Goal: Task Accomplishment & Management: Manage account settings

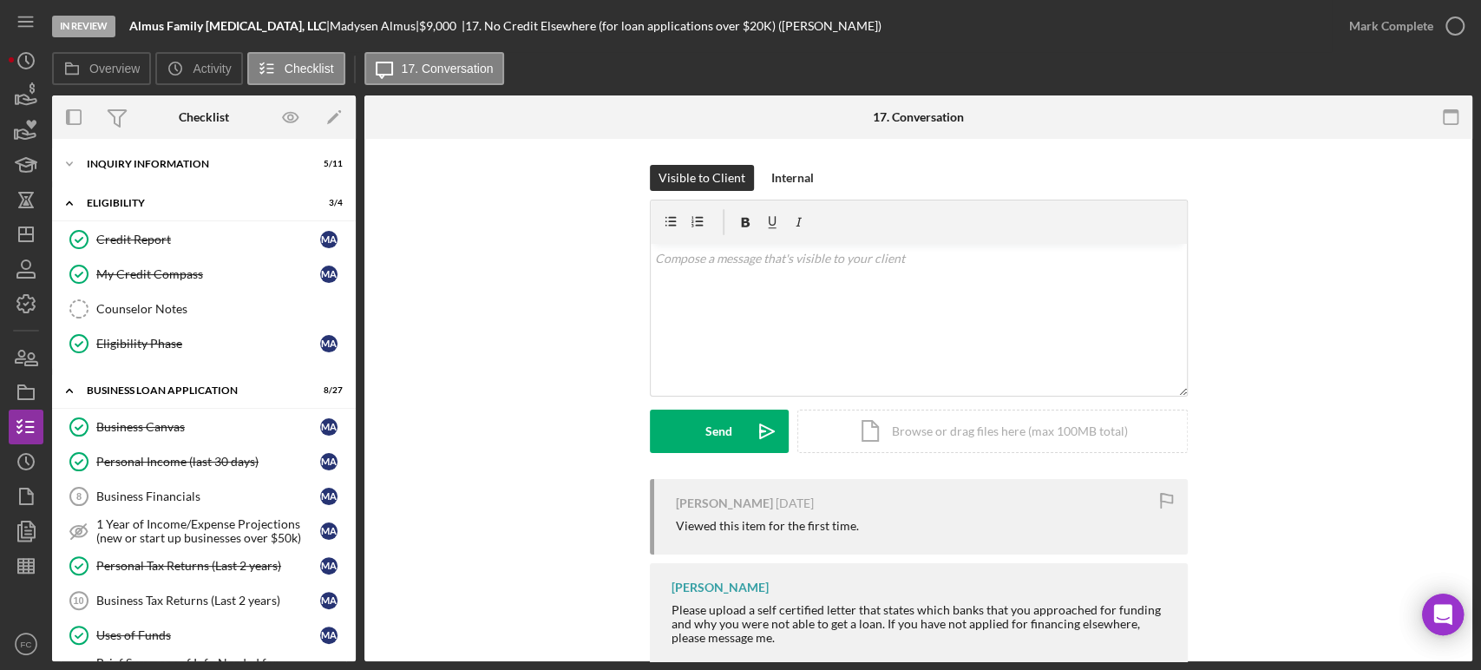
scroll to position [385, 0]
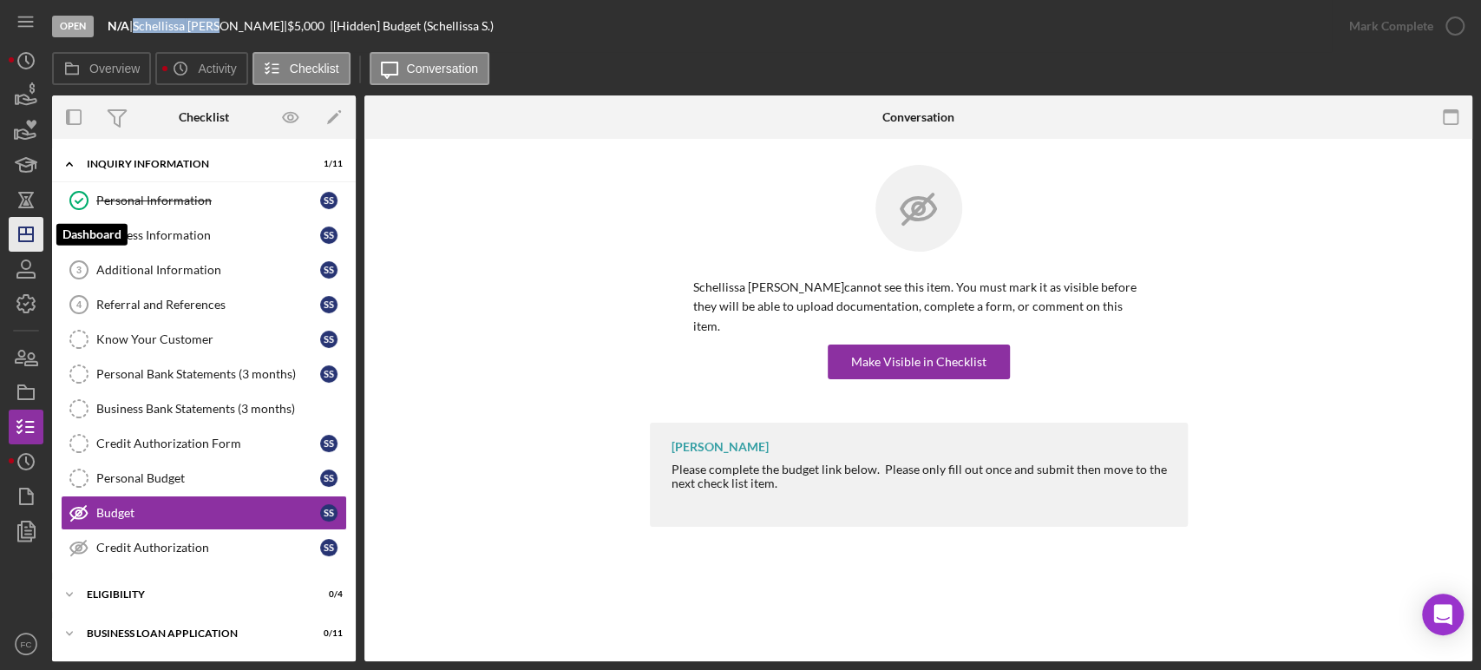
click at [28, 227] on polygon "button" at bounding box center [26, 234] width 14 height 14
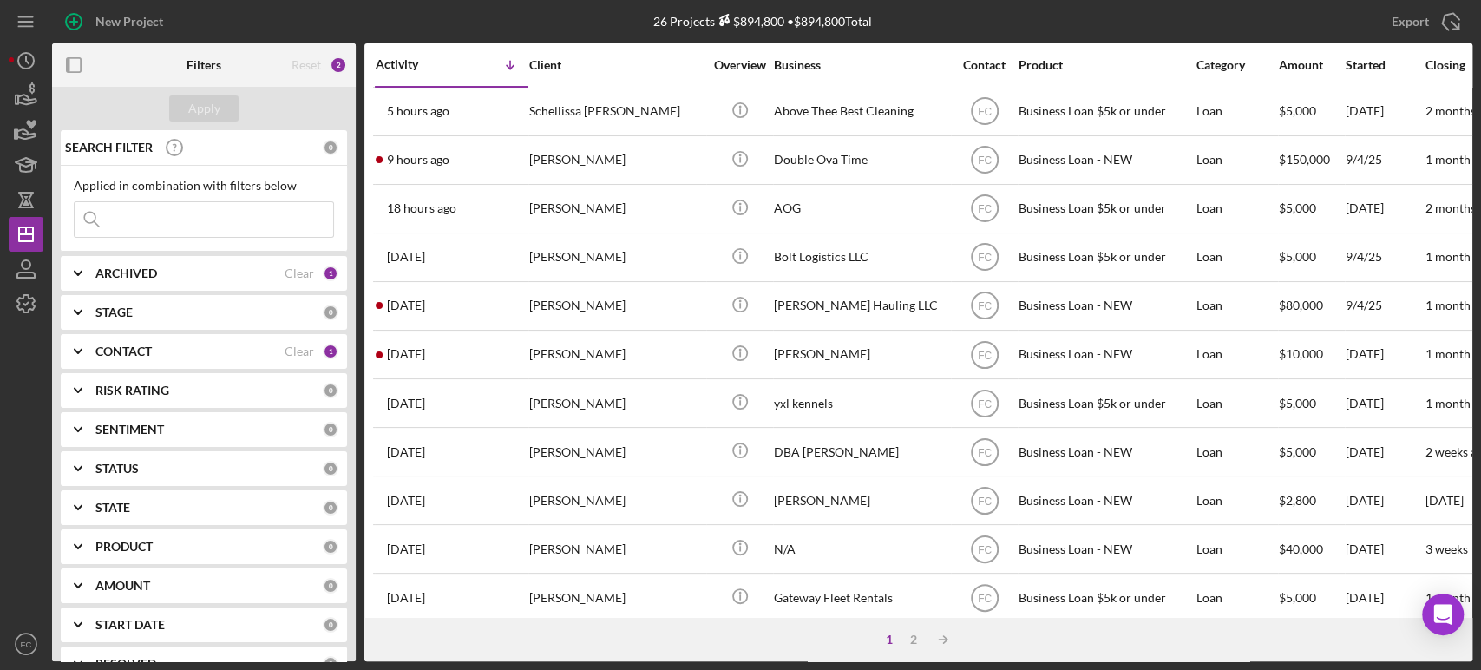
click at [111, 269] on b "ARCHIVED" at bounding box center [126, 273] width 62 height 14
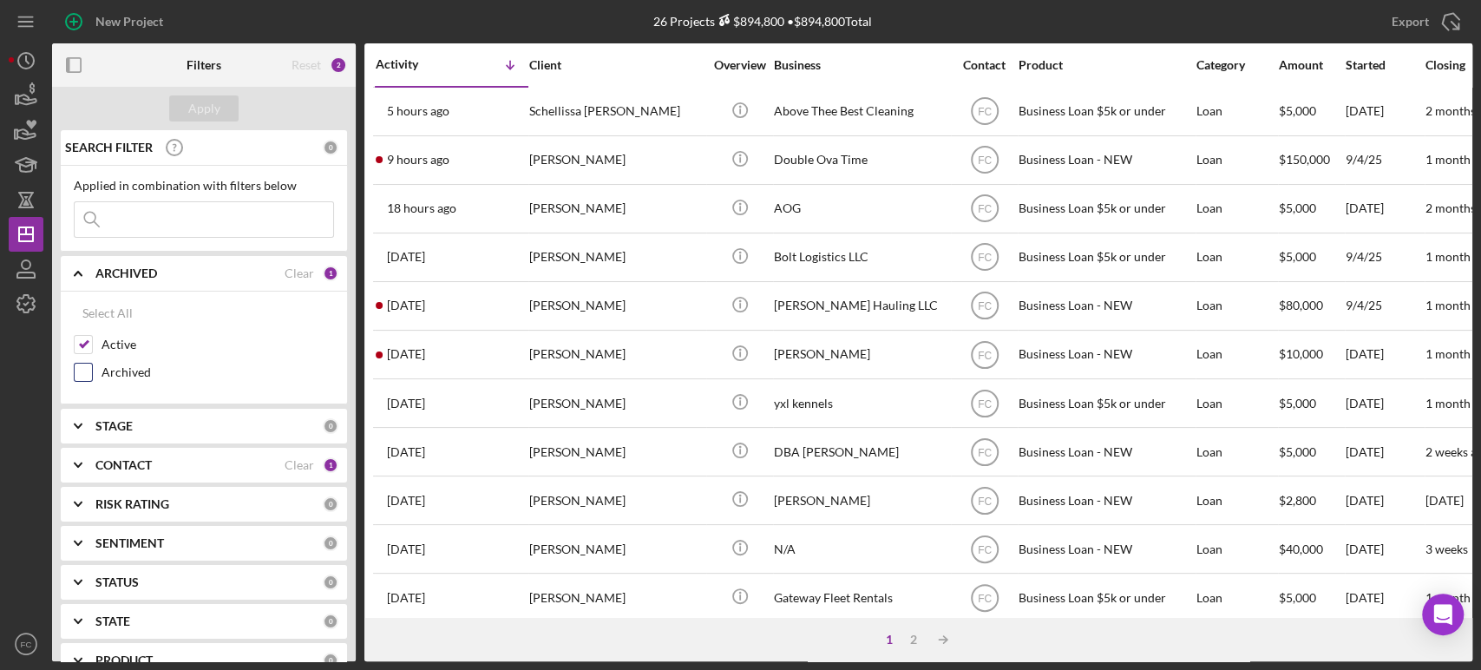
click at [87, 373] on input "Archived" at bounding box center [83, 372] width 17 height 17
checkbox input "true"
click at [121, 218] on input at bounding box center [204, 219] width 259 height 35
type input "[PERSON_NAME]"
click at [220, 107] on button "Apply" at bounding box center [203, 108] width 69 height 26
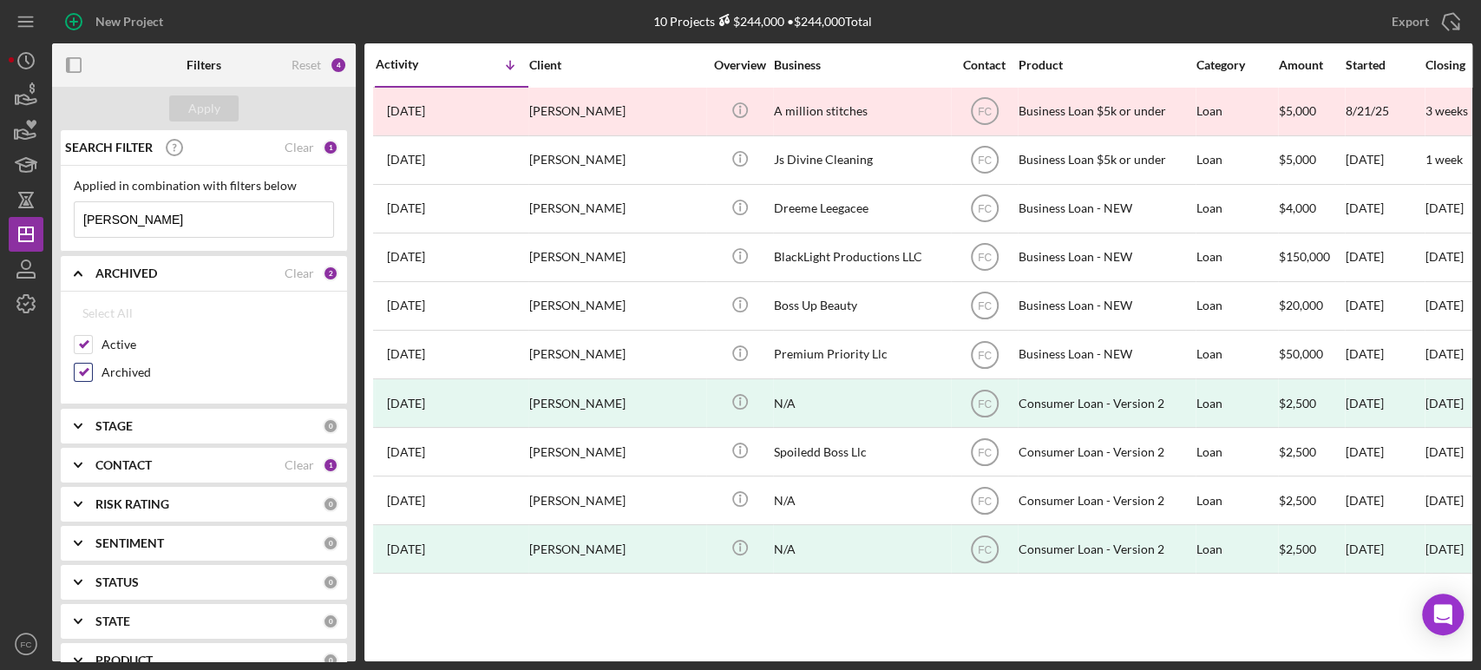
click at [83, 367] on input "Archived" at bounding box center [83, 372] width 17 height 17
checkbox input "false"
click at [120, 221] on input "[PERSON_NAME]" at bounding box center [204, 219] width 259 height 35
type input "J"
click at [200, 105] on div "Apply" at bounding box center [204, 108] width 32 height 26
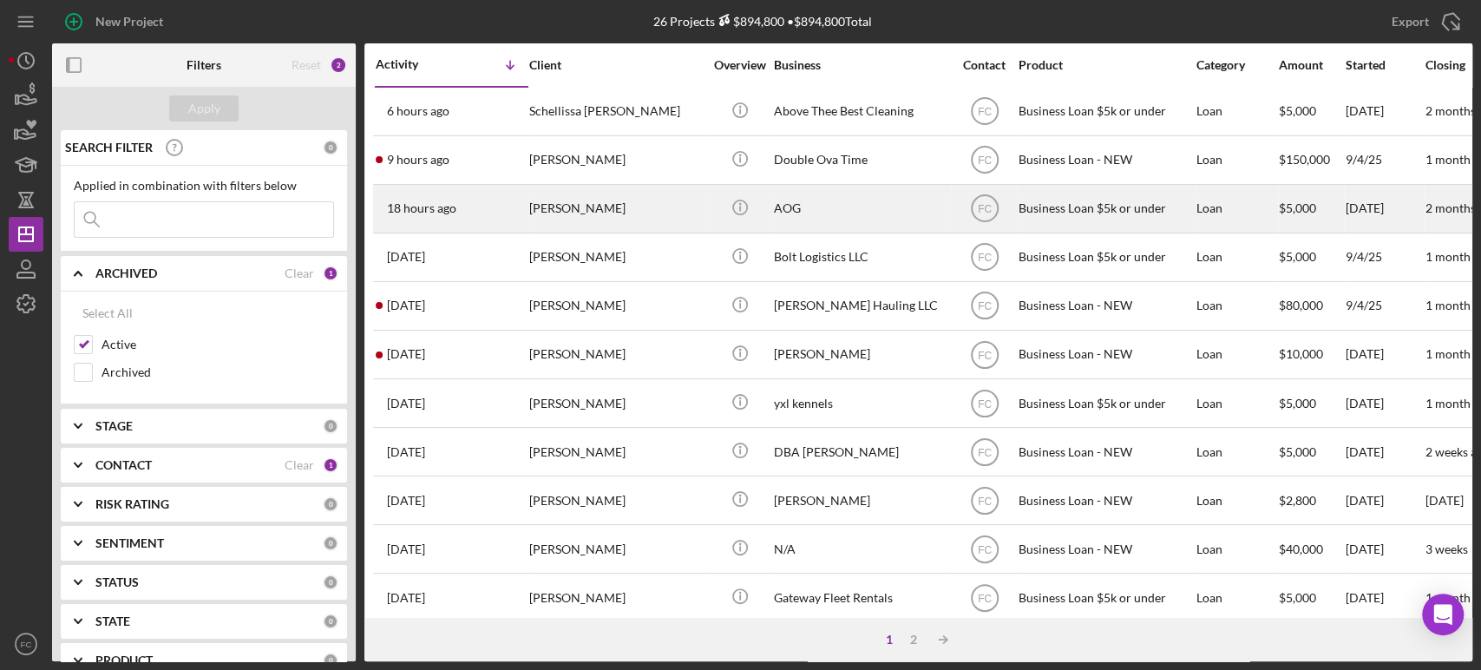
click at [493, 208] on div "18 hours ago [PERSON_NAME]" at bounding box center [452, 209] width 152 height 46
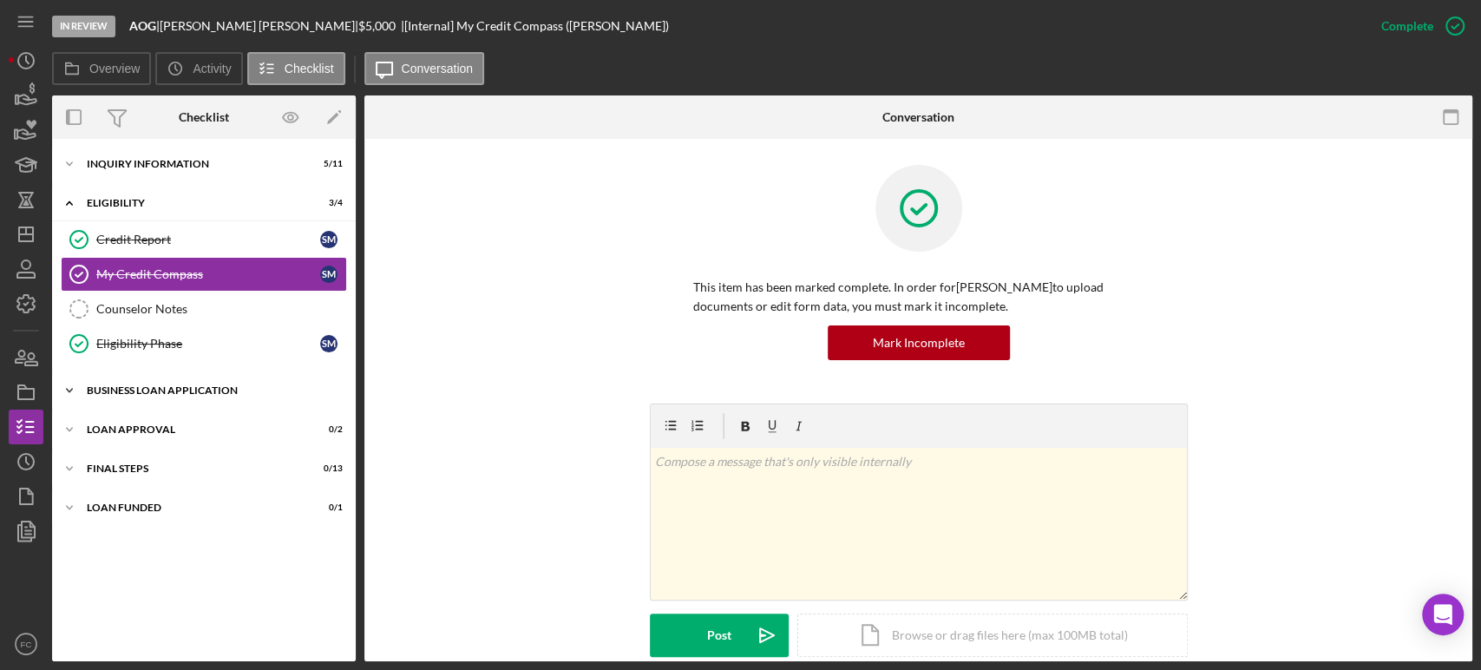
click at [139, 390] on div "BUSINESS LOAN APPLICATION" at bounding box center [210, 390] width 247 height 10
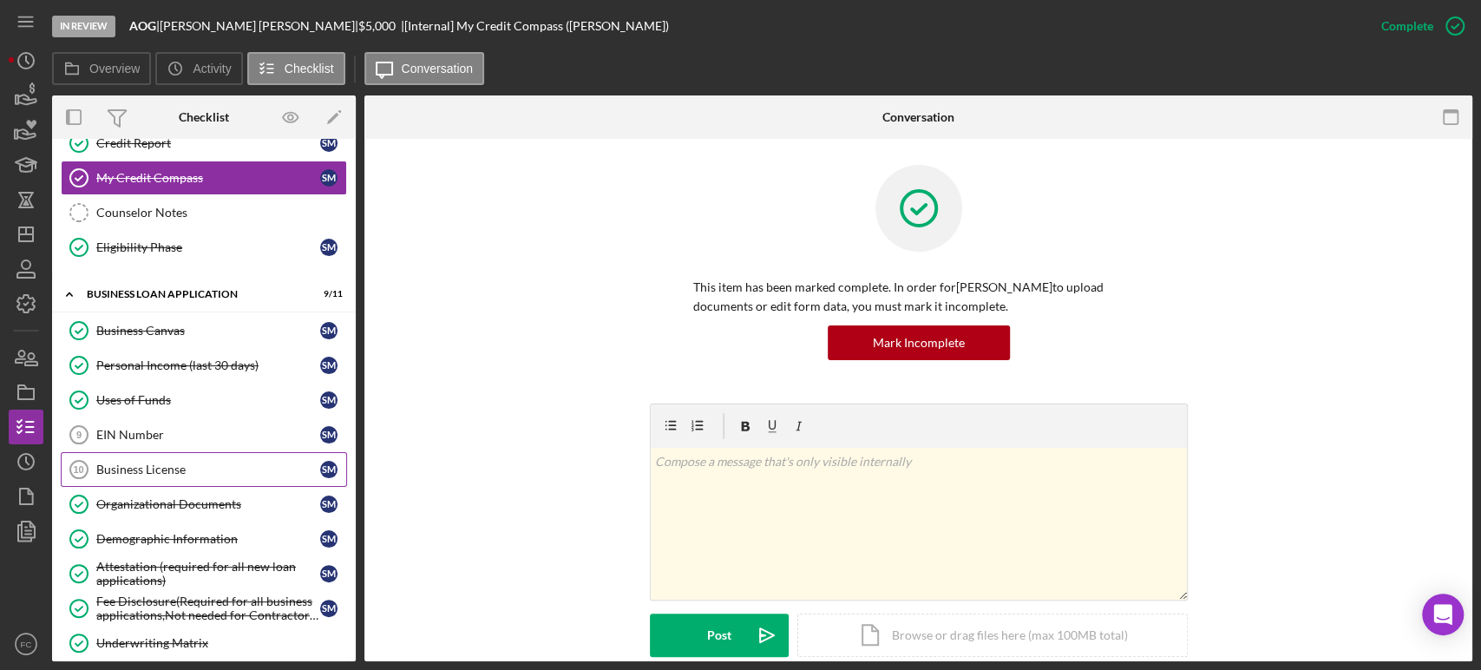
scroll to position [193, 0]
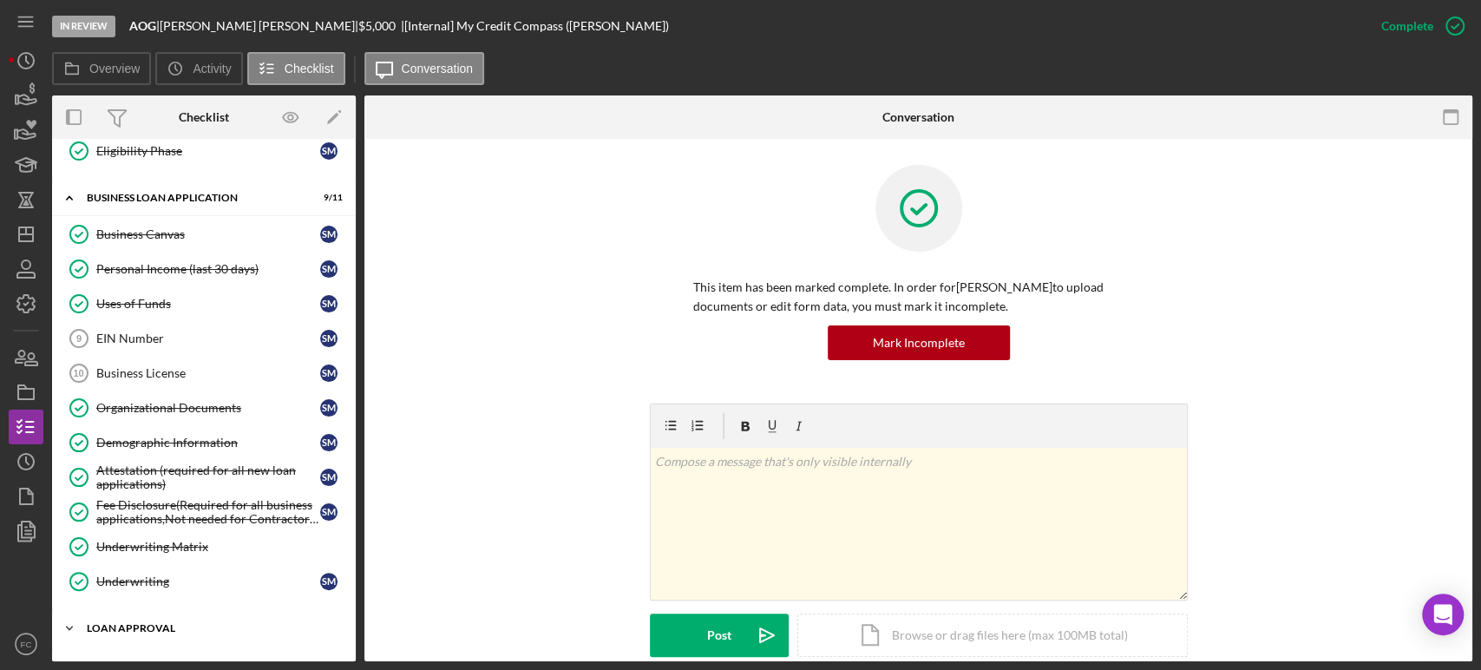
click at [128, 625] on div "Loan Approval" at bounding box center [210, 628] width 247 height 10
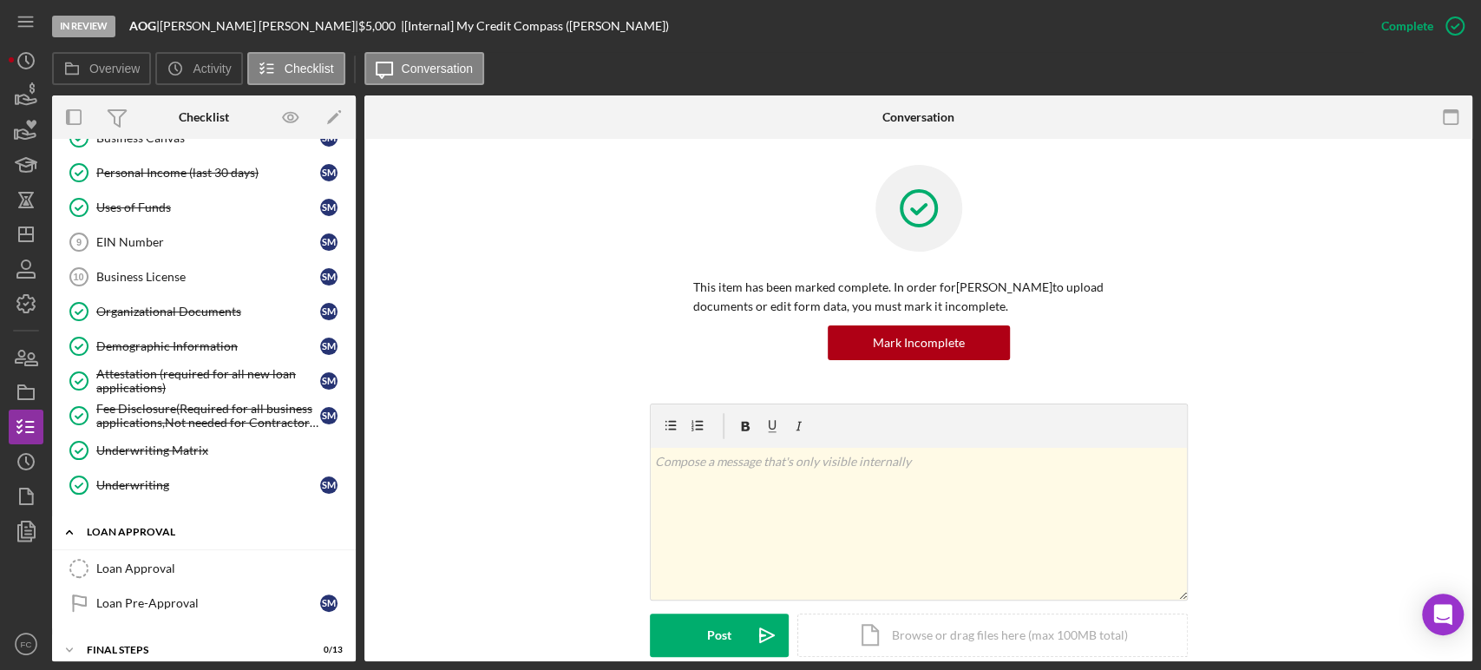
click at [153, 546] on div "Icon/Expander Loan Approval 0 / 2" at bounding box center [204, 533] width 304 height 36
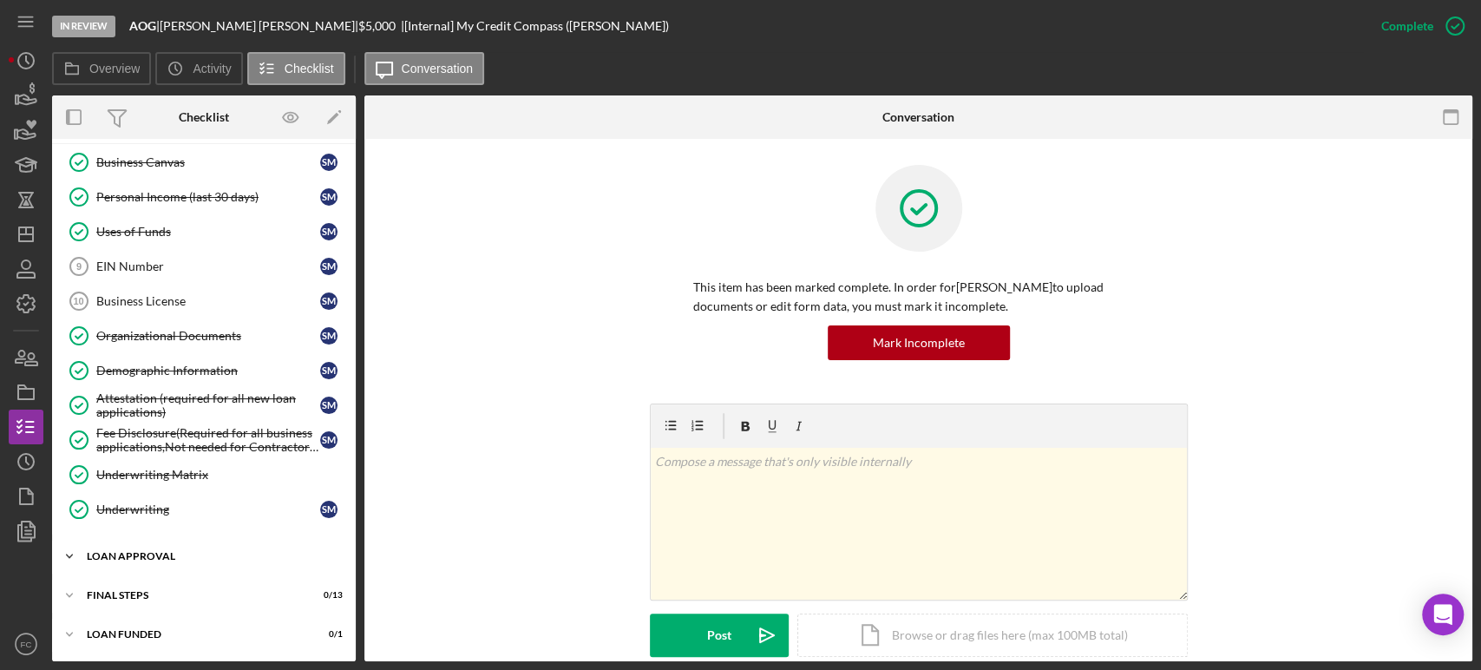
scroll to position [260, 0]
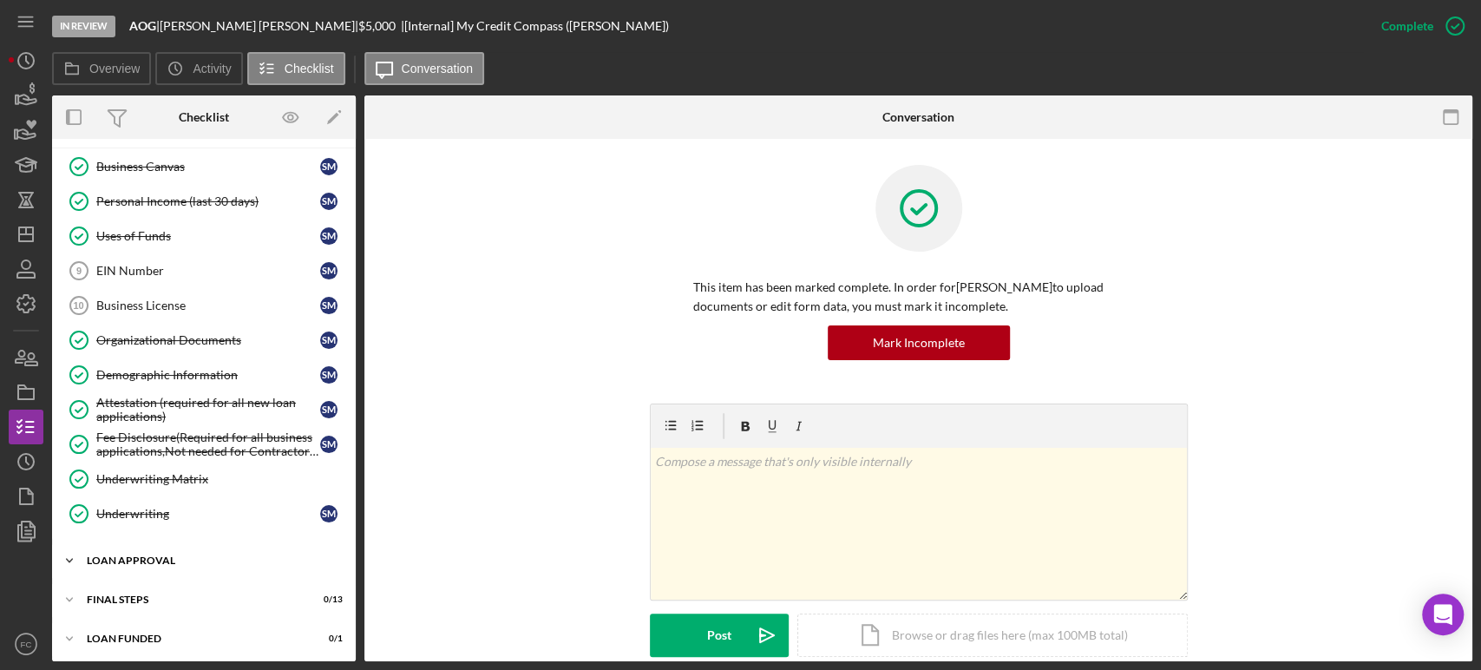
click at [154, 555] on div "Loan Approval" at bounding box center [210, 560] width 247 height 10
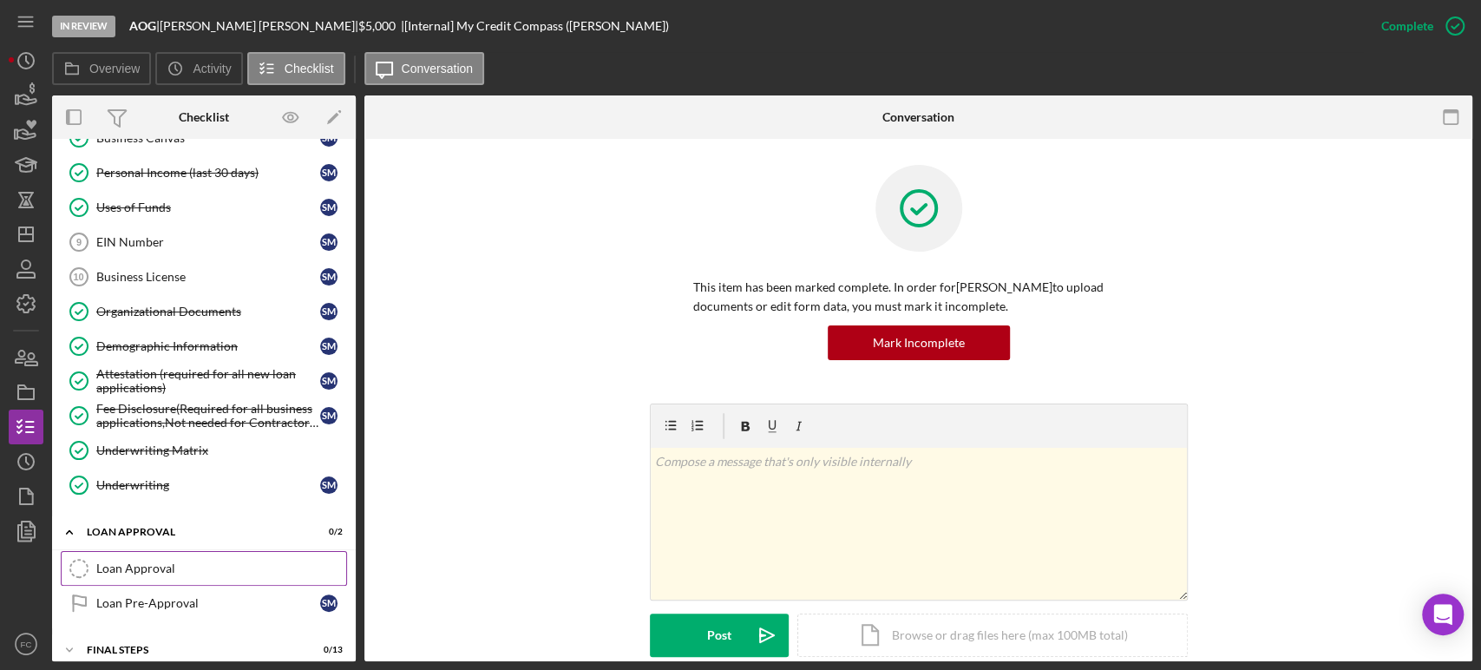
click at [154, 561] on div "Loan Approval" at bounding box center [221, 568] width 250 height 14
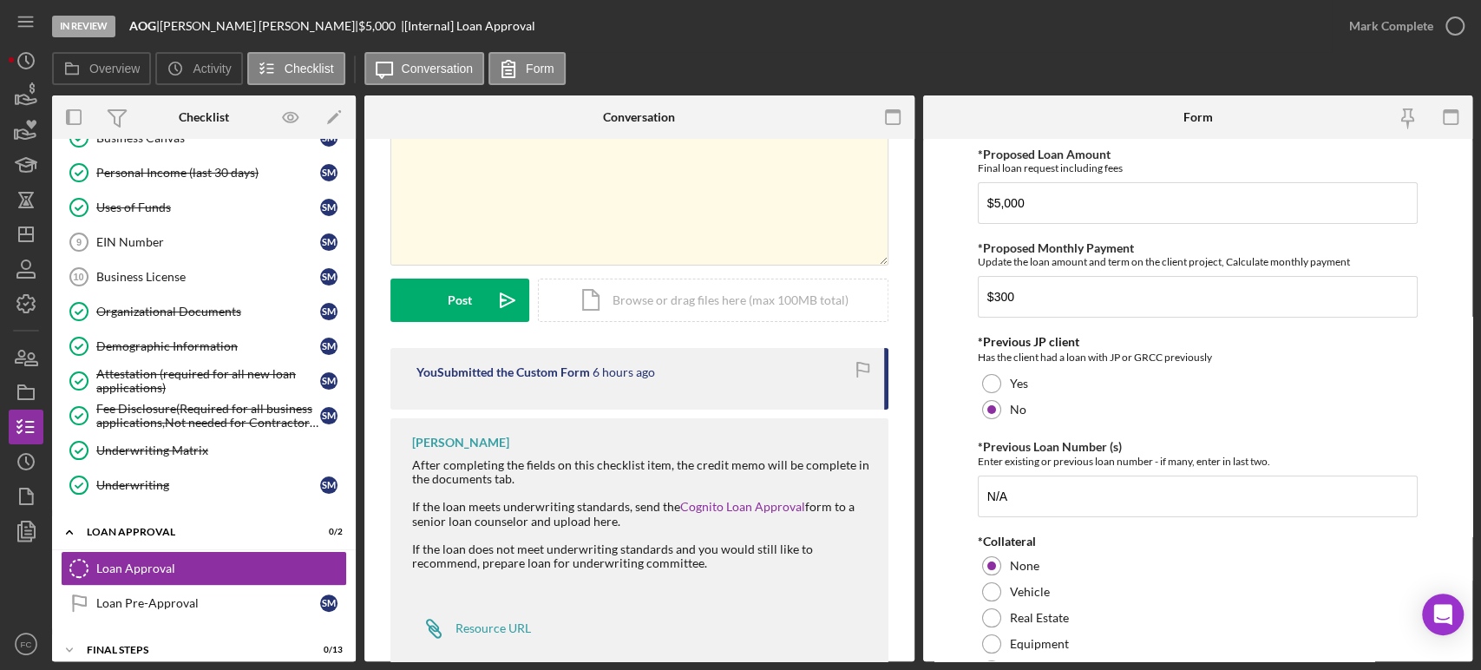
scroll to position [132, 0]
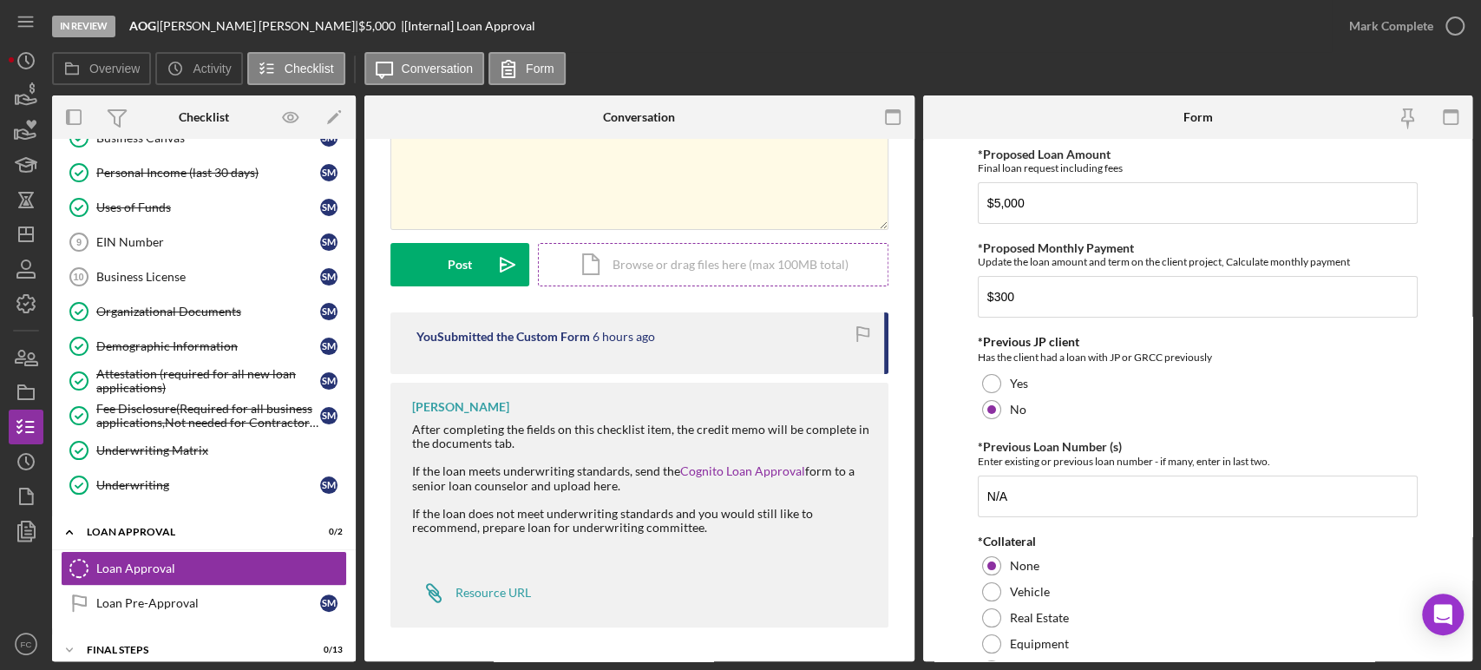
click at [694, 255] on div "Icon/Document Browse or drag files here (max 100MB total) Tap to choose files o…" at bounding box center [713, 264] width 351 height 43
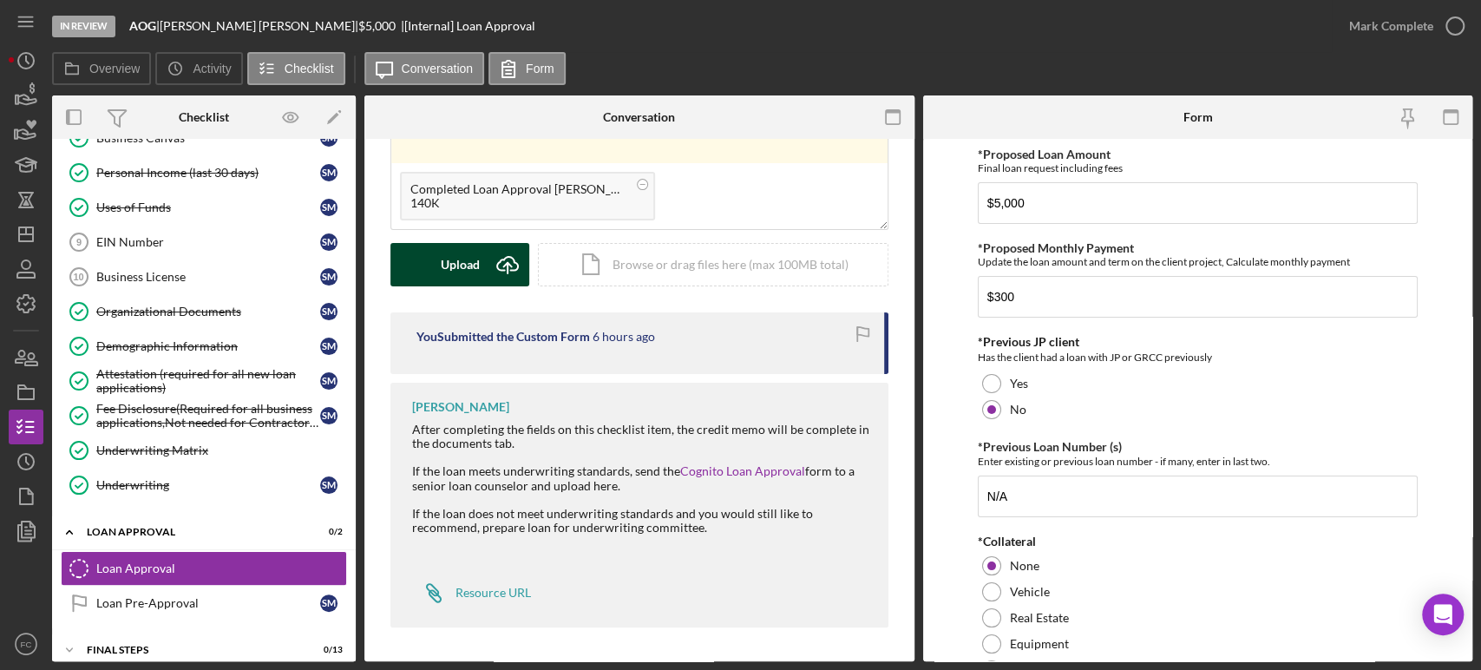
click at [454, 260] on div "Upload" at bounding box center [460, 264] width 39 height 43
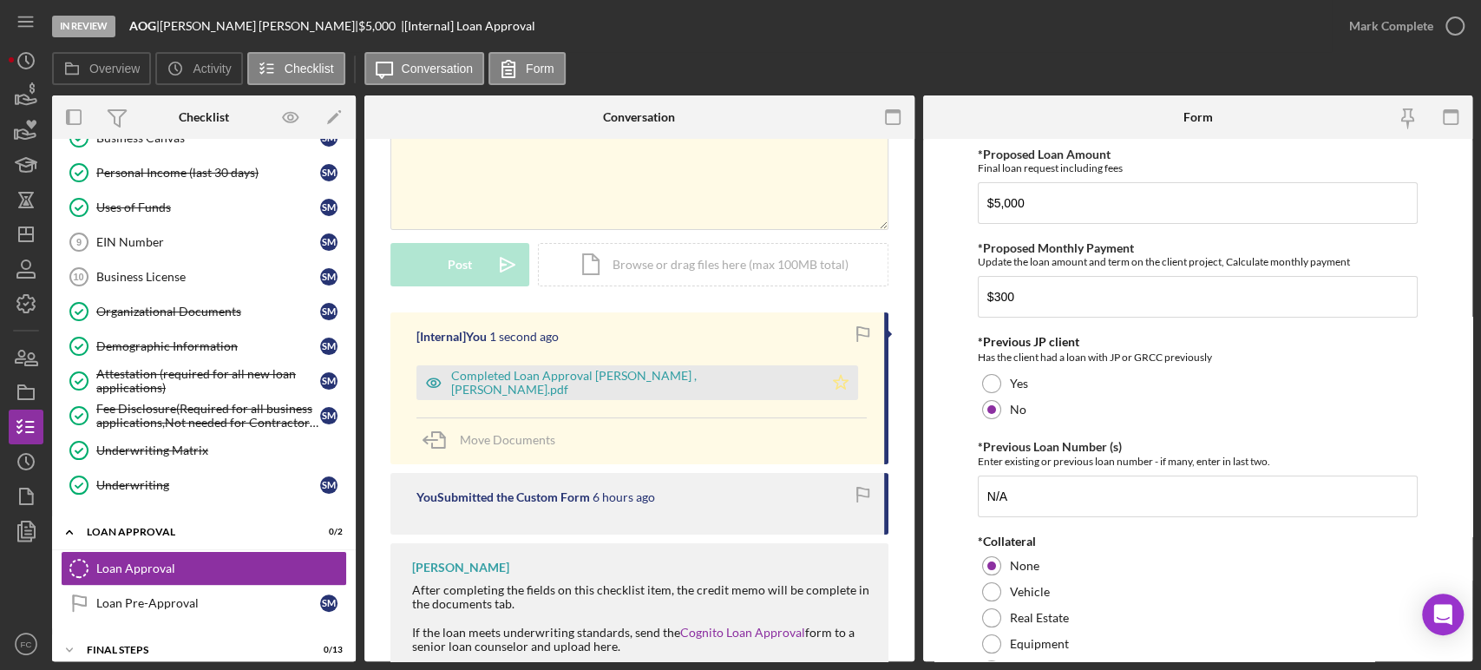
click at [844, 378] on icon "Icon/Star" at bounding box center [840, 382] width 35 height 35
click at [844, 380] on icon "Icon/Star" at bounding box center [840, 382] width 35 height 35
click at [667, 266] on div "Icon/Document Browse or drag files here (max 100MB total) Tap to choose files o…" at bounding box center [713, 264] width 351 height 43
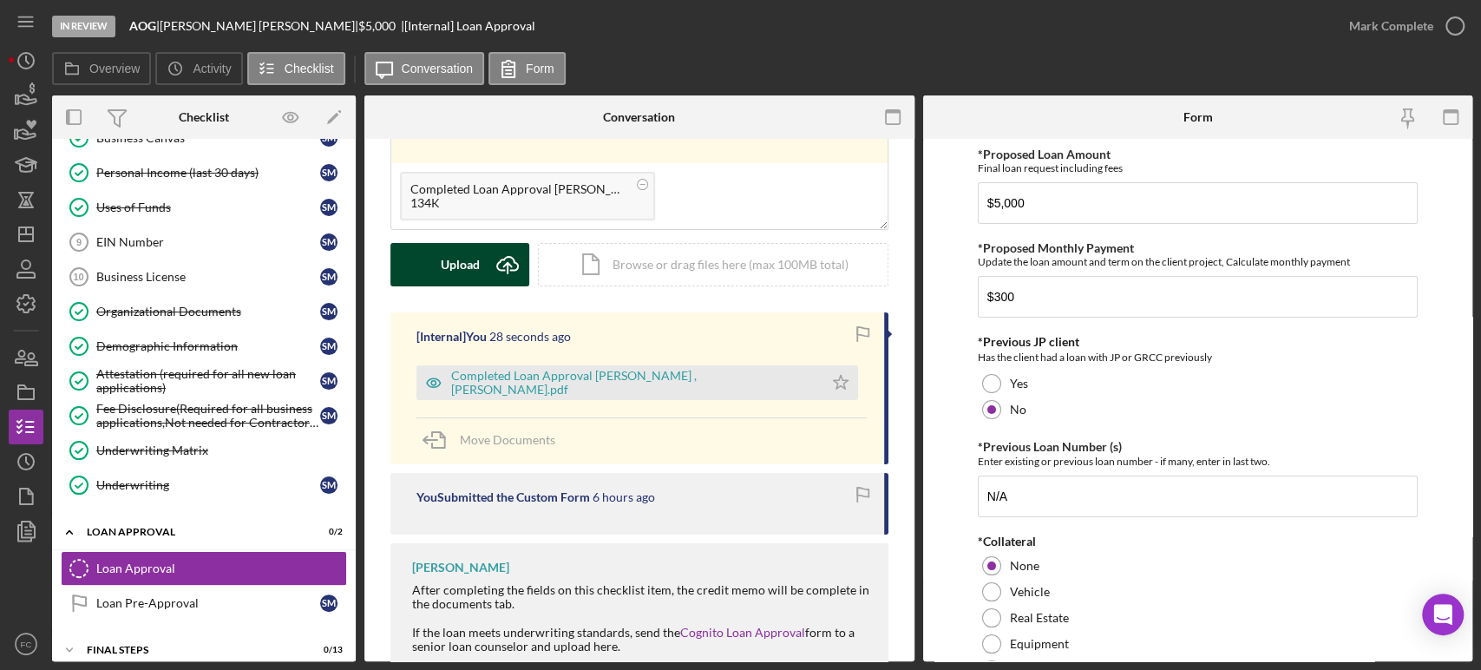
click at [473, 255] on div "Upload" at bounding box center [460, 264] width 39 height 43
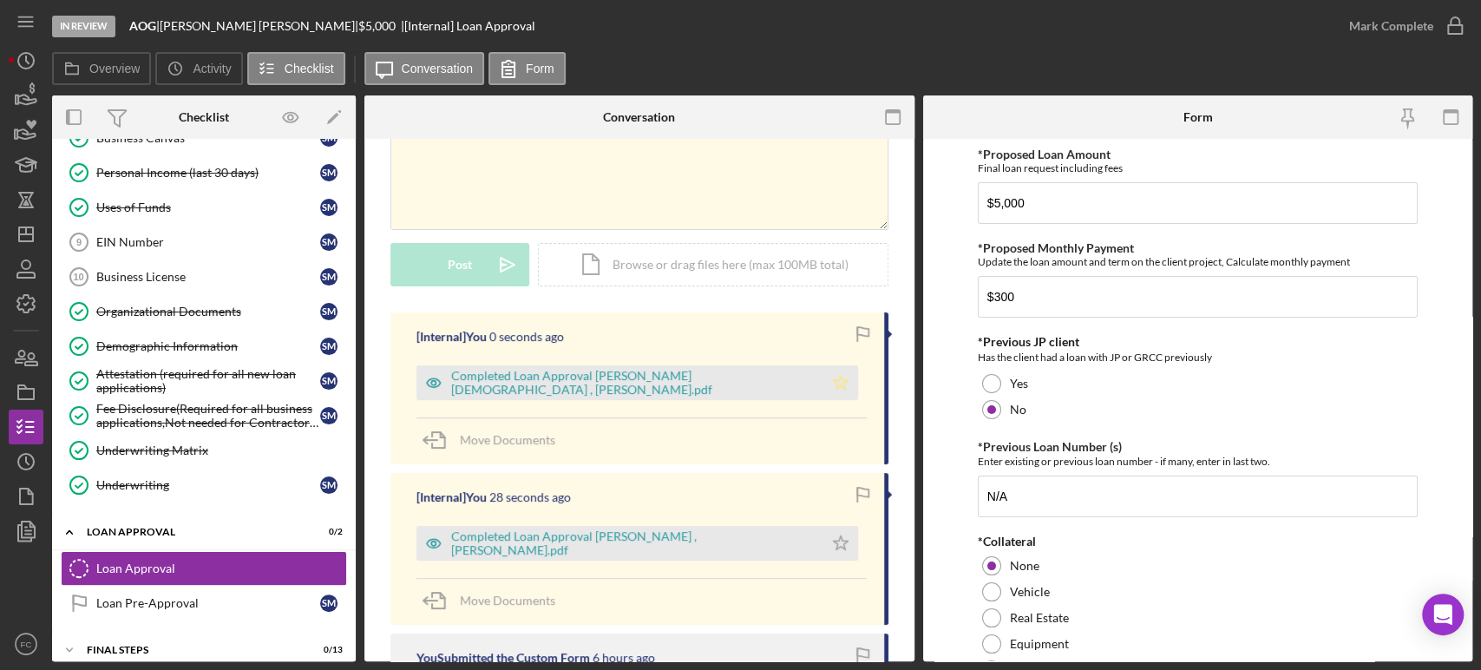
click at [847, 382] on icon "Icon/Star" at bounding box center [840, 382] width 35 height 35
click at [1459, 26] on icon "button" at bounding box center [1454, 25] width 43 height 43
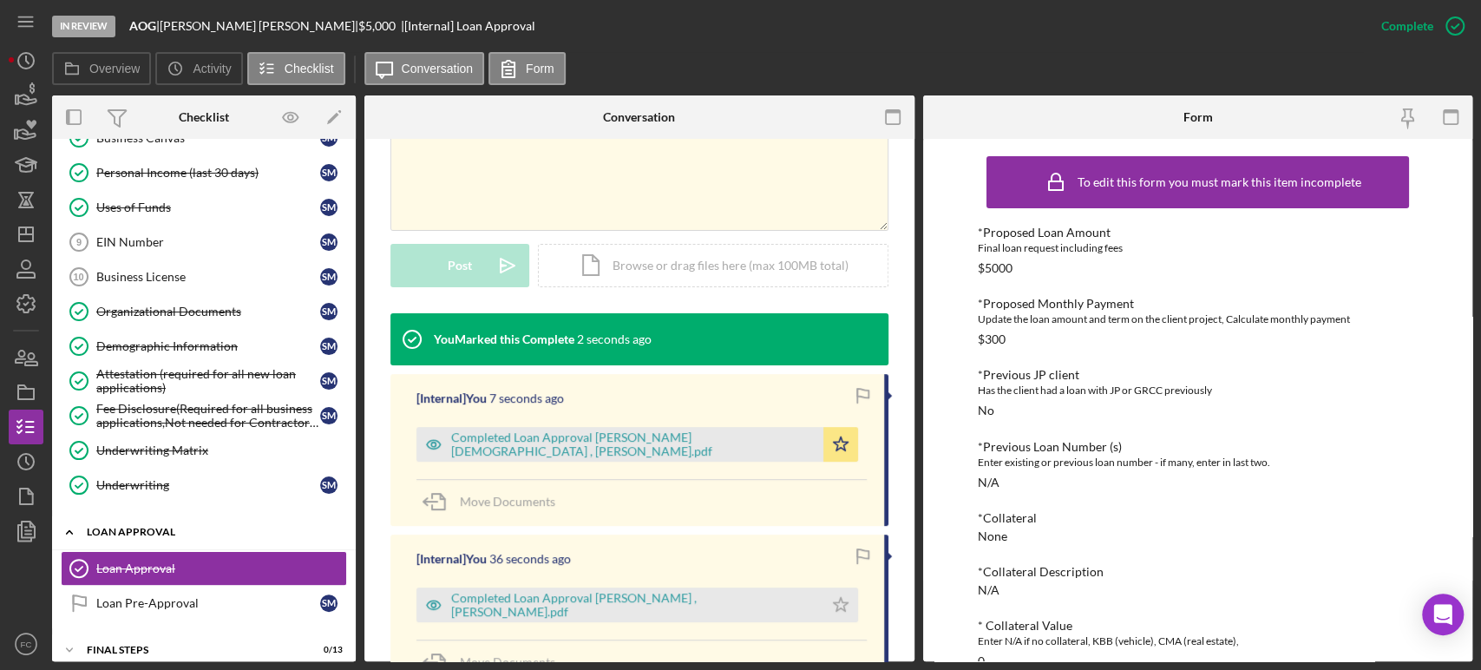
scroll to position [339, 0]
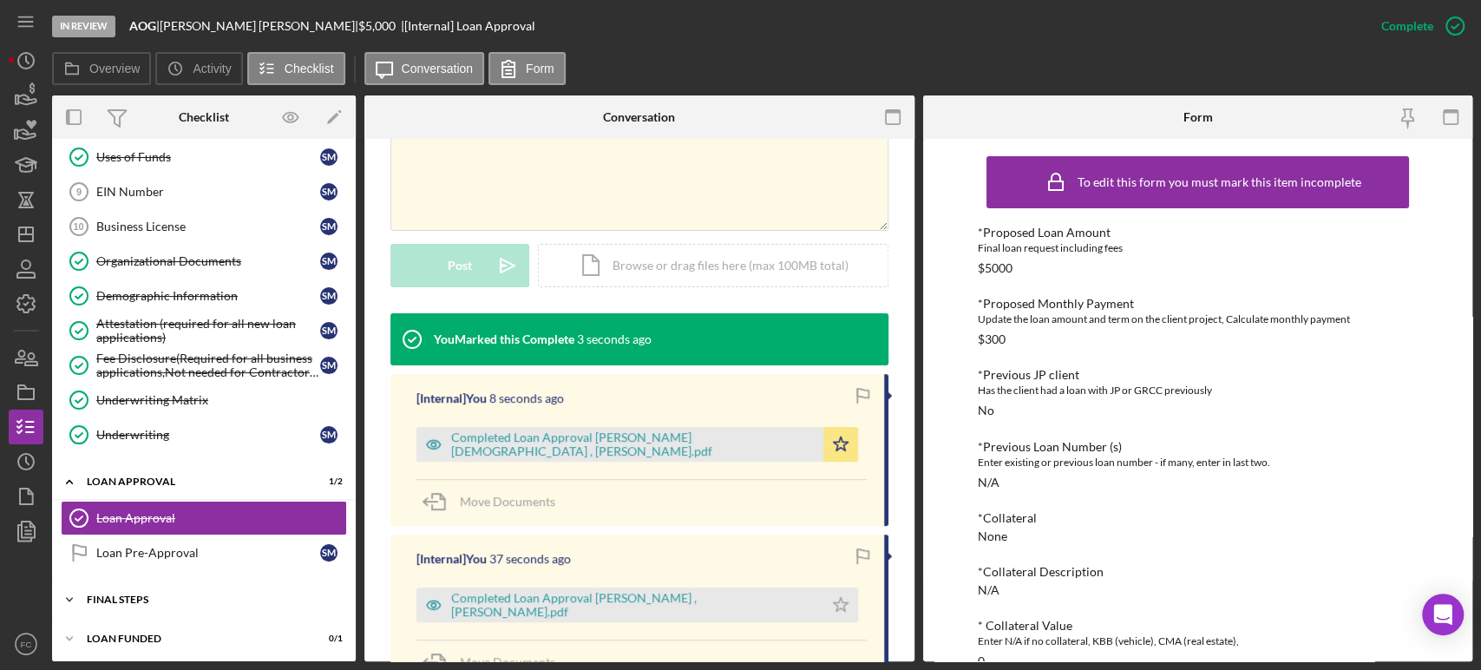
click at [151, 598] on div "Final Steps" at bounding box center [210, 599] width 247 height 10
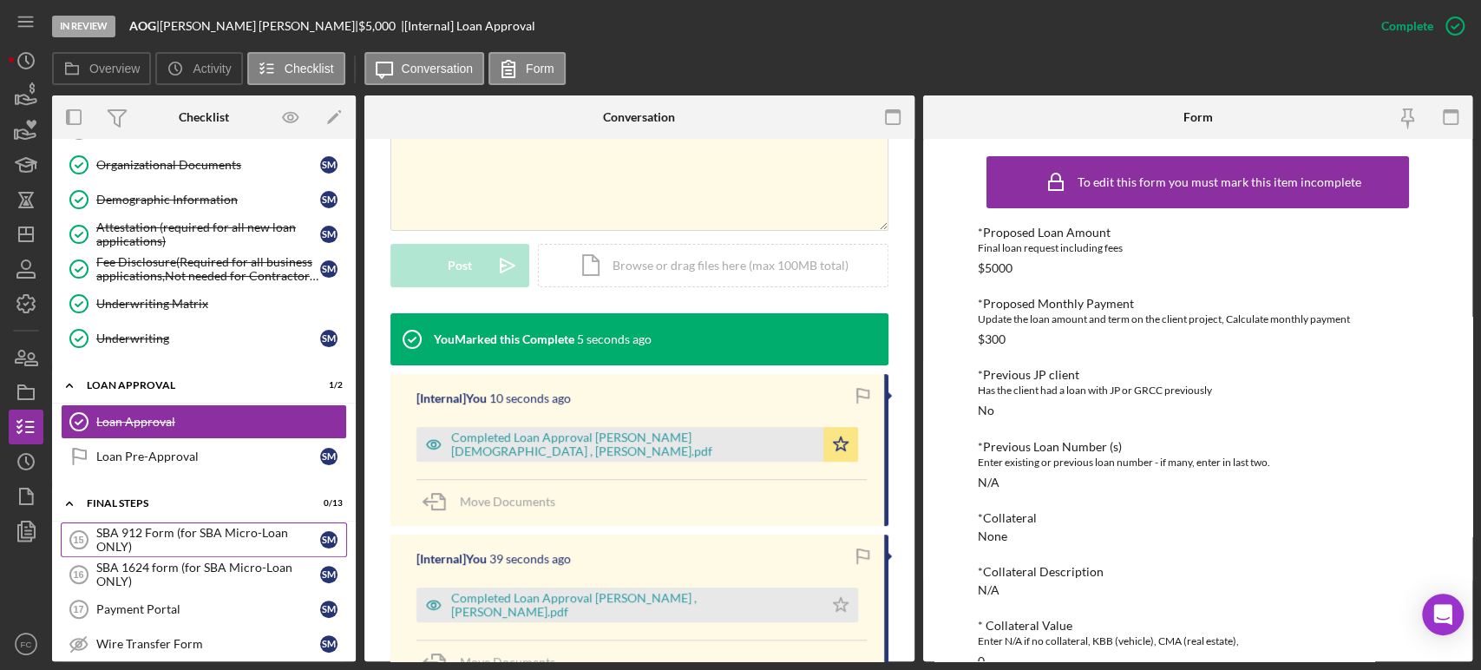
click at [157, 537] on div "SBA 912 Form (for SBA Micro-Loan ONLY)" at bounding box center [208, 540] width 224 height 28
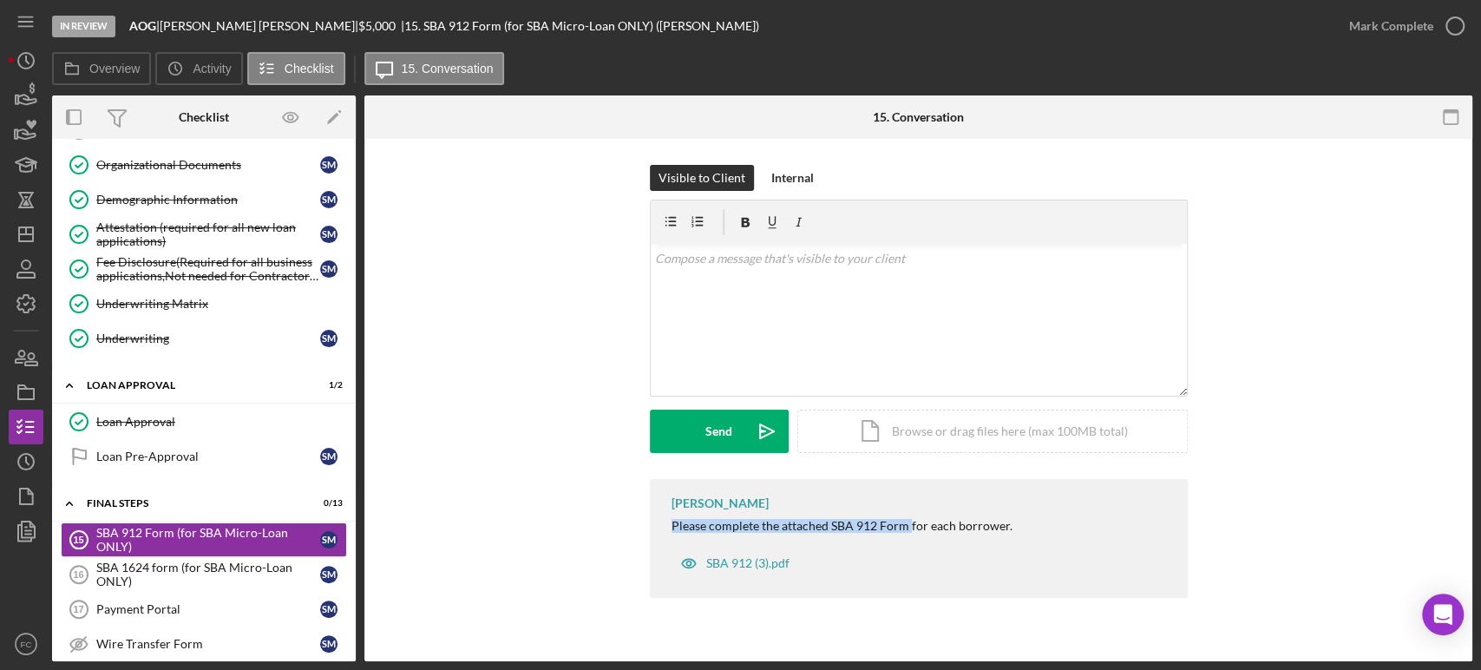
drag, startPoint x: 666, startPoint y: 522, endPoint x: 909, endPoint y: 528, distance: 242.2
click at [909, 528] on div "[PERSON_NAME] Please complete the attached SBA 912 Form for each borrower. SBA …" at bounding box center [919, 538] width 538 height 119
copy div "Please complete the attached SBA 912 Form"
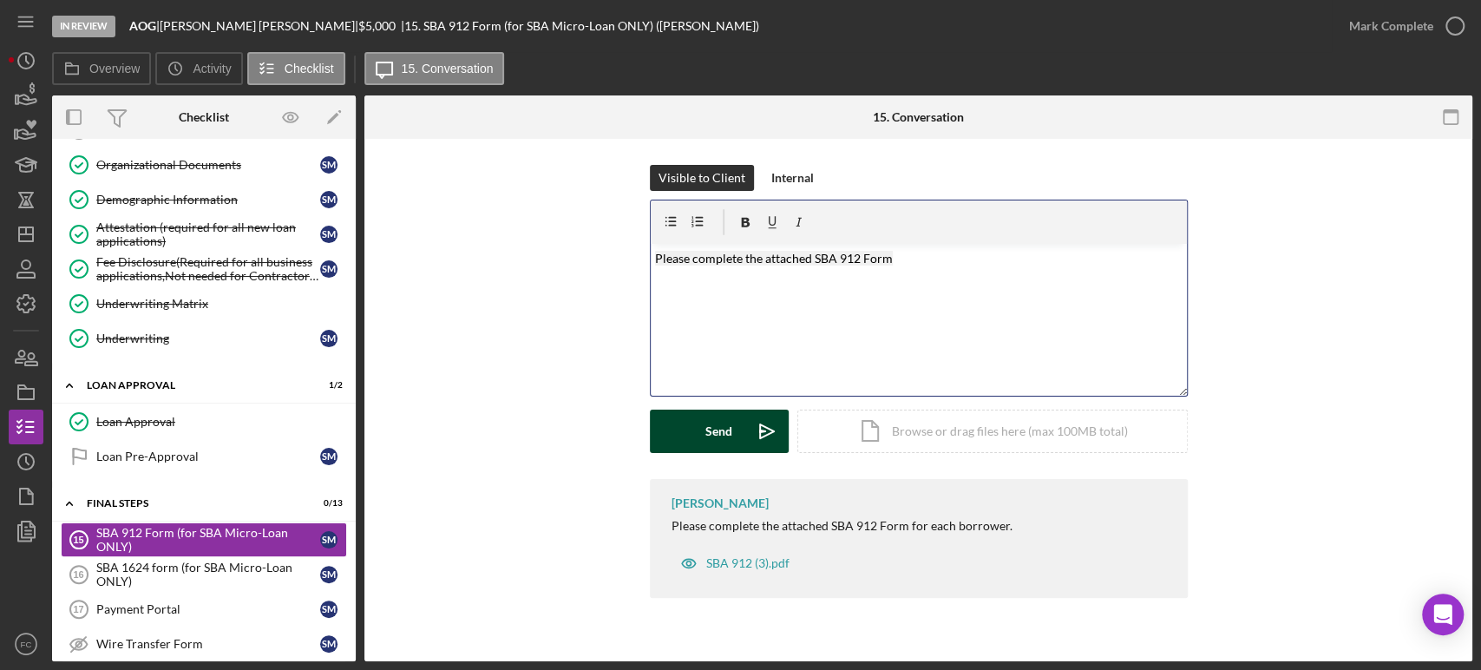
click at [716, 445] on div "Send" at bounding box center [718, 431] width 27 height 43
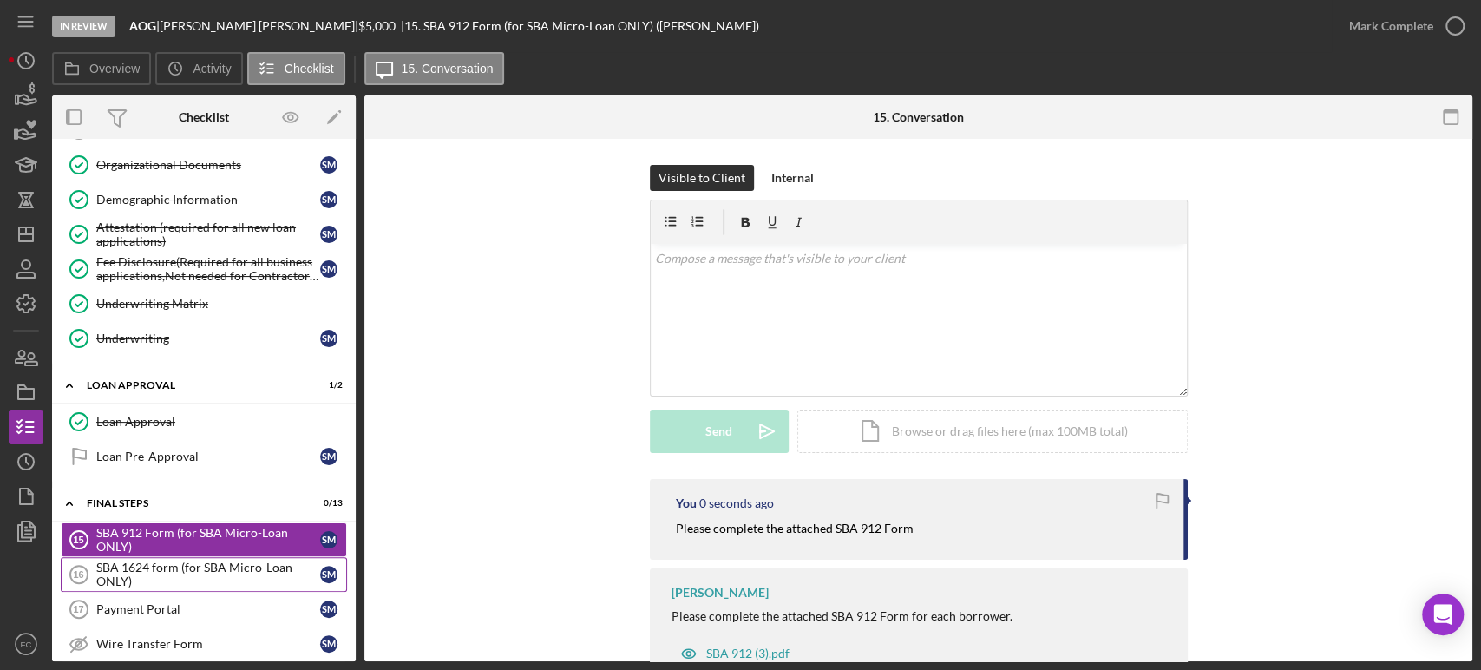
click at [157, 572] on div "SBA 1624 form (for SBA Micro-Loan ONLY)" at bounding box center [208, 575] width 224 height 28
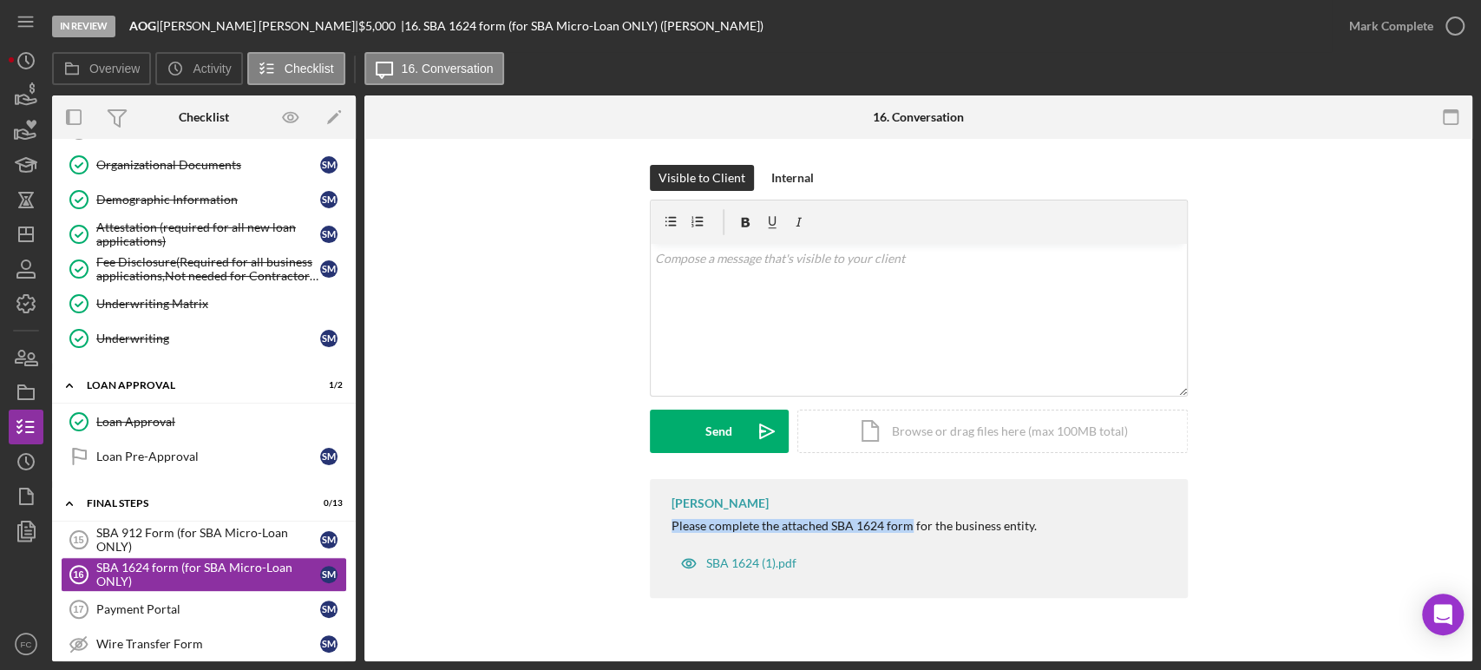
drag, startPoint x: 669, startPoint y: 532, endPoint x: 907, endPoint y: 528, distance: 237.8
click at [907, 528] on div "[PERSON_NAME] Please complete the attached SBA 1624 form for the business entit…" at bounding box center [919, 538] width 538 height 119
copy div "Please complete the attached SBA 1624 form"
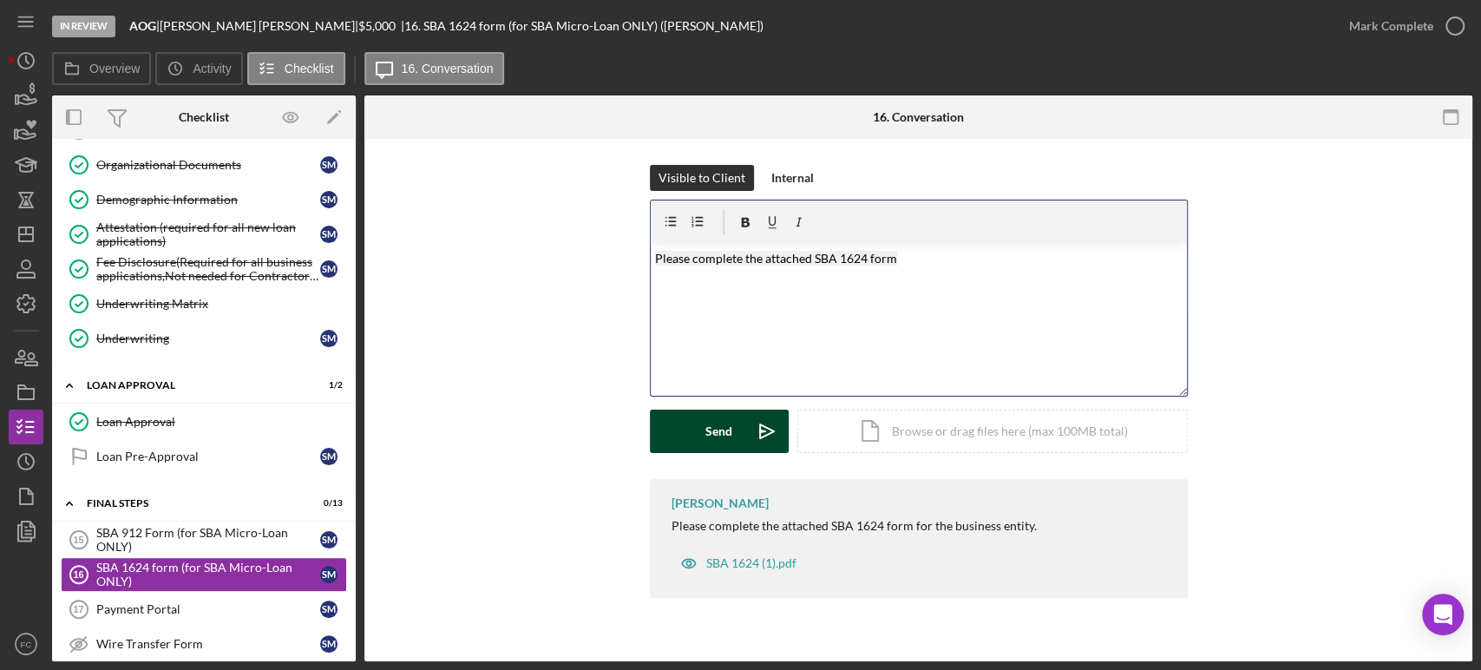
click at [728, 442] on div "Send" at bounding box center [718, 431] width 27 height 43
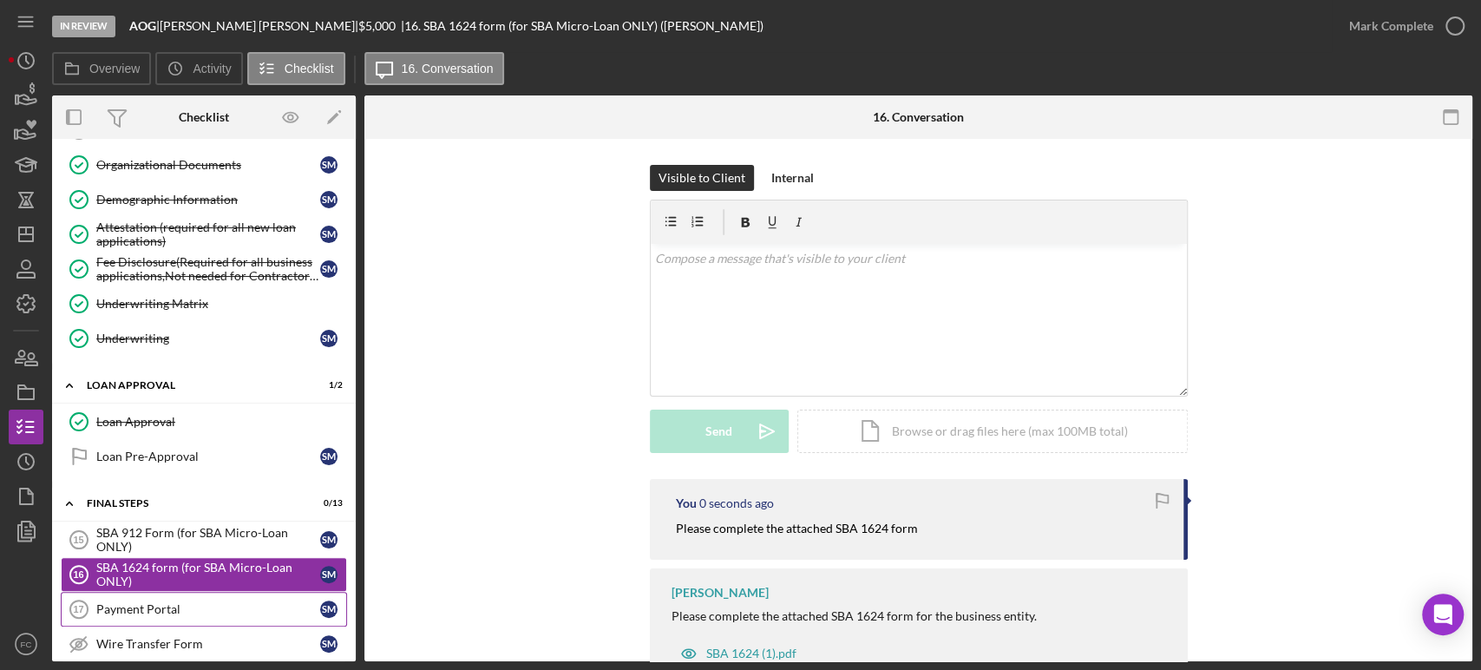
click at [146, 610] on div "Payment Portal" at bounding box center [208, 609] width 224 height 14
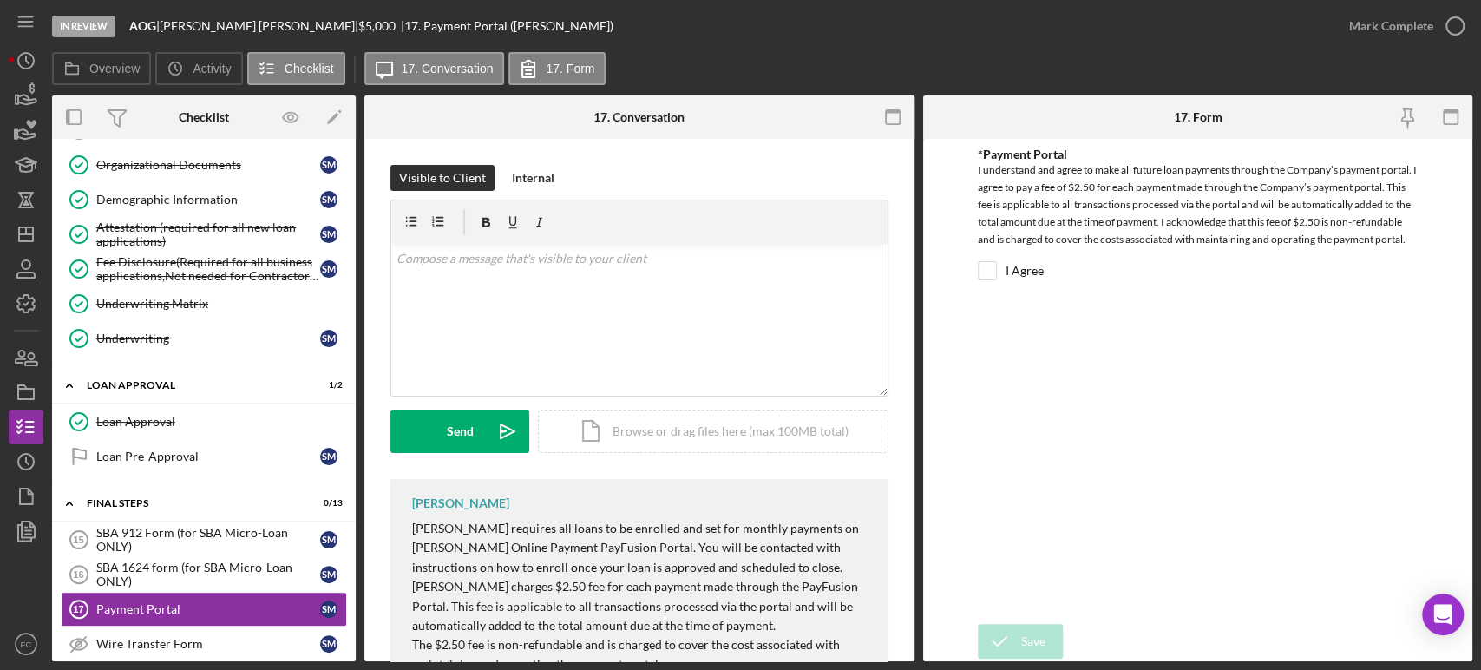
scroll to position [88, 0]
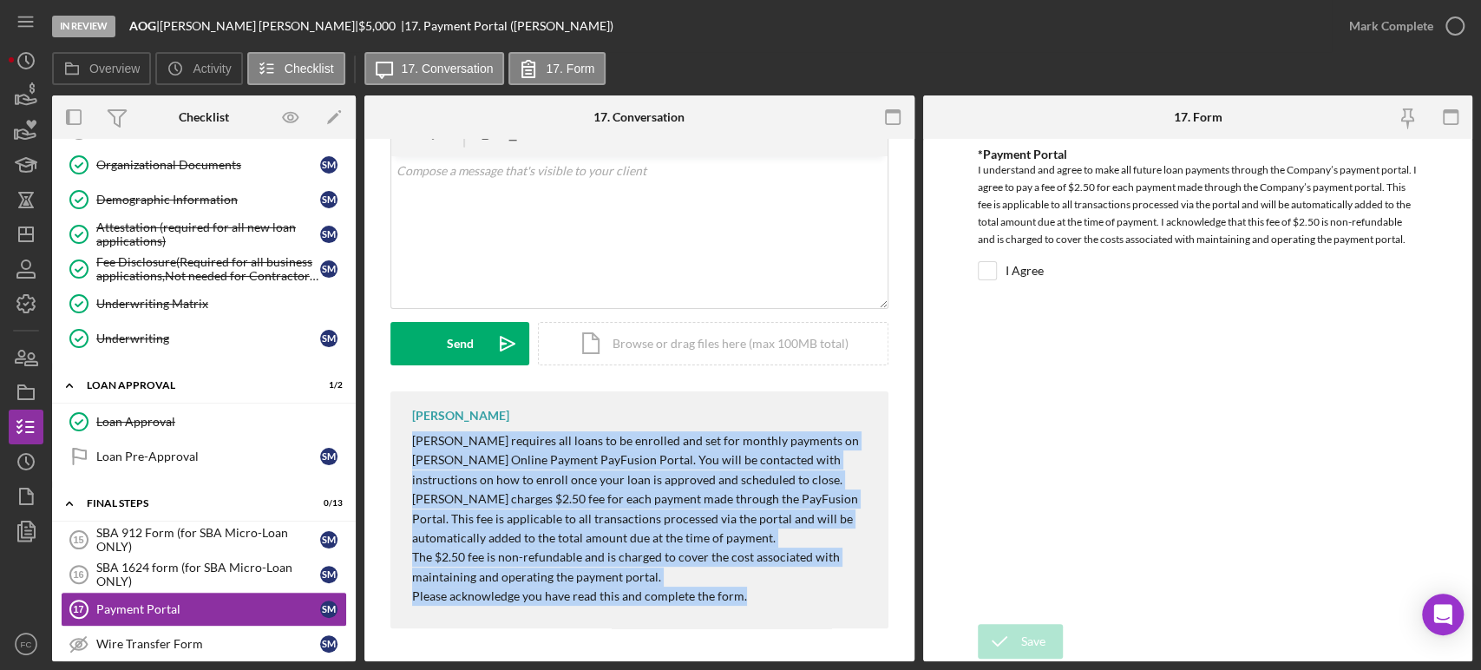
drag, startPoint x: 406, startPoint y: 439, endPoint x: 776, endPoint y: 600, distance: 403.0
click at [776, 600] on div "[PERSON_NAME] [PERSON_NAME] requires all loans to be enrolled and set for month…" at bounding box center [639, 509] width 498 height 237
copy div "[PERSON_NAME] requires all loans to be enrolled and set for monthly payments on…"
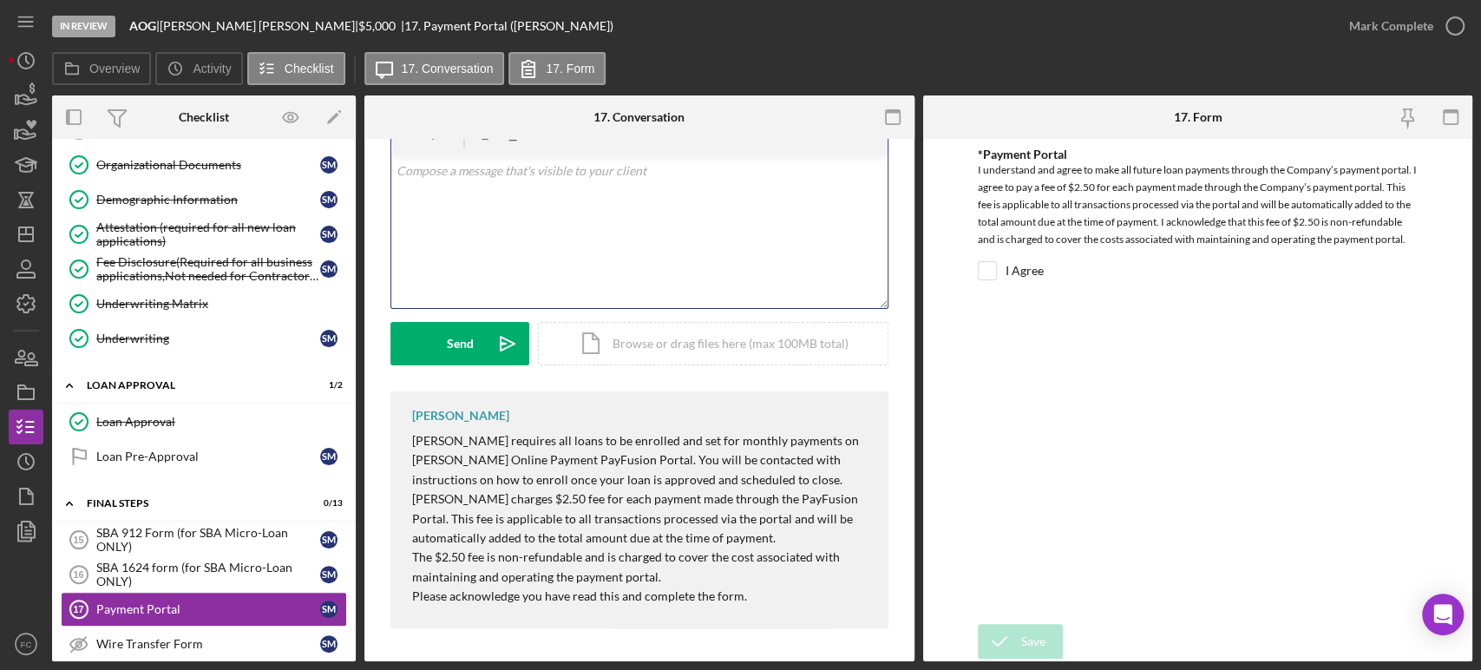
scroll to position [43, 0]
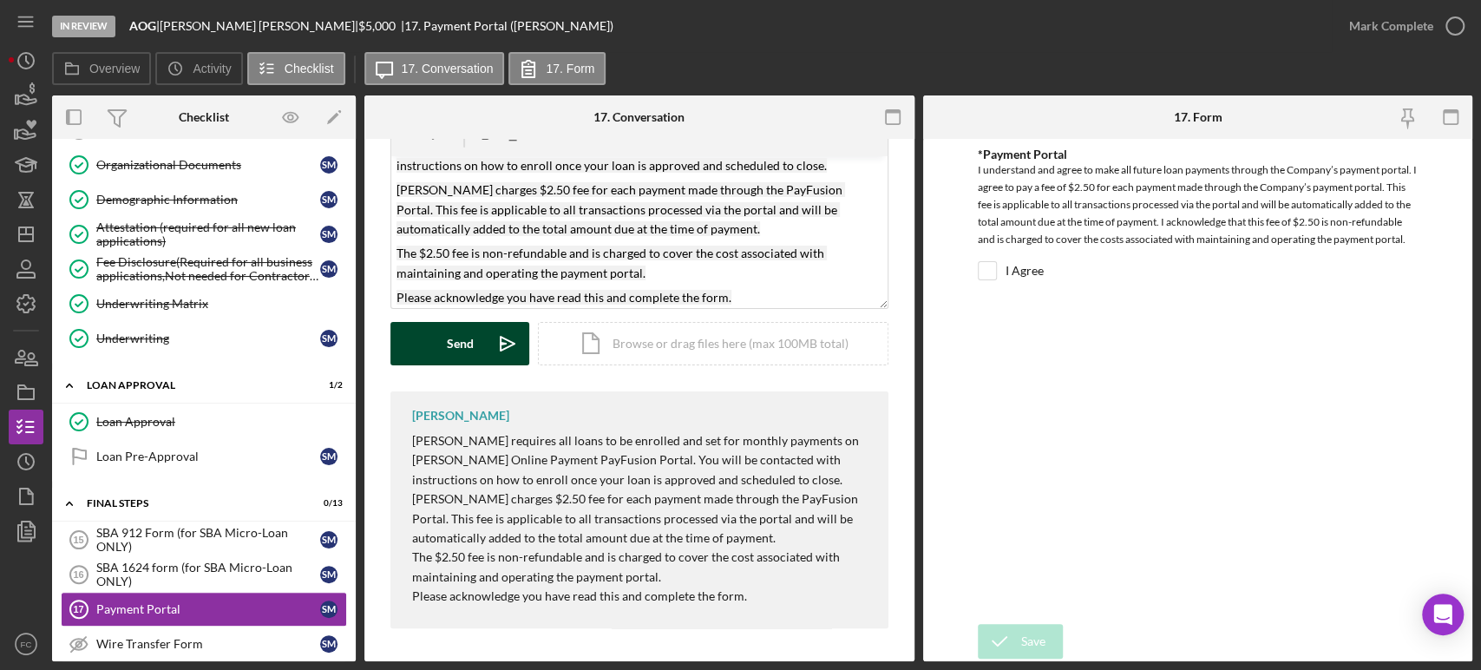
click at [470, 344] on div "Send" at bounding box center [460, 343] width 27 height 43
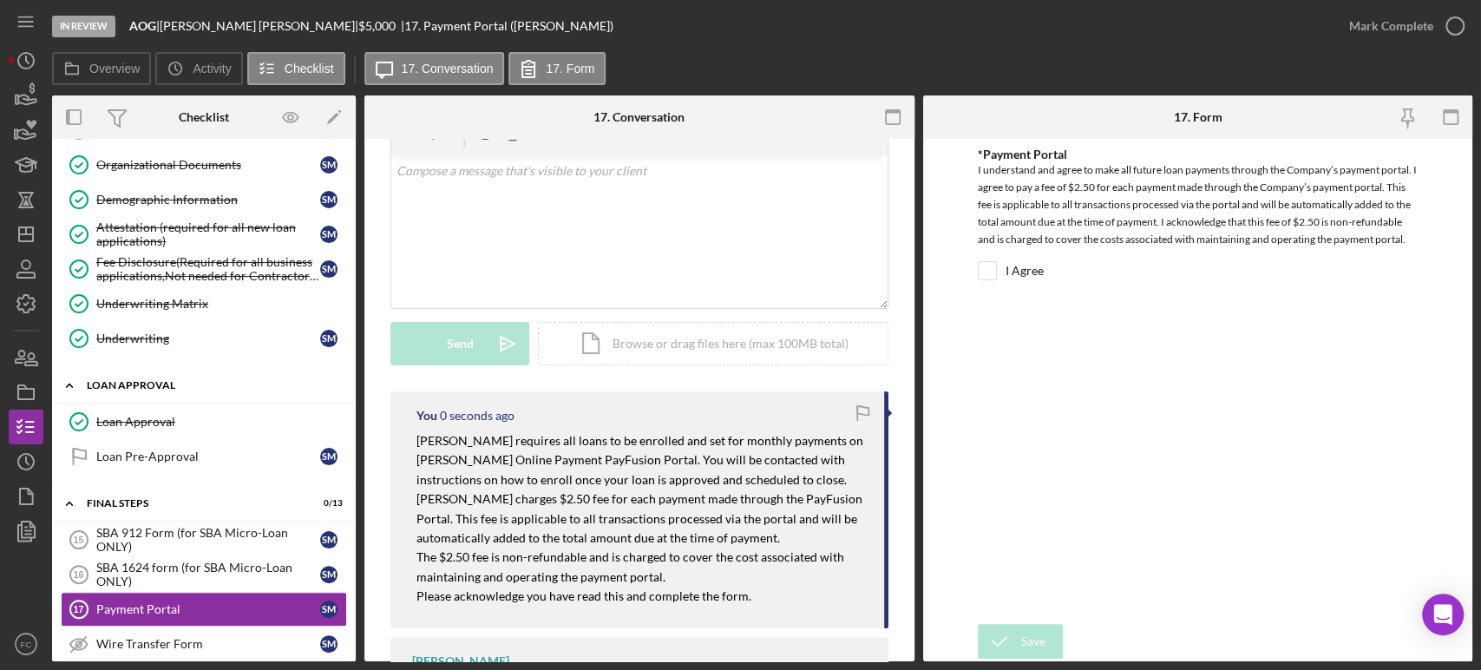
scroll to position [532, 0]
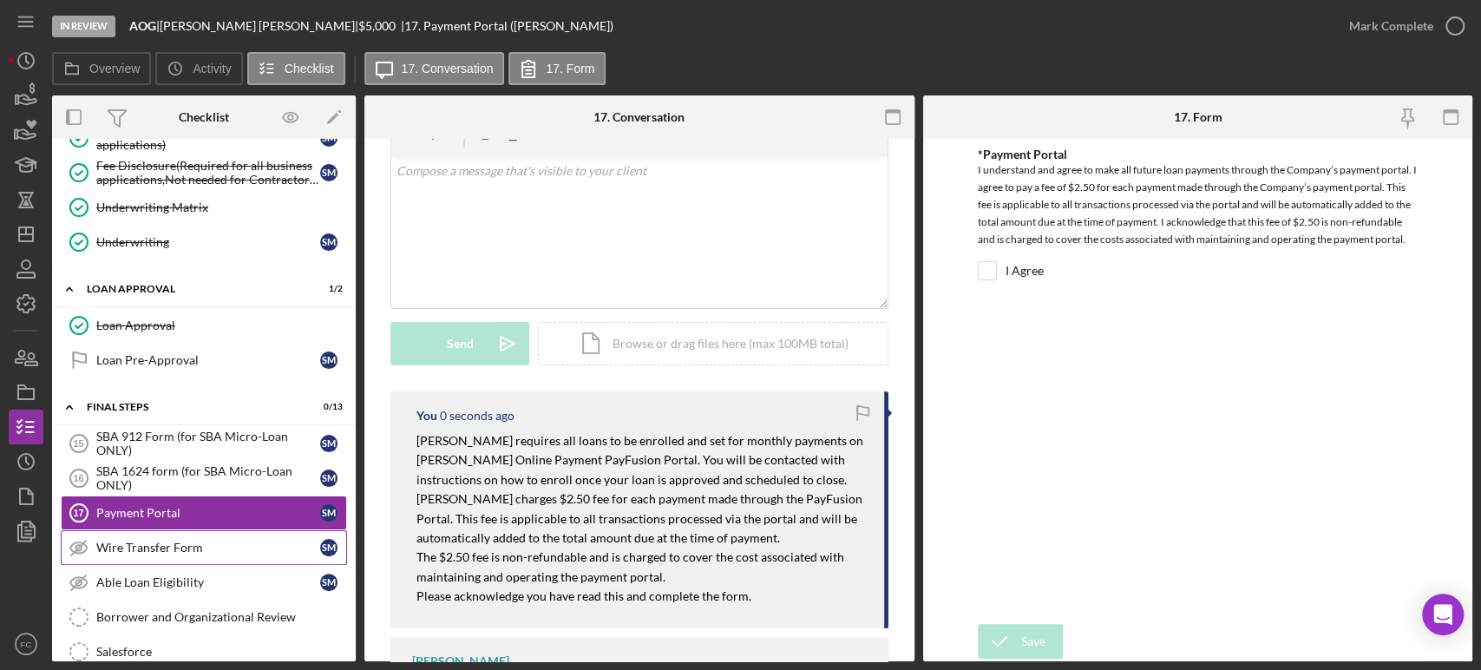
click at [113, 541] on div "Wire Transfer Form" at bounding box center [208, 548] width 224 height 14
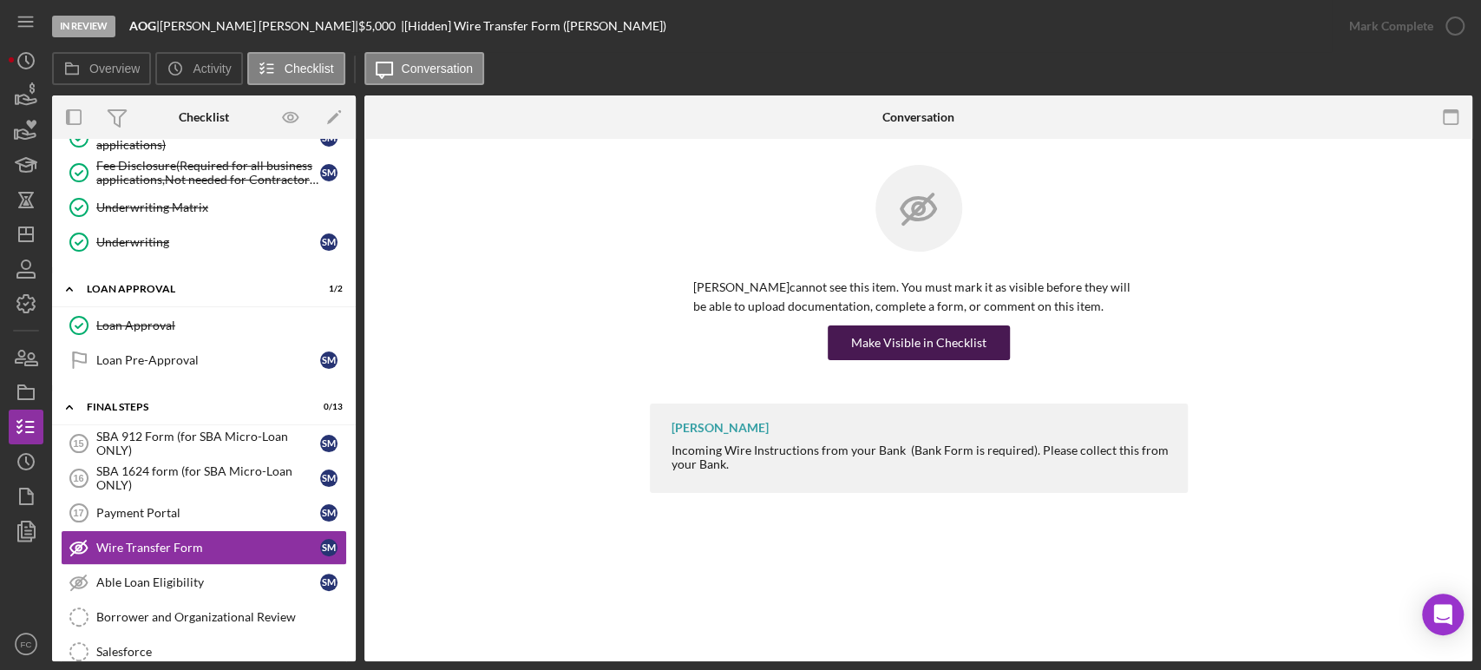
click at [874, 344] on div "Make Visible in Checklist" at bounding box center [918, 342] width 135 height 35
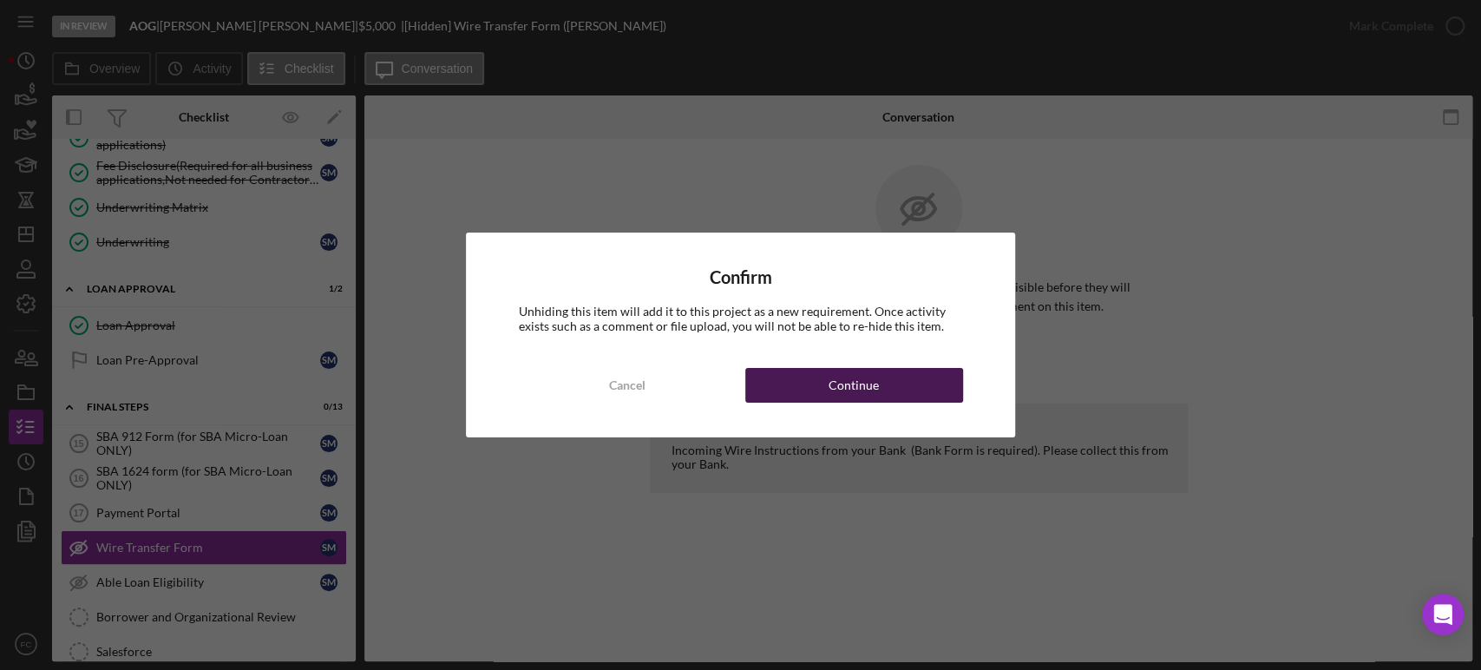
click at [877, 383] on button "Continue" at bounding box center [854, 385] width 218 height 35
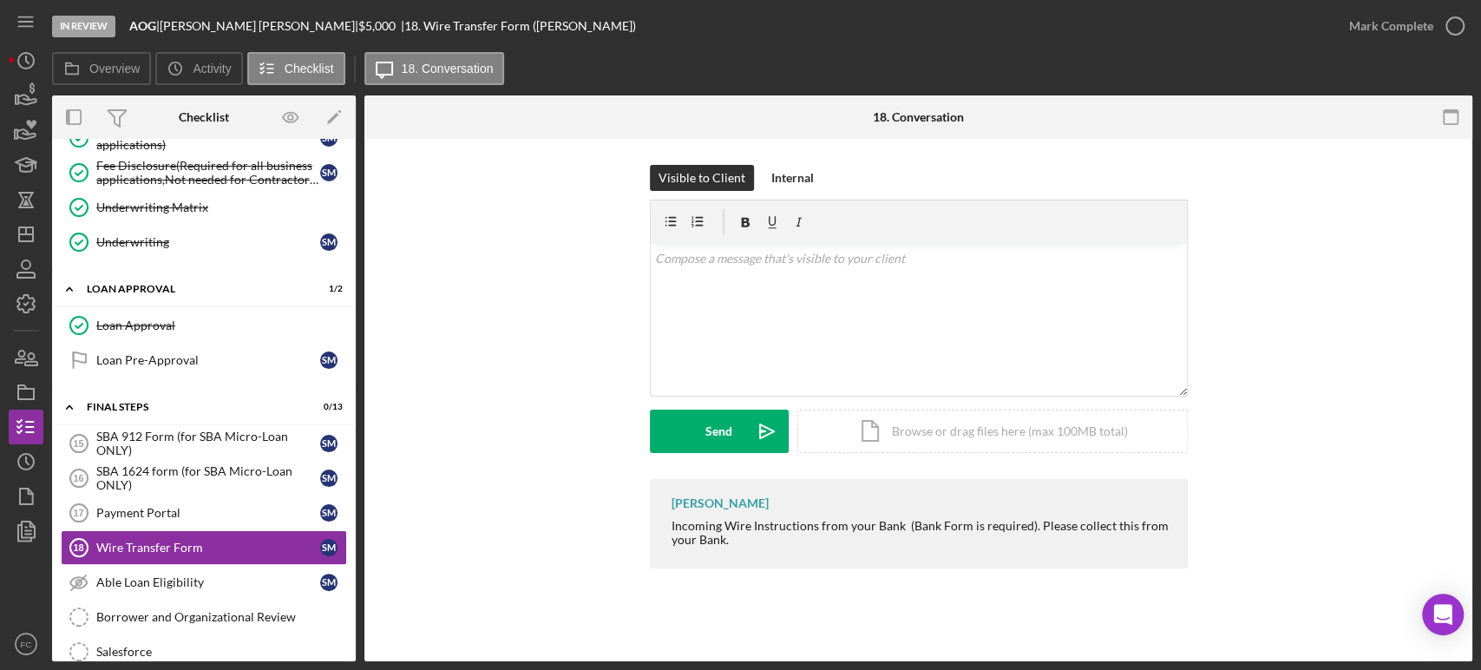
drag, startPoint x: 663, startPoint y: 520, endPoint x: 828, endPoint y: 547, distance: 167.0
click at [828, 547] on div "[PERSON_NAME] Incoming Wire Instructions from your Bank (Bank Form is required)…" at bounding box center [919, 523] width 538 height 89
copy div "Incoming Wire Instructions from your Bank (Bank Form is required). Please colle…"
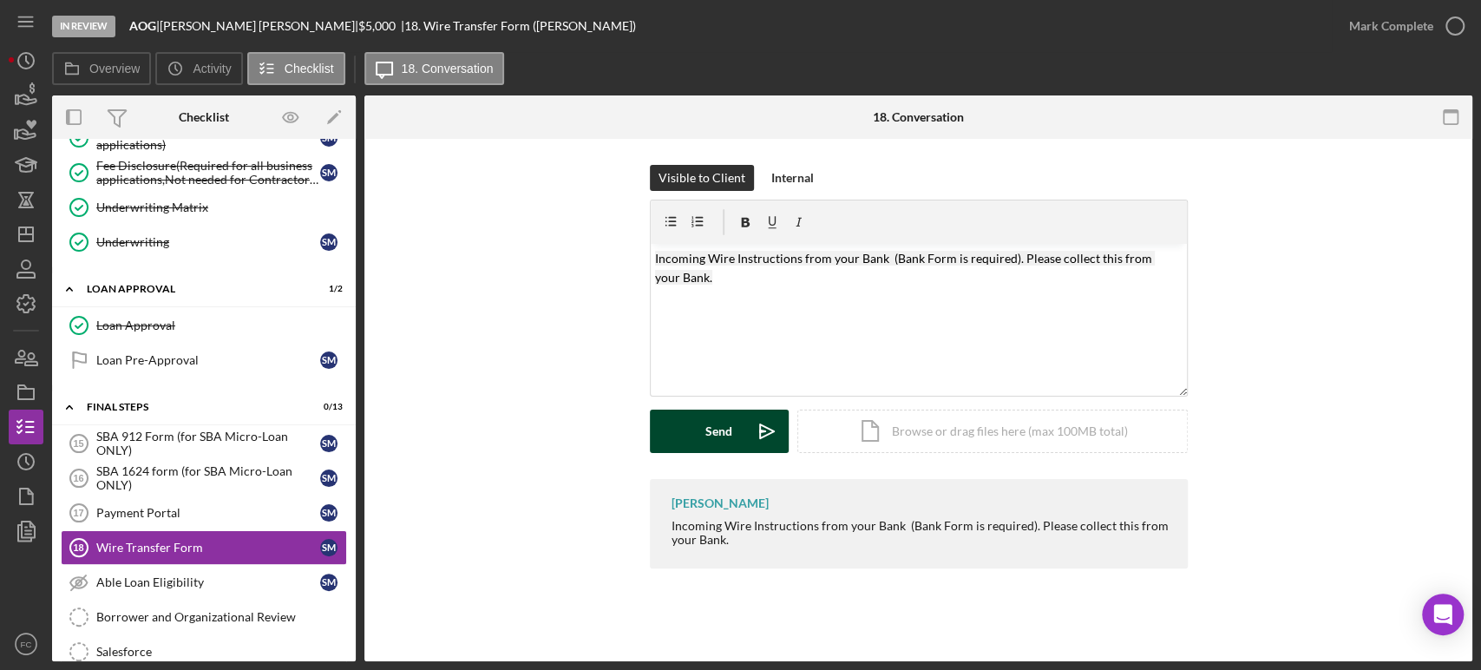
click at [701, 422] on button "Send Icon/icon-invite-send" at bounding box center [719, 431] width 139 height 43
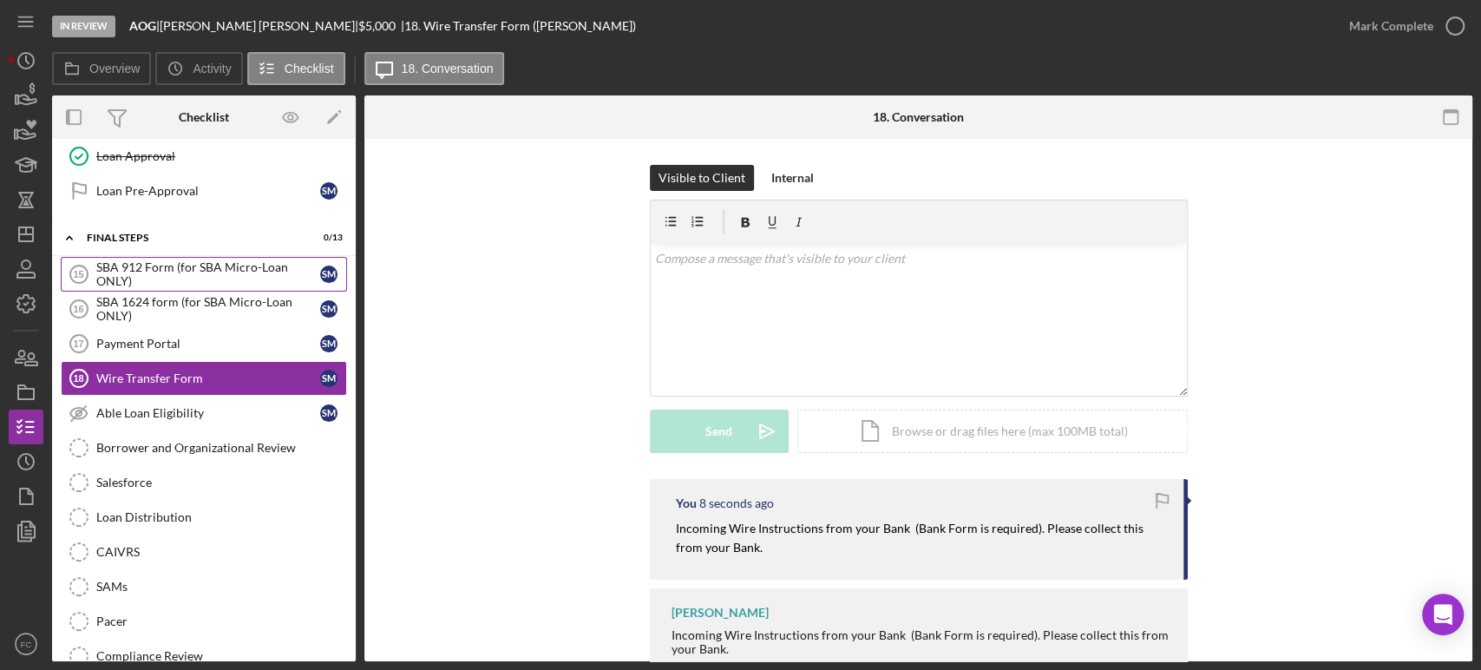
scroll to position [797, 0]
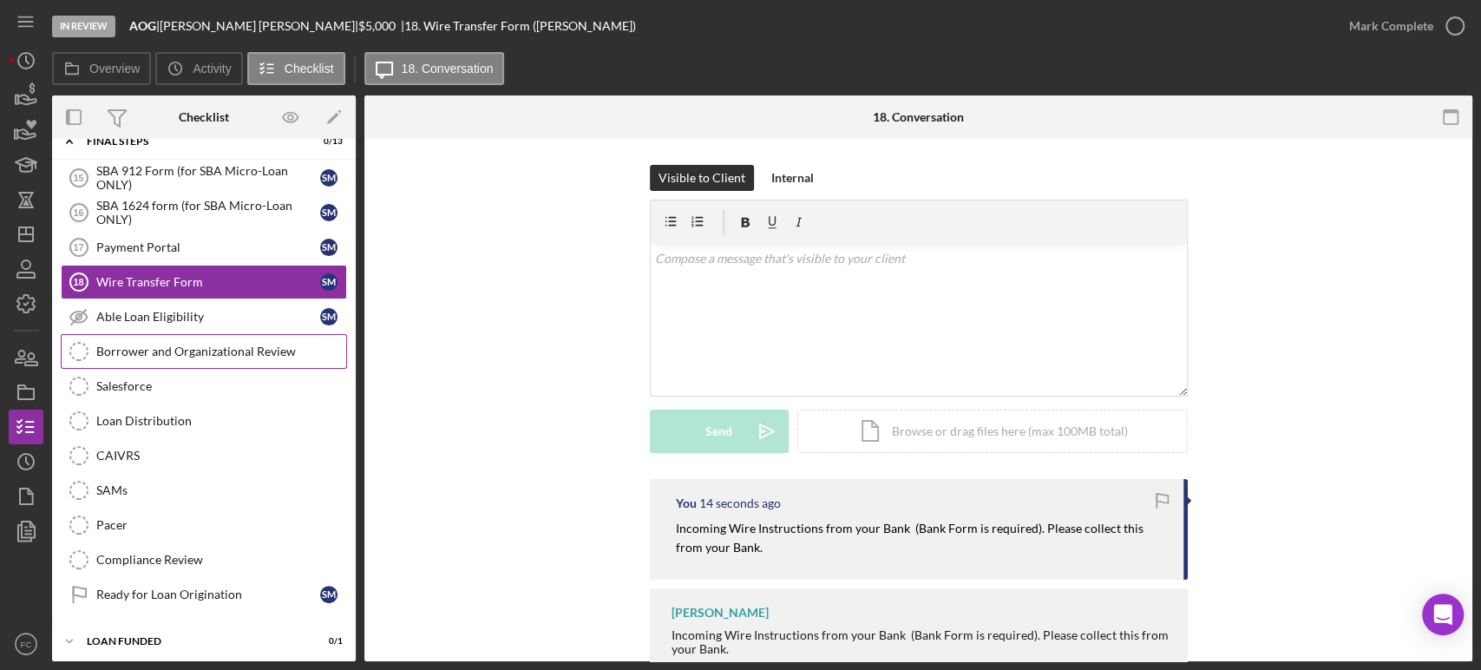
click at [169, 352] on div "Borrower and Organizational Review" at bounding box center [221, 351] width 250 height 14
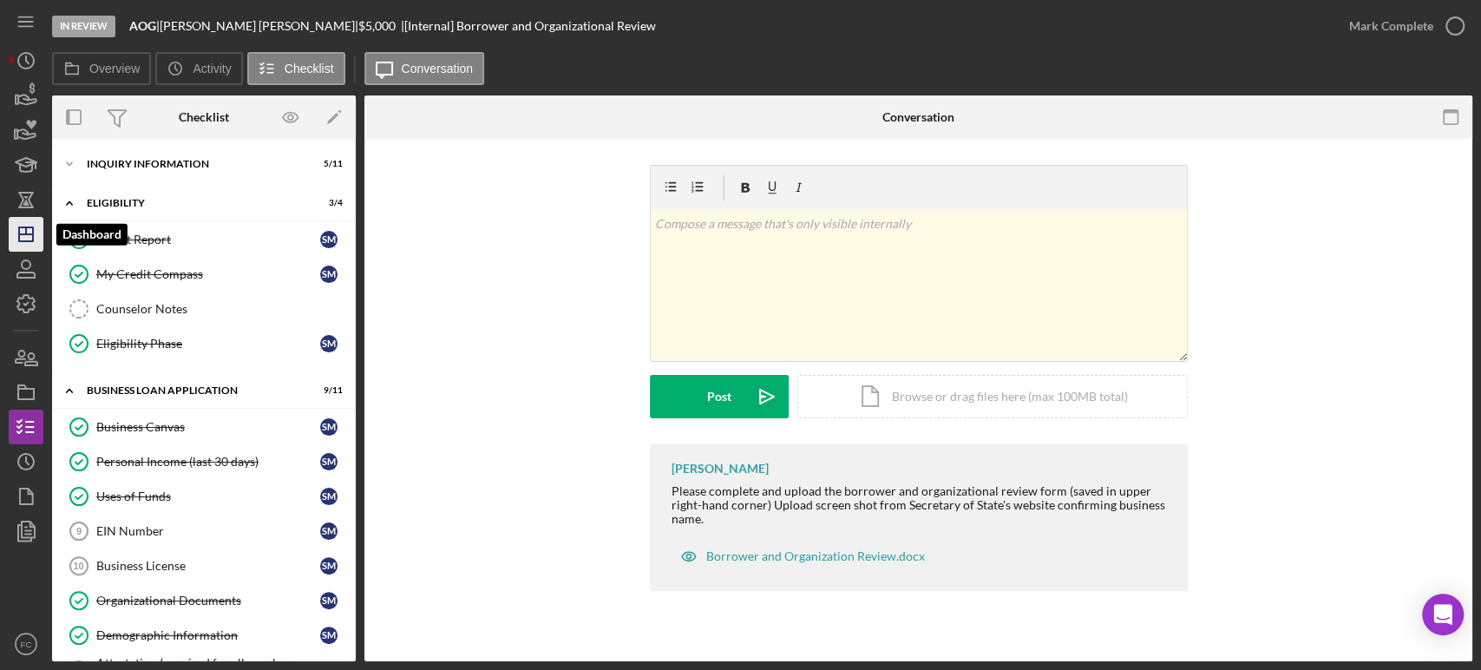
click at [20, 231] on icon "Icon/Dashboard" at bounding box center [25, 234] width 43 height 43
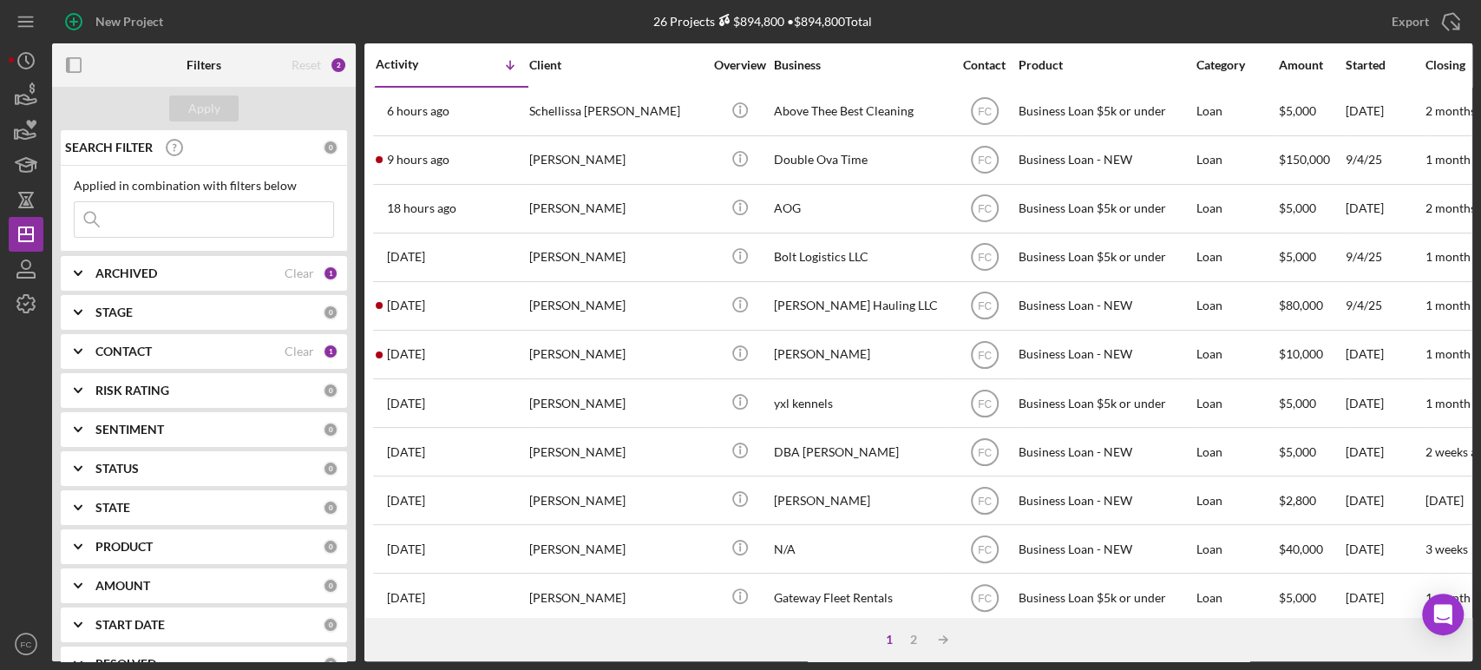
click at [115, 279] on b "ARCHIVED" at bounding box center [126, 273] width 62 height 14
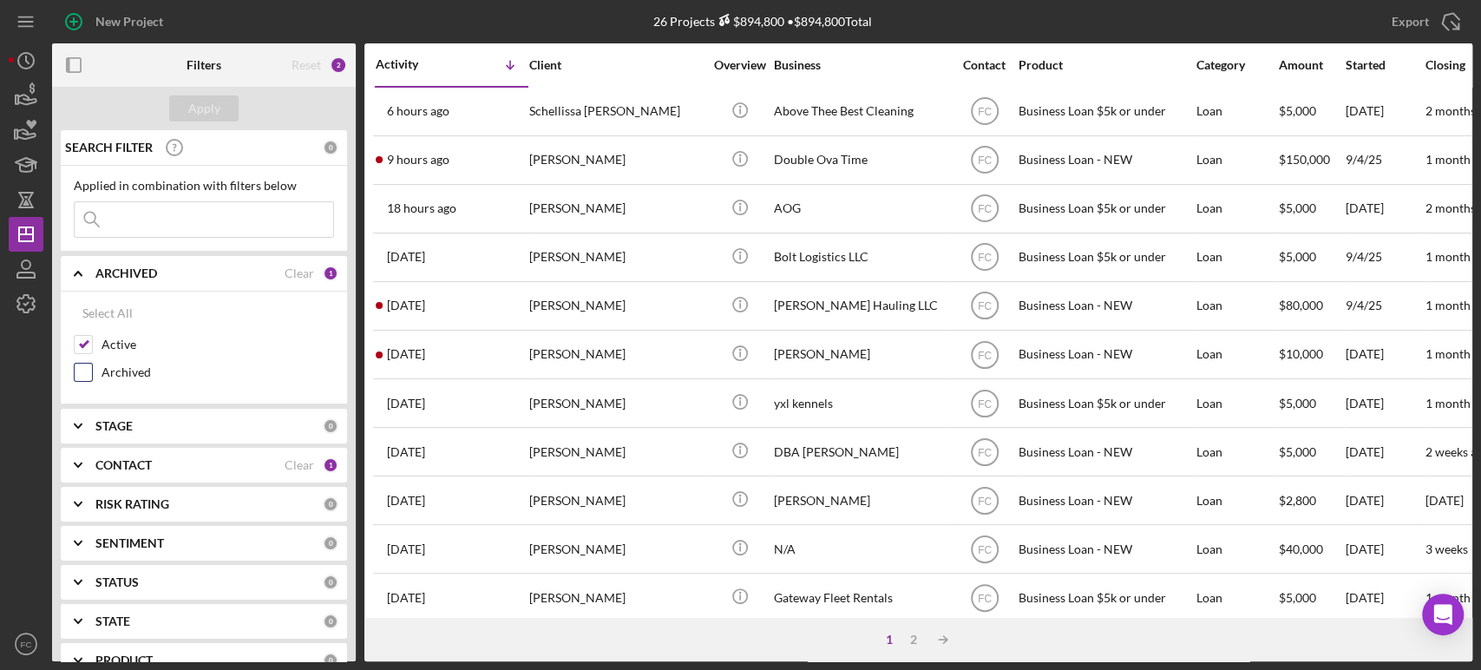
click at [82, 373] on input "Archived" at bounding box center [83, 372] width 17 height 17
checkbox input "true"
click at [118, 219] on input at bounding box center [204, 219] width 259 height 35
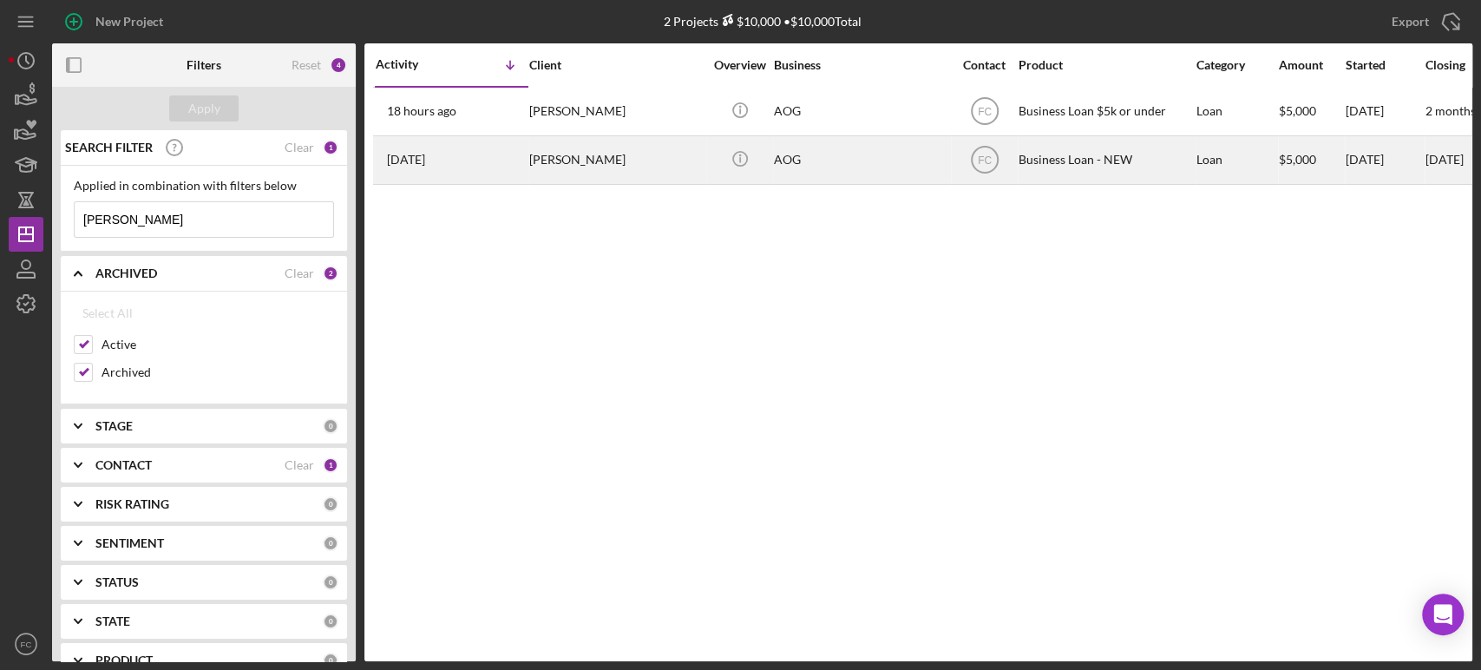
type input "[PERSON_NAME]"
click at [646, 172] on div "[PERSON_NAME]" at bounding box center [616, 160] width 174 height 46
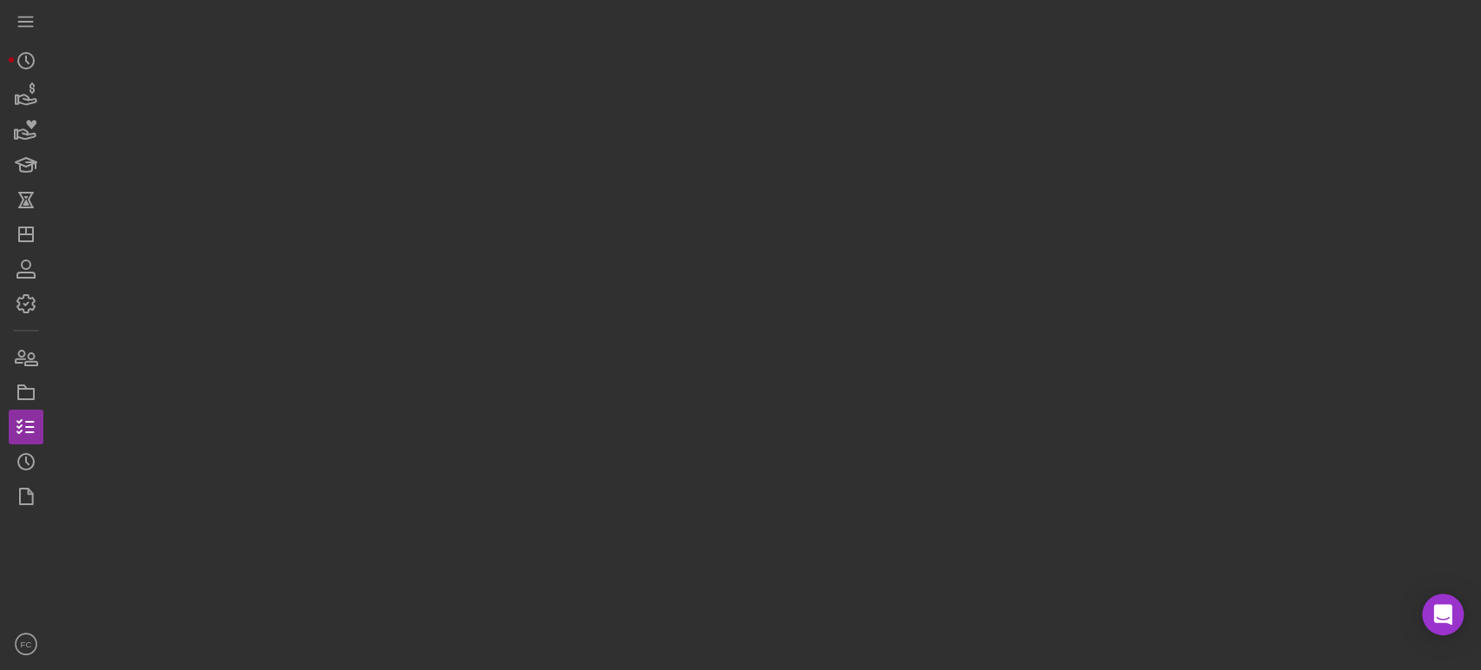
click at [646, 172] on div at bounding box center [762, 330] width 1420 height 661
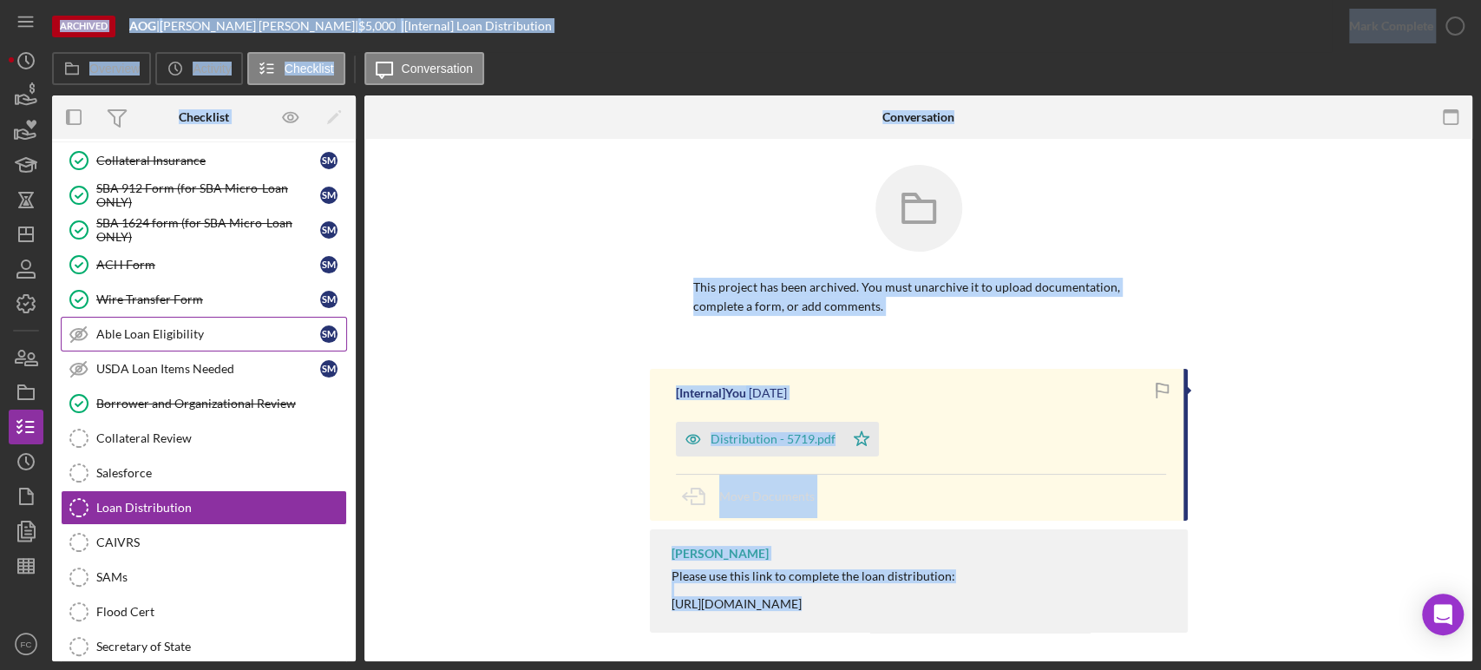
scroll to position [100, 0]
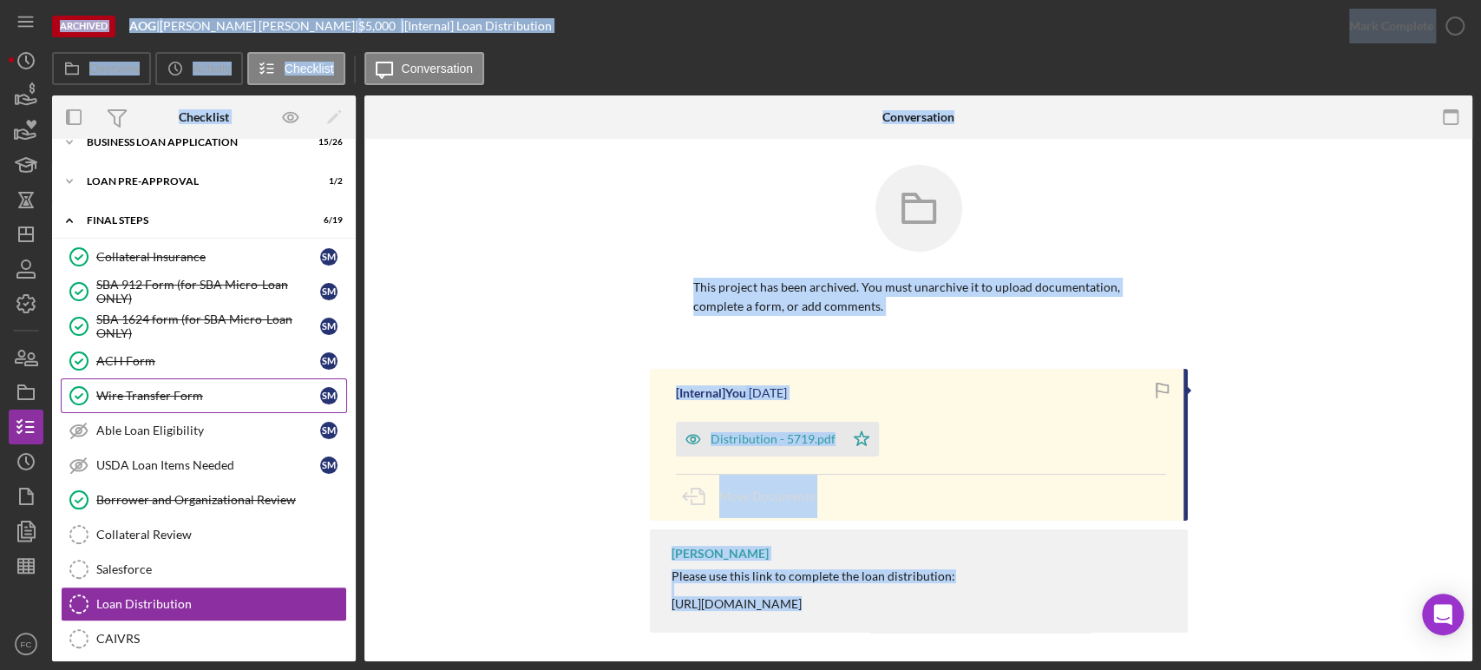
click at [169, 393] on div "Wire Transfer Form" at bounding box center [208, 396] width 224 height 14
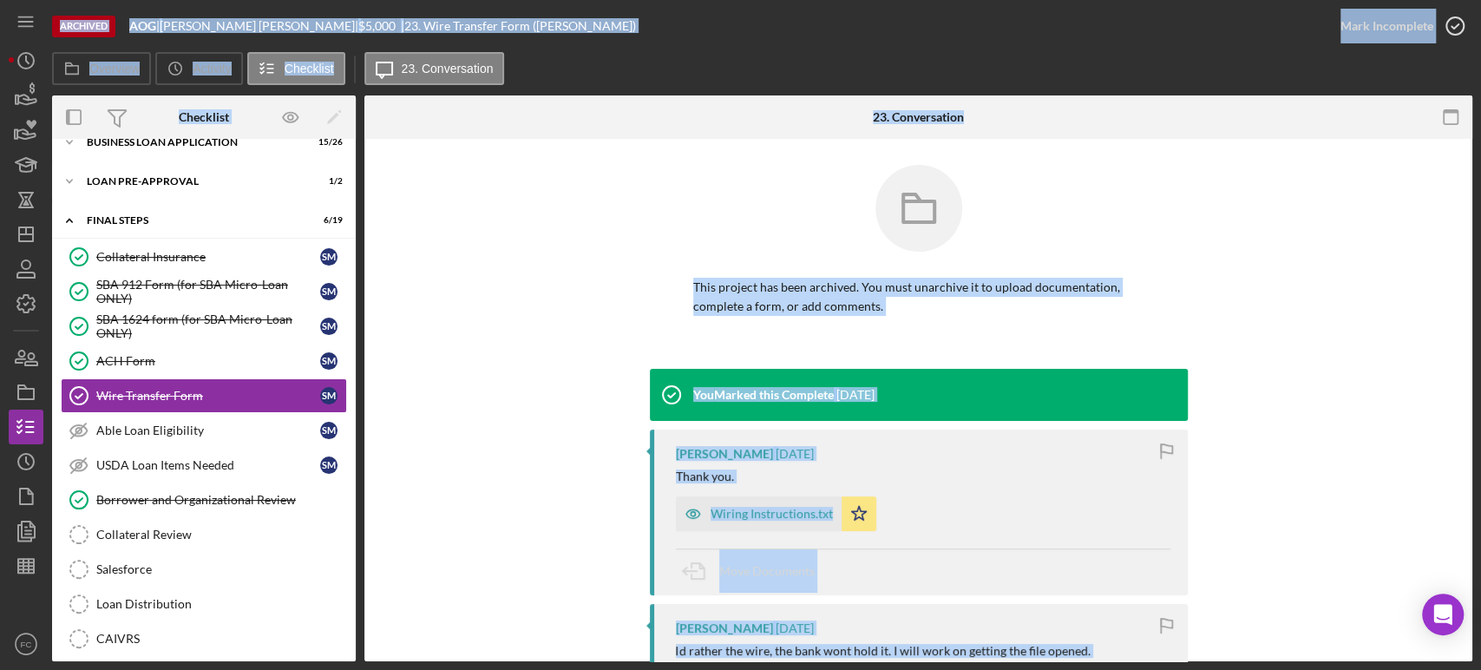
scroll to position [96, 0]
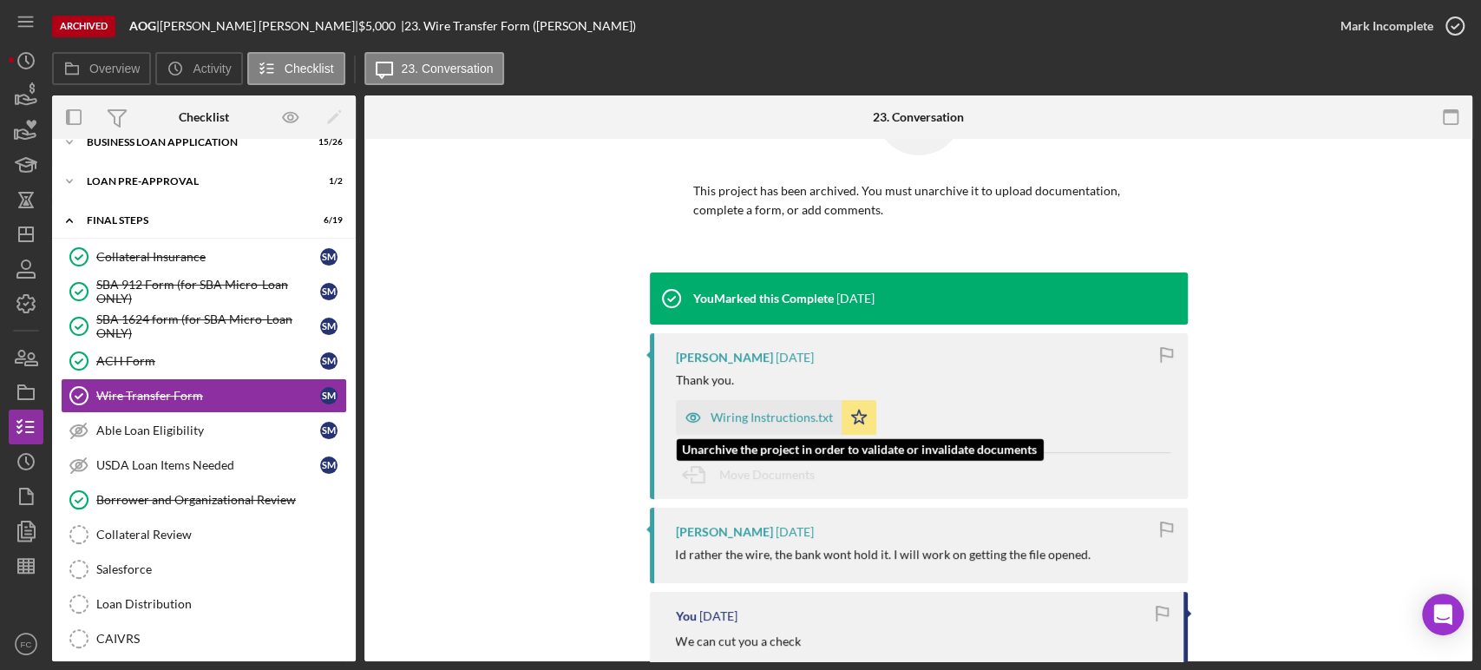
click at [729, 415] on div "Wiring Instructions.txt" at bounding box center [772, 417] width 122 height 14
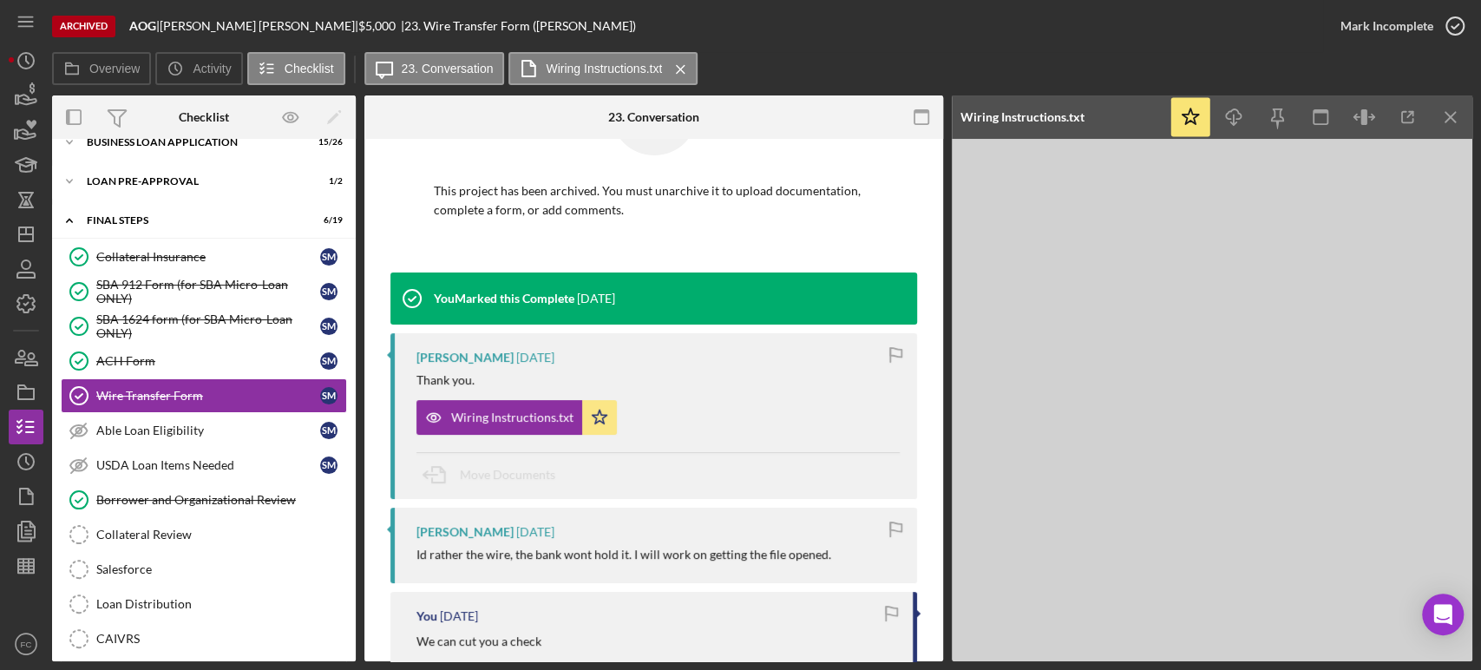
click at [729, 415] on div "Wiring Instructions.txt Icon/Star" at bounding box center [658, 412] width 483 height 43
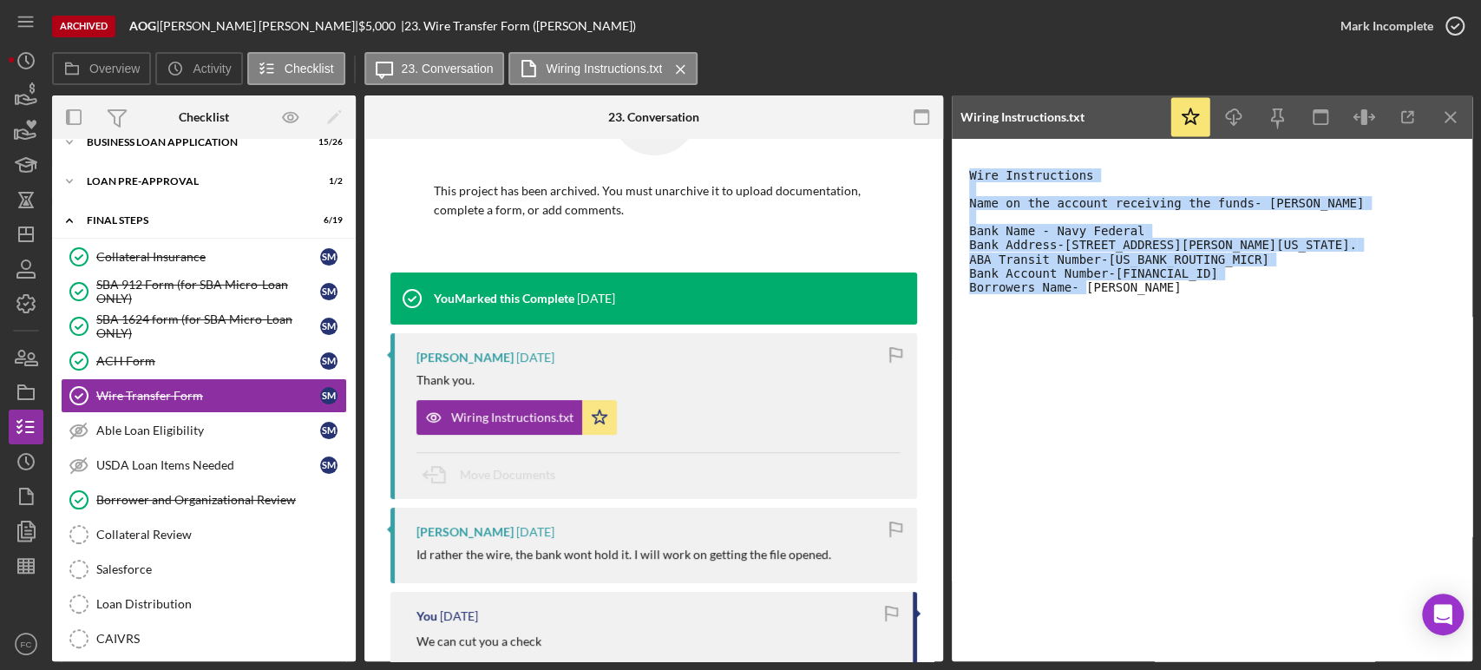
drag, startPoint x: 963, startPoint y: 173, endPoint x: 1209, endPoint y: 311, distance: 281.7
click at [1209, 311] on div "Wire Instructions Name on the account receiving the funds- [PERSON_NAME] Bank N…" at bounding box center [1212, 400] width 521 height 522
copy pre "Wire Instructions Name on the account receiving the funds- [PERSON_NAME] Bank N…"
click at [23, 240] on polygon "button" at bounding box center [26, 234] width 14 height 14
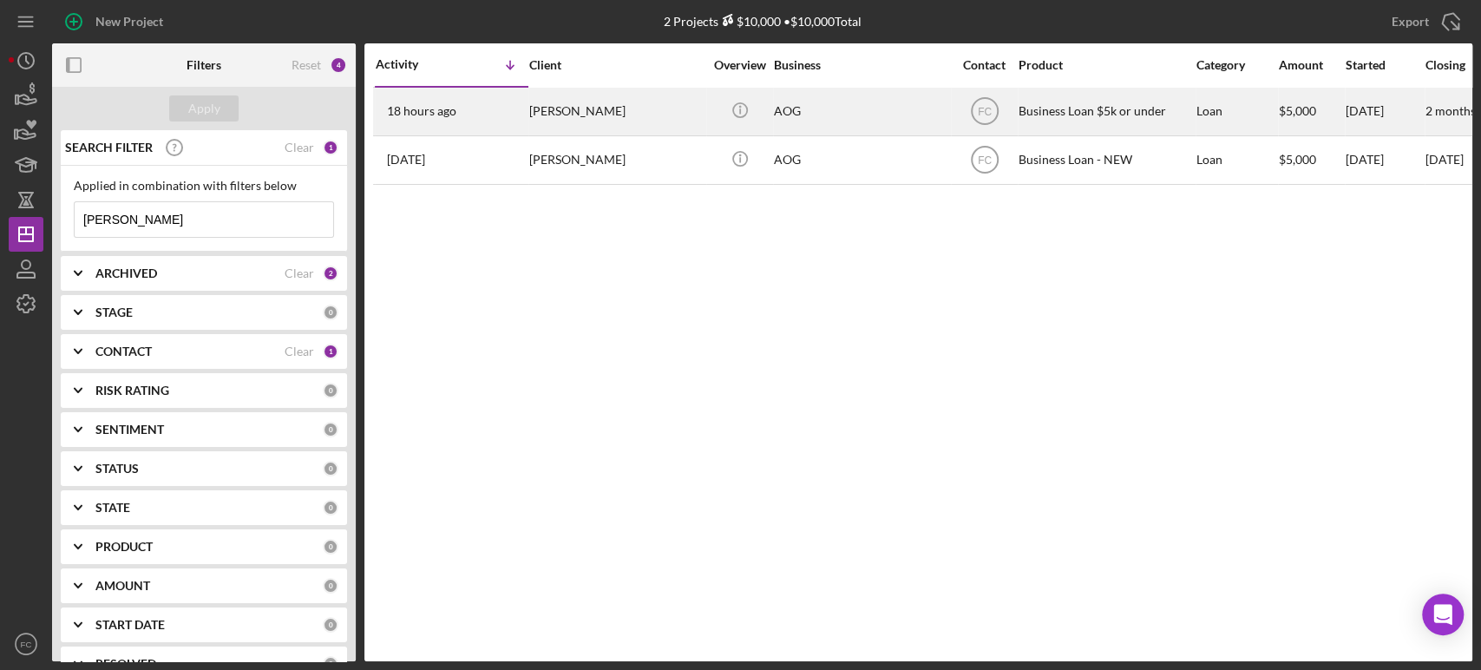
click at [665, 120] on div "[PERSON_NAME]" at bounding box center [616, 112] width 174 height 46
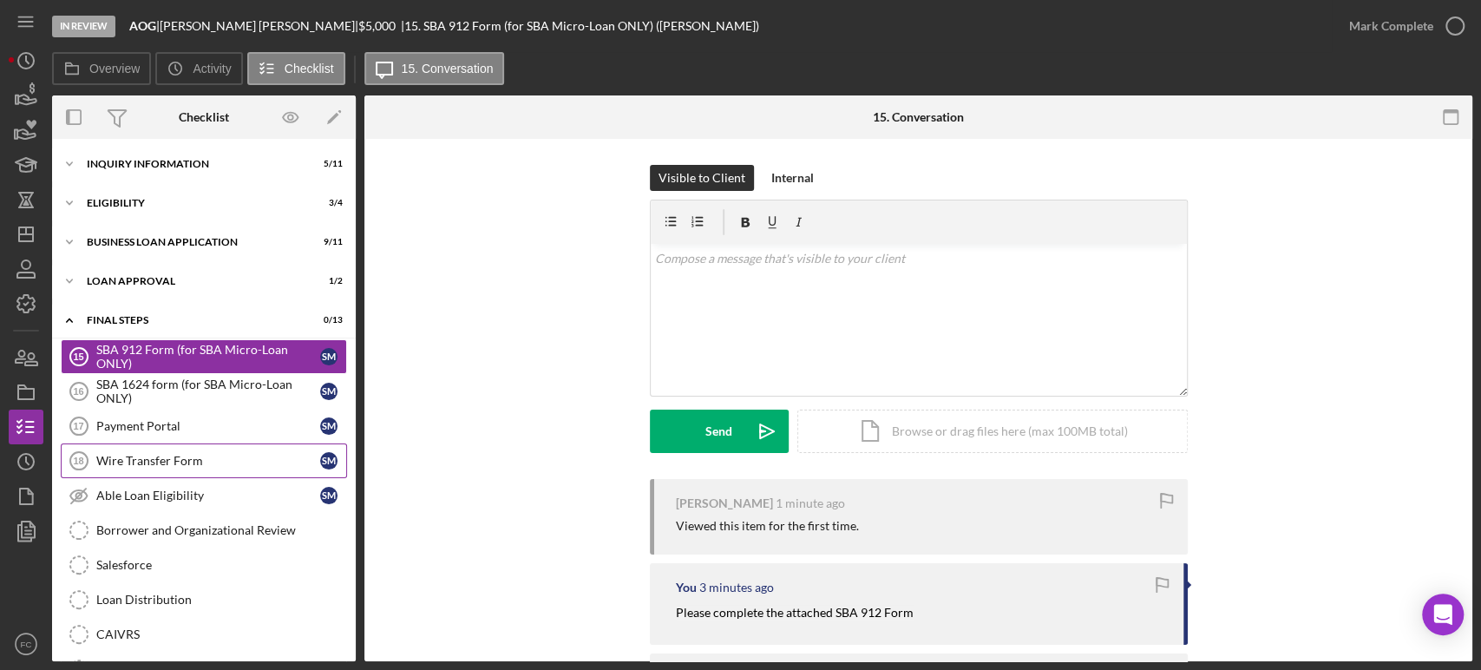
click at [182, 463] on div "Wire Transfer Form" at bounding box center [208, 461] width 224 height 14
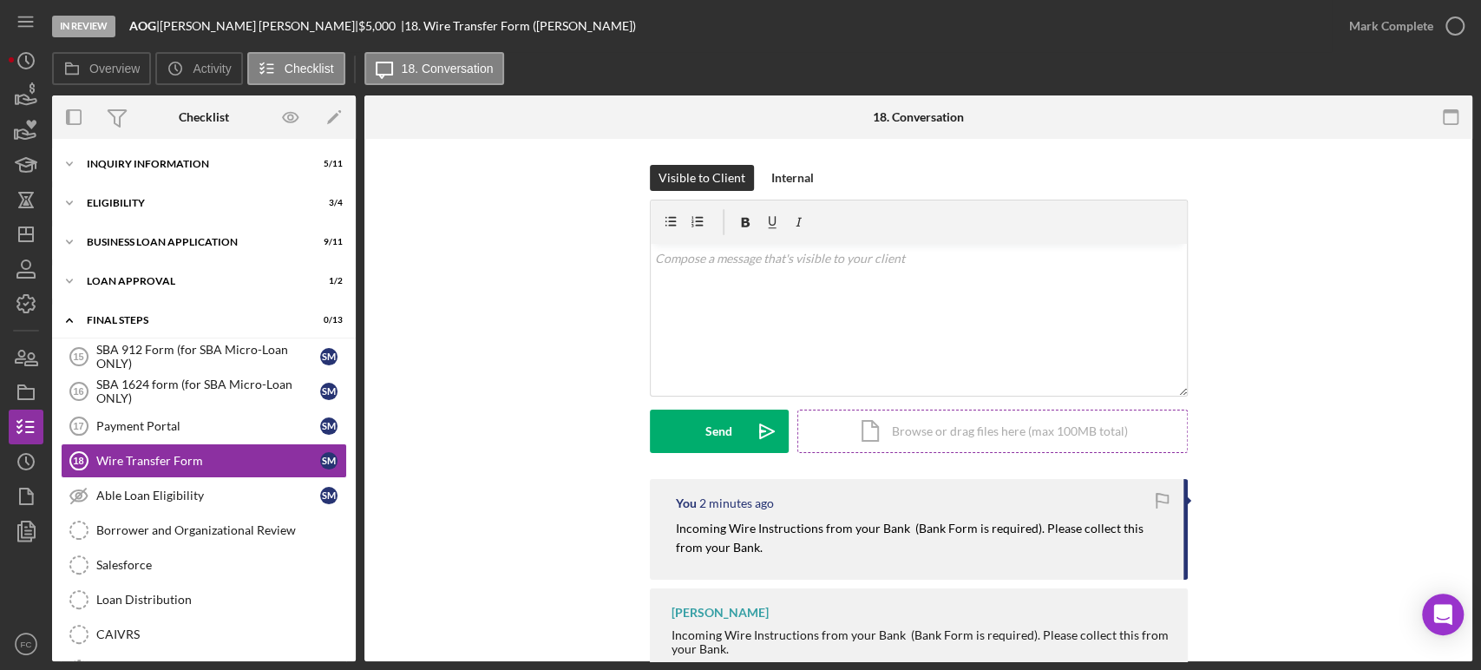
click at [889, 423] on div "Icon/Document Browse or drag files here (max 100MB total) Tap to choose files o…" at bounding box center [992, 431] width 390 height 43
click at [17, 237] on icon "Icon/Dashboard" at bounding box center [25, 234] width 43 height 43
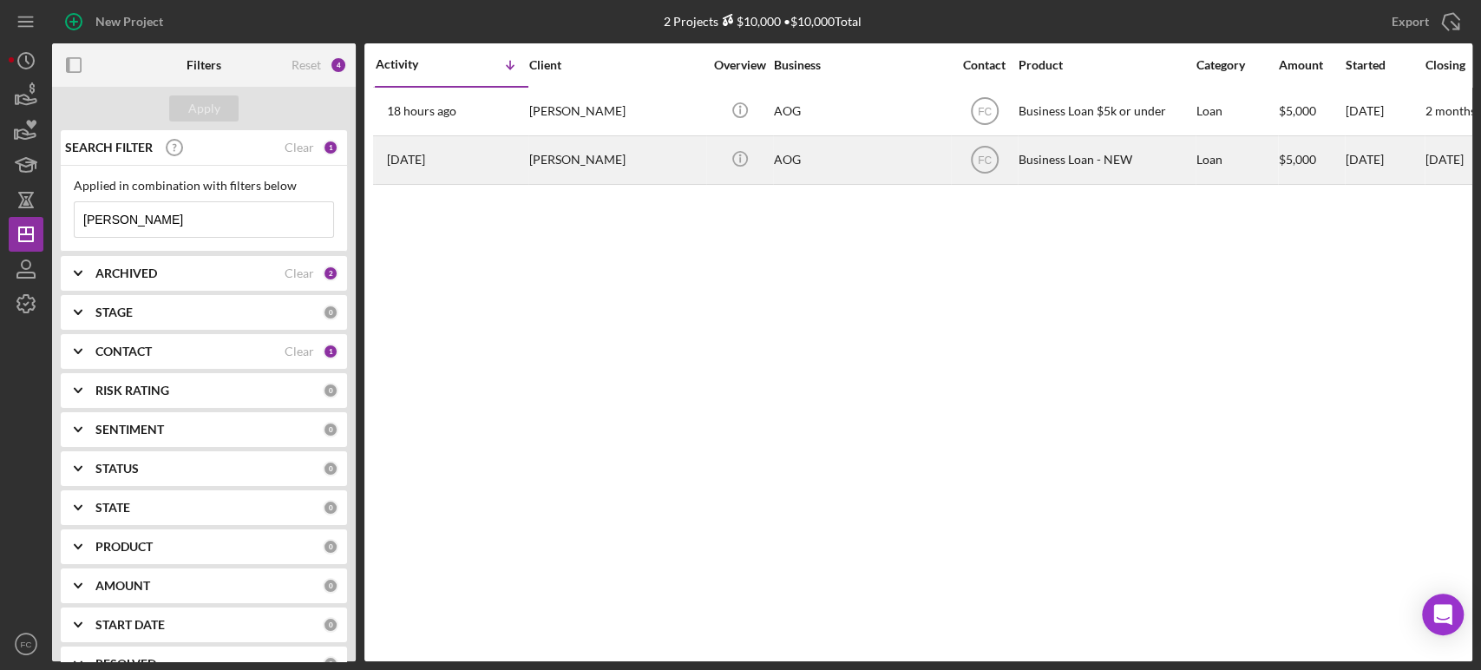
click at [651, 161] on div "[PERSON_NAME]" at bounding box center [616, 160] width 174 height 46
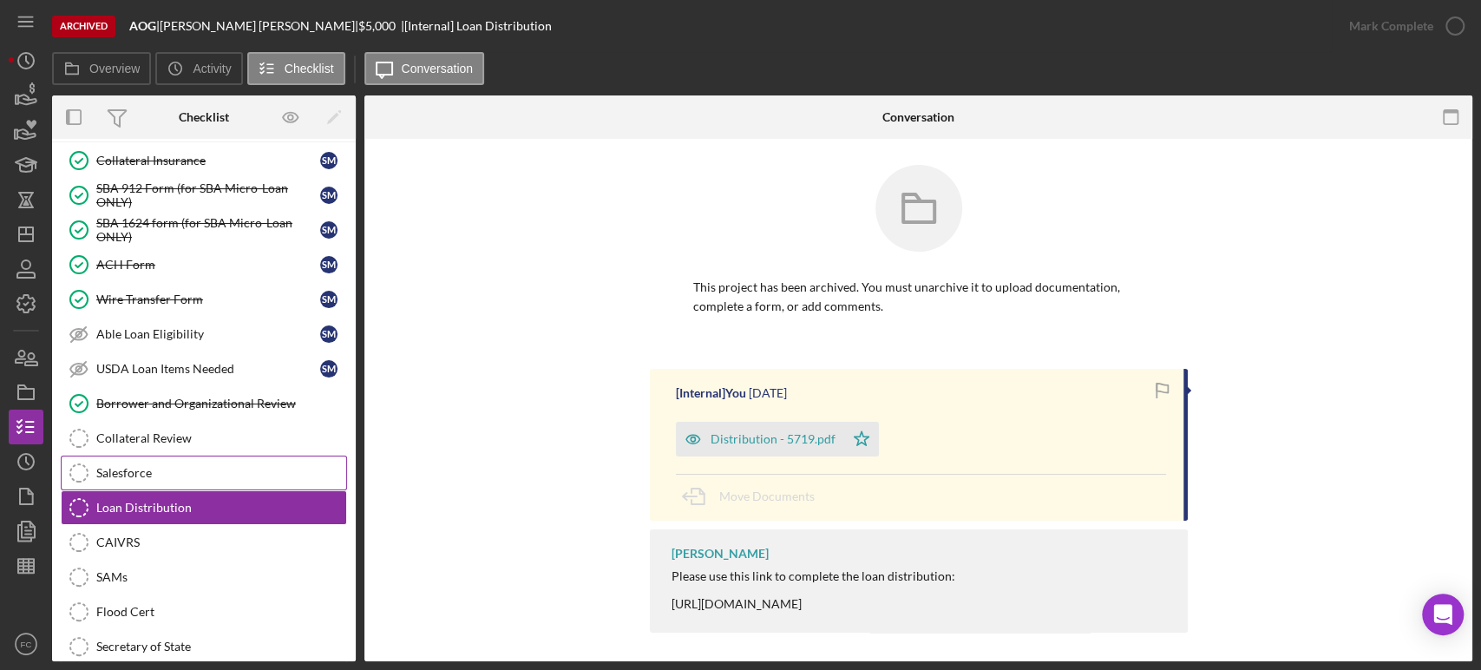
scroll to position [100, 0]
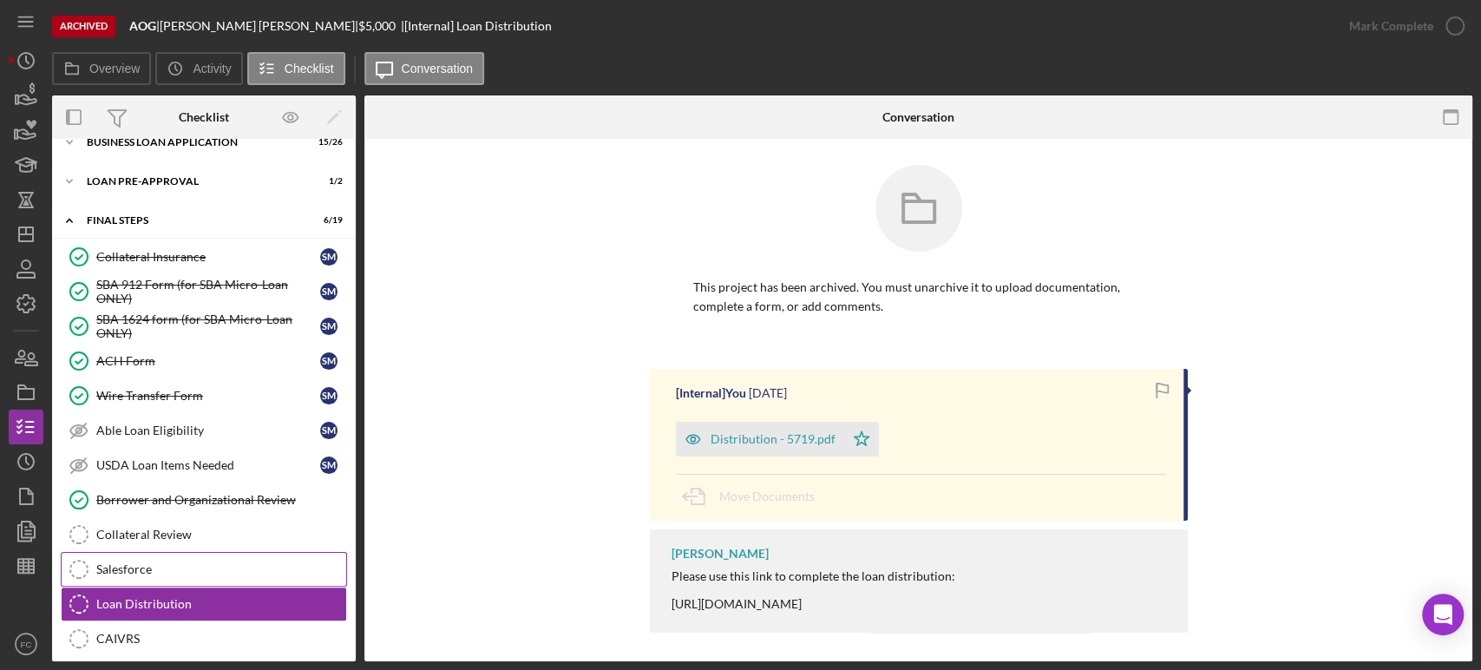
click at [199, 359] on div "ACH Form" at bounding box center [208, 361] width 224 height 14
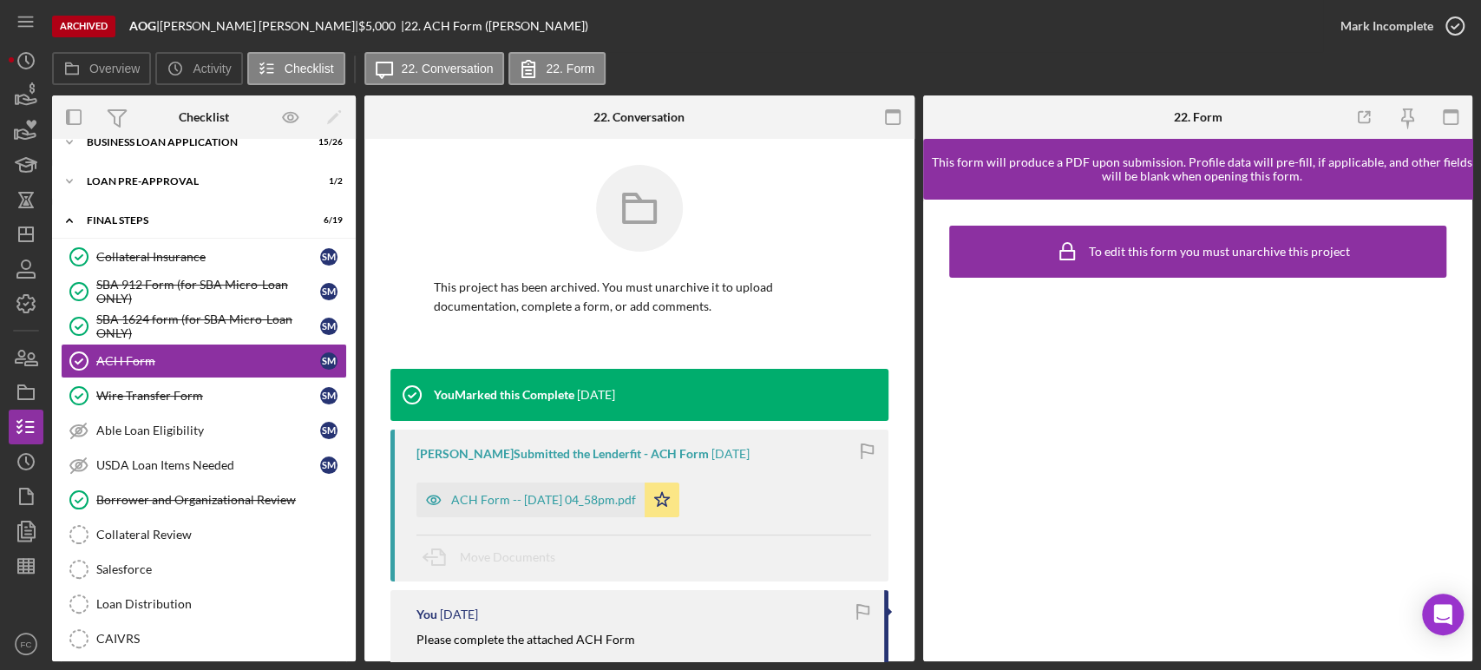
scroll to position [96, 0]
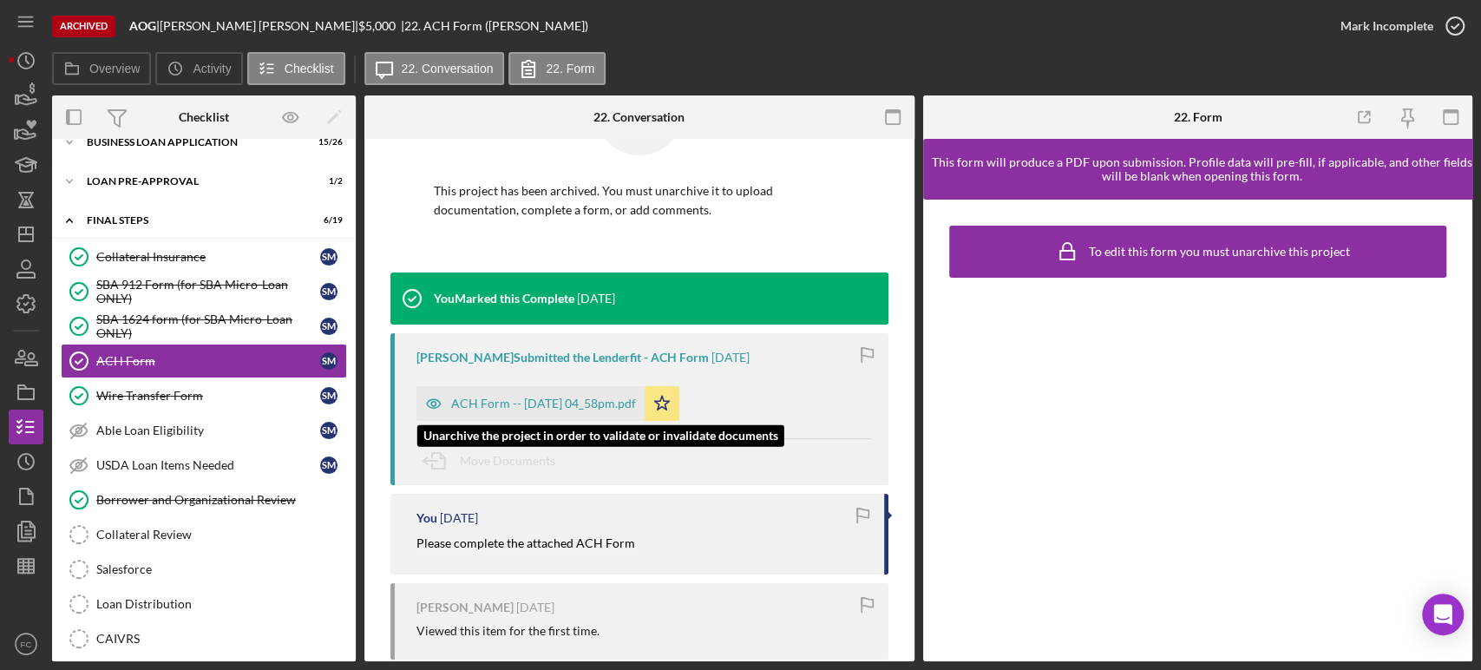
click at [500, 402] on div "ACH Form -- [DATE] 04_58pm.pdf" at bounding box center [543, 404] width 185 height 14
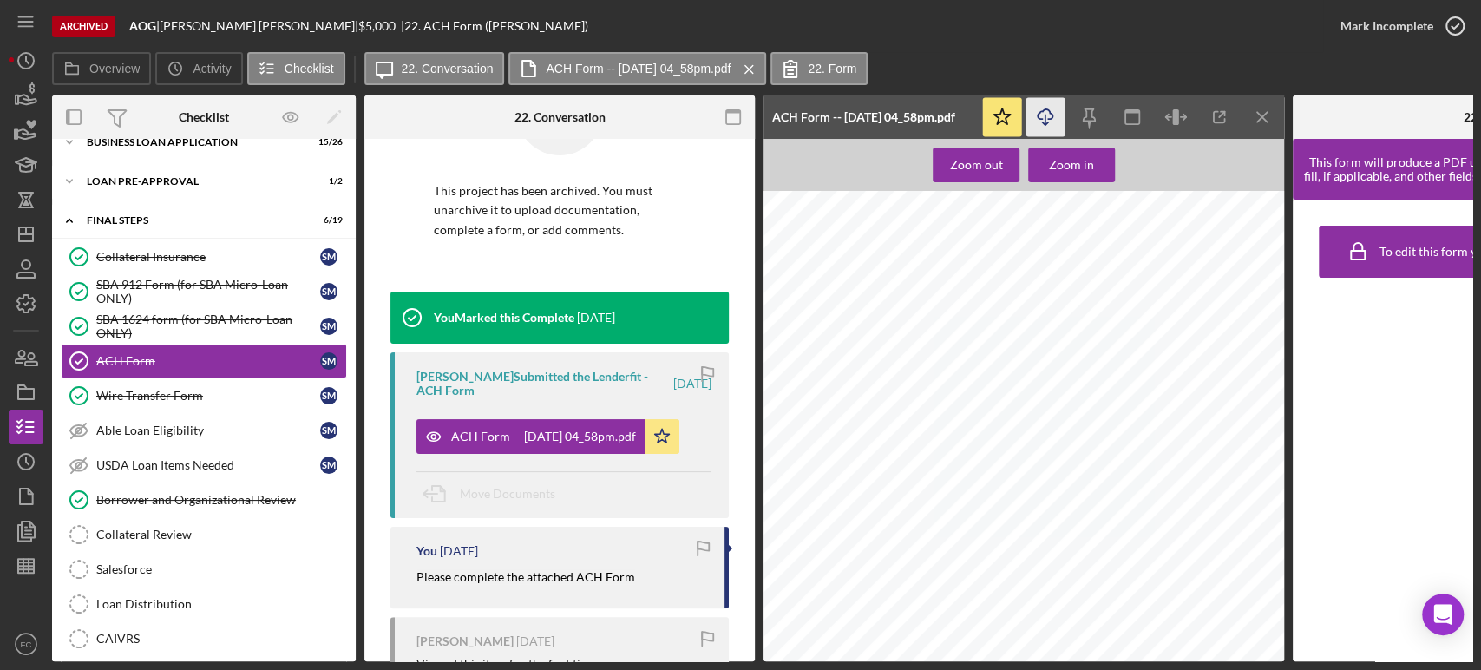
click at [1046, 116] on line "button" at bounding box center [1046, 120] width 0 height 10
click at [1438, 466] on div "To edit this form you must unarchive this project" at bounding box center [1488, 431] width 390 height 462
click at [17, 233] on icon "Icon/Dashboard" at bounding box center [25, 234] width 43 height 43
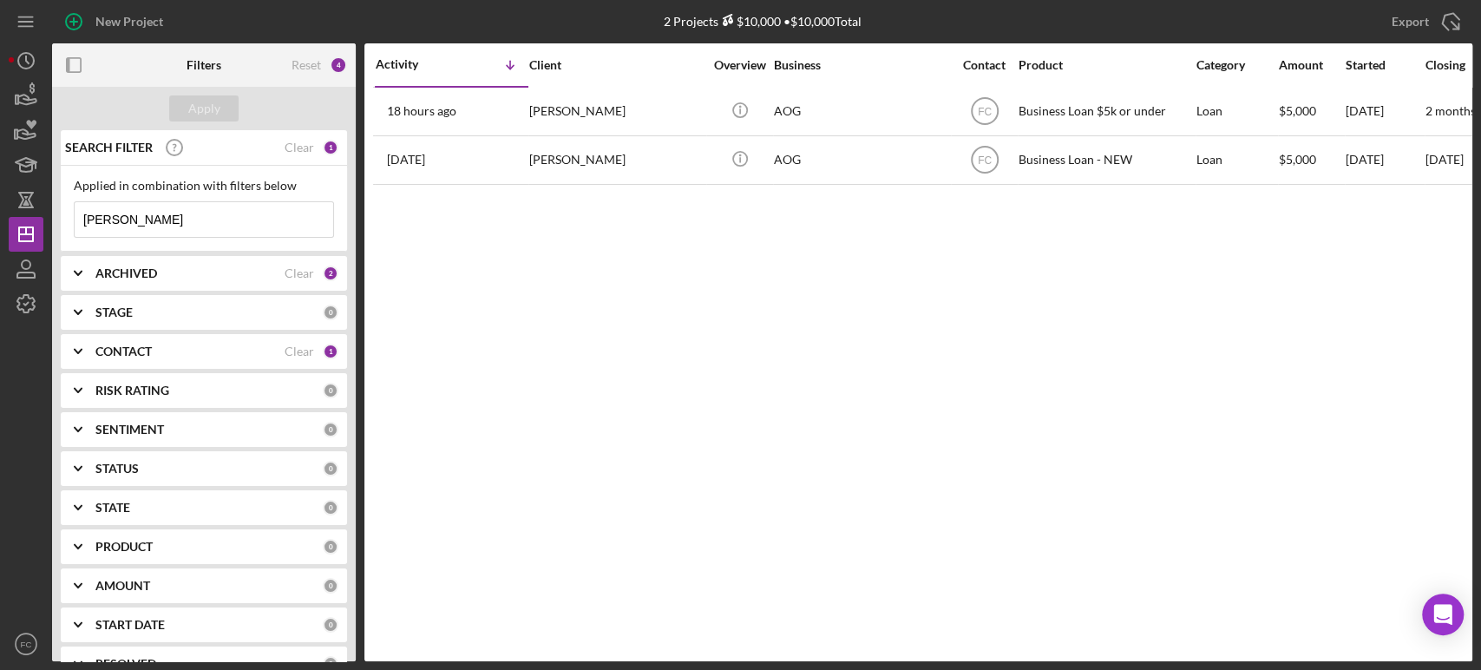
click at [170, 279] on div "ARCHIVED" at bounding box center [189, 273] width 189 height 14
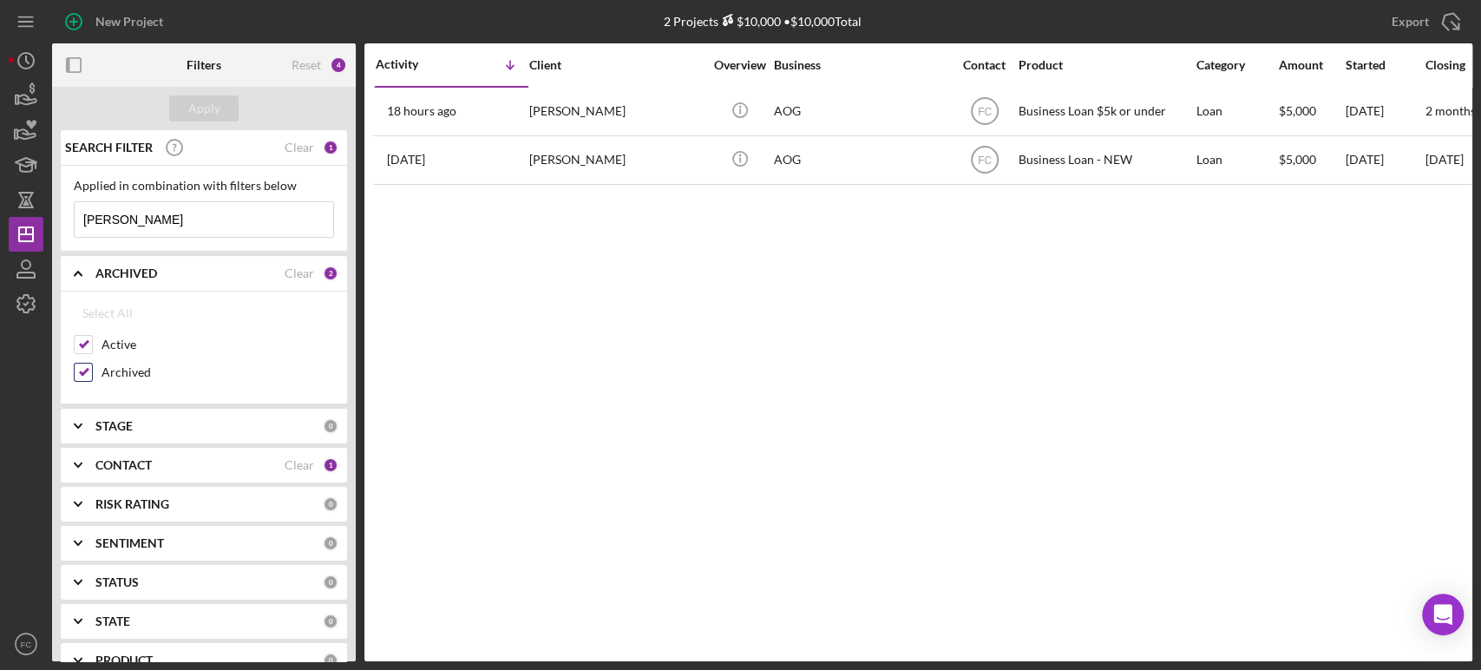
click at [82, 366] on input "Archived" at bounding box center [83, 372] width 17 height 17
checkbox input "false"
click at [155, 212] on input "[PERSON_NAME]" at bounding box center [204, 219] width 259 height 35
type input "m"
click at [189, 112] on div "Apply" at bounding box center [204, 108] width 32 height 26
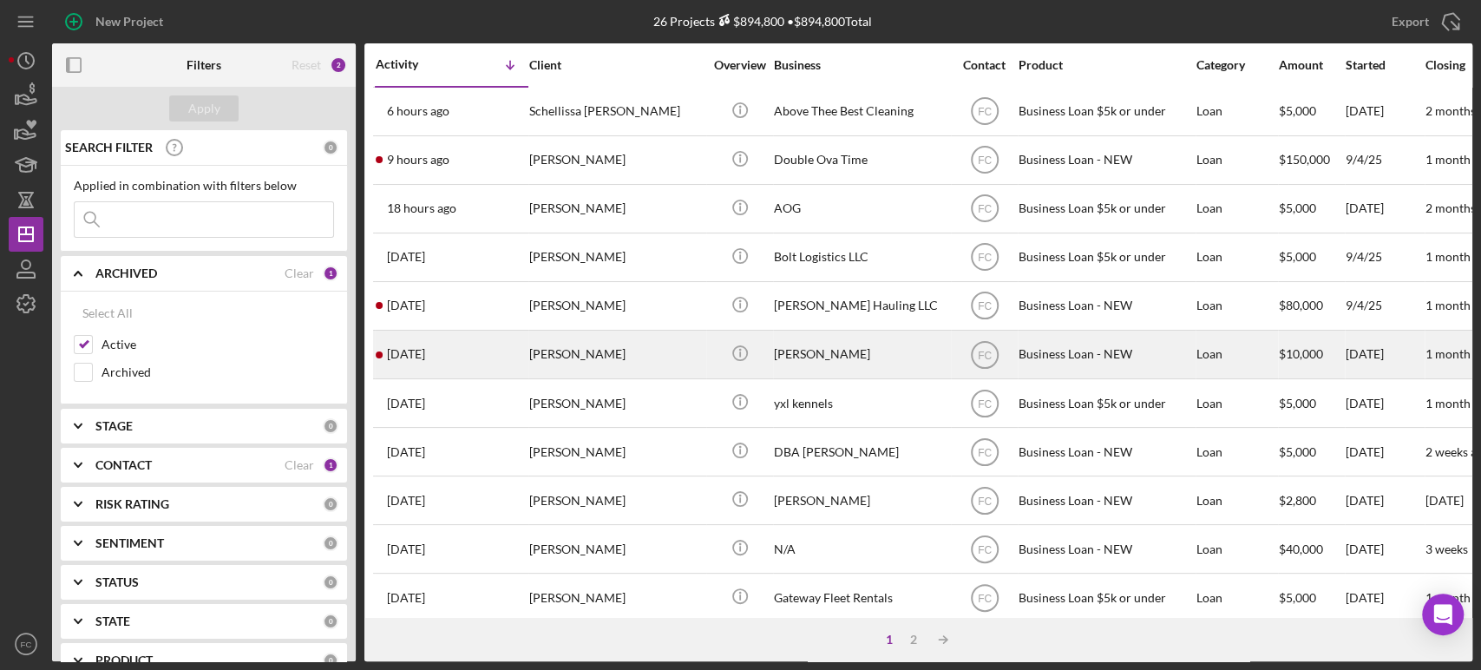
click at [633, 351] on div "[PERSON_NAME]" at bounding box center [616, 354] width 174 height 46
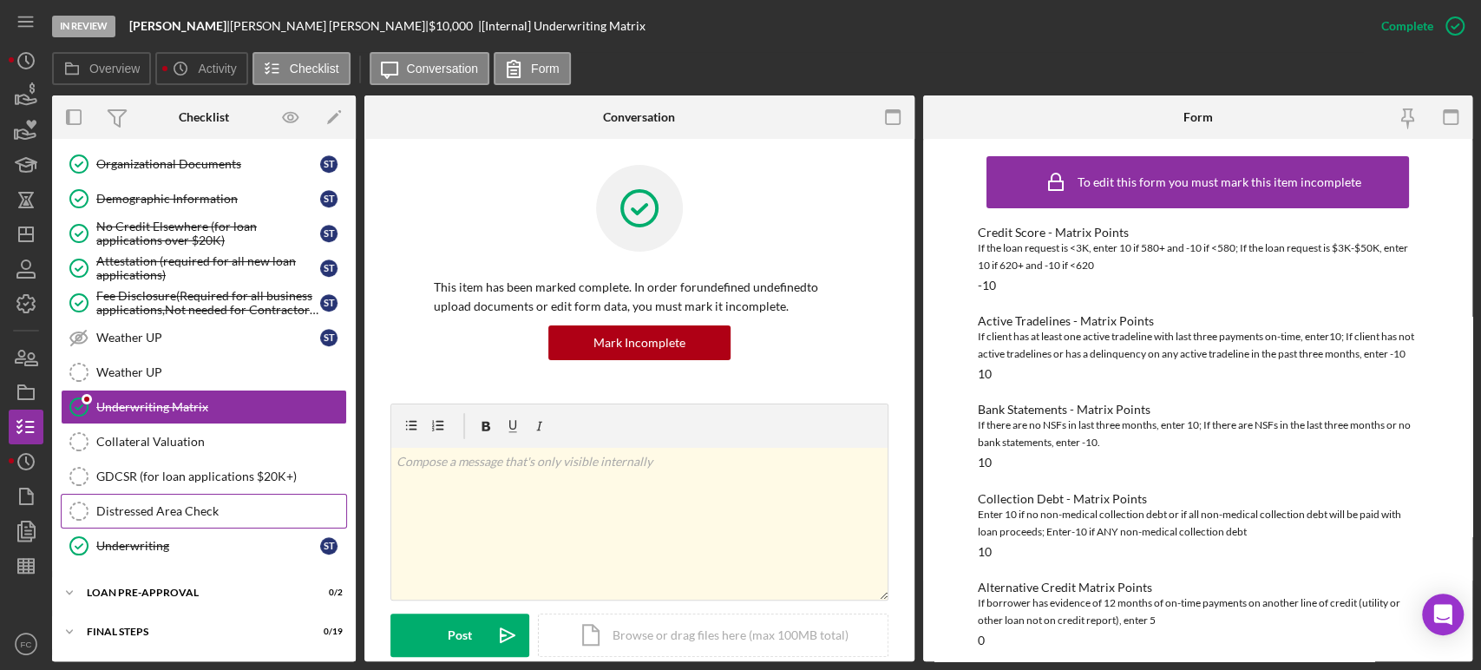
scroll to position [804, 0]
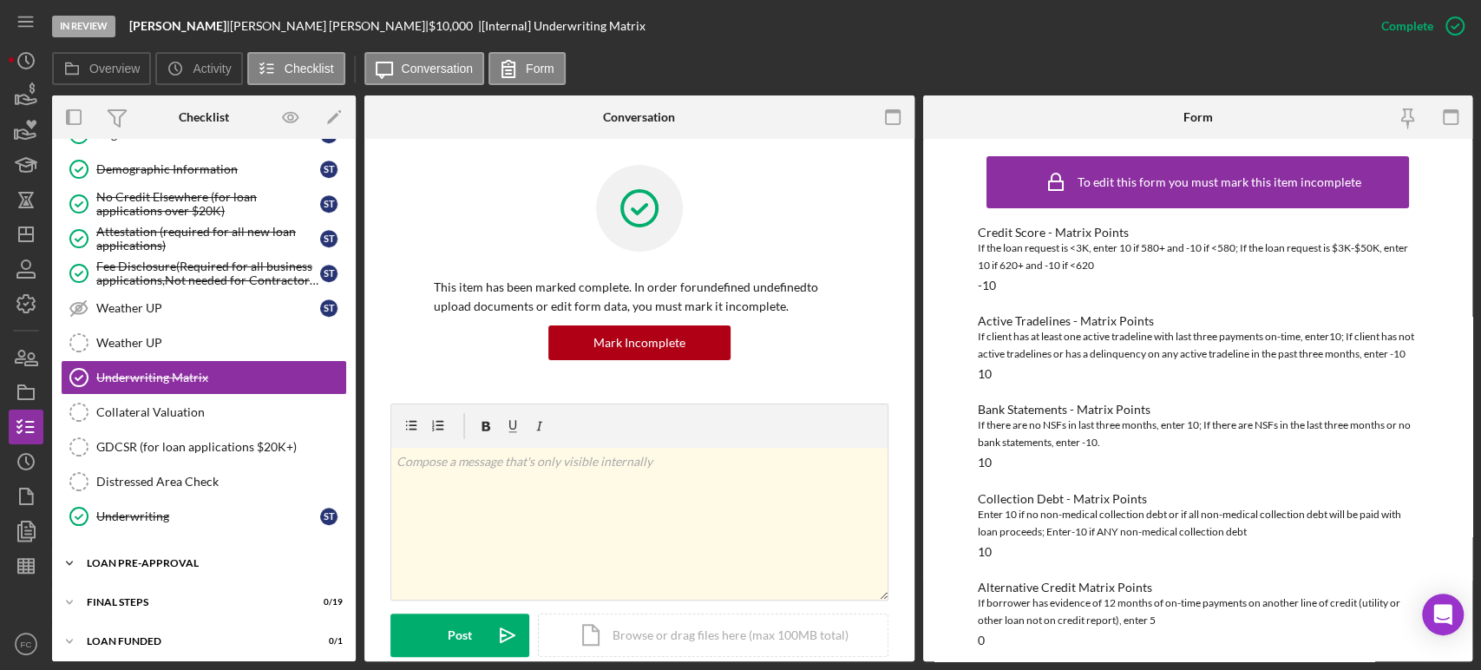
click at [162, 562] on div "Icon/Expander LOAN PRE-APPROVAL 0 / 2" at bounding box center [204, 563] width 304 height 35
click at [153, 595] on div "Loan Approval" at bounding box center [221, 600] width 250 height 14
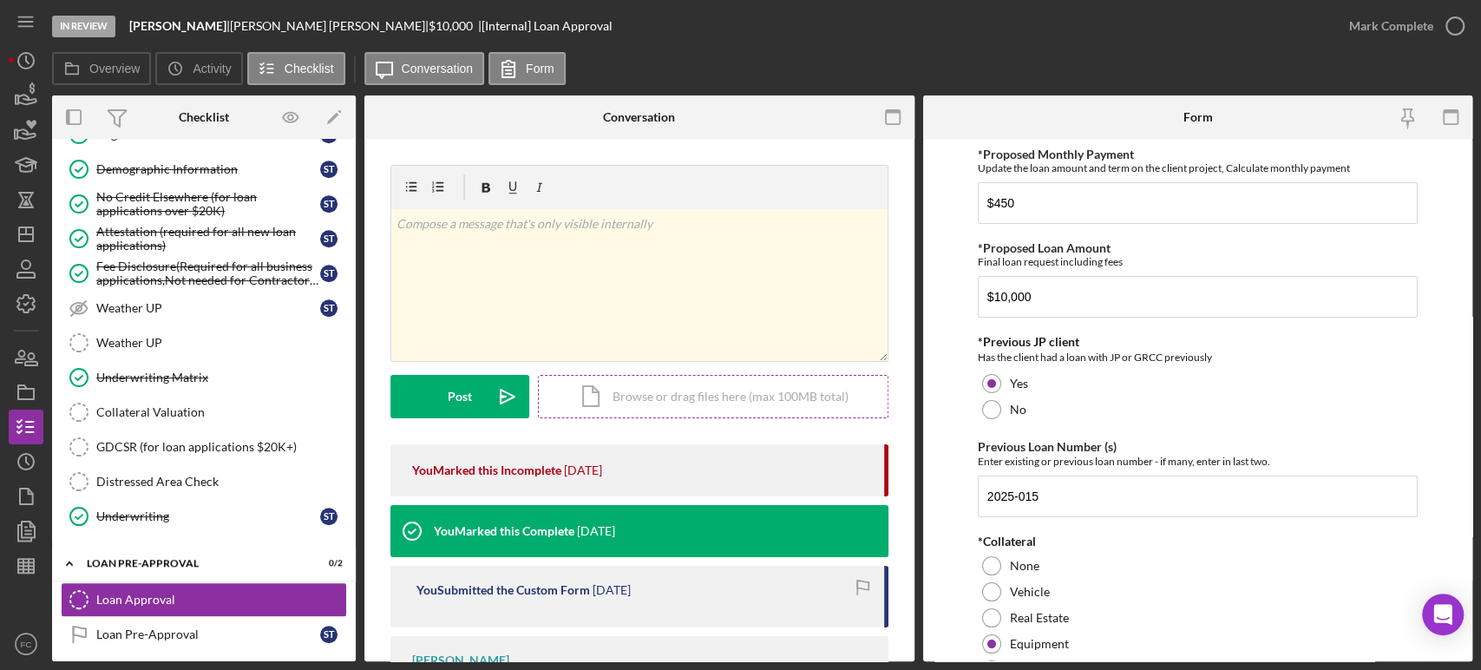
scroll to position [193, 0]
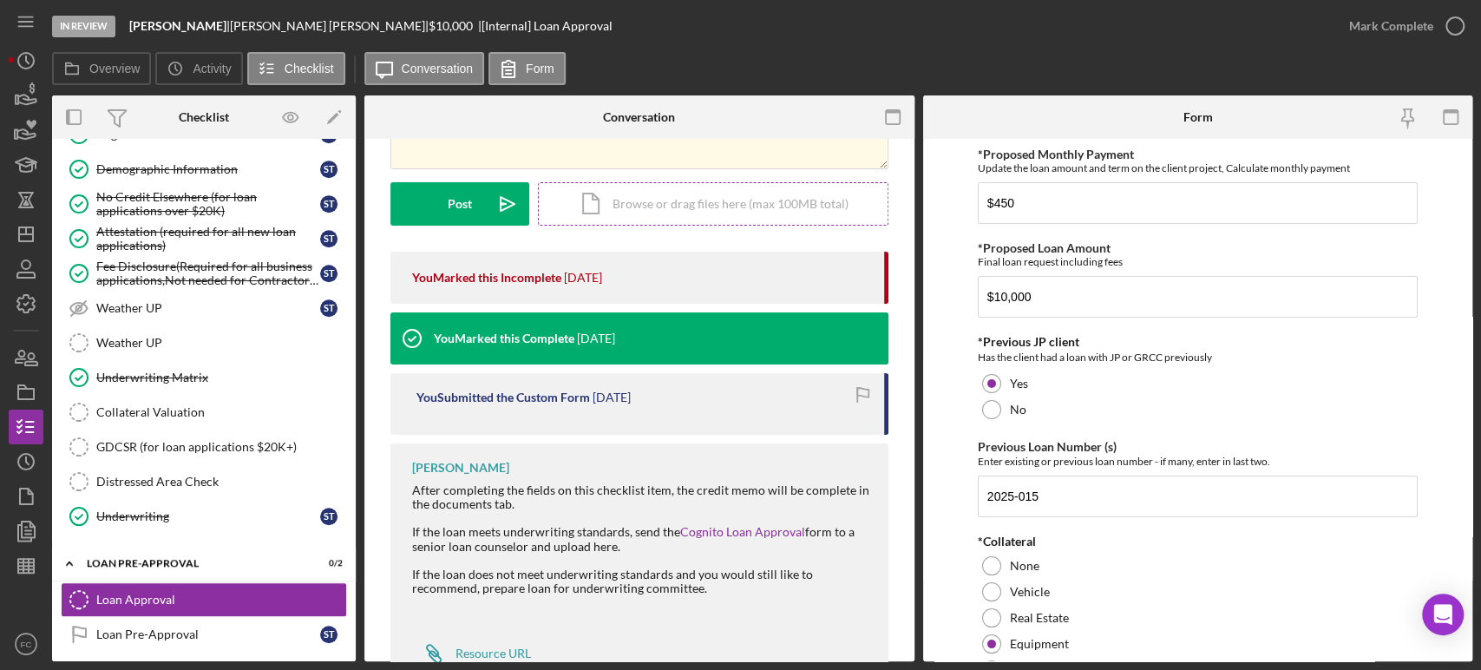
click at [691, 213] on div "Icon/Document Browse or drag files here (max 100MB total) Tap to choose files o…" at bounding box center [713, 203] width 351 height 43
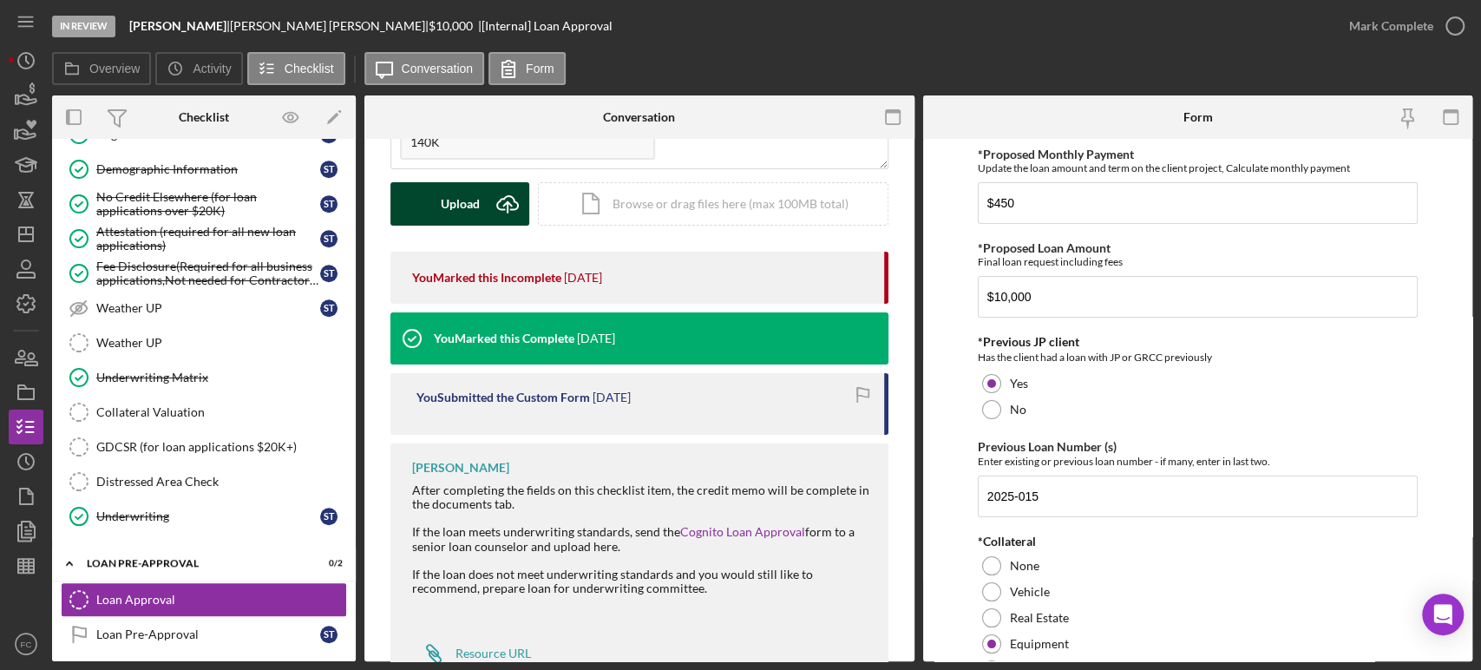
click at [463, 207] on div "Upload" at bounding box center [460, 203] width 39 height 43
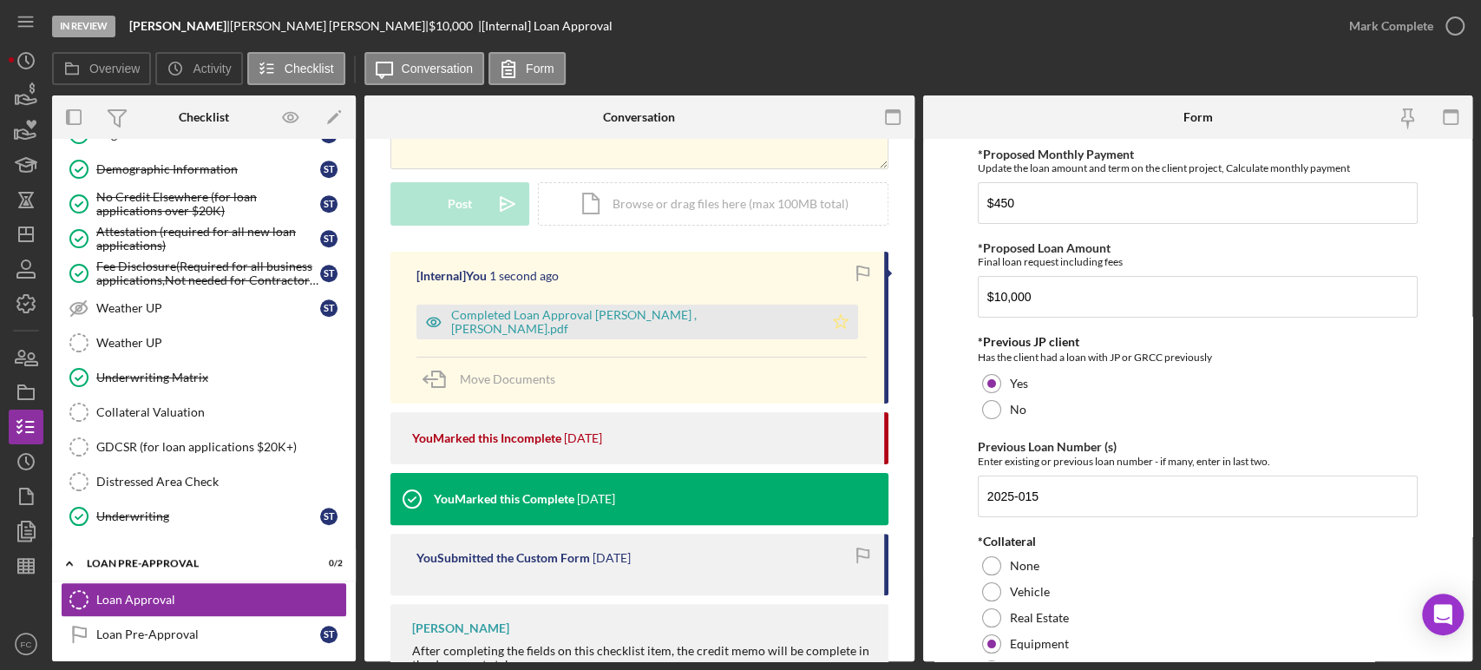
click at [840, 324] on polygon "button" at bounding box center [840, 321] width 15 height 14
click at [1456, 19] on icon "button" at bounding box center [1454, 25] width 43 height 43
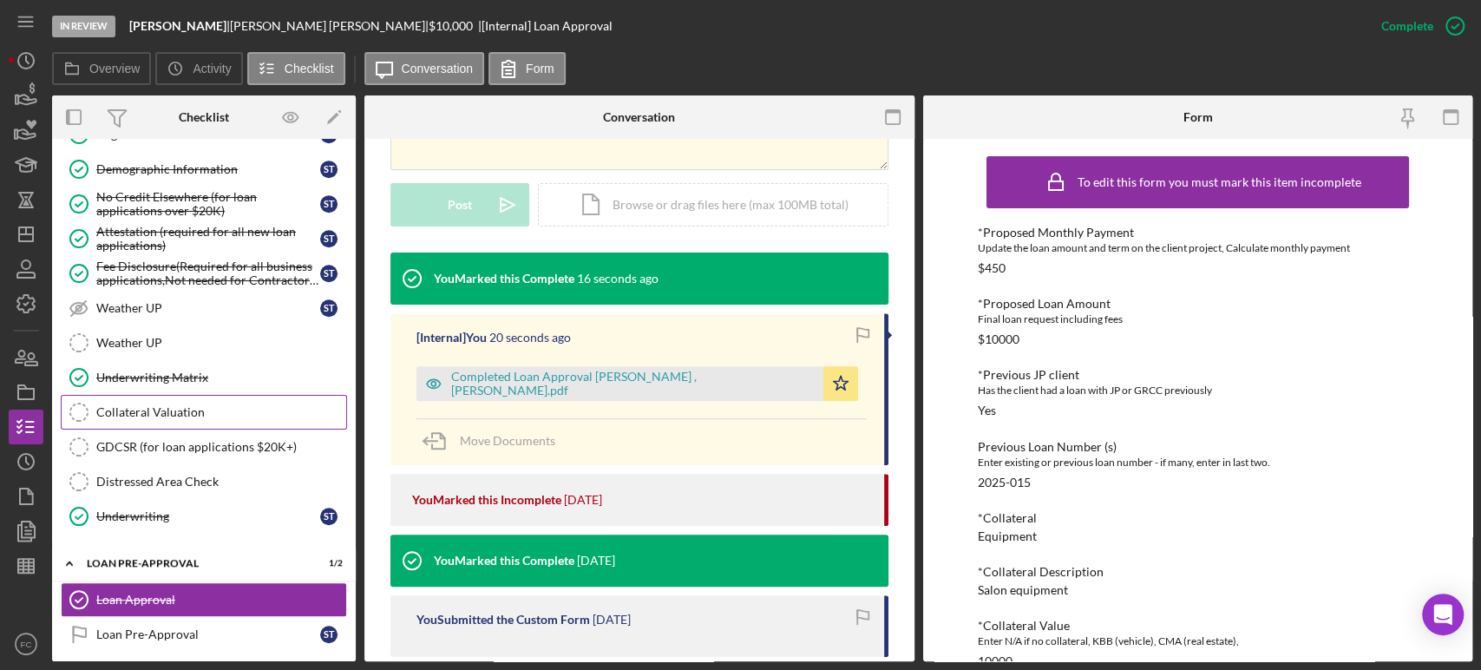
scroll to position [882, 0]
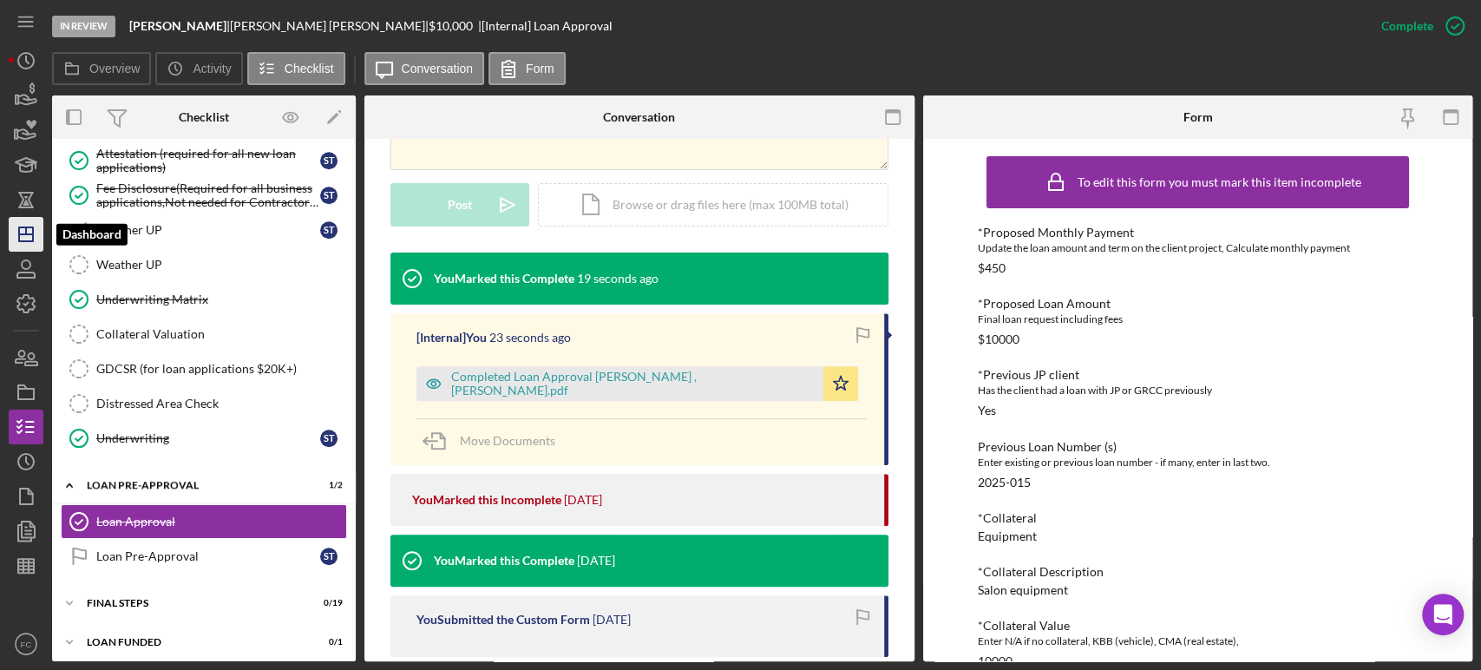
click at [22, 237] on icon "Icon/Dashboard" at bounding box center [25, 234] width 43 height 43
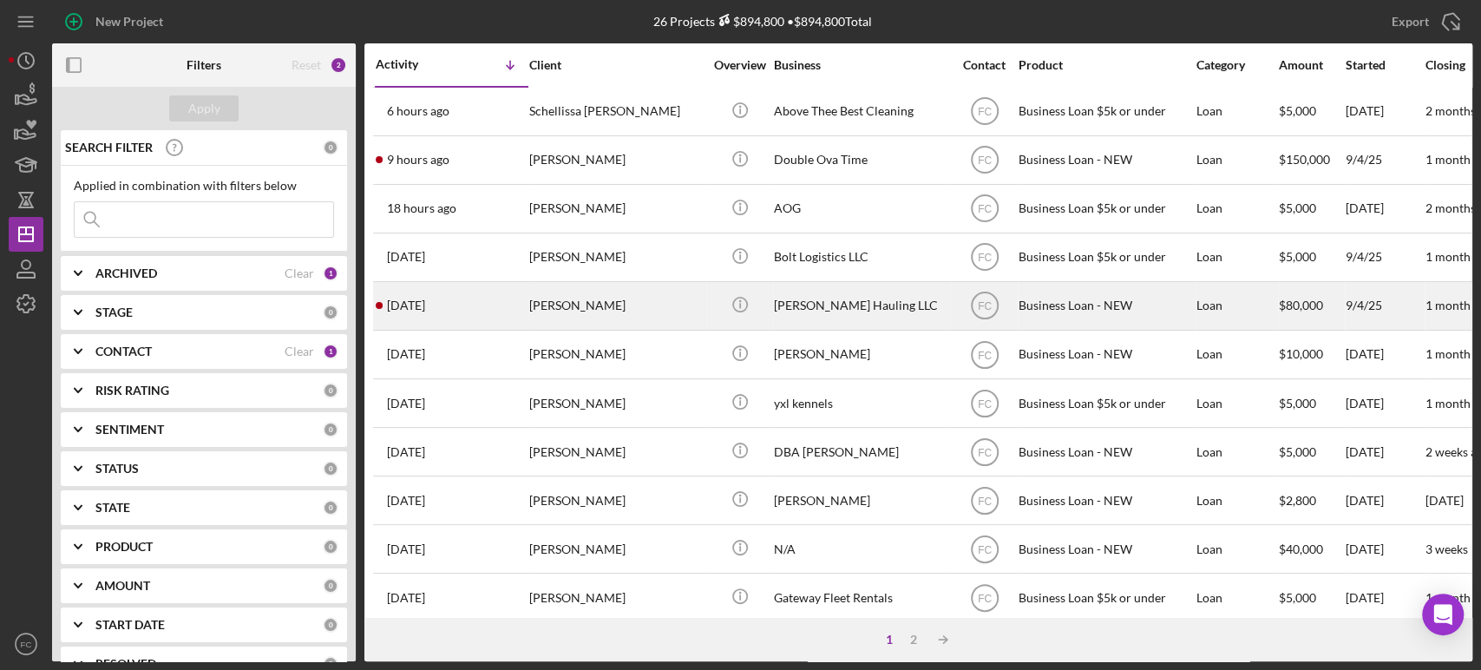
scroll to position [96, 0]
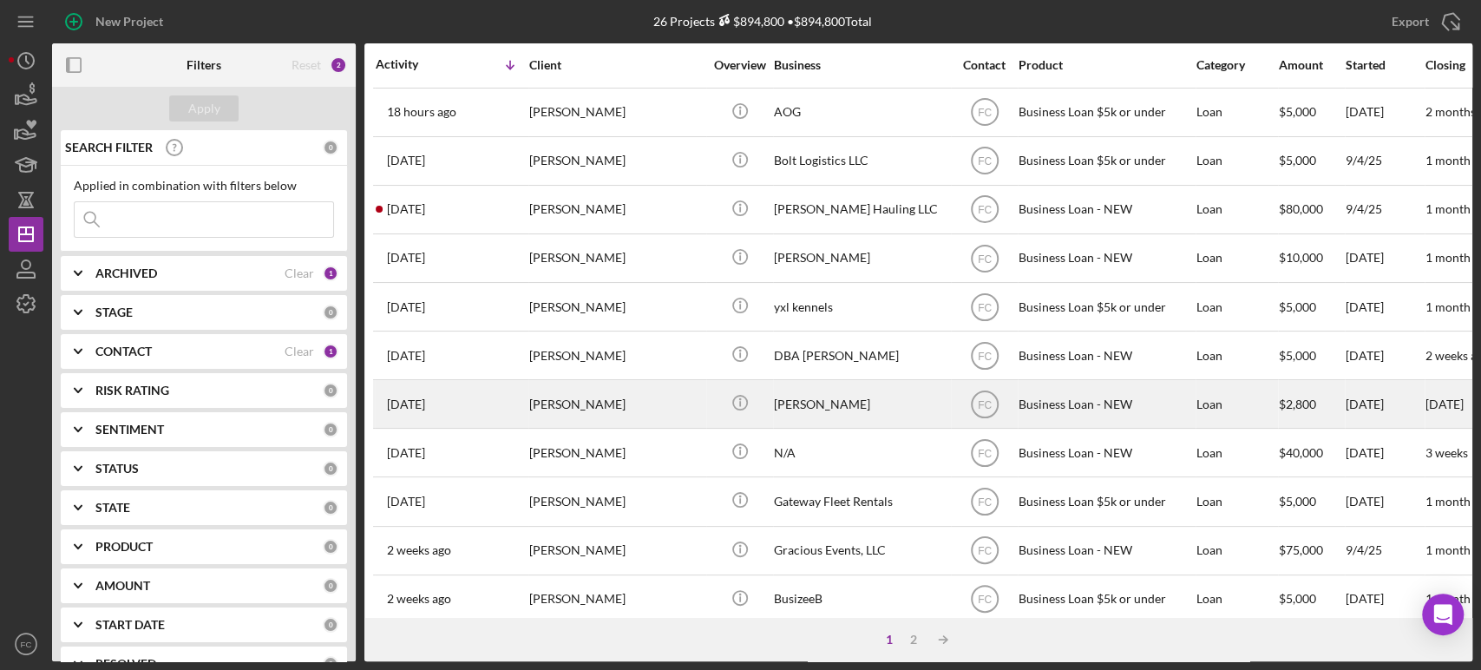
click at [620, 403] on div "[PERSON_NAME]" at bounding box center [616, 404] width 174 height 46
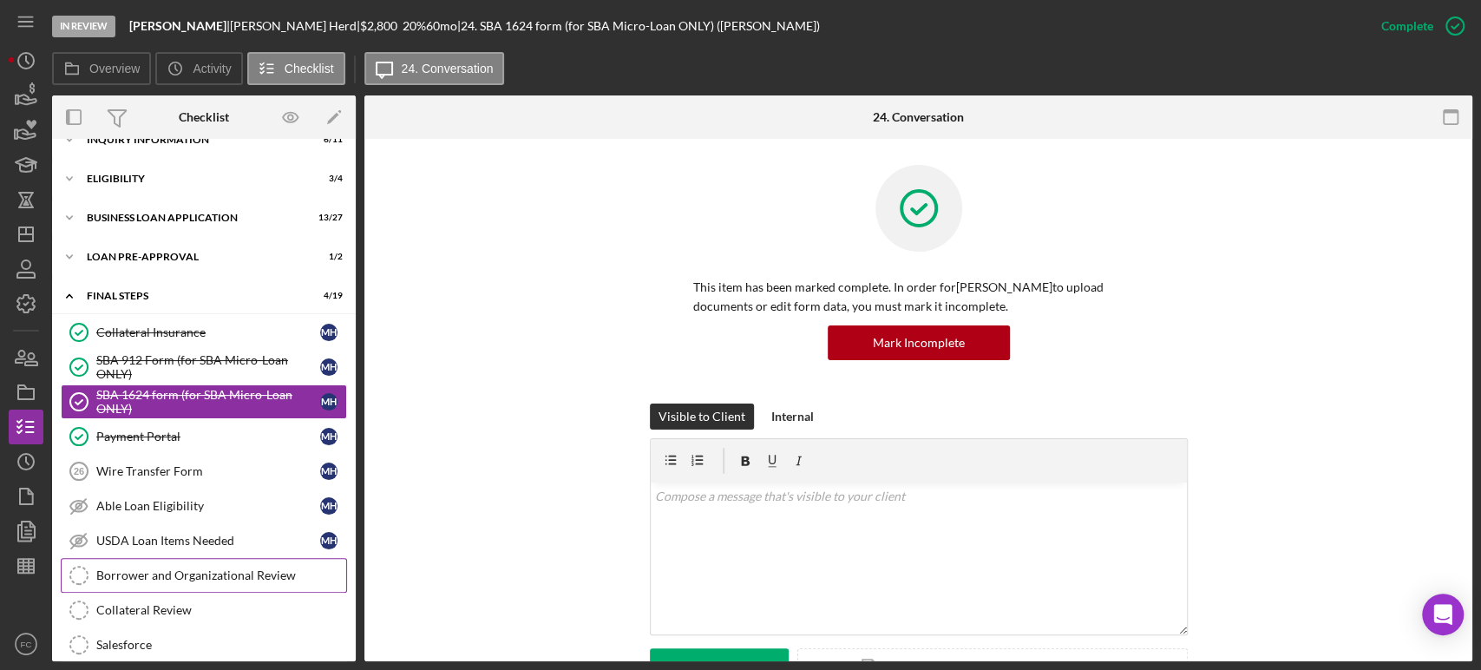
scroll to position [121, 0]
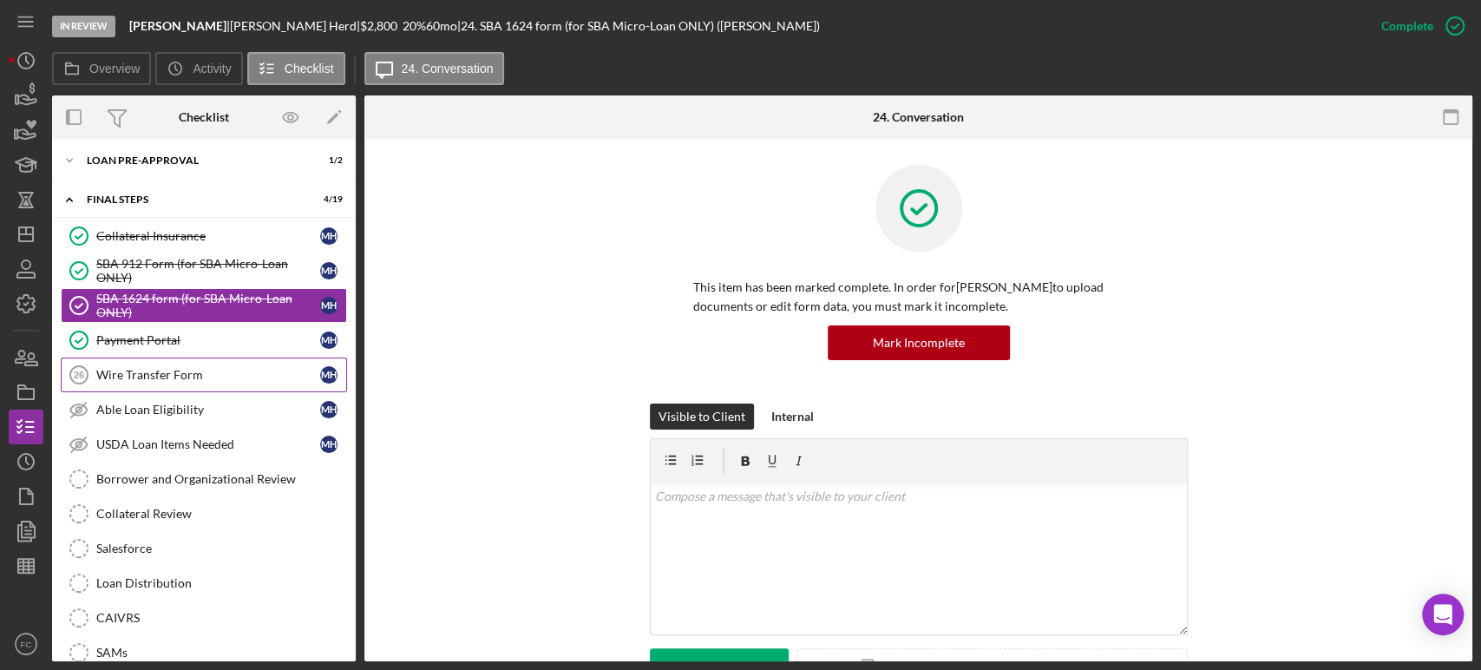
click at [195, 385] on link "Wire Transfer Form 26 Wire Transfer Form M H" at bounding box center [204, 375] width 286 height 35
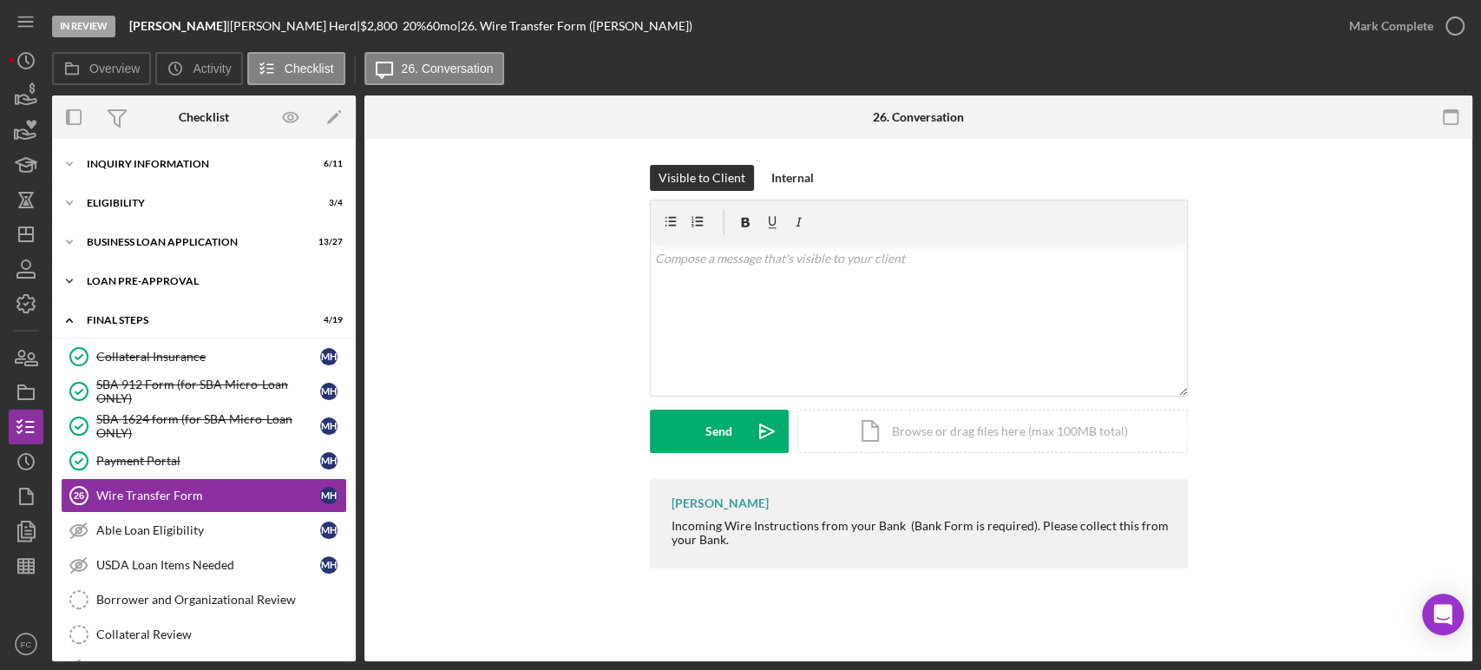
click at [158, 285] on div "LOAN PRE-APPROVAL" at bounding box center [210, 281] width 247 height 10
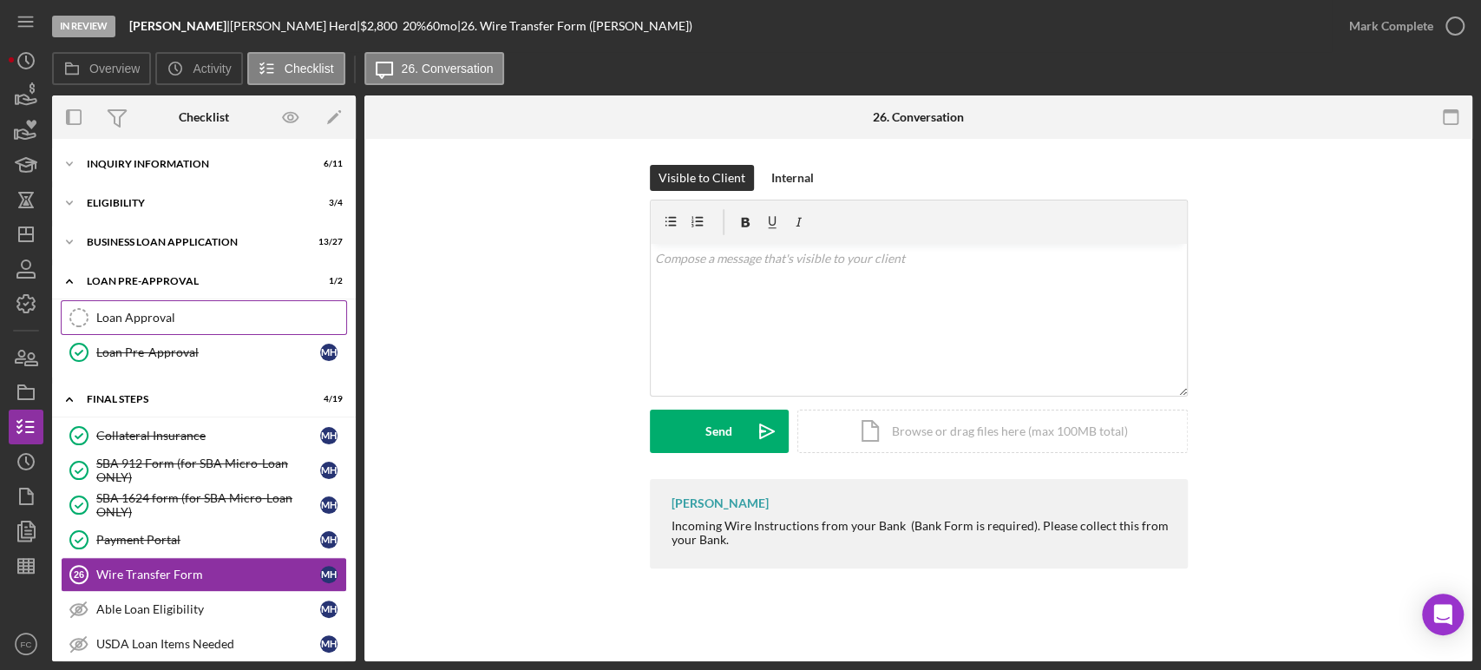
click at [154, 318] on div "Loan Approval" at bounding box center [221, 318] width 250 height 14
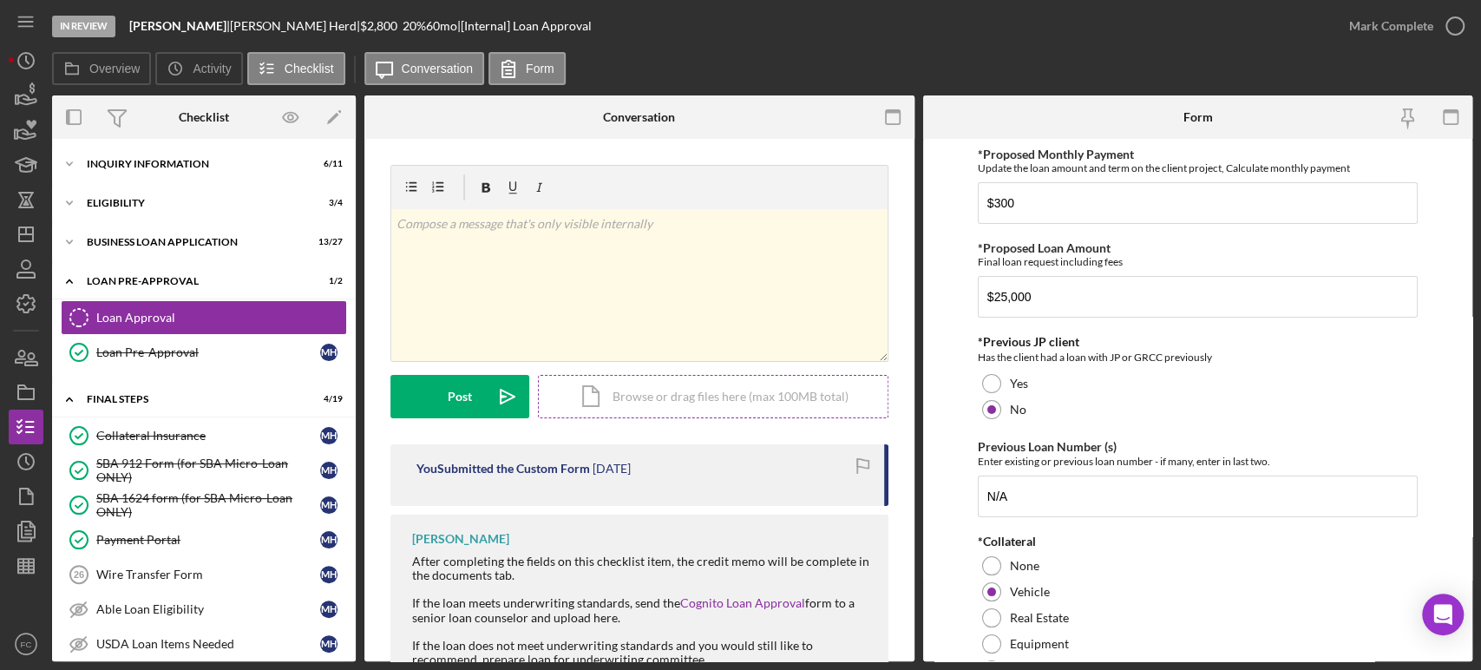
click at [657, 402] on div "Icon/Document Browse or drag files here (max 100MB total) Tap to choose files o…" at bounding box center [713, 396] width 351 height 43
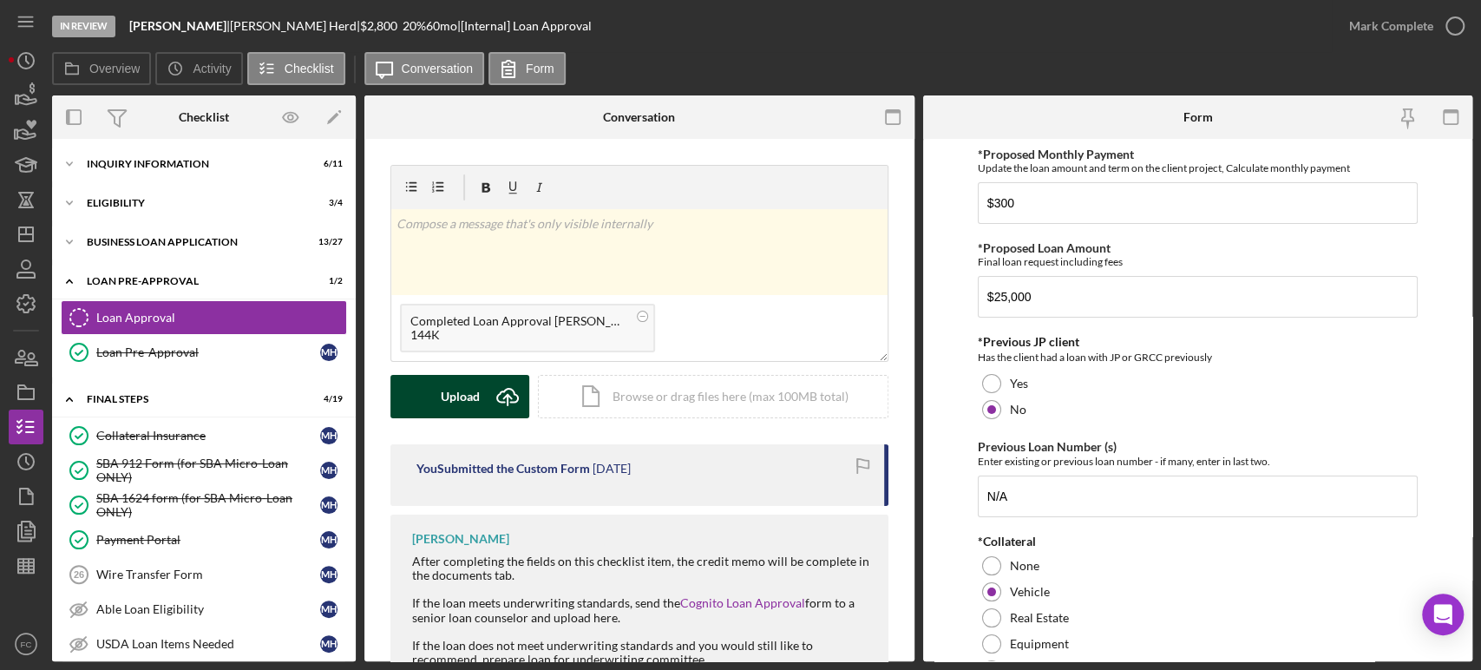
click at [451, 396] on div "Upload" at bounding box center [460, 396] width 39 height 43
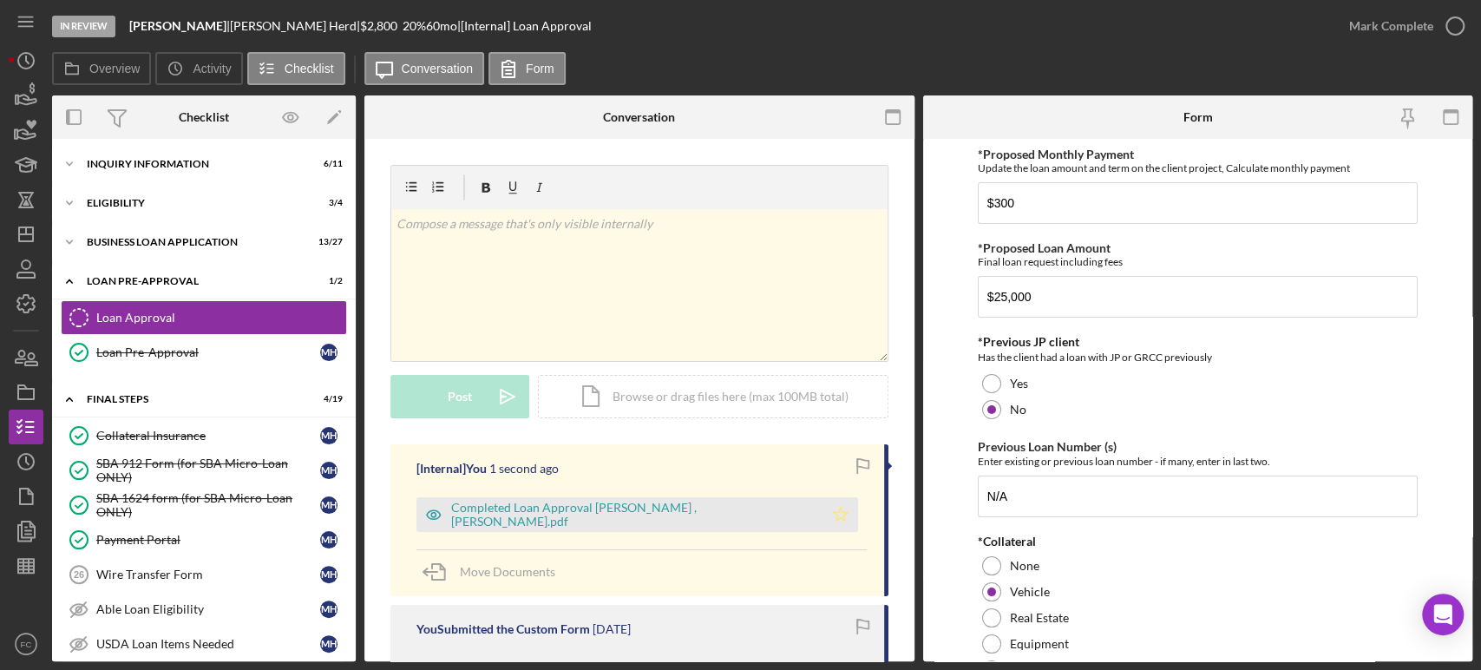
click at [839, 517] on polygon "button" at bounding box center [840, 514] width 15 height 14
click at [1457, 23] on icon "button" at bounding box center [1454, 25] width 43 height 43
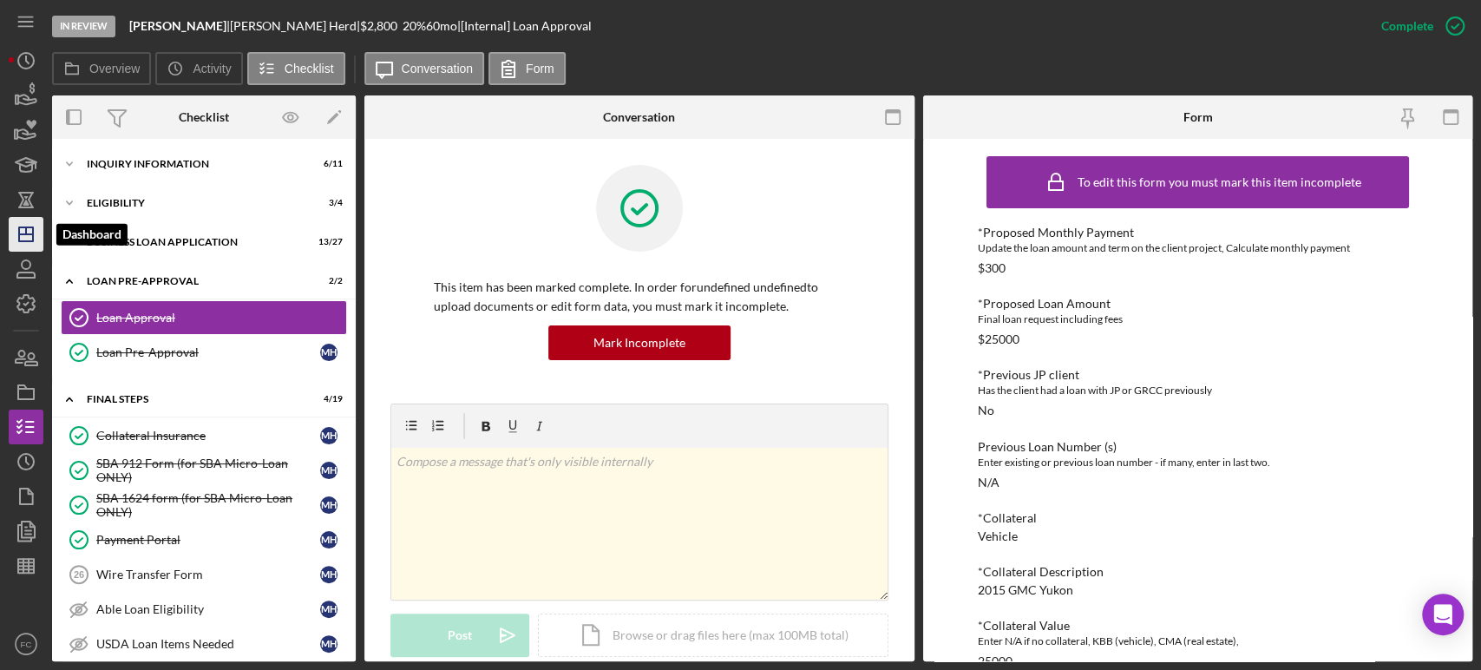
click at [17, 226] on icon "Icon/Dashboard" at bounding box center [25, 234] width 43 height 43
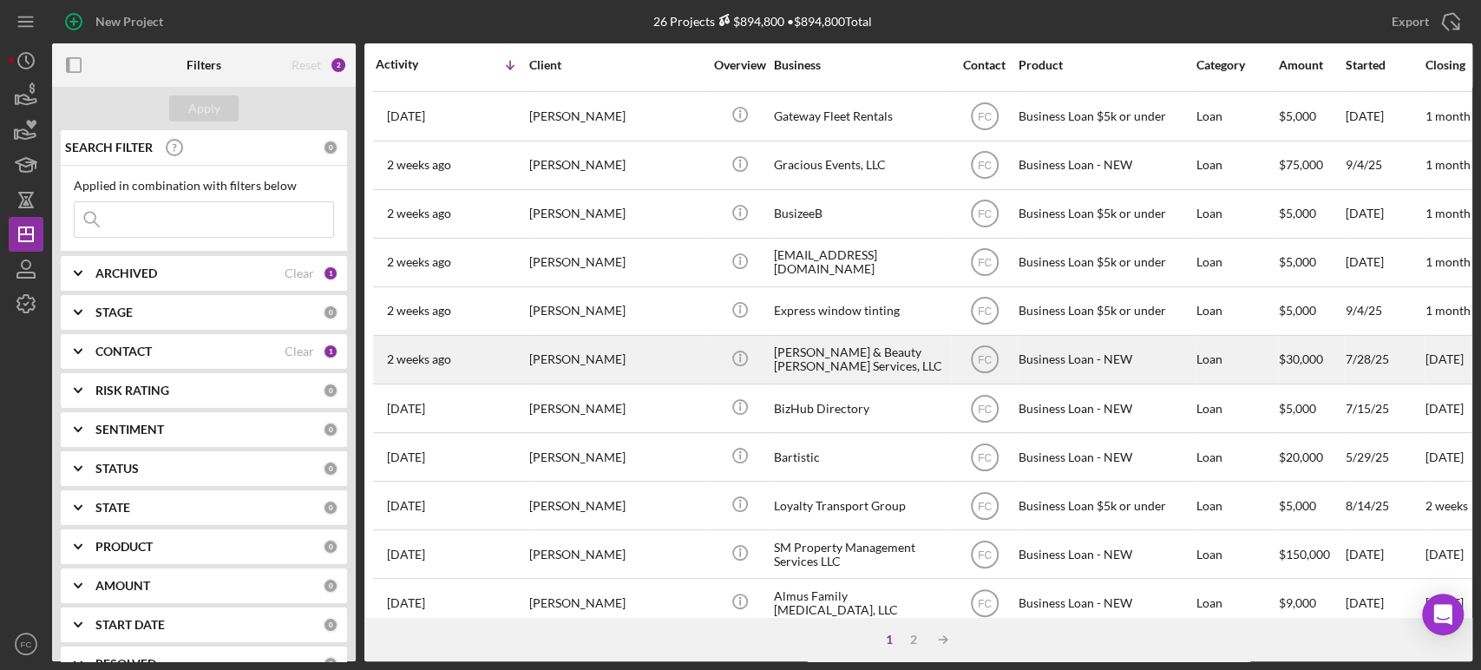
scroll to position [578, 0]
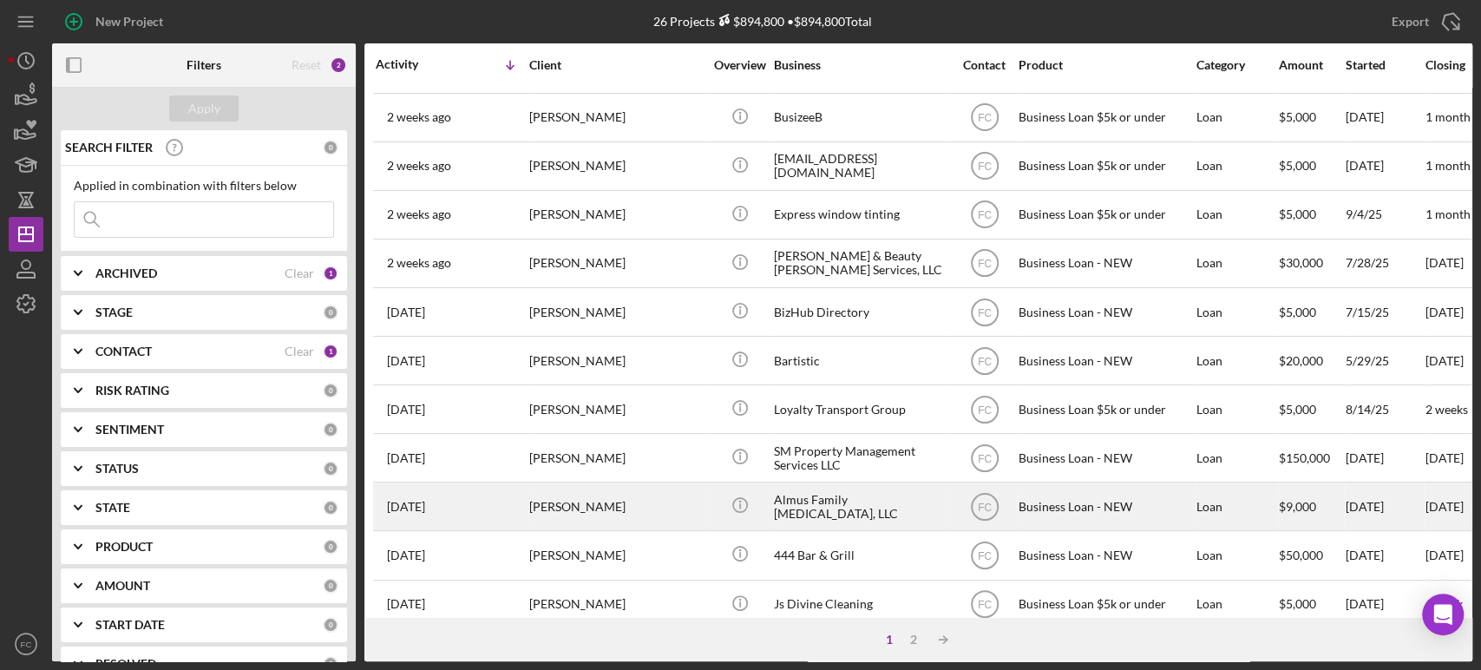
click at [644, 494] on div "[PERSON_NAME]" at bounding box center [616, 506] width 174 height 46
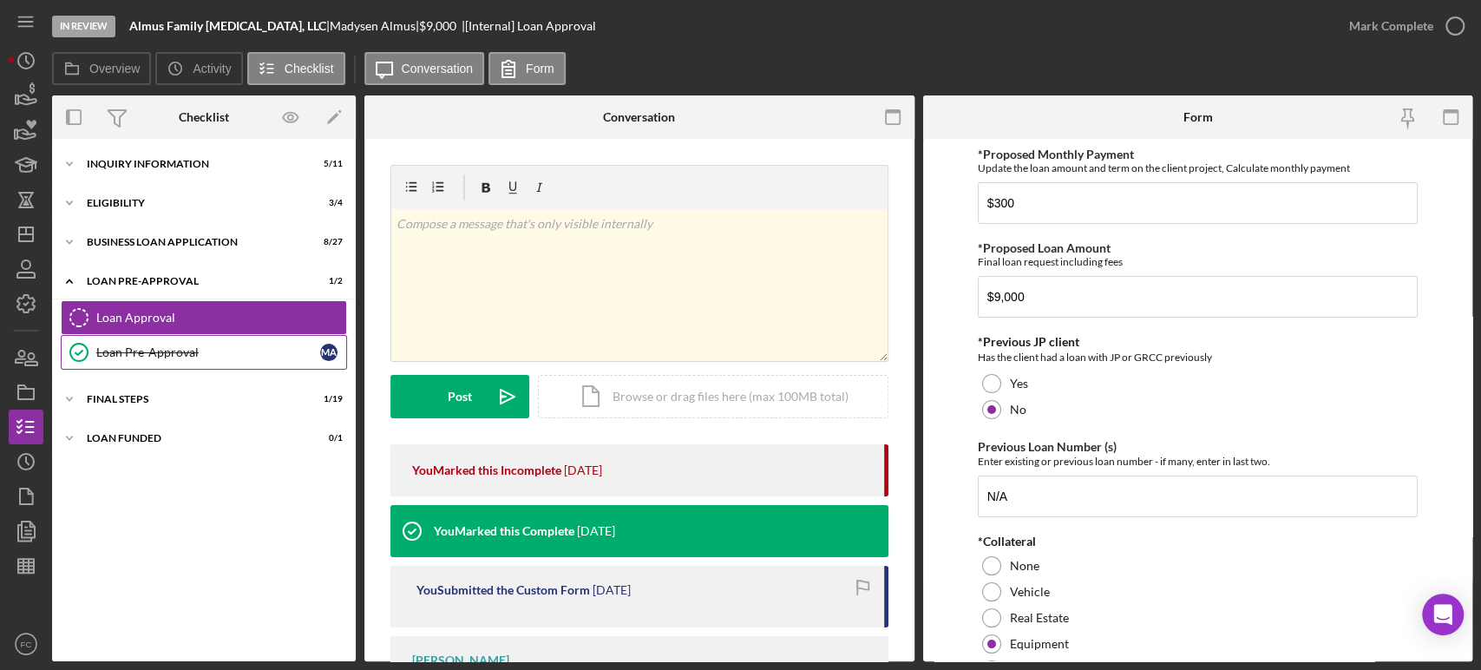
click at [131, 356] on div "Loan Pre-Approval" at bounding box center [208, 352] width 224 height 14
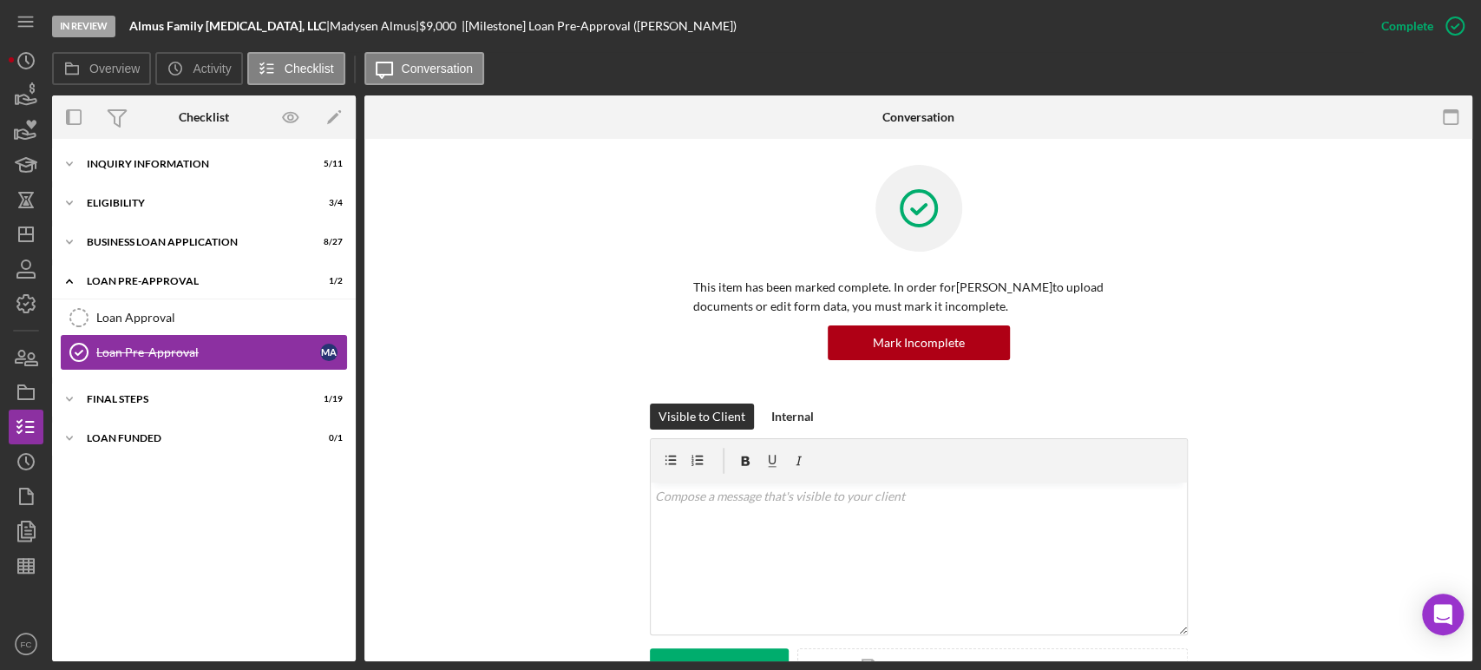
click at [131, 356] on div "Loan Pre-Approval" at bounding box center [208, 352] width 224 height 14
click at [132, 318] on div "Loan Approval" at bounding box center [221, 318] width 250 height 14
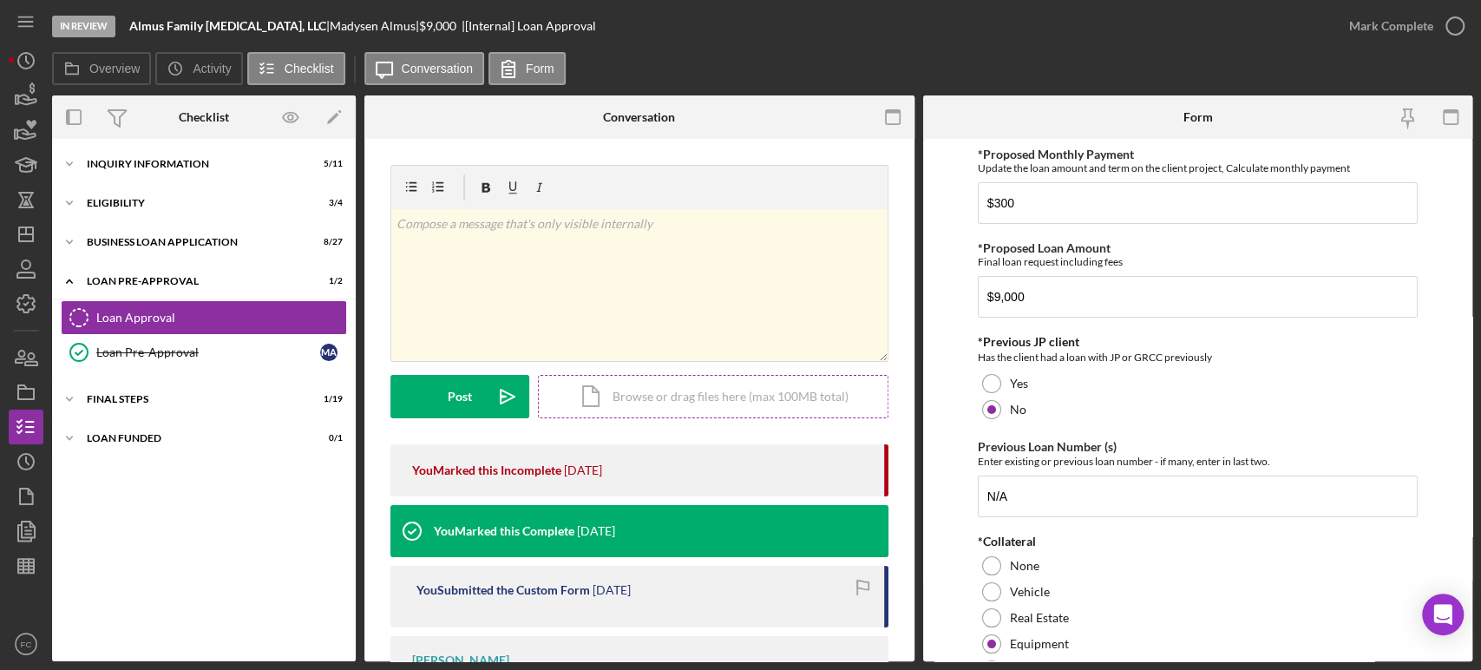
click at [642, 393] on div "Icon/Document Browse or drag files here (max 100MB total) Tap to choose files o…" at bounding box center [713, 396] width 351 height 43
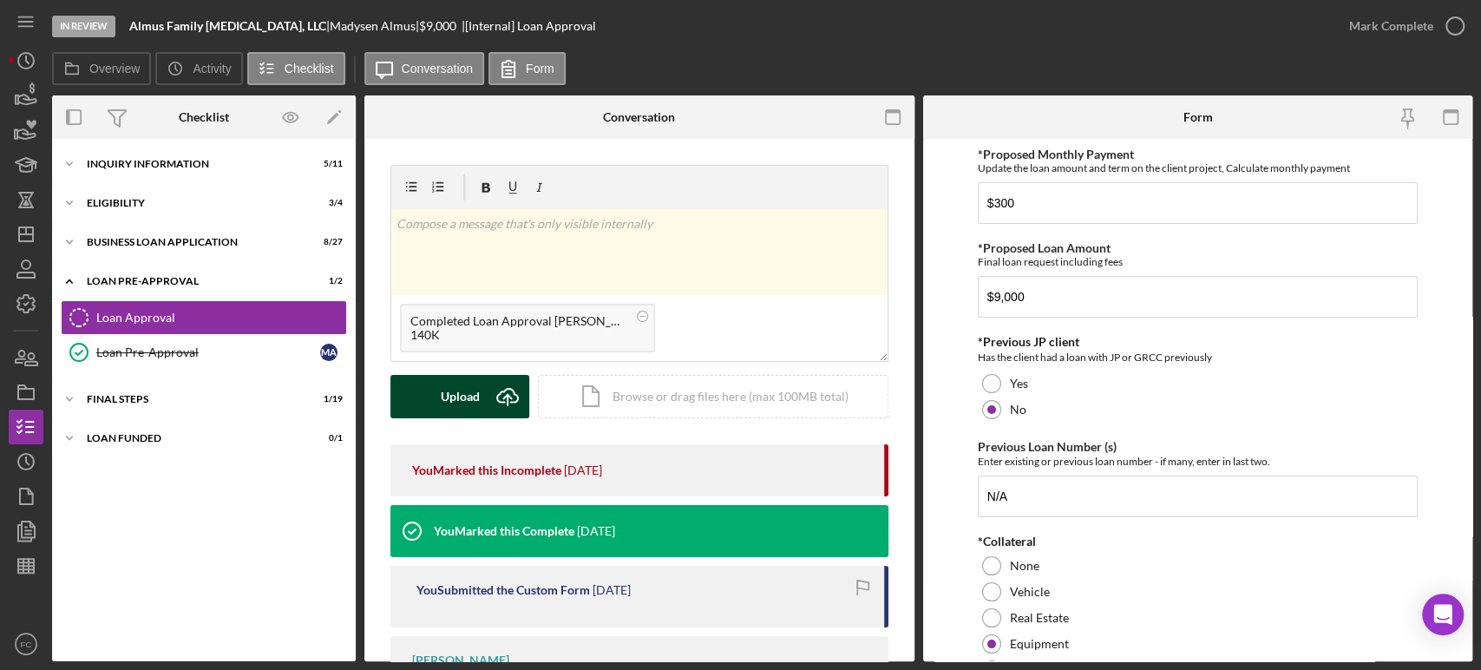
click at [460, 380] on div "Upload" at bounding box center [460, 396] width 39 height 43
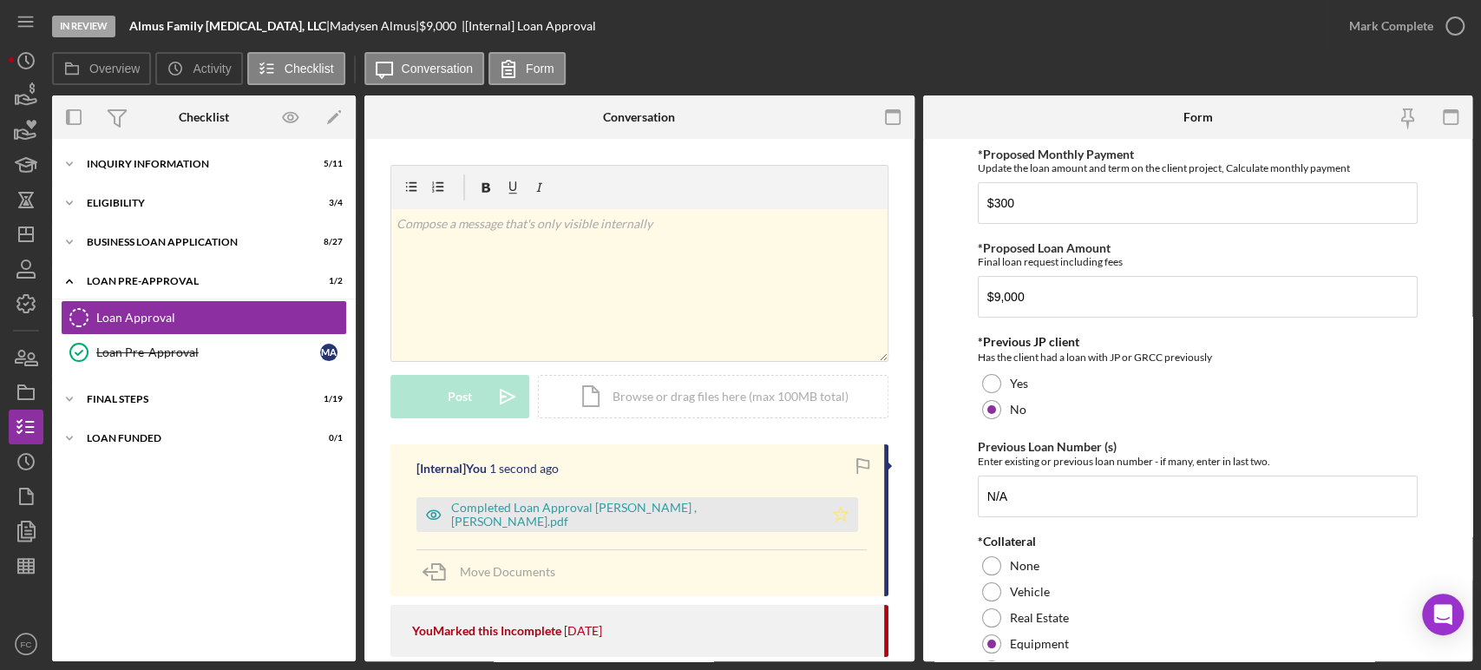
click at [841, 515] on icon "Icon/Star" at bounding box center [840, 514] width 35 height 35
click at [1460, 28] on icon "button" at bounding box center [1454, 25] width 43 height 43
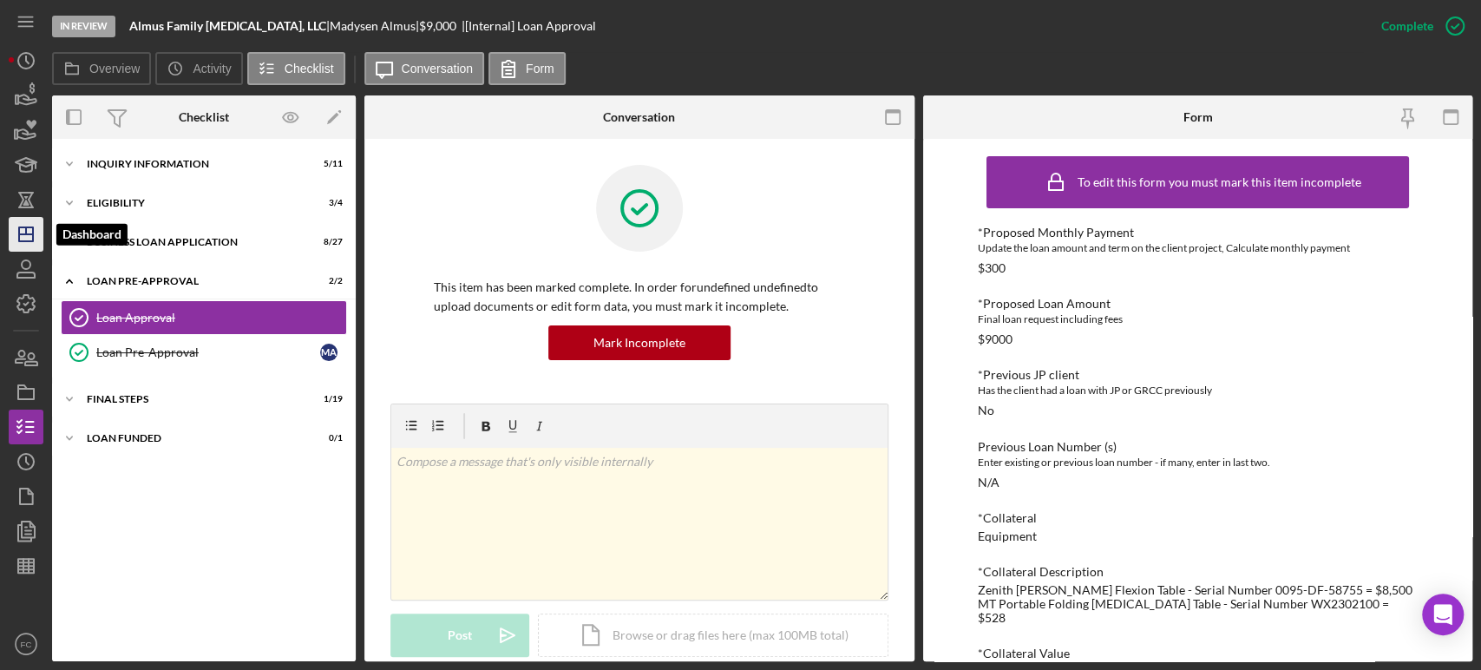
click at [25, 227] on polygon "button" at bounding box center [26, 234] width 14 height 14
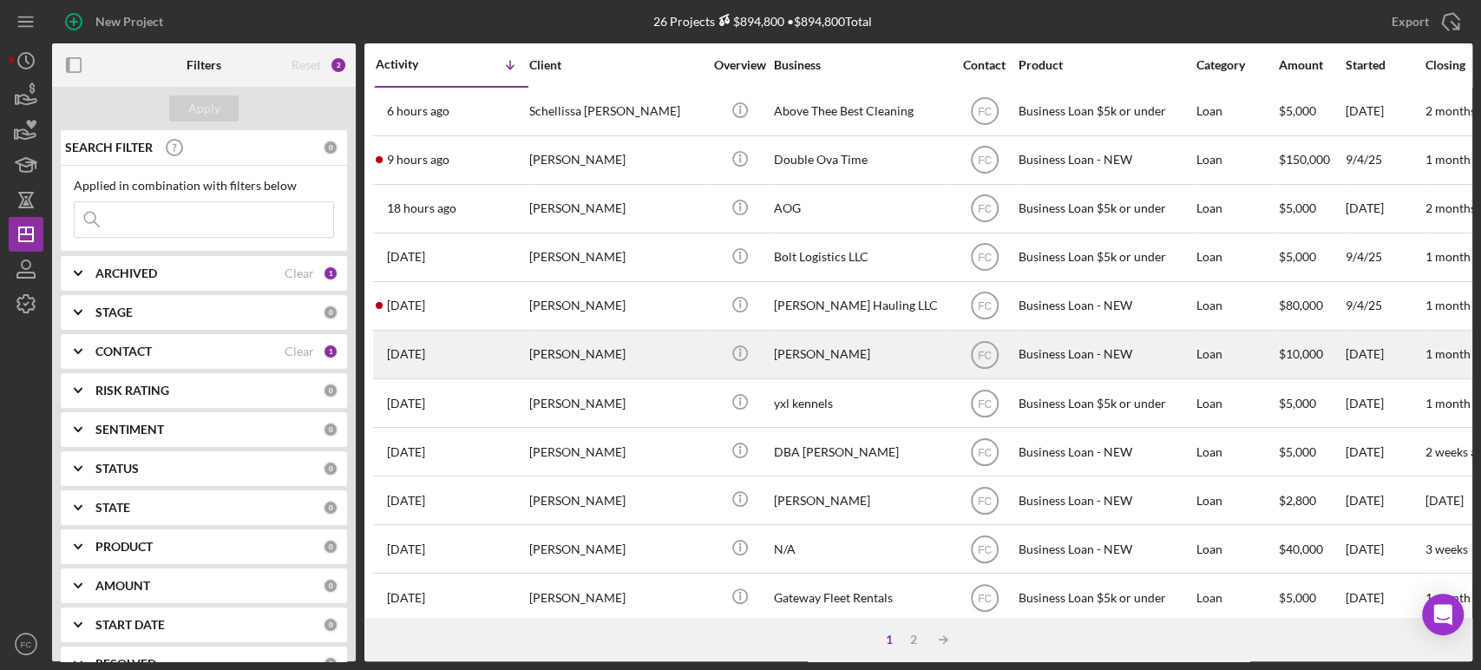
scroll to position [96, 0]
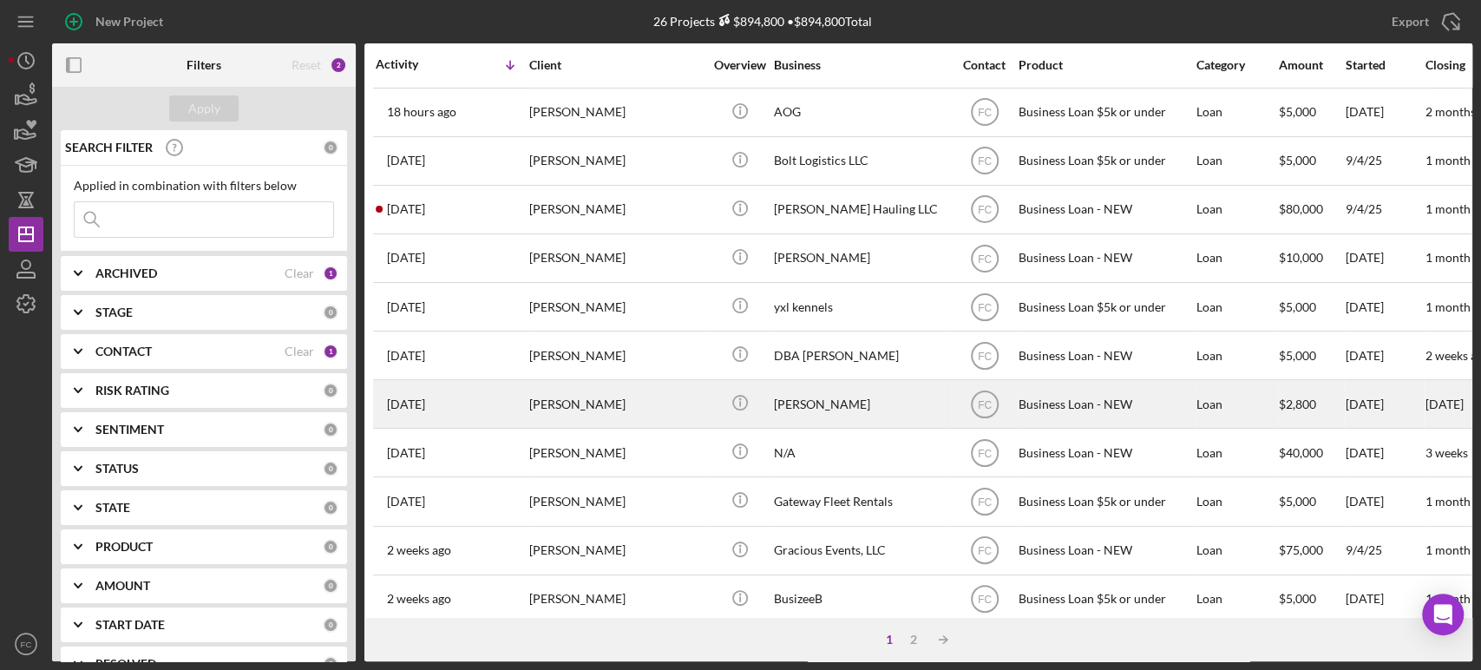
click at [604, 408] on div "[PERSON_NAME]" at bounding box center [616, 404] width 174 height 46
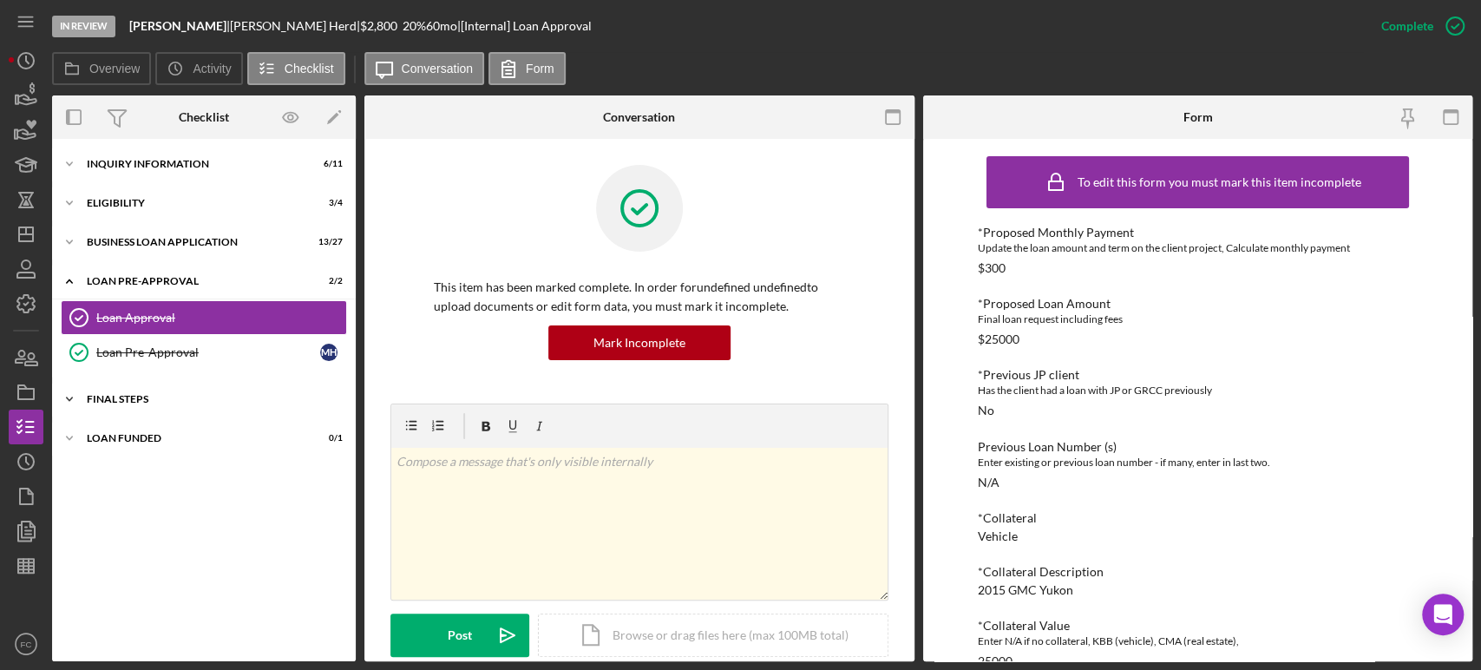
click at [153, 387] on div "Icon/Expander FINAL STEPS 4 / 19" at bounding box center [204, 399] width 304 height 35
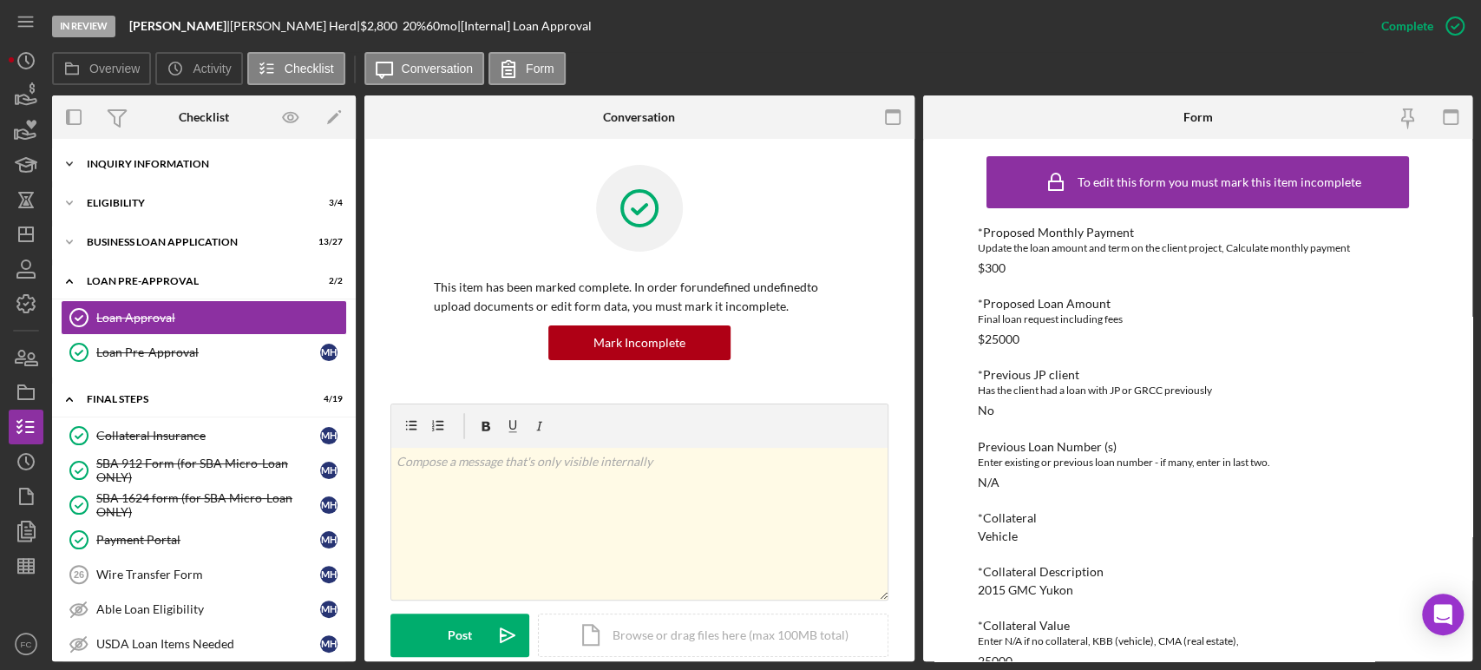
click at [180, 168] on div "INQUIRY INFORMATION" at bounding box center [210, 164] width 247 height 10
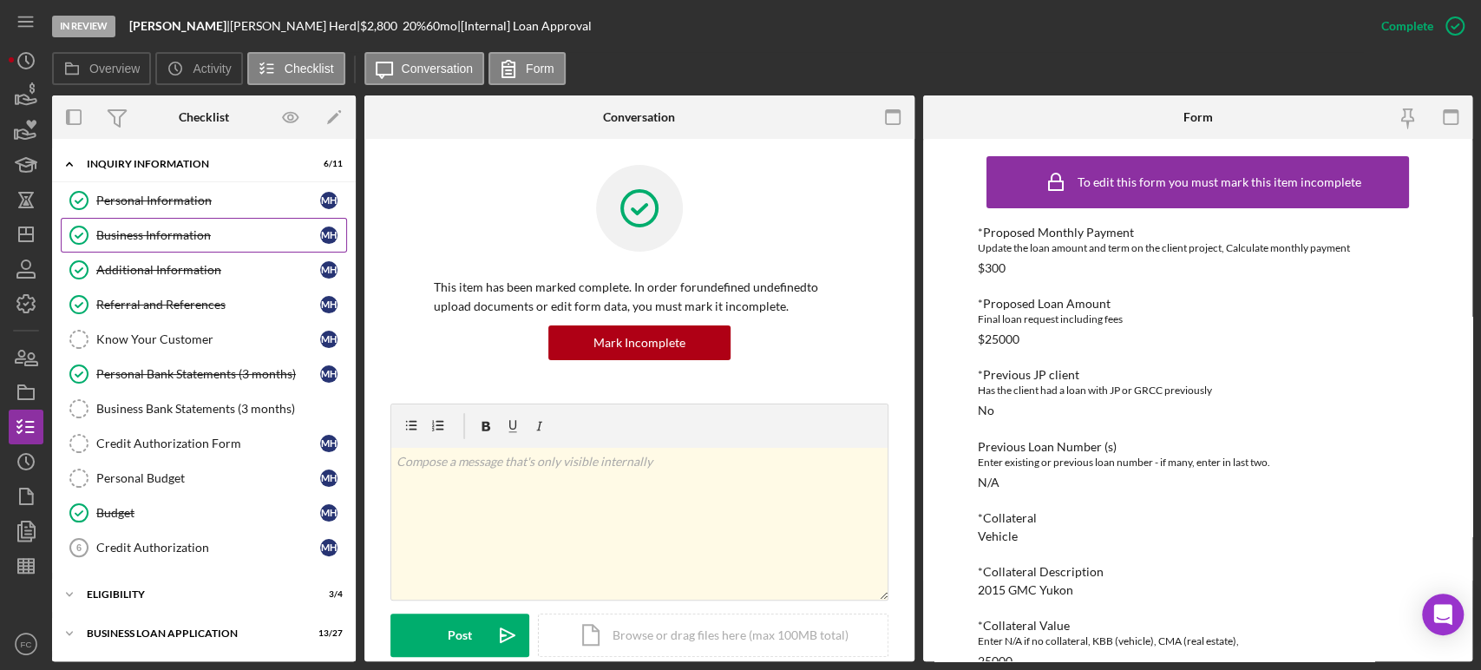
click at [147, 234] on div "Business Information" at bounding box center [208, 235] width 224 height 14
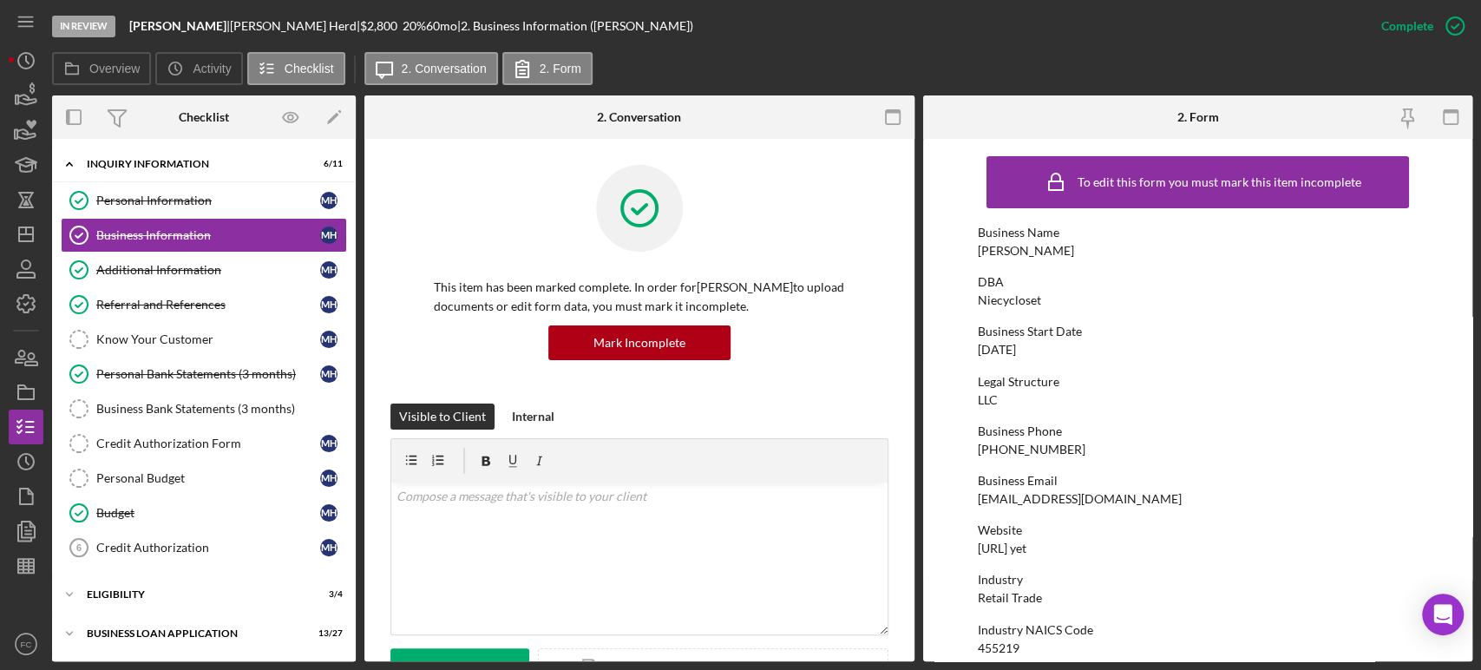
scroll to position [193, 0]
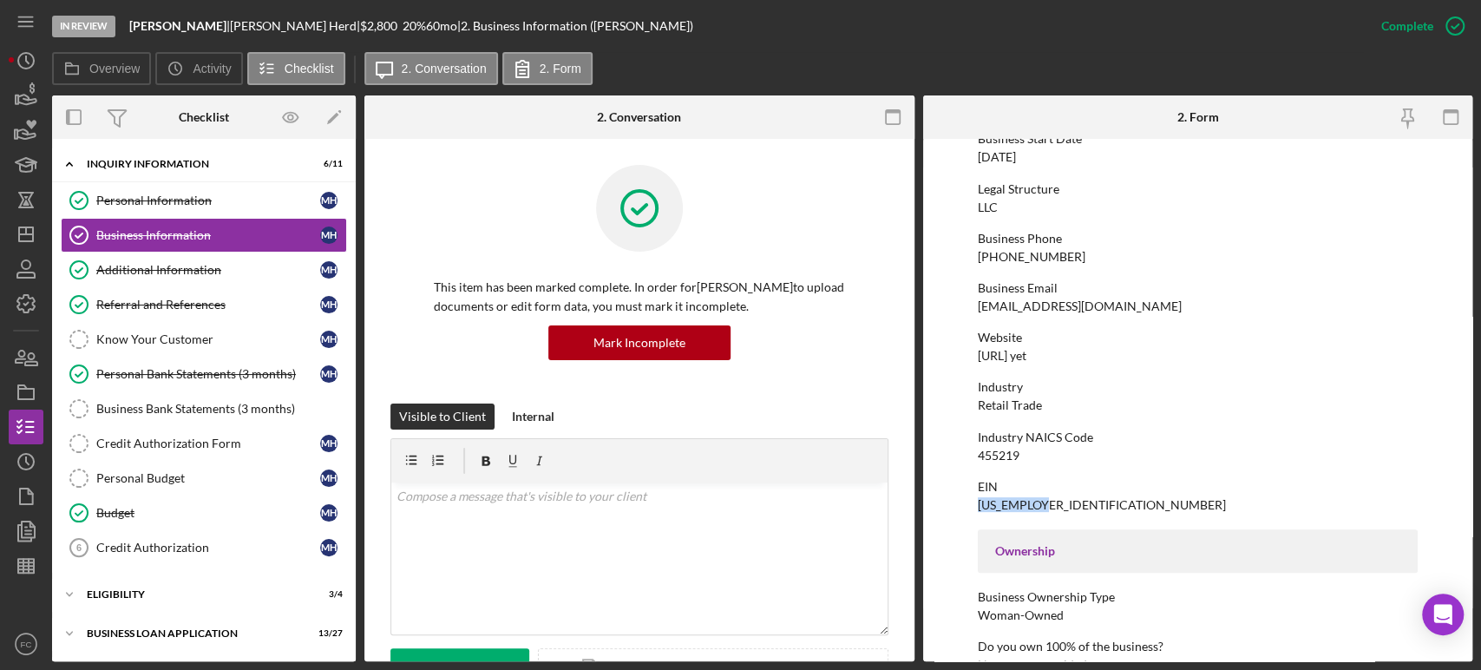
drag, startPoint x: 979, startPoint y: 502, endPoint x: 1046, endPoint y: 499, distance: 66.9
click at [1046, 499] on div "EIN [US_EMPLOYER_IDENTIFICATION_NUMBER]" at bounding box center [1198, 496] width 440 height 32
copy div "[US_EMPLOYER_IDENTIFICATION_NUMBER]"
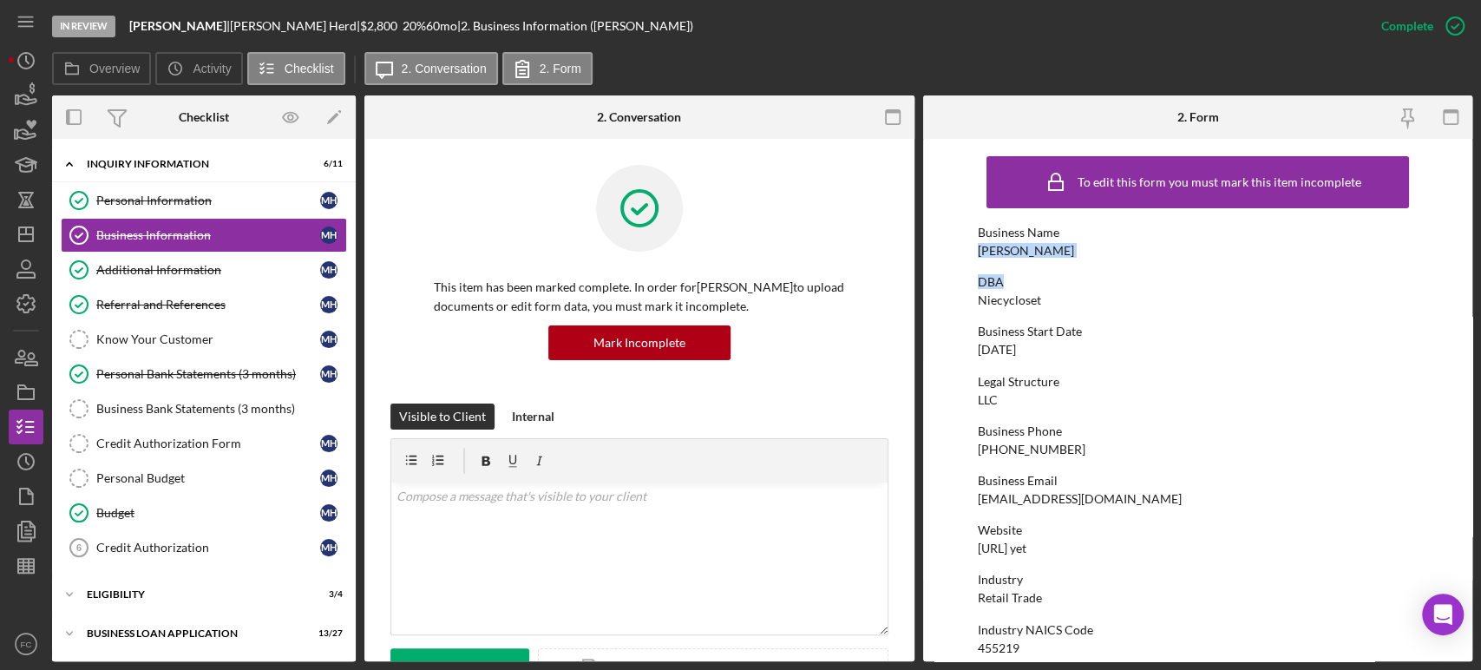
drag, startPoint x: 979, startPoint y: 252, endPoint x: 1077, endPoint y: 261, distance: 98.5
click at [1060, 290] on div "DBA Niecycloset" at bounding box center [1198, 291] width 440 height 32
drag, startPoint x: 979, startPoint y: 292, endPoint x: 1045, endPoint y: 305, distance: 67.1
click at [1045, 305] on div "DBA Niecycloset" at bounding box center [1198, 291] width 440 height 32
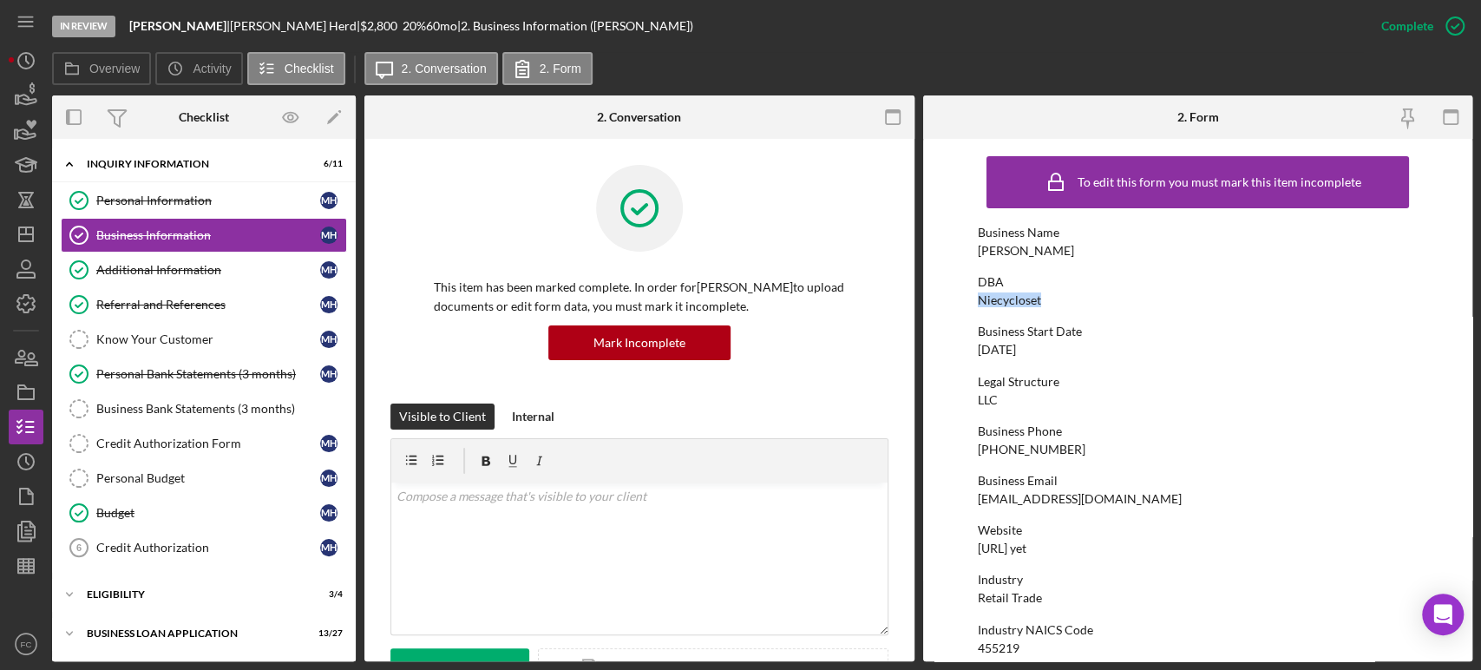
copy div "Niecycloset"
click at [1091, 342] on div "Business Start Date [DATE]" at bounding box center [1198, 341] width 440 height 32
drag, startPoint x: 979, startPoint y: 247, endPoint x: 1055, endPoint y: 253, distance: 76.6
click at [1055, 253] on div "Business Name [PERSON_NAME]" at bounding box center [1198, 242] width 440 height 32
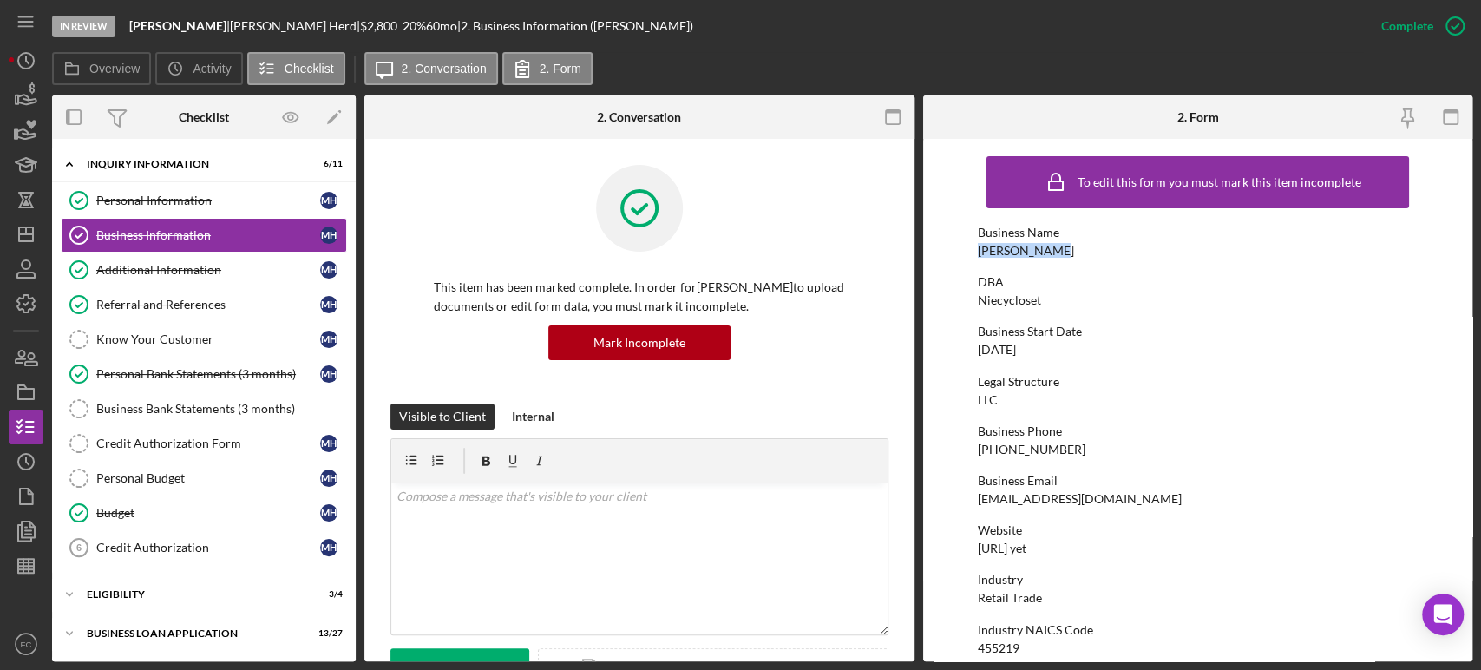
copy div "[PERSON_NAME]"
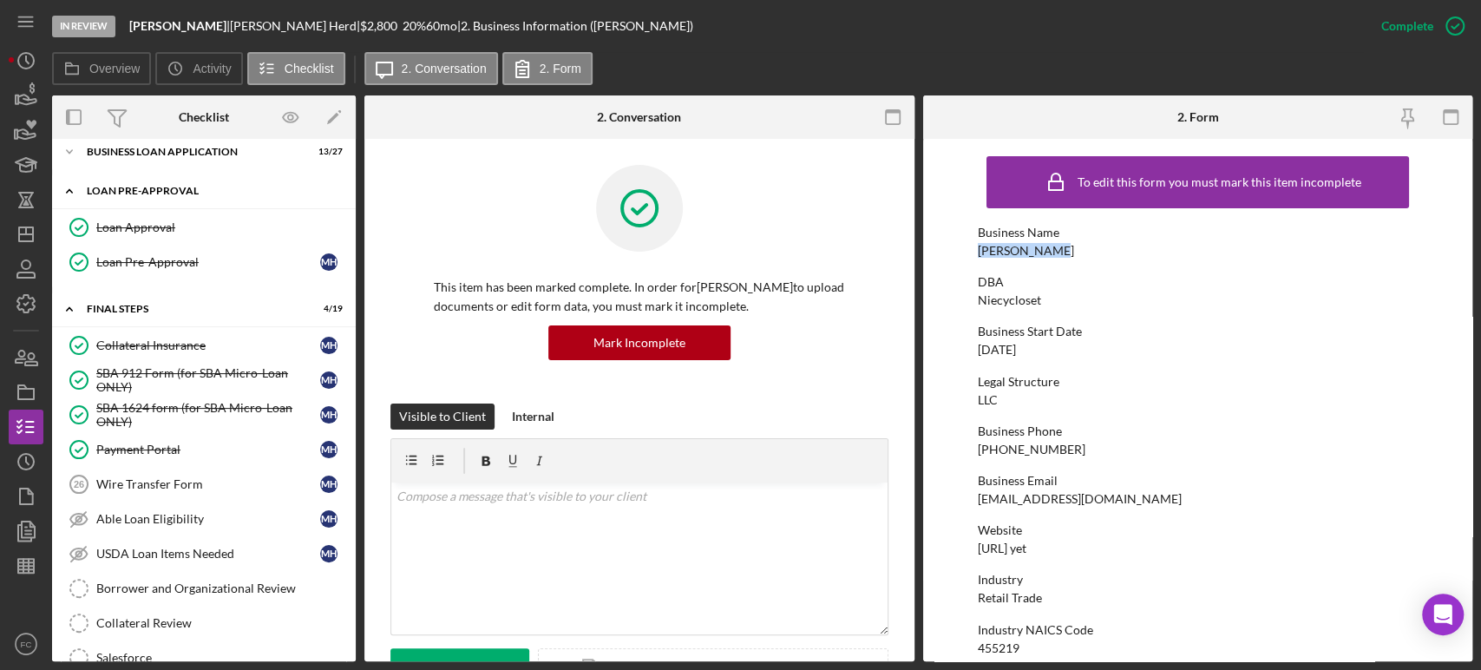
scroll to position [578, 0]
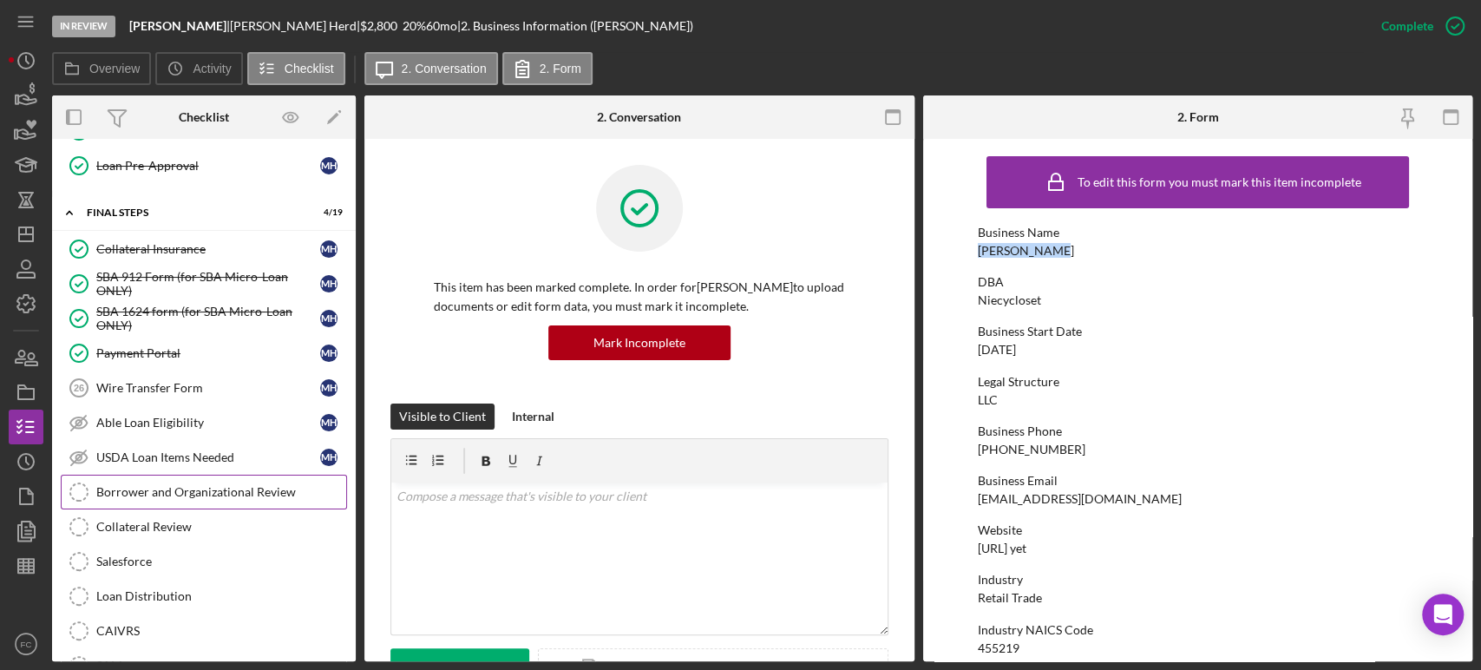
click at [154, 485] on div "Borrower and Organizational Review" at bounding box center [221, 492] width 250 height 14
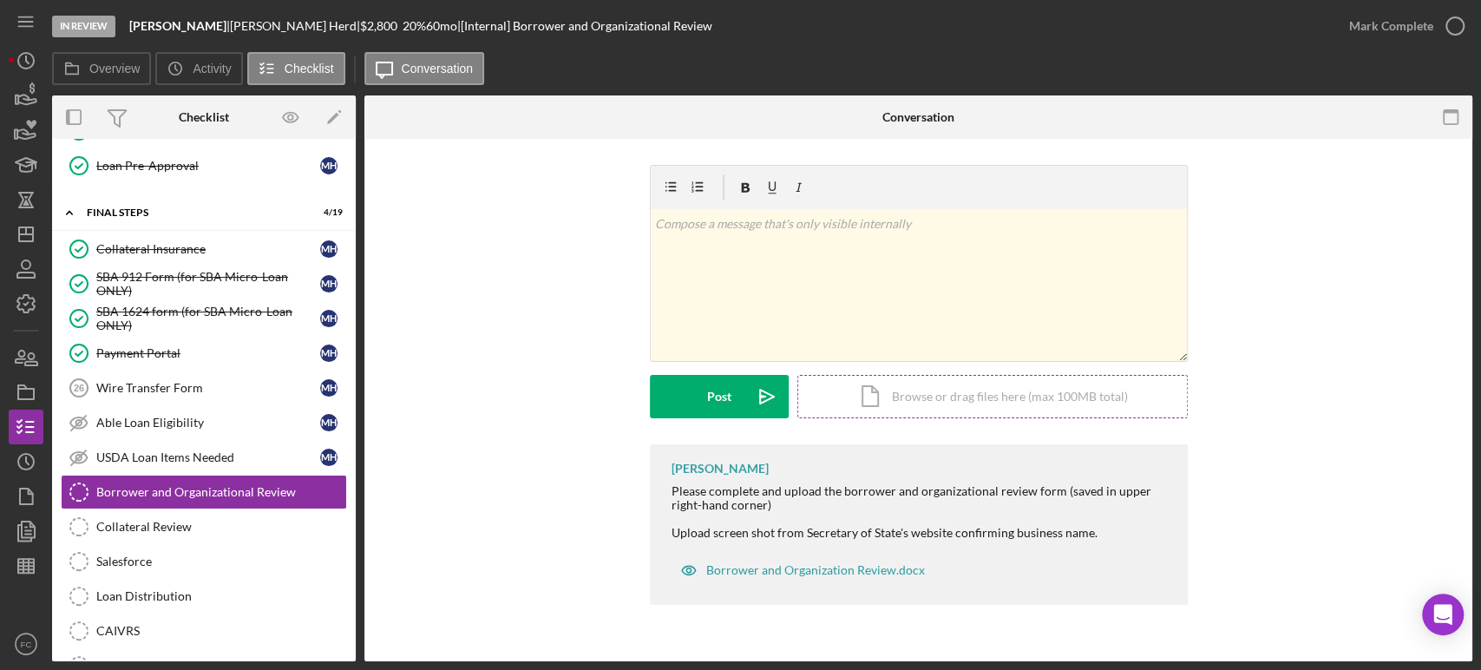
click at [950, 392] on div "Icon/Document Browse or drag files here (max 100MB total) Tap to choose files o…" at bounding box center [992, 396] width 390 height 43
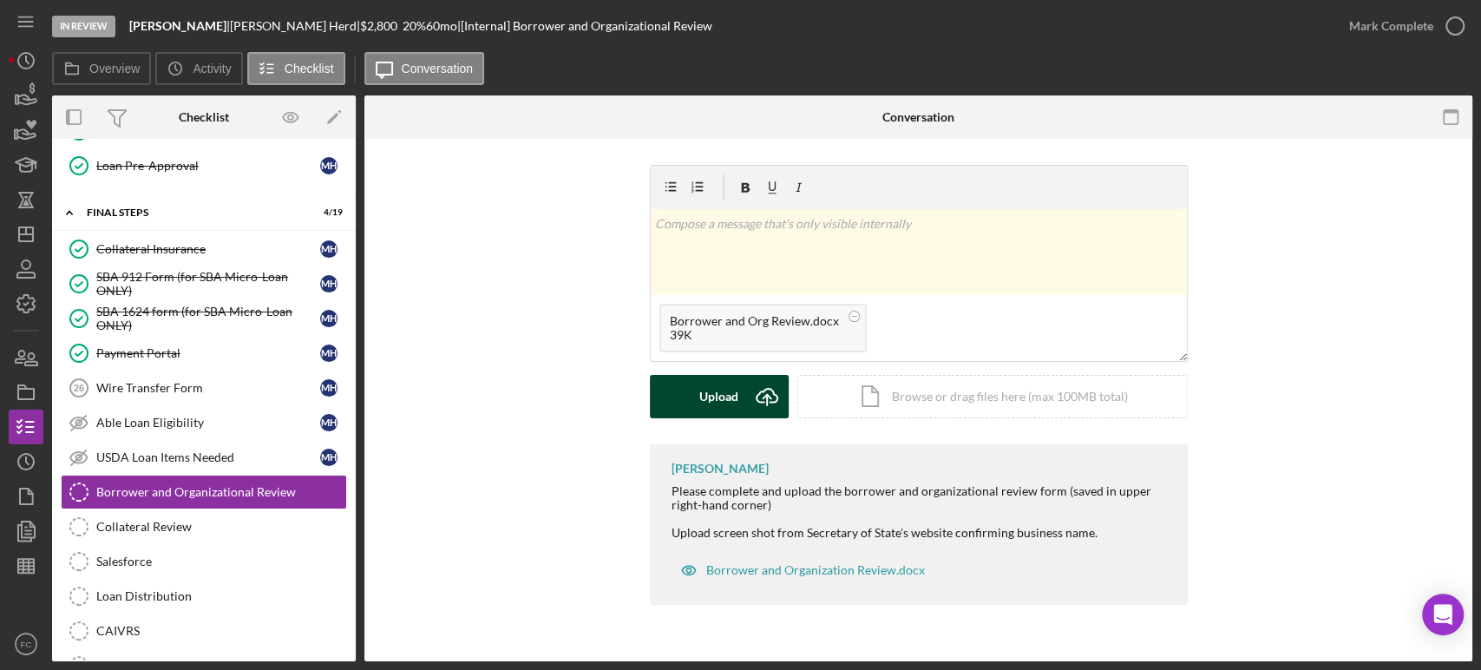
click at [710, 404] on div "Upload" at bounding box center [718, 396] width 39 height 43
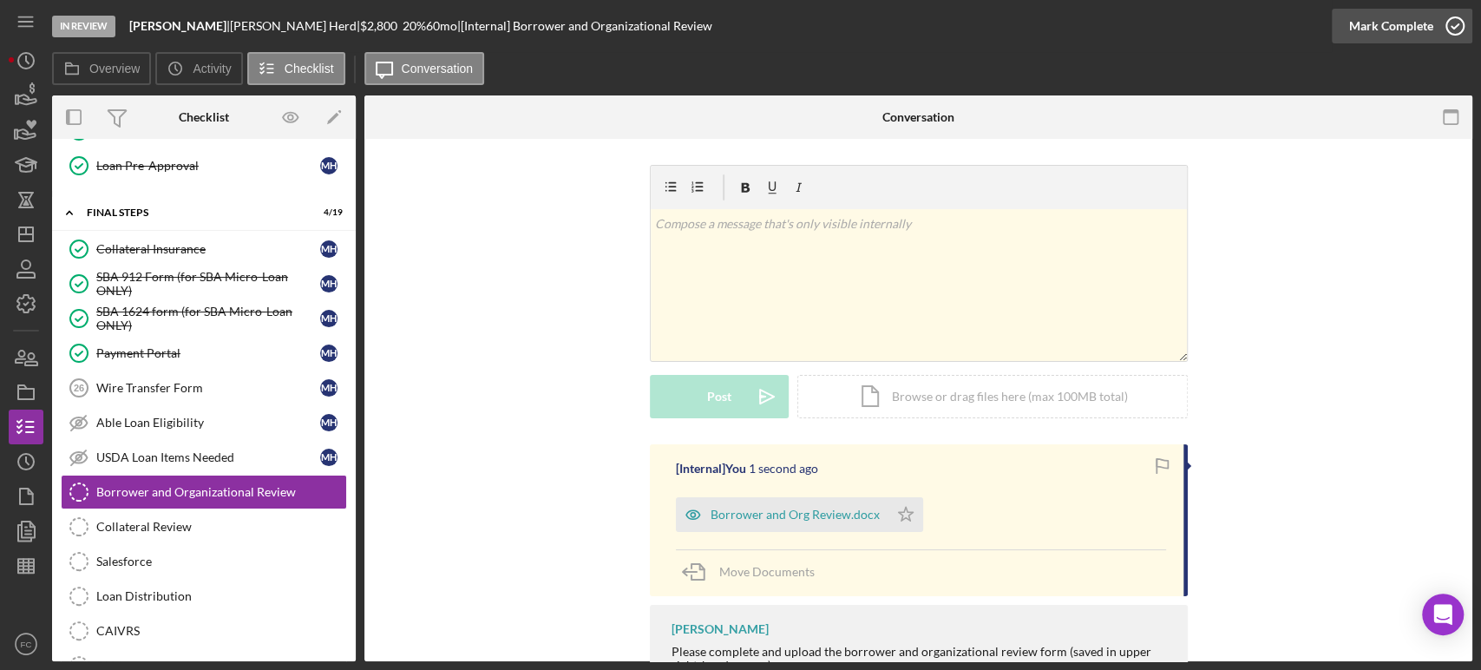
click at [1454, 26] on icon "button" at bounding box center [1454, 25] width 43 height 43
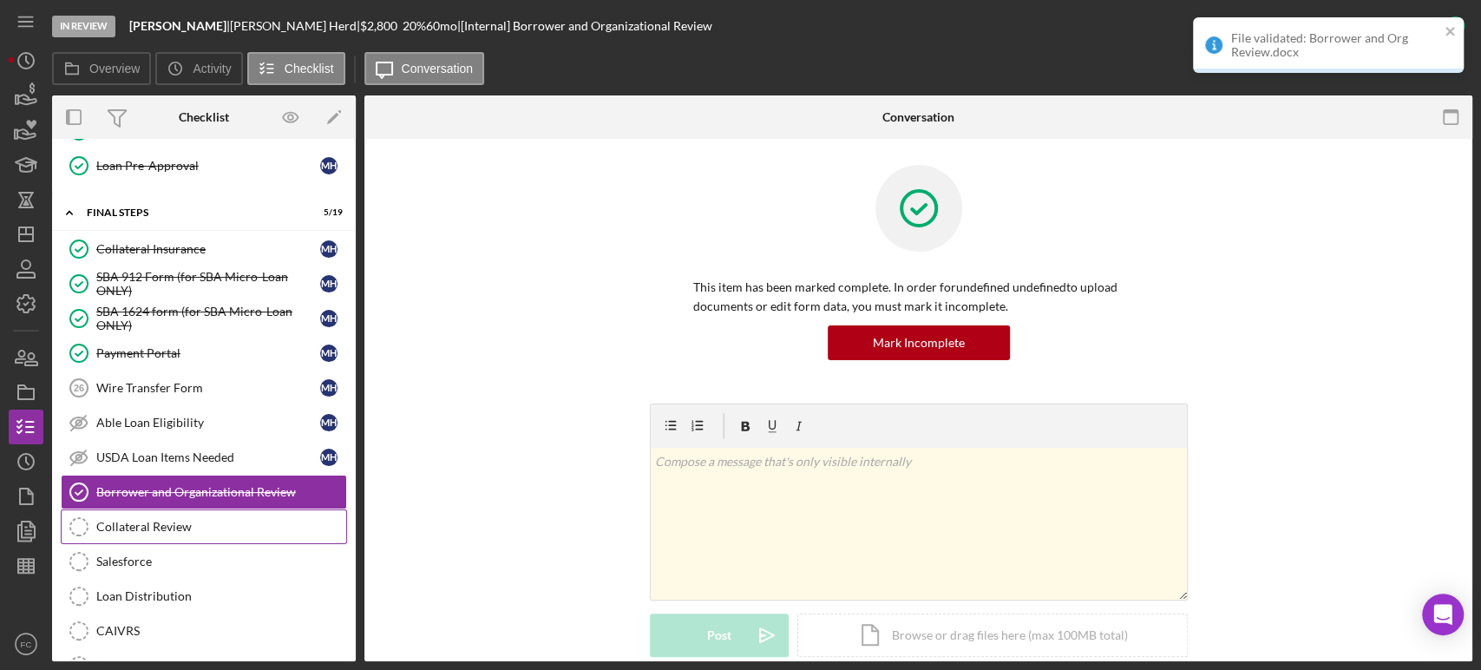
click at [132, 522] on div "Collateral Review" at bounding box center [221, 527] width 250 height 14
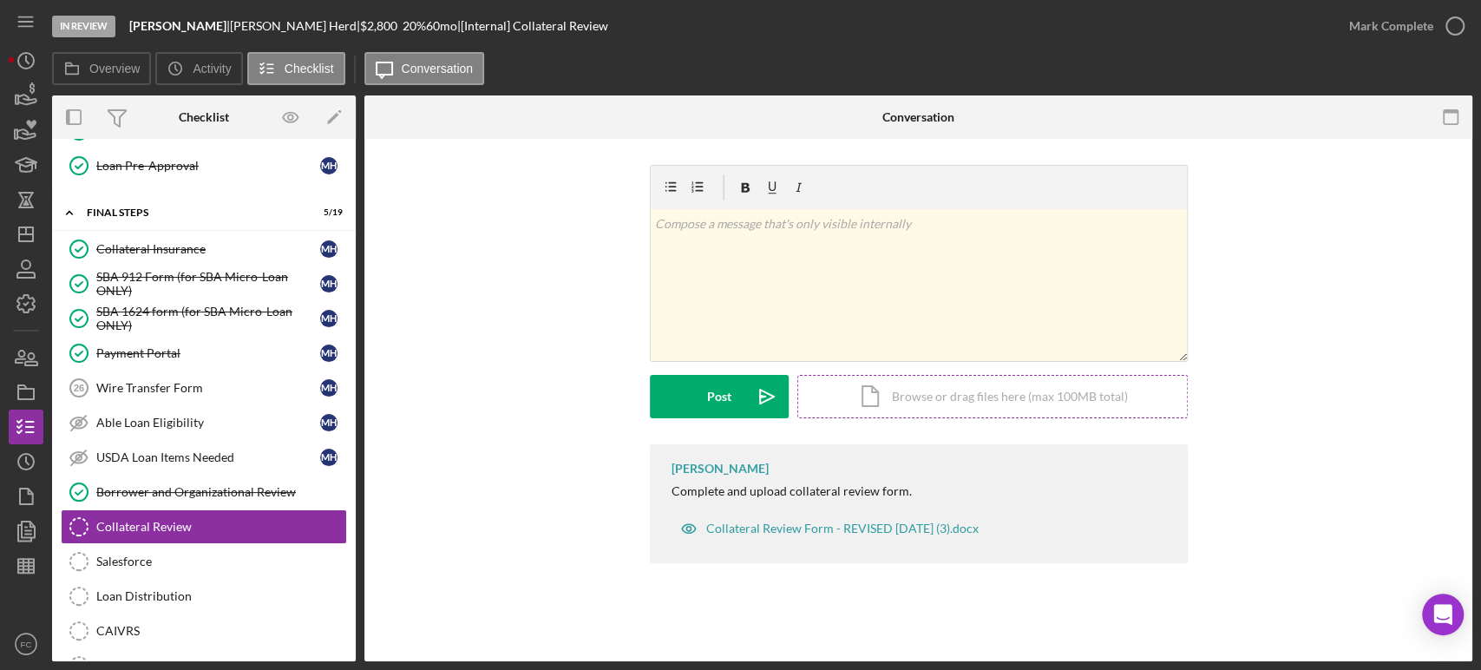
click at [949, 409] on div "Icon/Document Browse or drag files here (max 100MB total) Tap to choose files o…" at bounding box center [992, 396] width 390 height 43
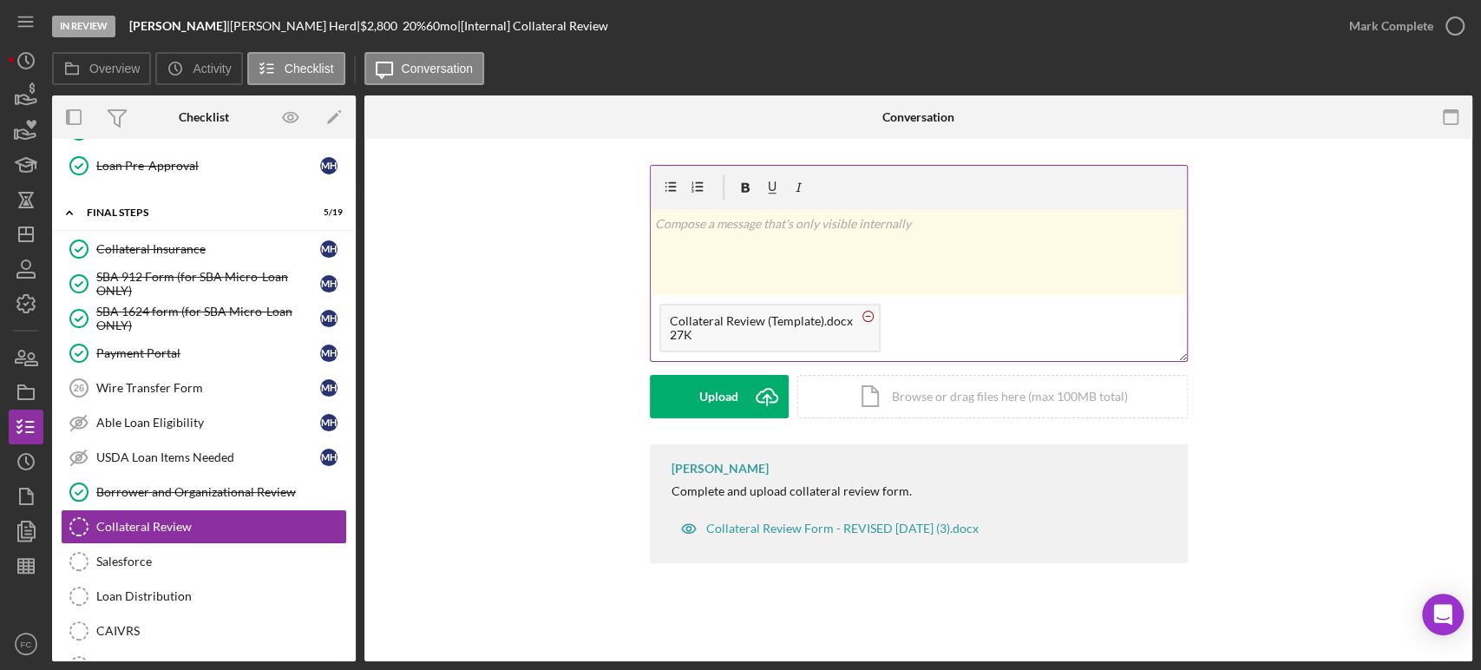
click at [863, 316] on circle at bounding box center [868, 316] width 10 height 10
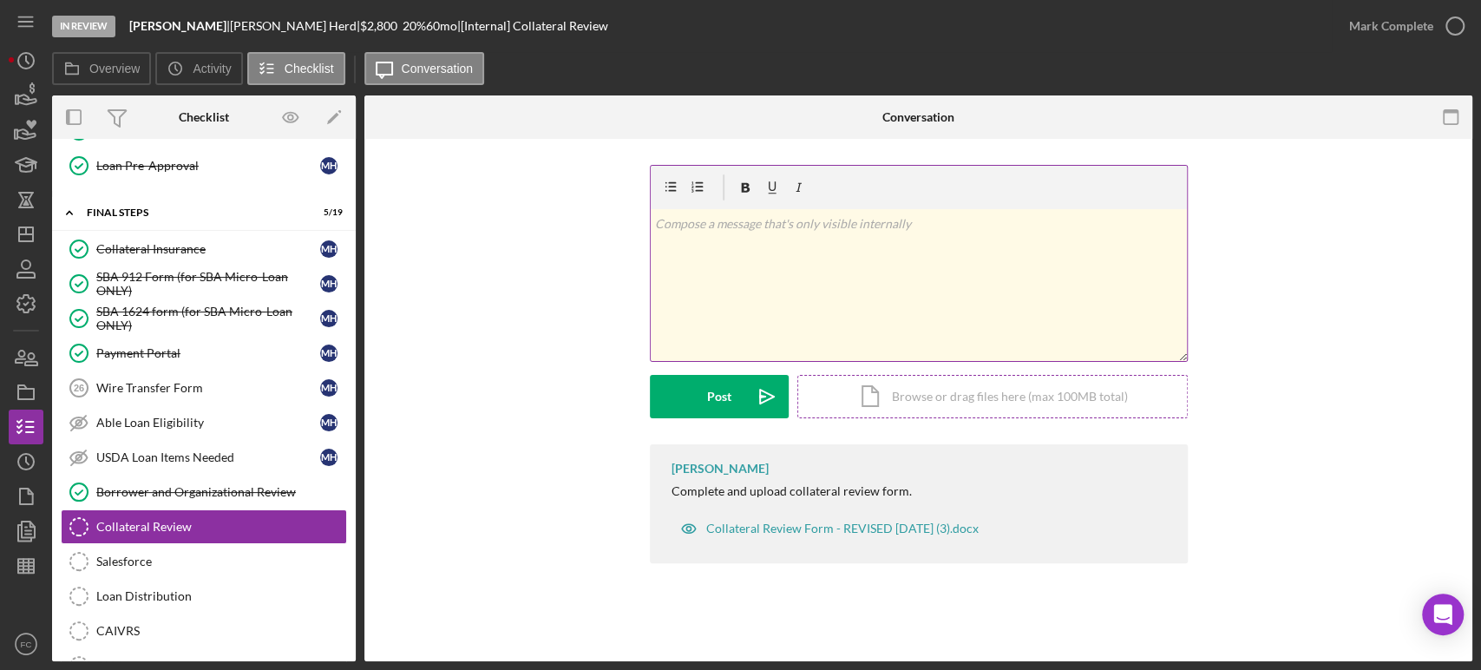
click at [917, 387] on div "Icon/Document Browse or drag files here (max 100MB total) Tap to choose files o…" at bounding box center [992, 396] width 390 height 43
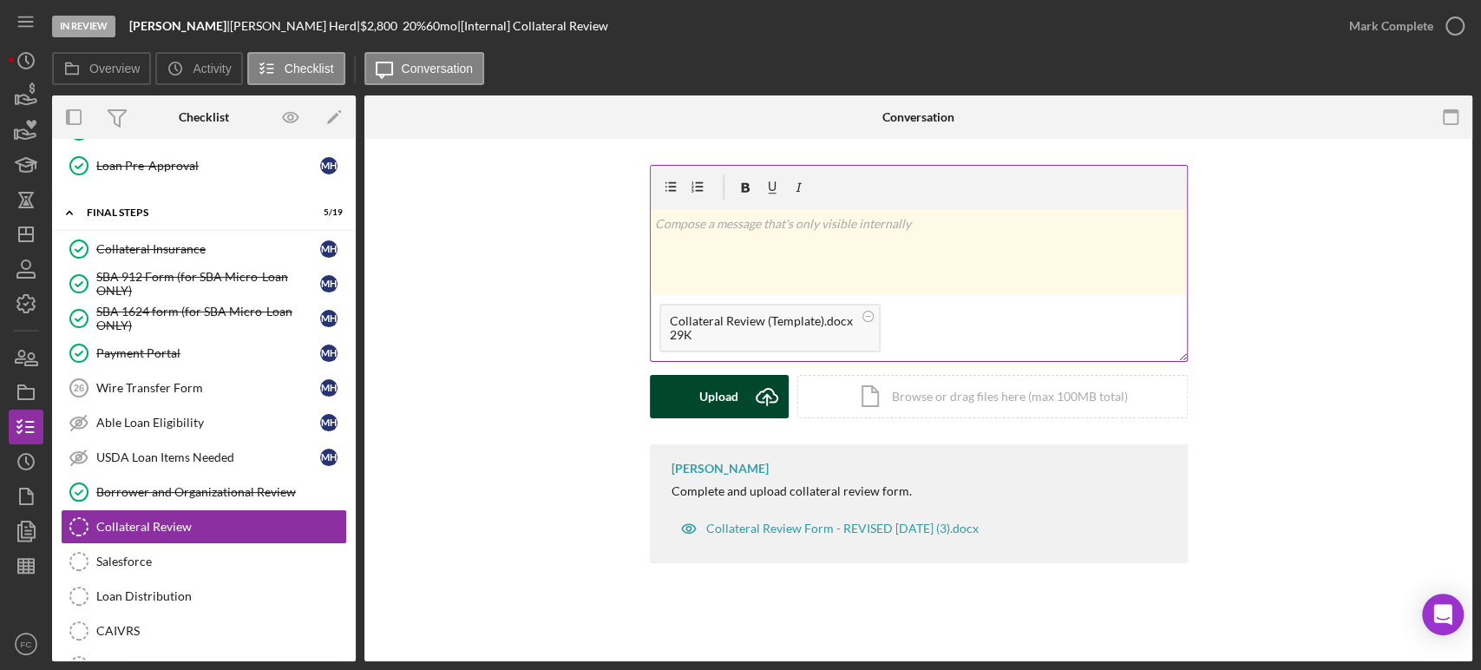
click at [722, 396] on div "Upload" at bounding box center [718, 396] width 39 height 43
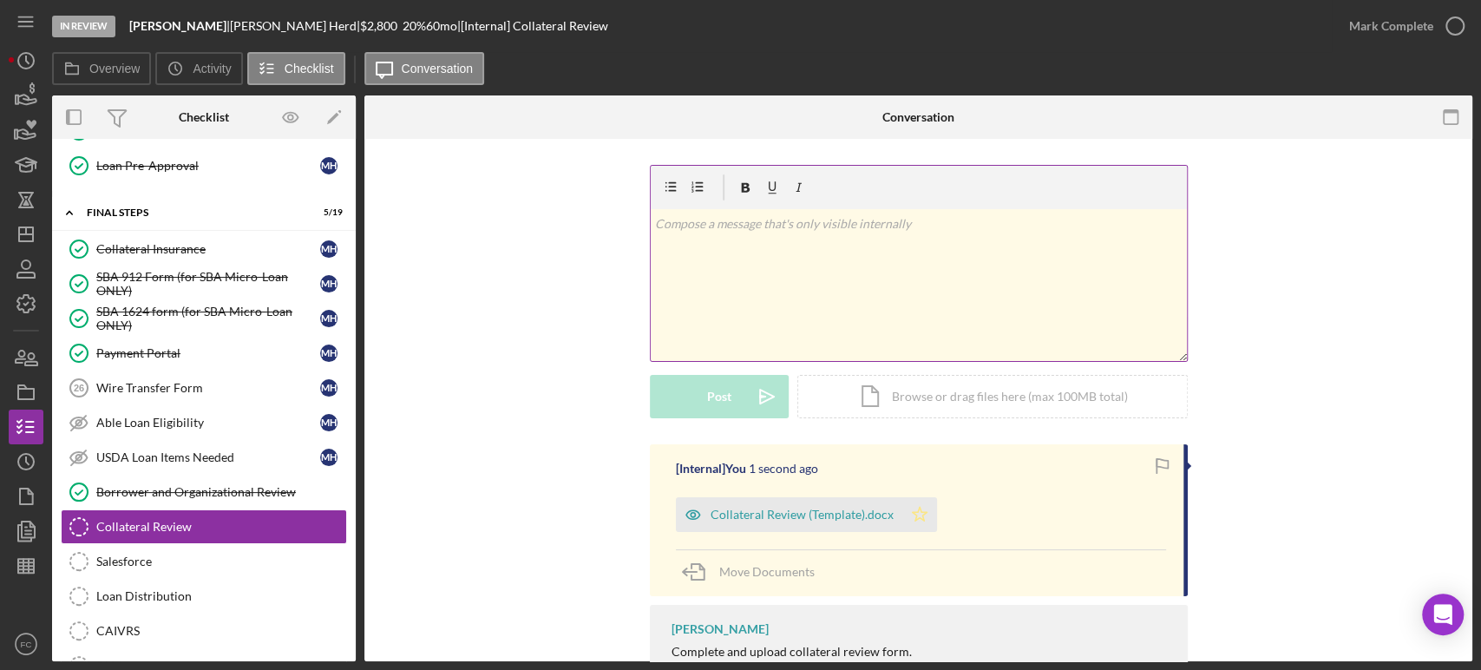
click at [912, 514] on icon "Icon/Star" at bounding box center [919, 514] width 35 height 35
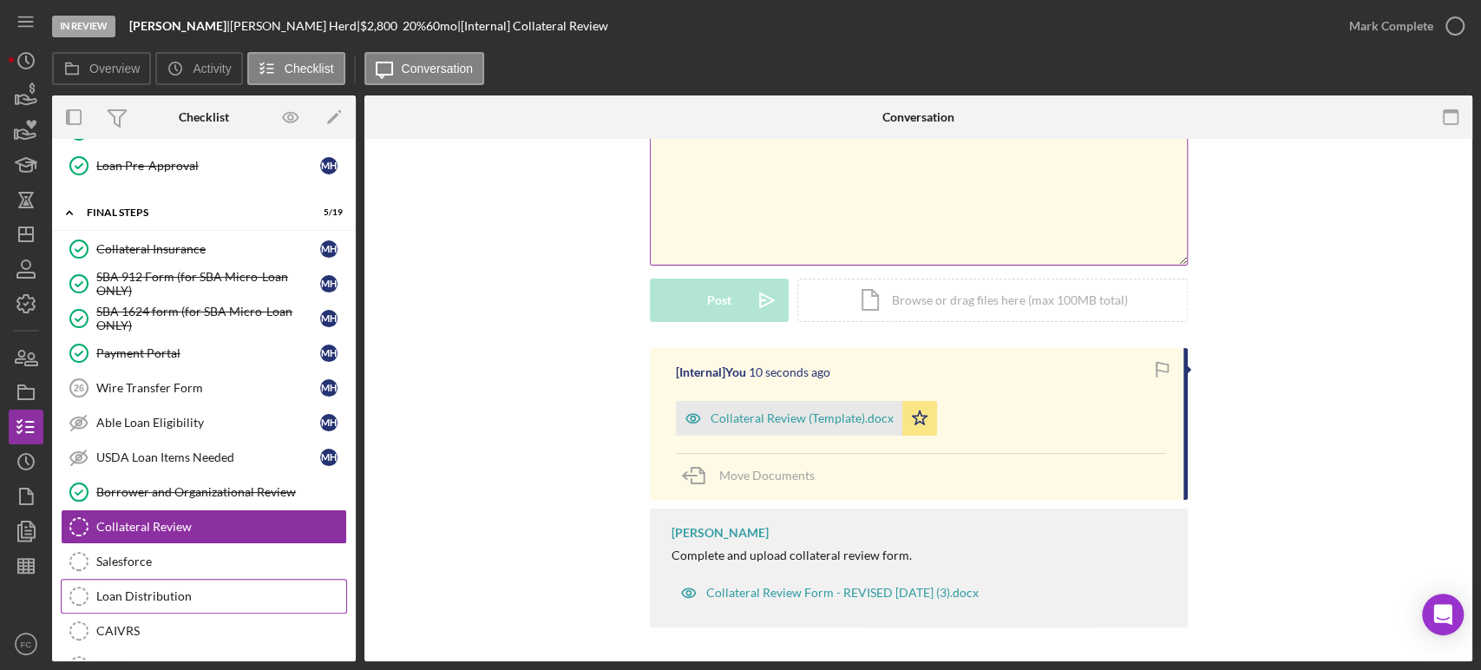
click at [161, 593] on div "Loan Distribution" at bounding box center [221, 596] width 250 height 14
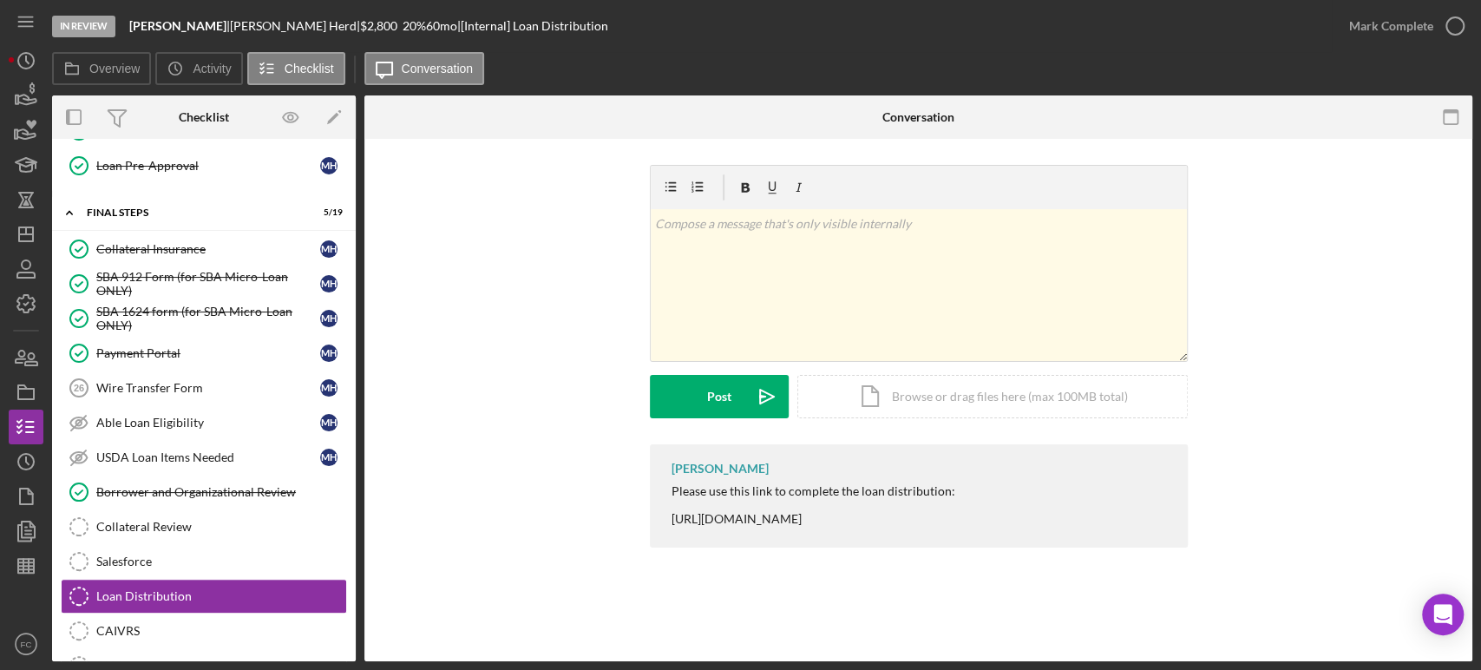
drag, startPoint x: 660, startPoint y: 520, endPoint x: 1026, endPoint y: 522, distance: 365.3
click at [1026, 522] on div "[PERSON_NAME] Please use this link to complete the loan distribution: [URL][DOM…" at bounding box center [919, 495] width 538 height 103
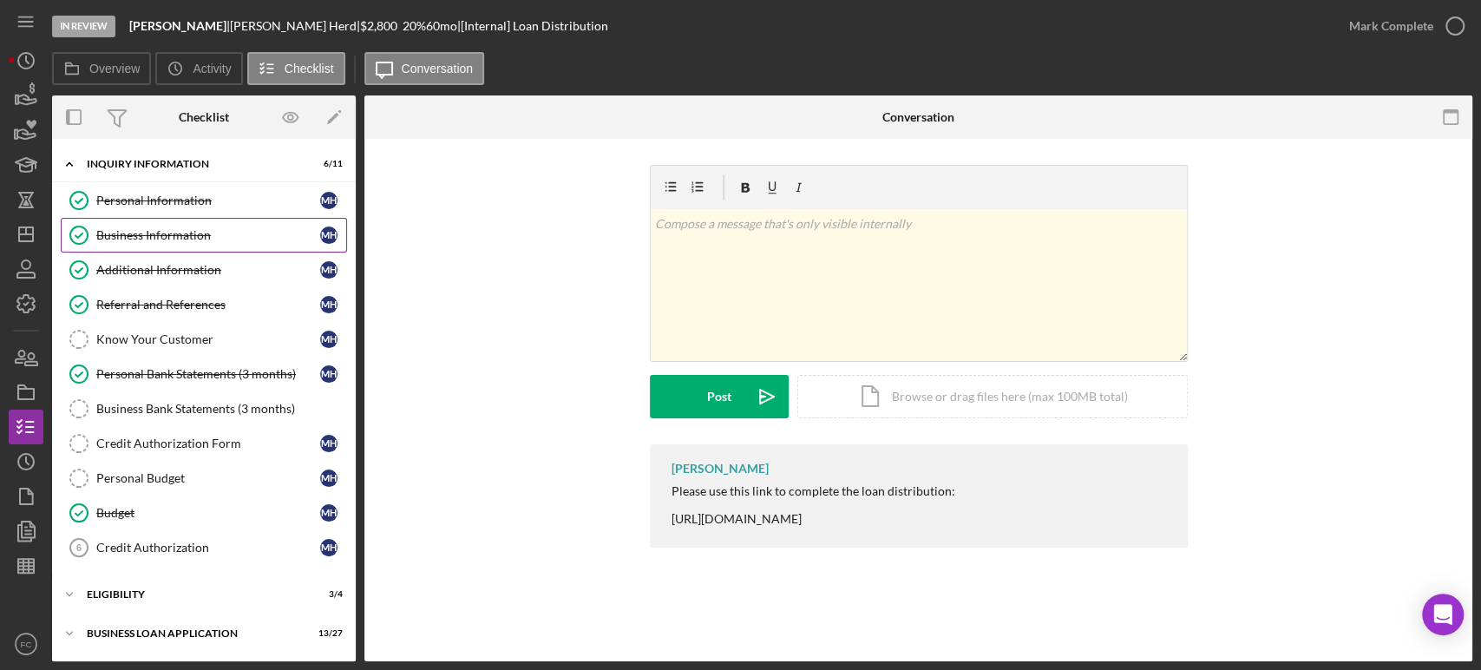
click at [159, 233] on div "Business Information" at bounding box center [208, 235] width 224 height 14
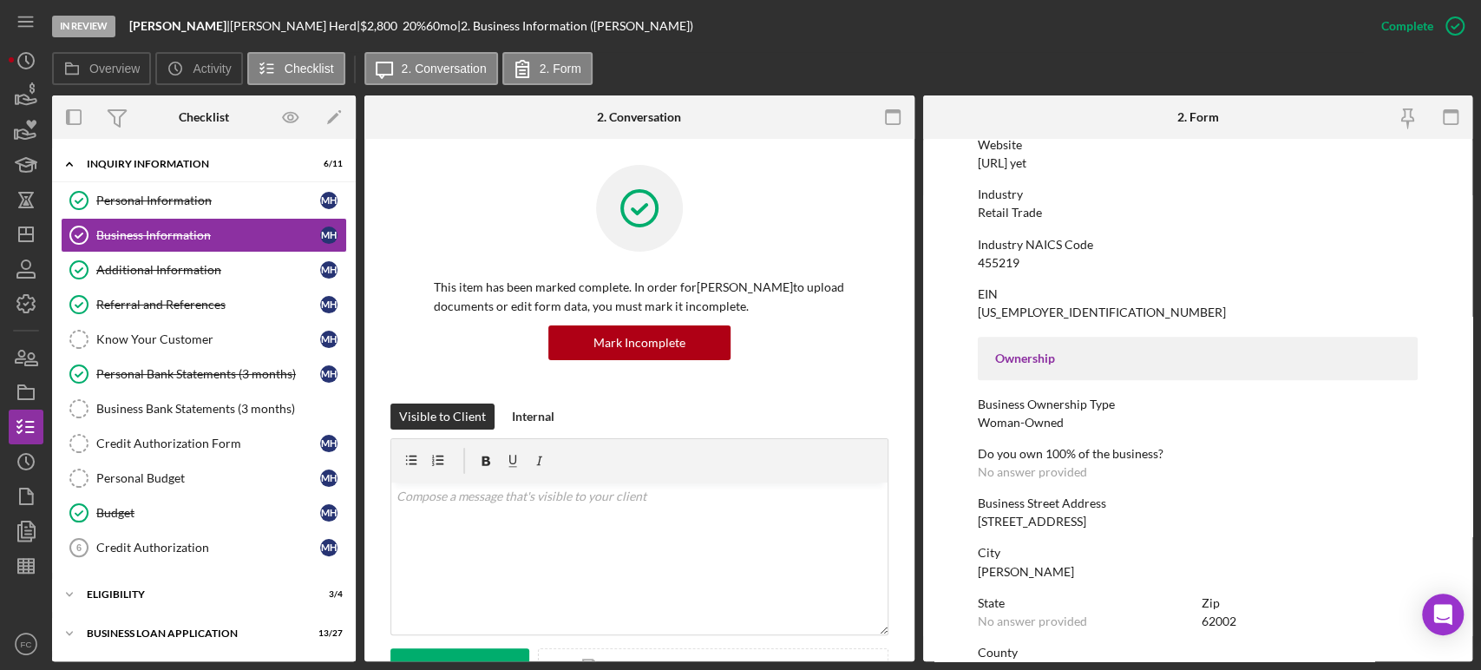
scroll to position [482, 0]
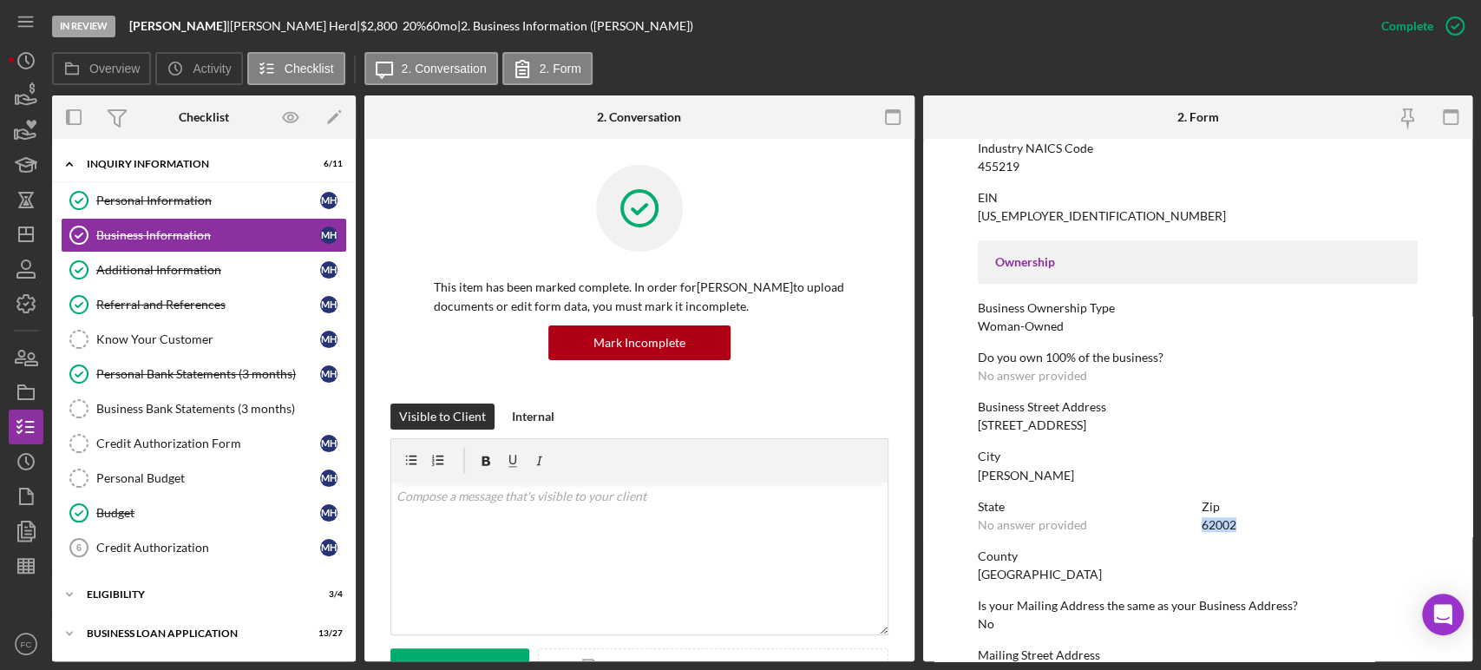
drag, startPoint x: 1199, startPoint y: 525, endPoint x: 1238, endPoint y: 522, distance: 39.1
click at [1238, 522] on div "Zip 62002" at bounding box center [1309, 516] width 215 height 32
copy div "62002"
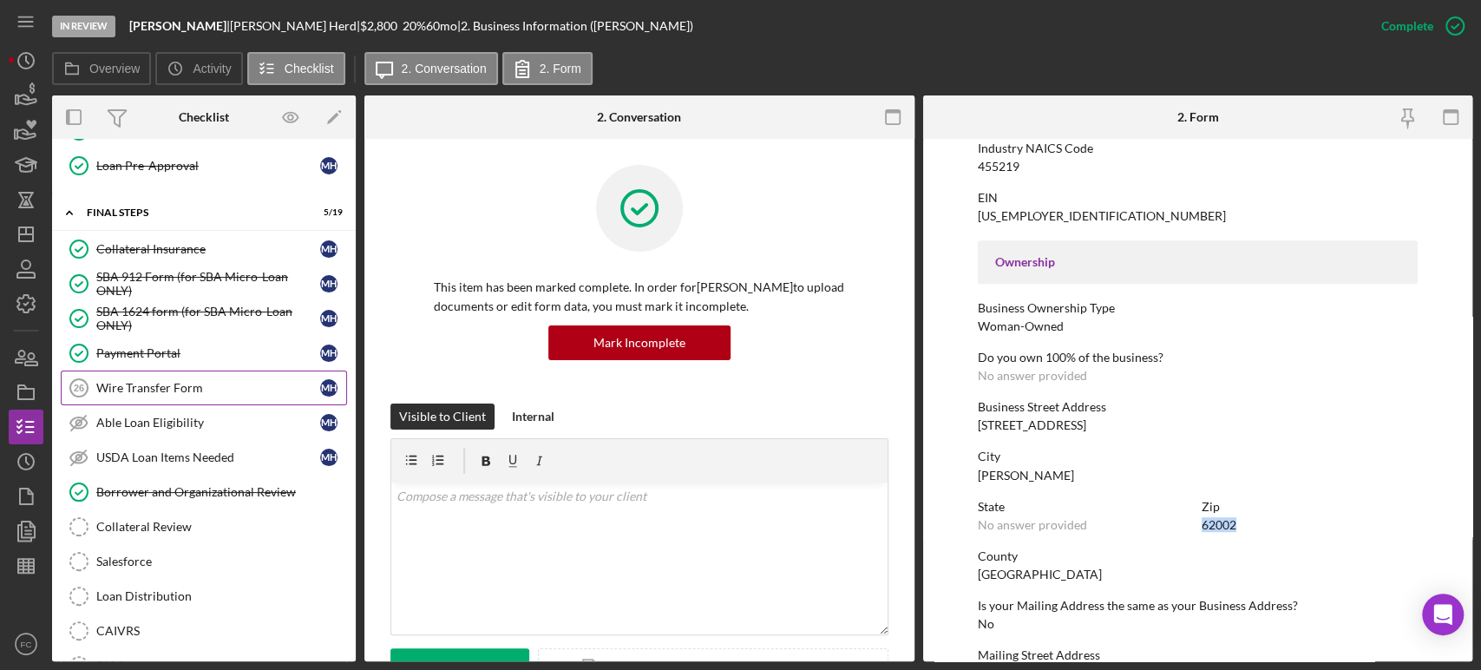
scroll to position [771, 0]
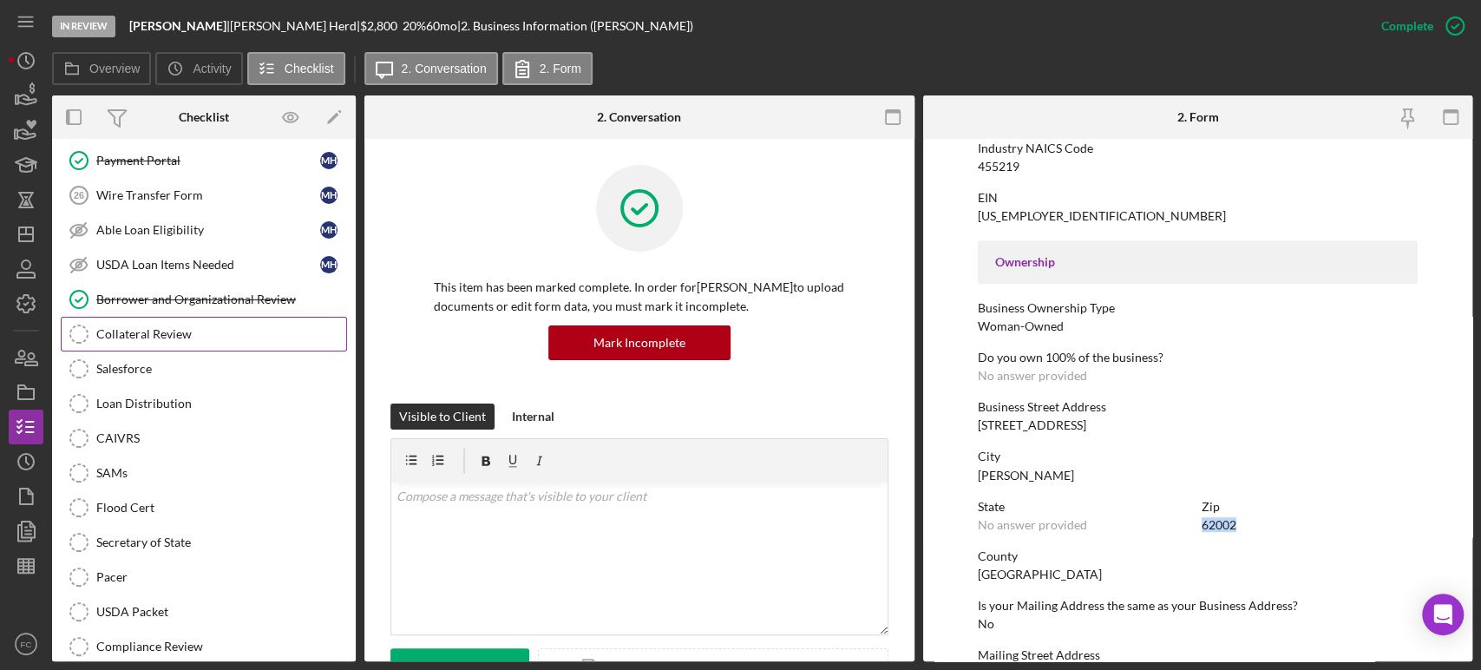
click at [202, 327] on div "Collateral Review" at bounding box center [221, 334] width 250 height 14
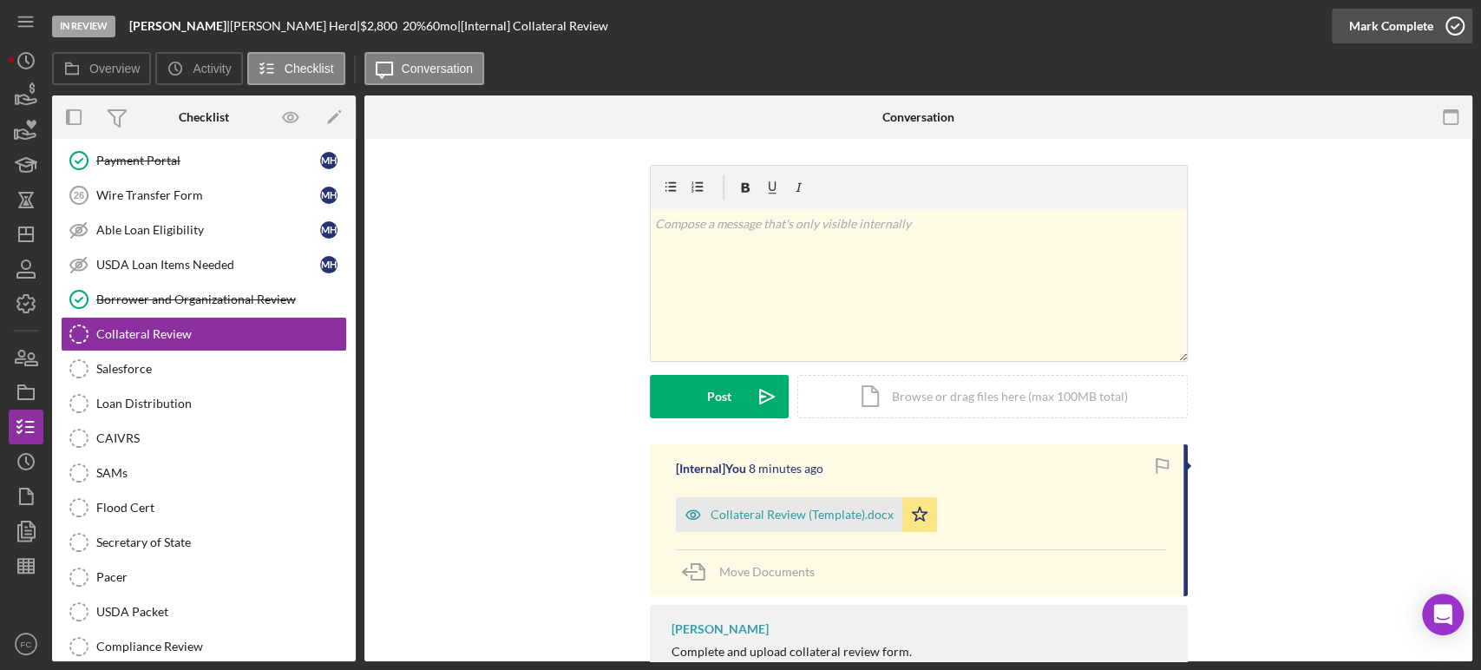
click at [1452, 19] on icon "button" at bounding box center [1454, 25] width 43 height 43
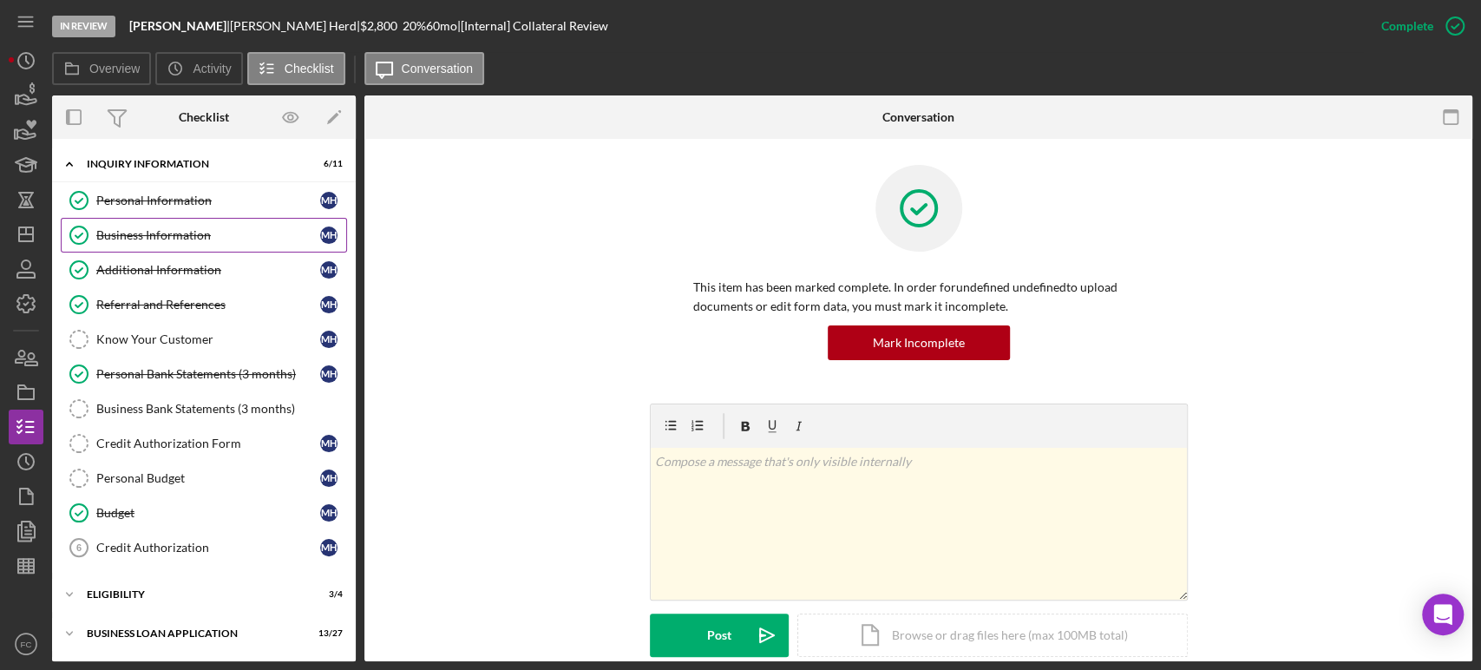
click at [125, 240] on div "Business Information" at bounding box center [208, 235] width 224 height 14
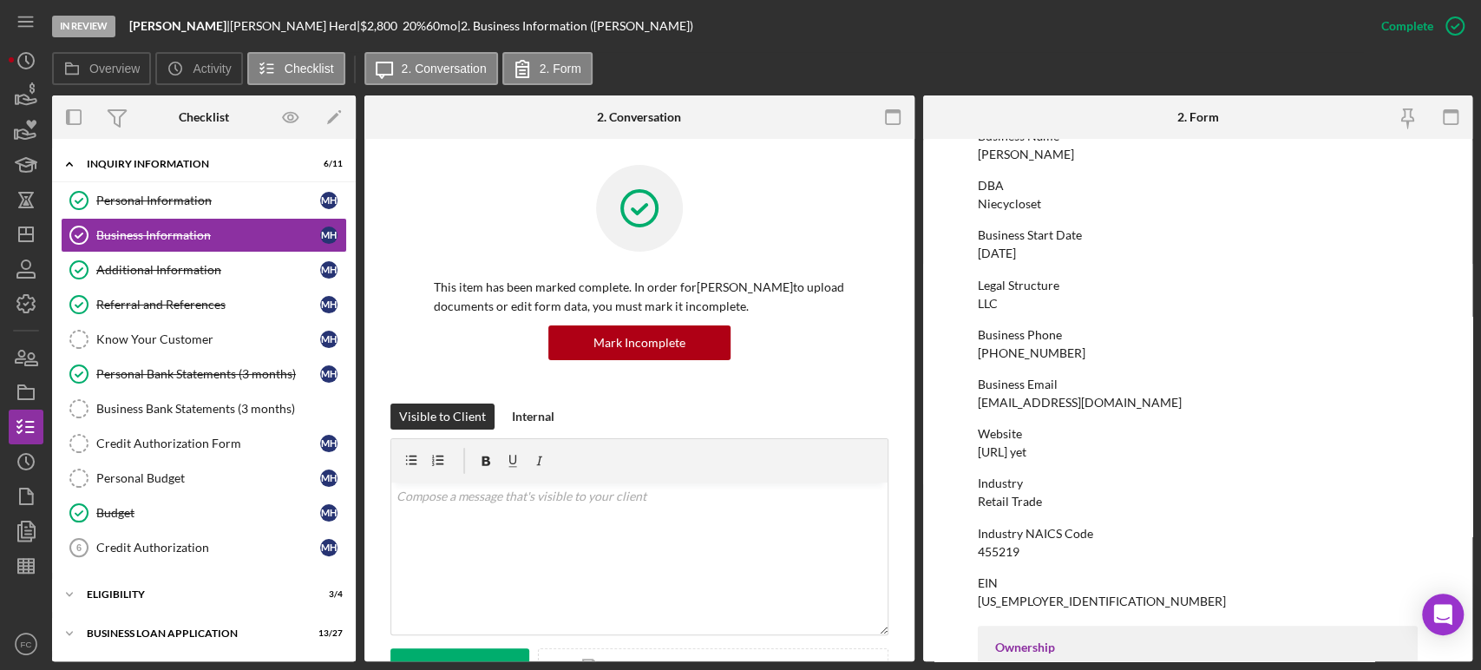
scroll to position [193, 0]
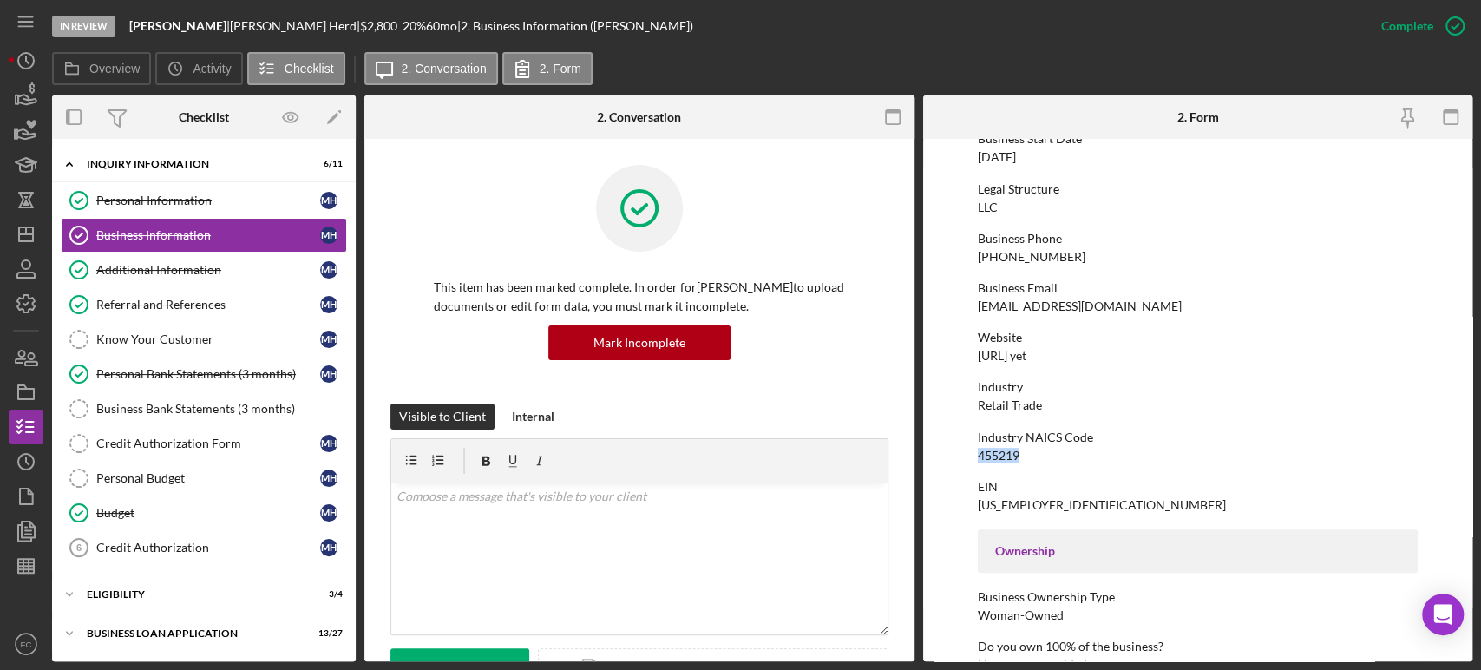
drag, startPoint x: 979, startPoint y: 456, endPoint x: 1027, endPoint y: 454, distance: 48.6
click at [1027, 454] on div "Industry NAICS Code 455219" at bounding box center [1198, 446] width 440 height 32
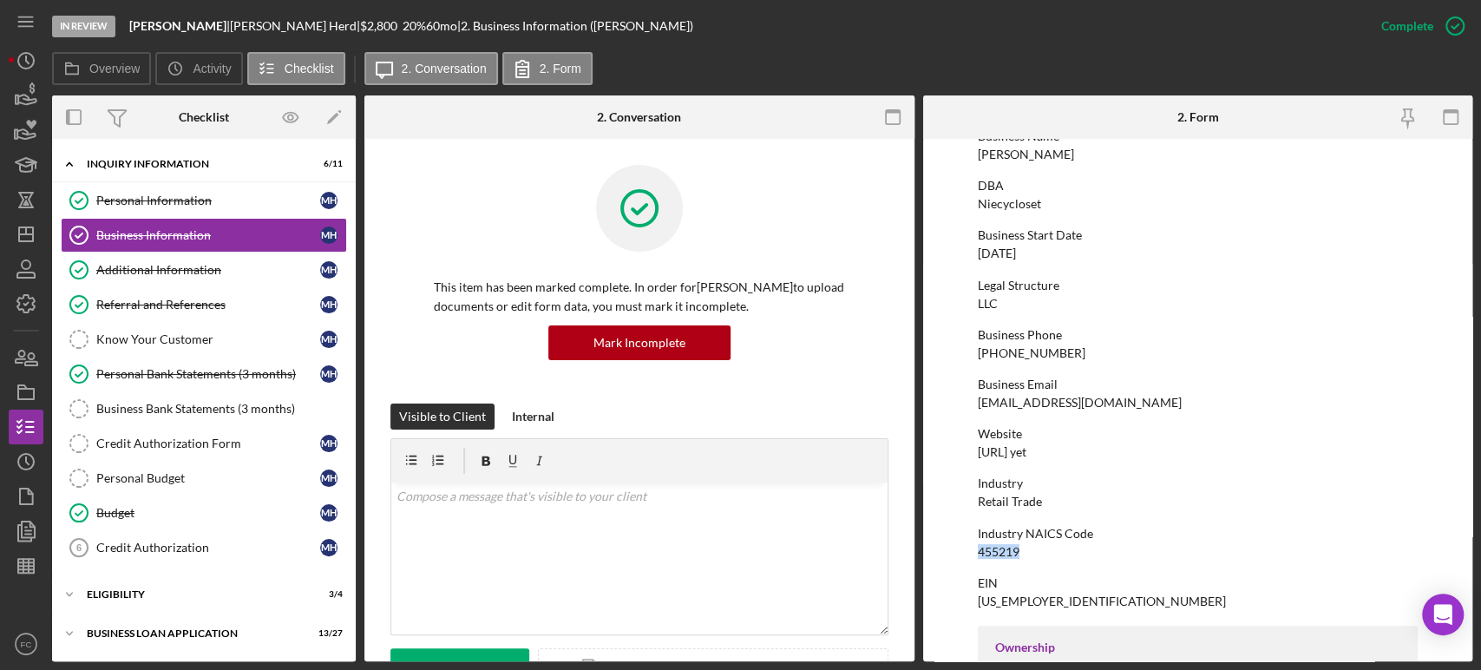
scroll to position [0, 0]
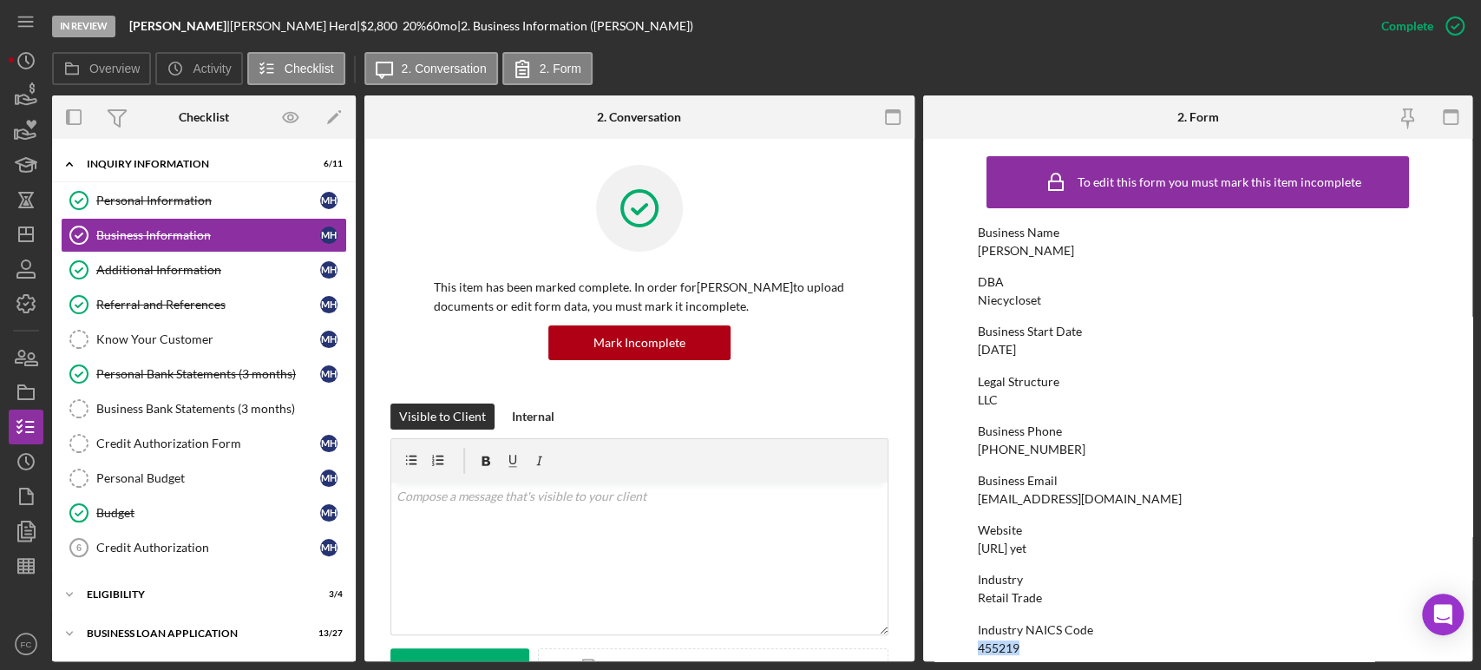
drag, startPoint x: 974, startPoint y: 350, endPoint x: 1046, endPoint y: 352, distance: 71.2
click at [1048, 353] on form "To edit this form you must mark this item incomplete Business Name [PERSON_NAME…" at bounding box center [1198, 400] width 550 height 522
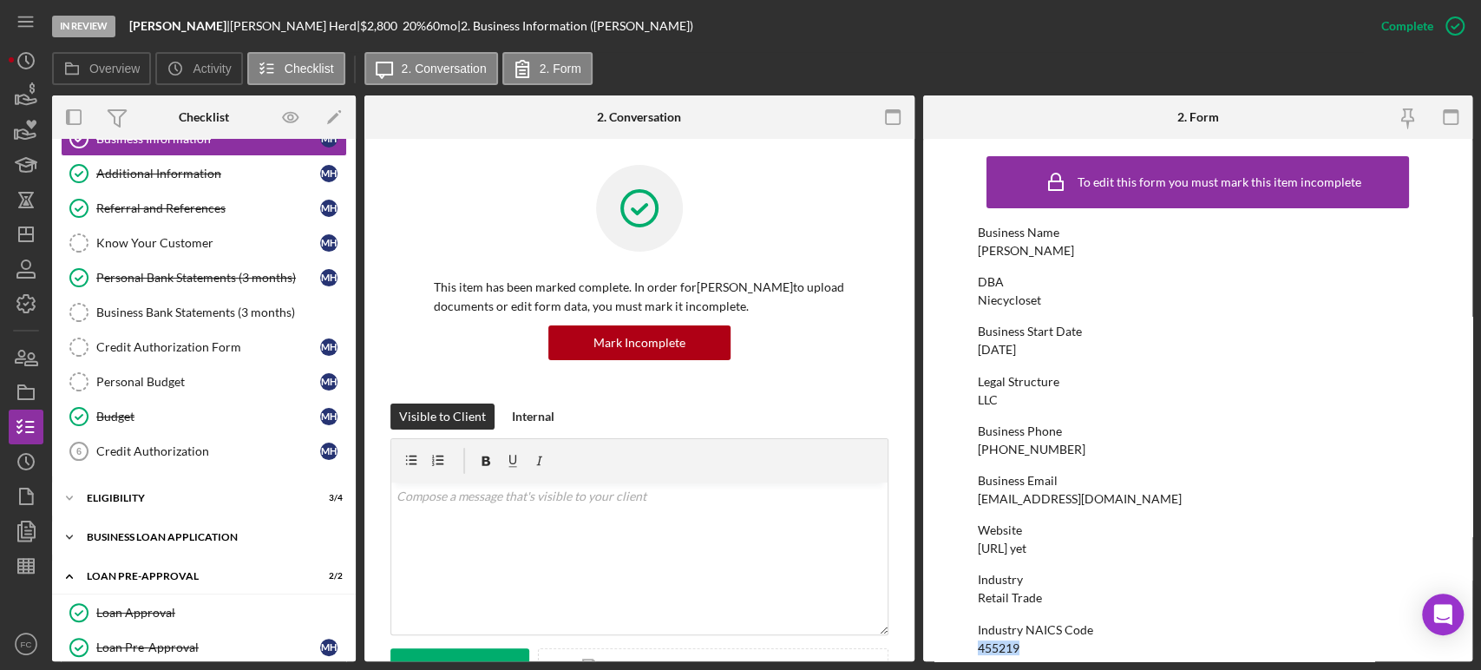
click at [122, 546] on div "Icon/Expander BUSINESS LOAN APPLICATION 13 / 27" at bounding box center [204, 537] width 304 height 35
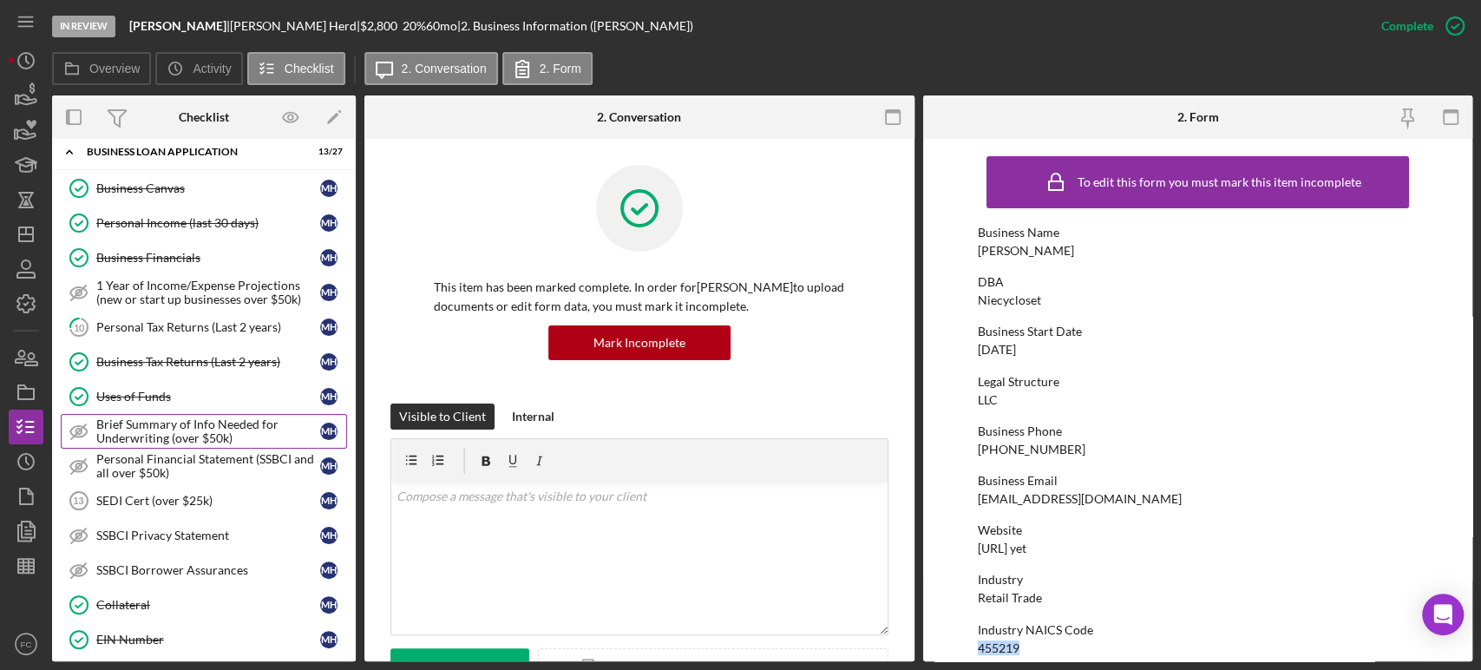
scroll to position [578, 0]
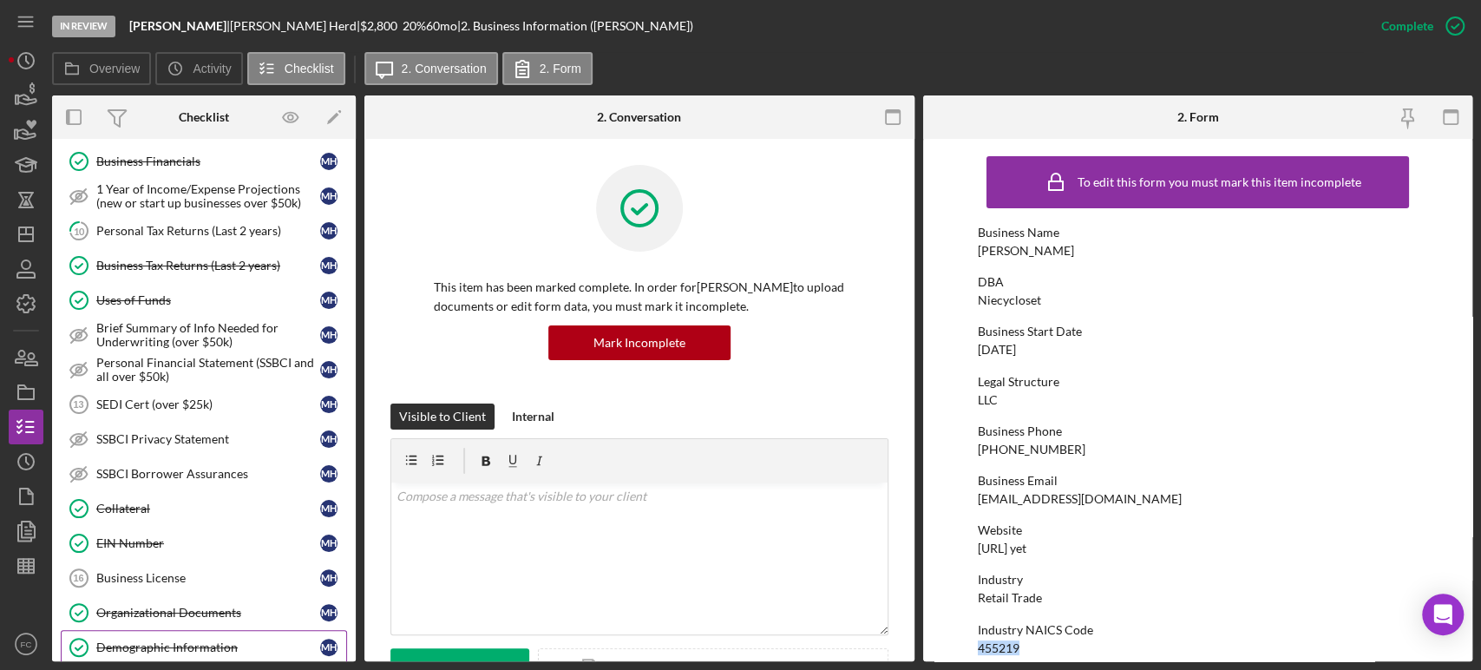
click at [142, 632] on link "Demographic Information Demographic Information M H" at bounding box center [204, 647] width 286 height 35
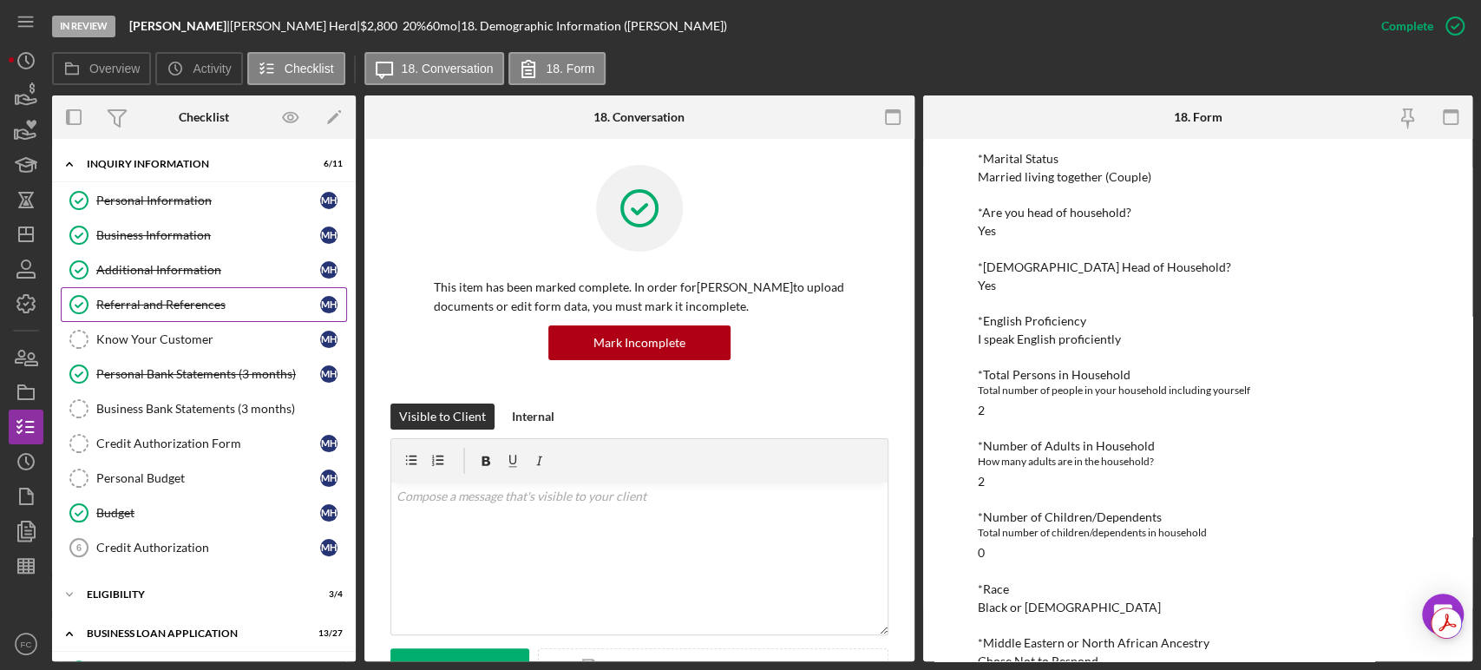
click at [128, 301] on div "Referral and References" at bounding box center [208, 305] width 224 height 14
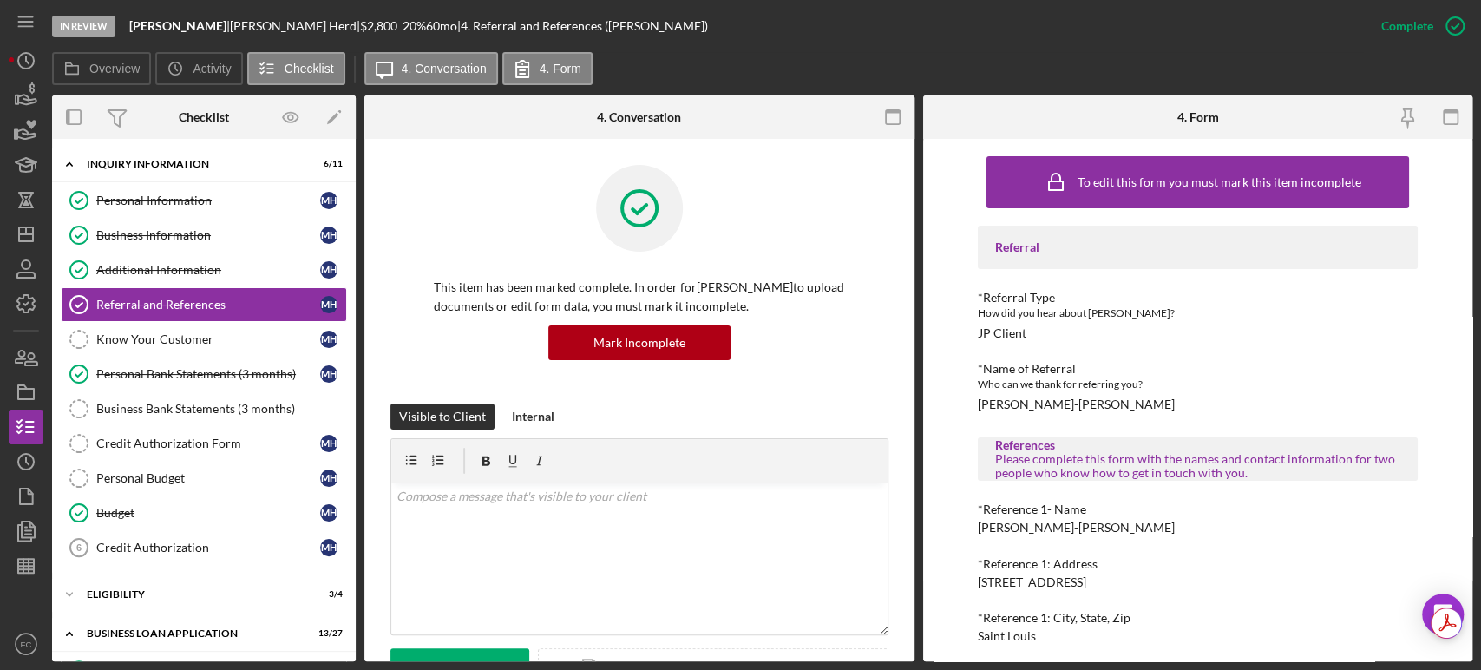
scroll to position [193, 0]
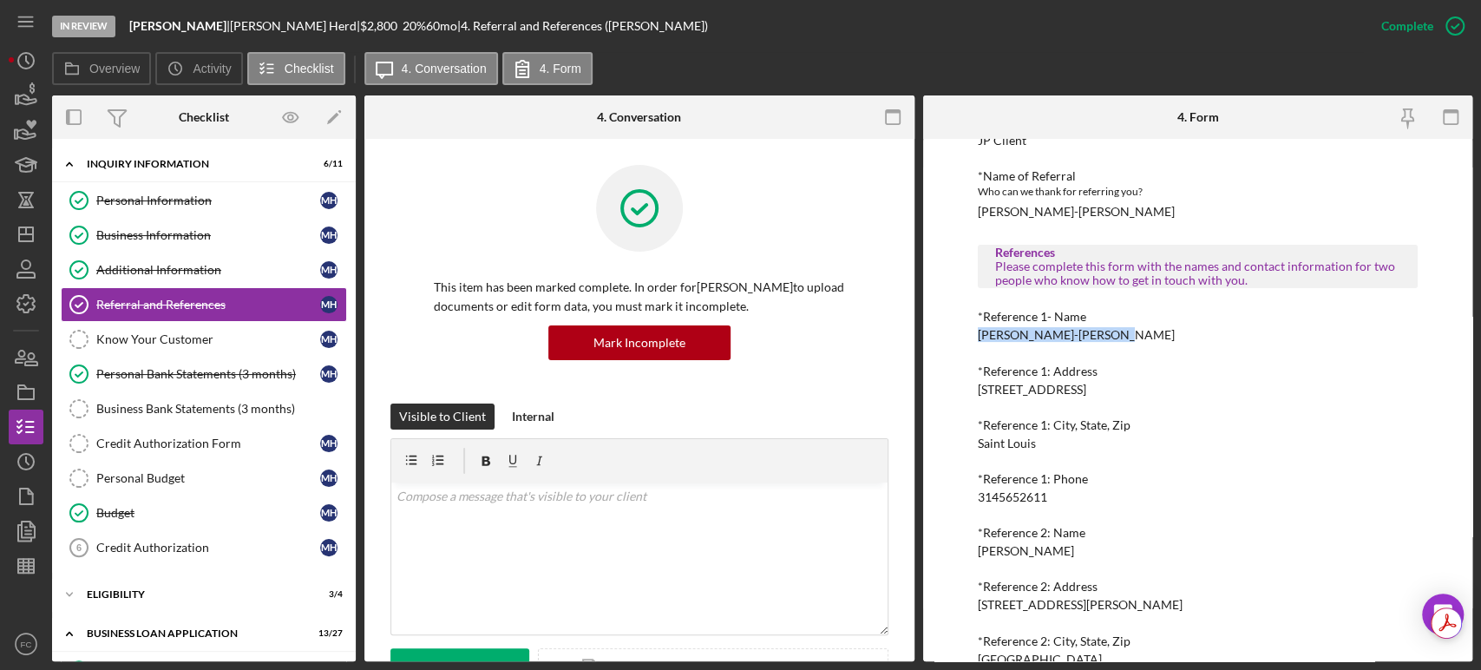
drag, startPoint x: 968, startPoint y: 338, endPoint x: 1104, endPoint y: 336, distance: 136.2
click at [1104, 336] on div "To edit this form you must mark this item incomplete Referral *Referral Type Ho…" at bounding box center [1198, 400] width 550 height 522
click at [1007, 342] on div "Referral *Referral Type How did you hear about [PERSON_NAME]? JP Client *Name o…" at bounding box center [1198, 376] width 440 height 687
click at [1295, 352] on div "Referral *Referral Type How did you hear about [PERSON_NAME]? JP Client *Name o…" at bounding box center [1198, 376] width 440 height 687
drag, startPoint x: 1105, startPoint y: 332, endPoint x: 1400, endPoint y: 443, distance: 314.1
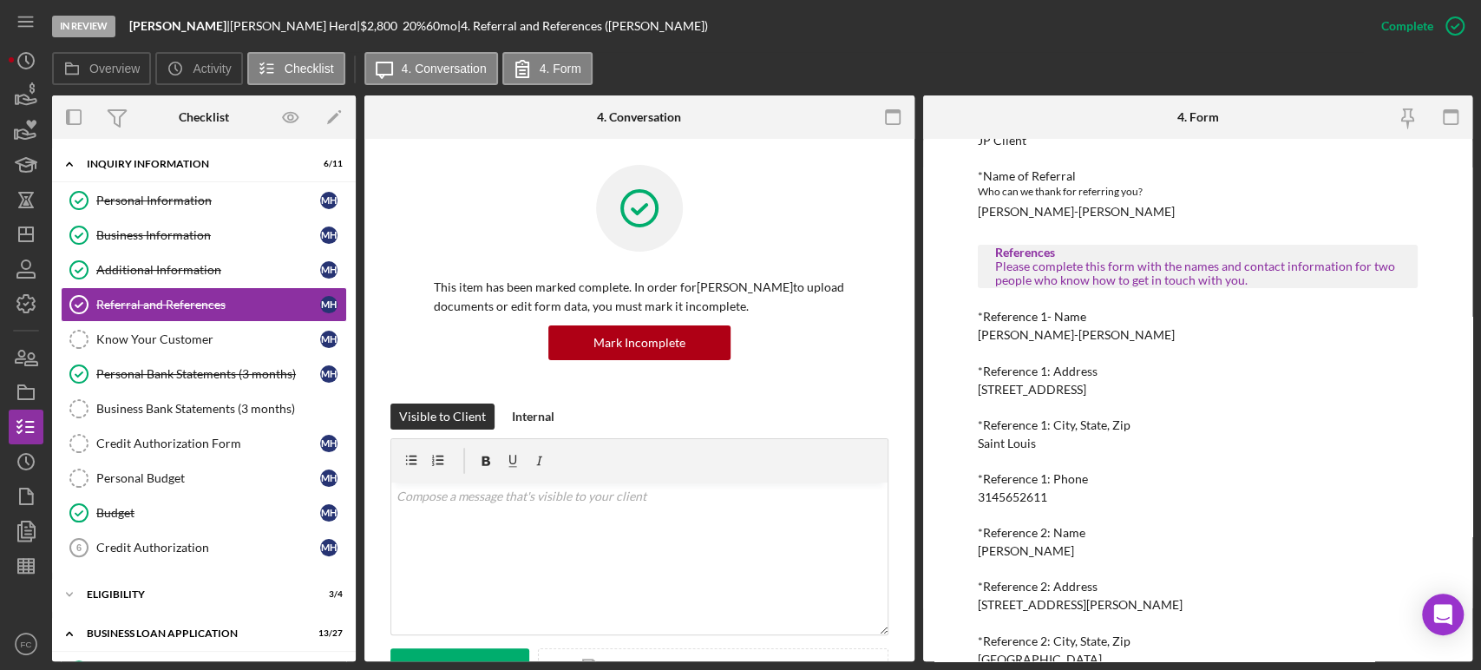
click at [1400, 443] on div "*Reference 1: City, State, Zip [GEOGRAPHIC_DATA]" at bounding box center [1198, 434] width 440 height 32
drag, startPoint x: 963, startPoint y: 331, endPoint x: 1107, endPoint y: 331, distance: 144.0
click at [1107, 331] on div "To edit this form you must mark this item incomplete Referral *Referral Type Ho…" at bounding box center [1198, 400] width 550 height 522
drag, startPoint x: 981, startPoint y: 498, endPoint x: 1036, endPoint y: 494, distance: 55.7
click at [1036, 494] on div "3145652611" at bounding box center [1012, 497] width 69 height 14
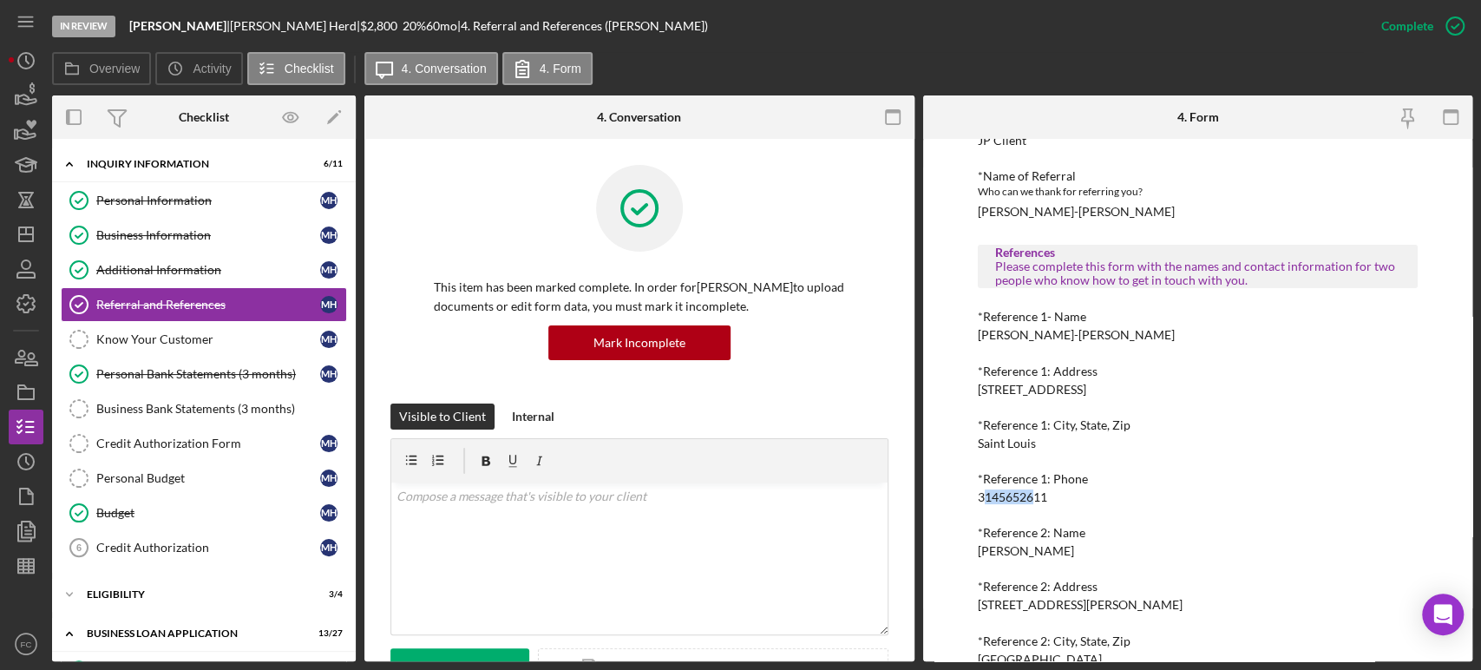
click at [1036, 500] on div "3145652611" at bounding box center [1012, 497] width 69 height 14
drag, startPoint x: 973, startPoint y: 497, endPoint x: 1048, endPoint y: 494, distance: 75.6
click at [1048, 494] on div "To edit this form you must mark this item incomplete Referral *Referral Type Ho…" at bounding box center [1198, 400] width 550 height 522
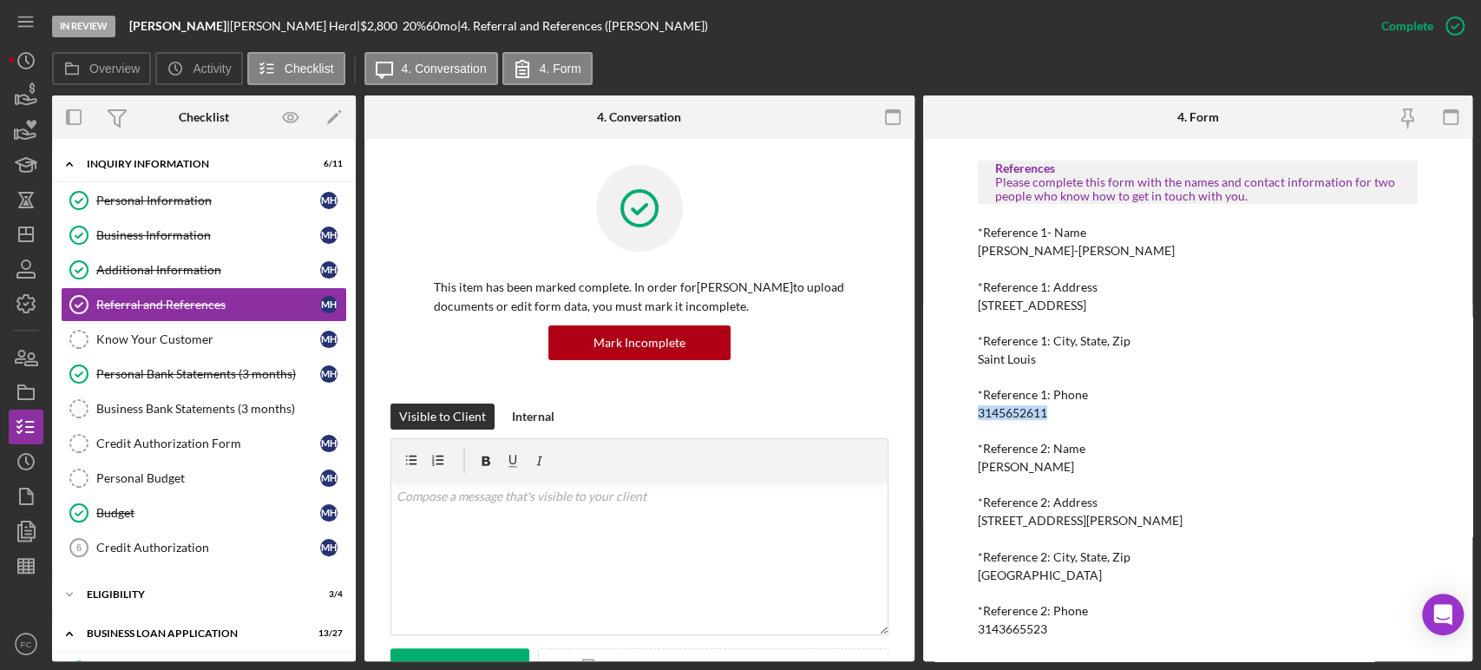
drag, startPoint x: 970, startPoint y: 462, endPoint x: 1082, endPoint y: 462, distance: 111.9
click at [1082, 462] on div "To edit this form you must mark this item incomplete Referral *Referral Type Ho…" at bounding box center [1198, 400] width 550 height 522
drag, startPoint x: 974, startPoint y: 631, endPoint x: 1048, endPoint y: 626, distance: 74.8
click at [1048, 626] on div "To edit this form you must mark this item incomplete Referral *Referral Type Ho…" at bounding box center [1198, 400] width 550 height 522
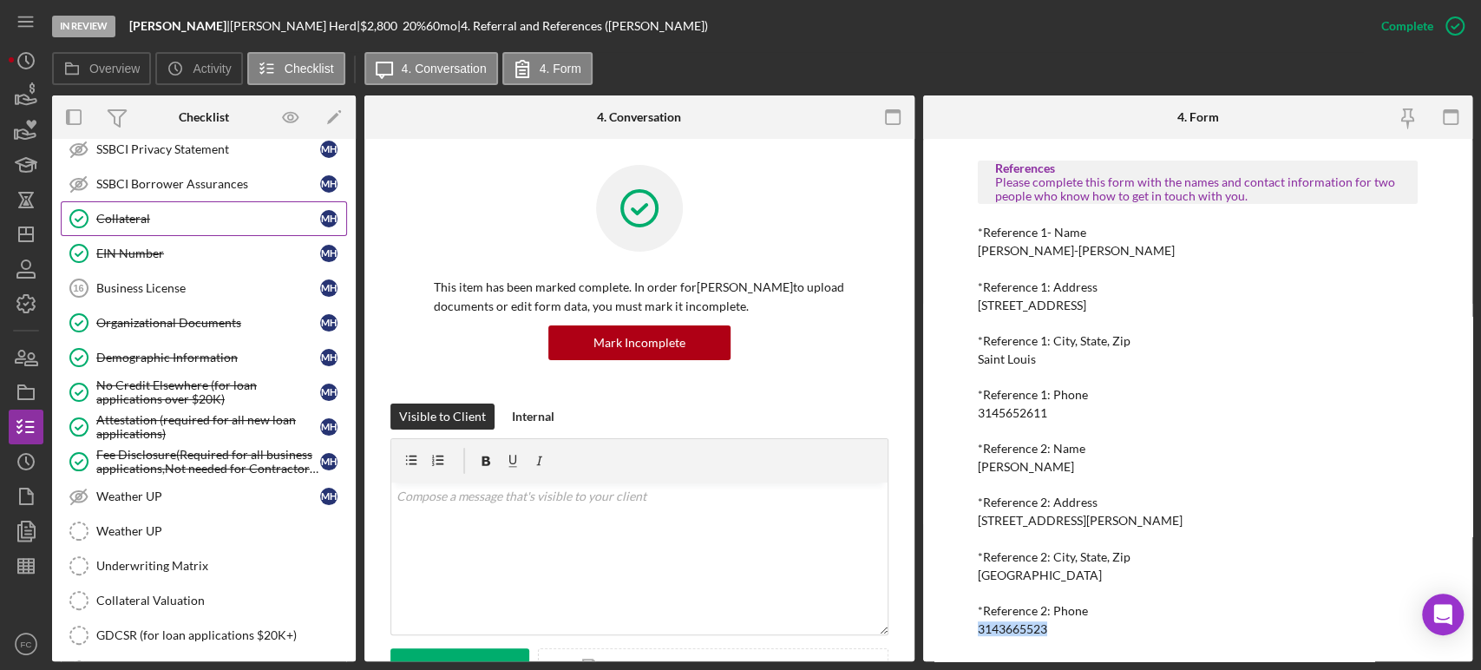
scroll to position [964, 0]
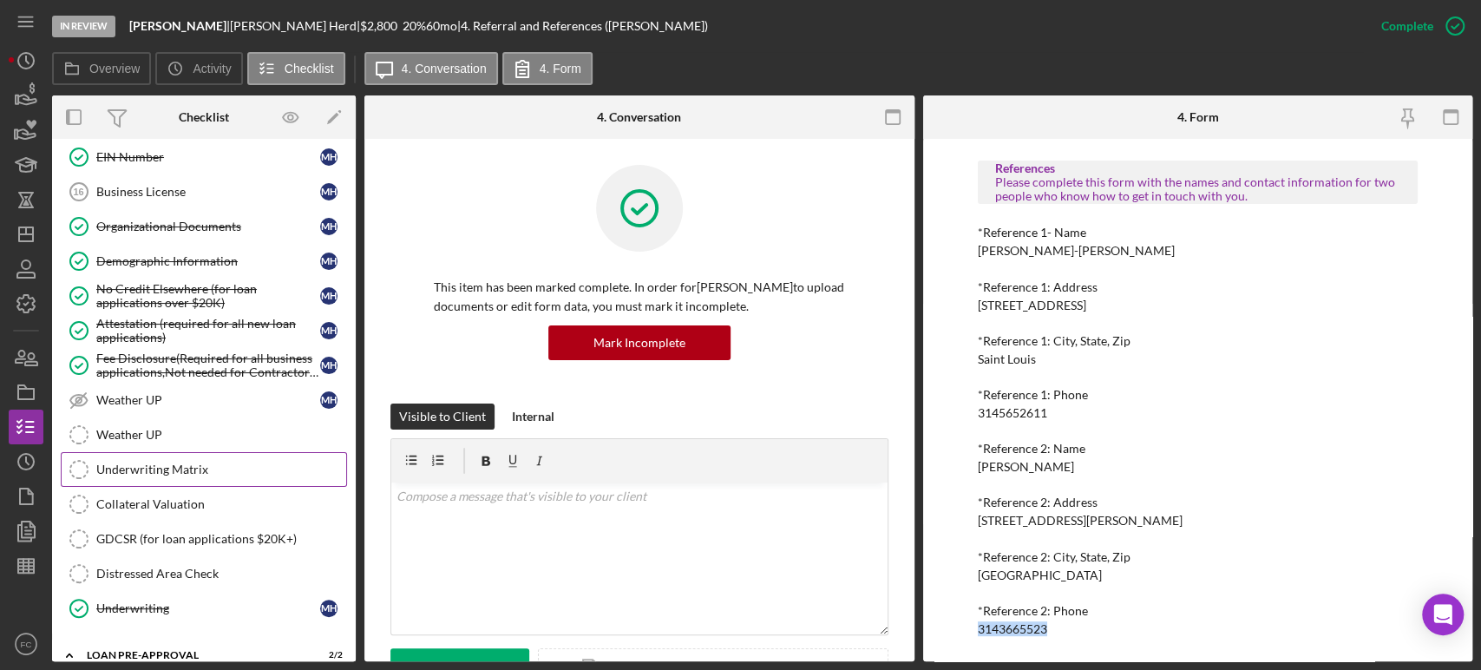
click at [183, 463] on div "Underwriting Matrix" at bounding box center [221, 470] width 250 height 14
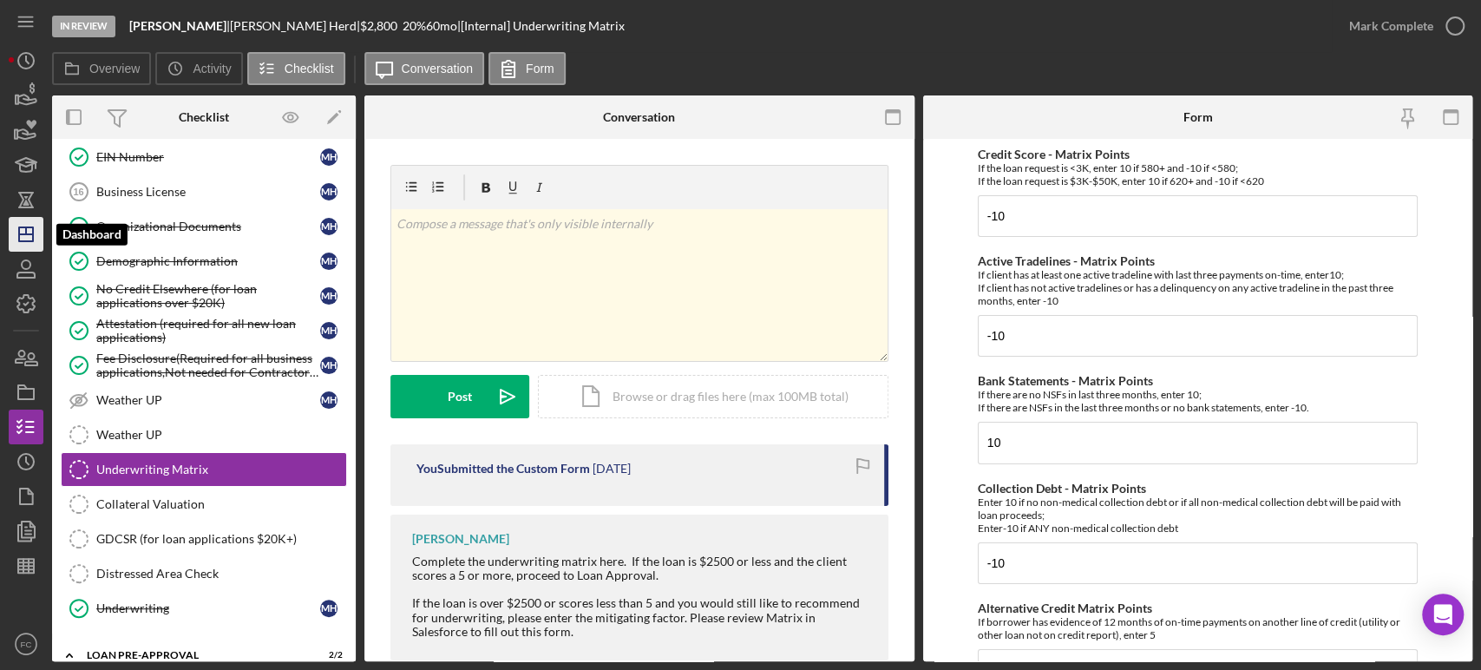
click at [28, 245] on icon "Icon/Dashboard" at bounding box center [25, 234] width 43 height 43
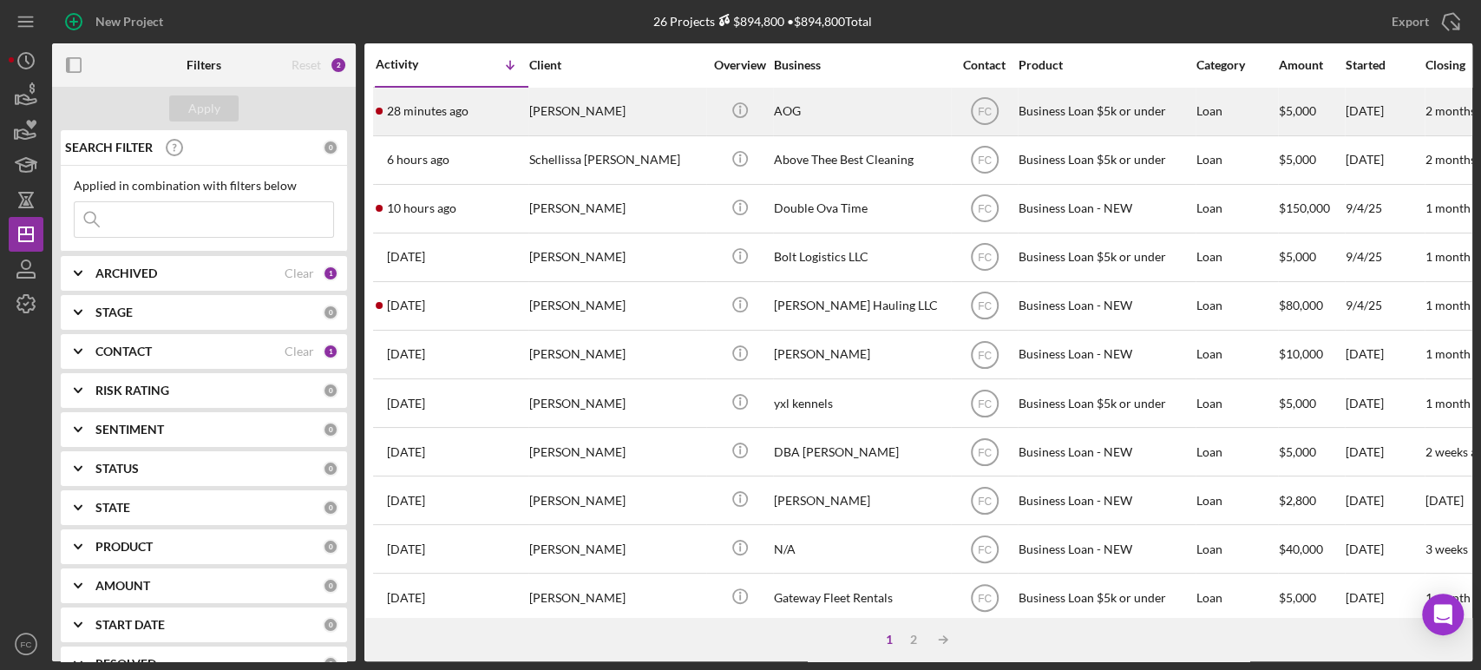
click at [642, 124] on div "[PERSON_NAME]" at bounding box center [616, 112] width 174 height 46
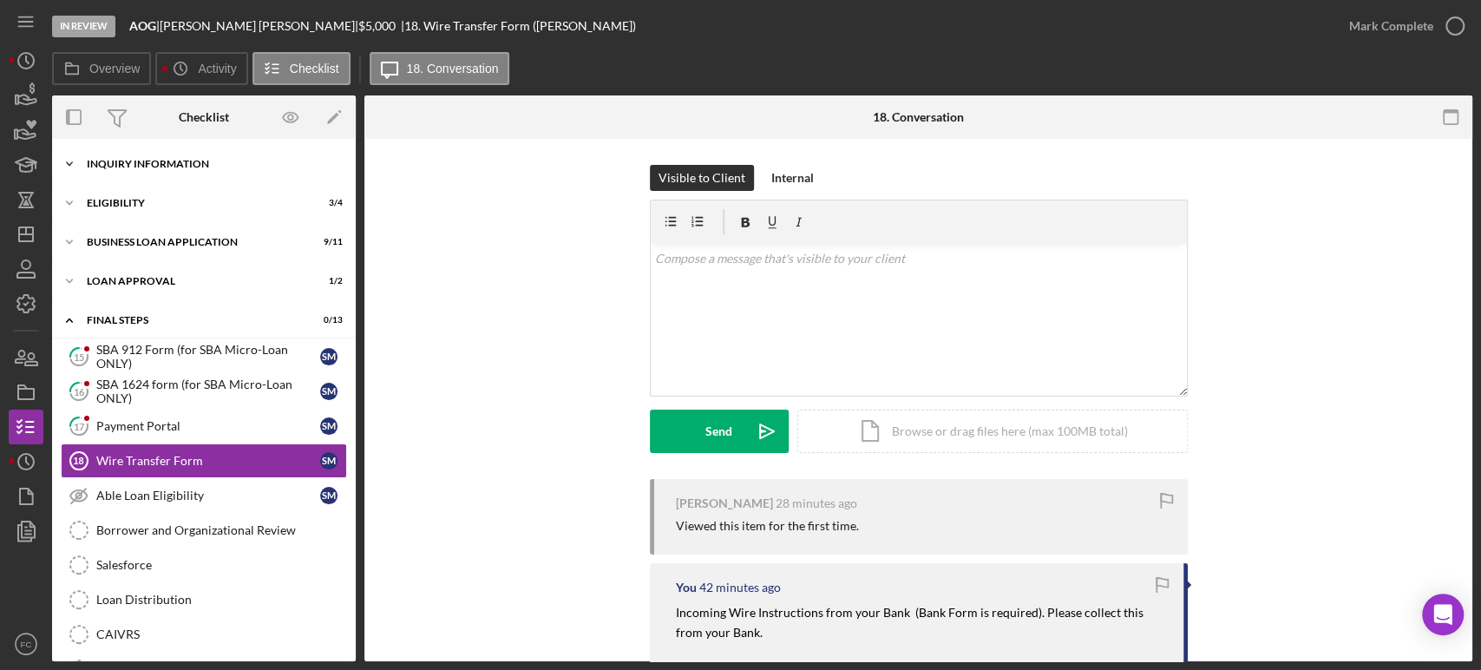
click at [172, 165] on div "INQUIRY INFORMATION" at bounding box center [210, 164] width 247 height 10
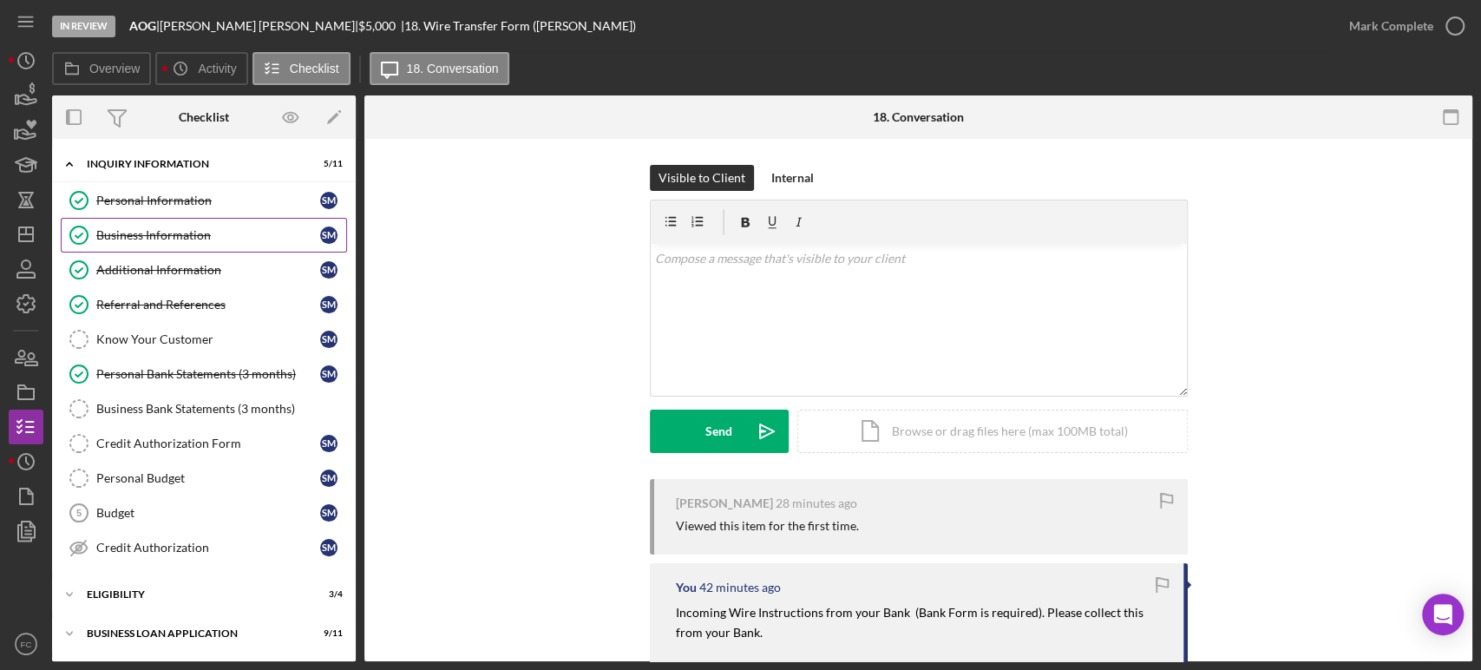
click at [144, 235] on div "Business Information" at bounding box center [208, 235] width 224 height 14
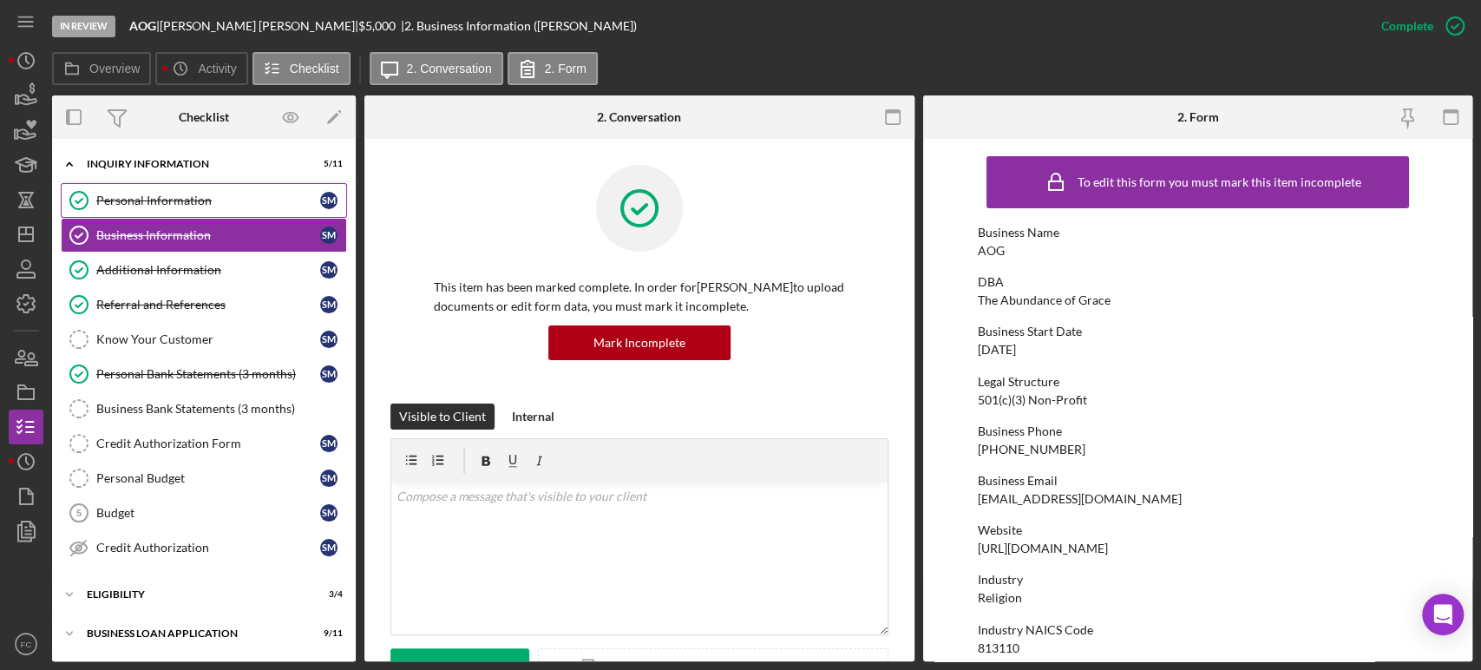
click at [133, 195] on div "Personal Information" at bounding box center [208, 201] width 224 height 14
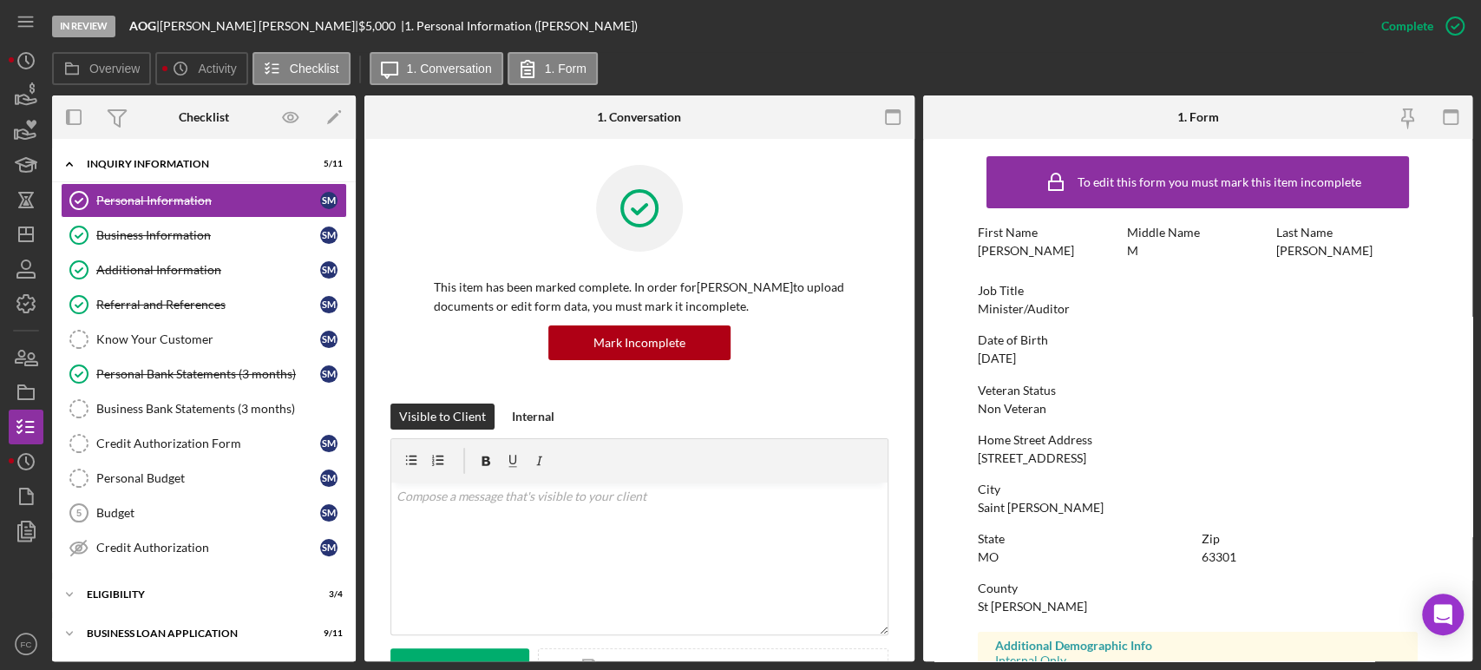
scroll to position [96, 0]
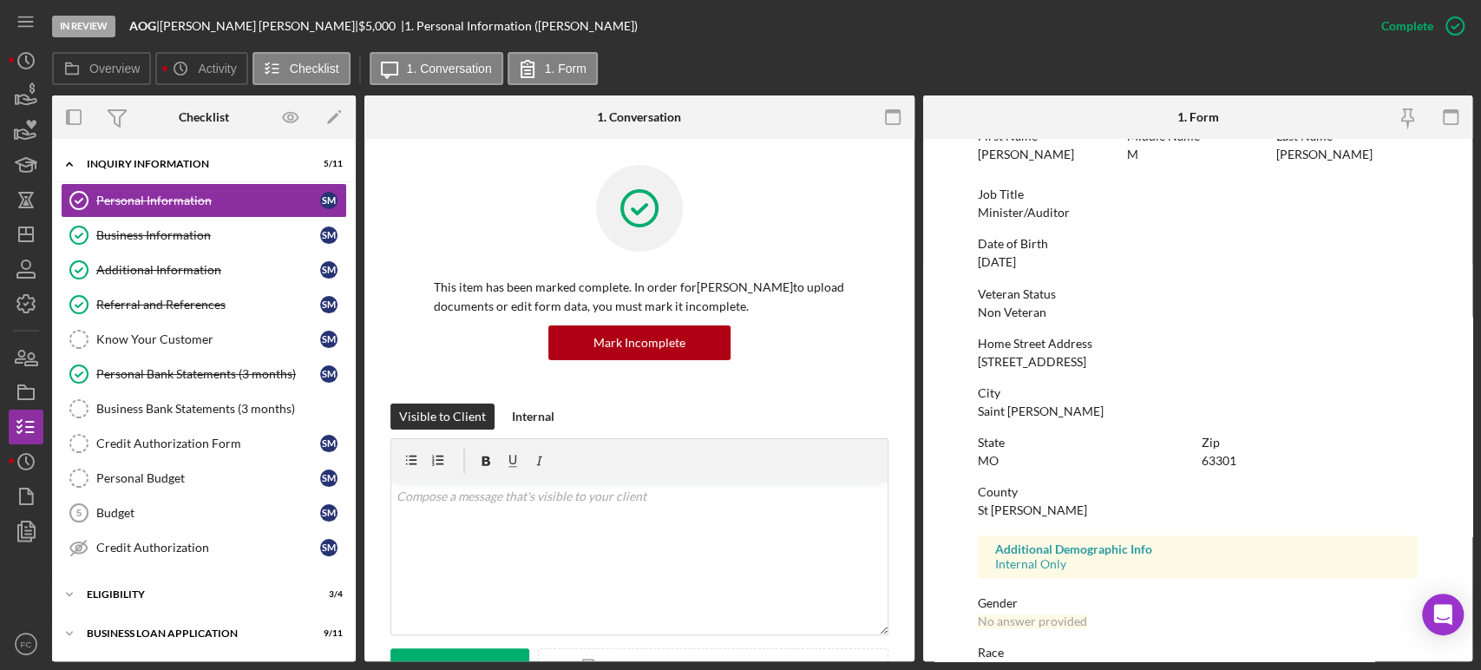
drag, startPoint x: 978, startPoint y: 363, endPoint x: 1079, endPoint y: 363, distance: 100.7
click at [1079, 363] on div "[STREET_ADDRESS]" at bounding box center [1032, 362] width 108 height 14
